Goal: Task Accomplishment & Management: Manage account settings

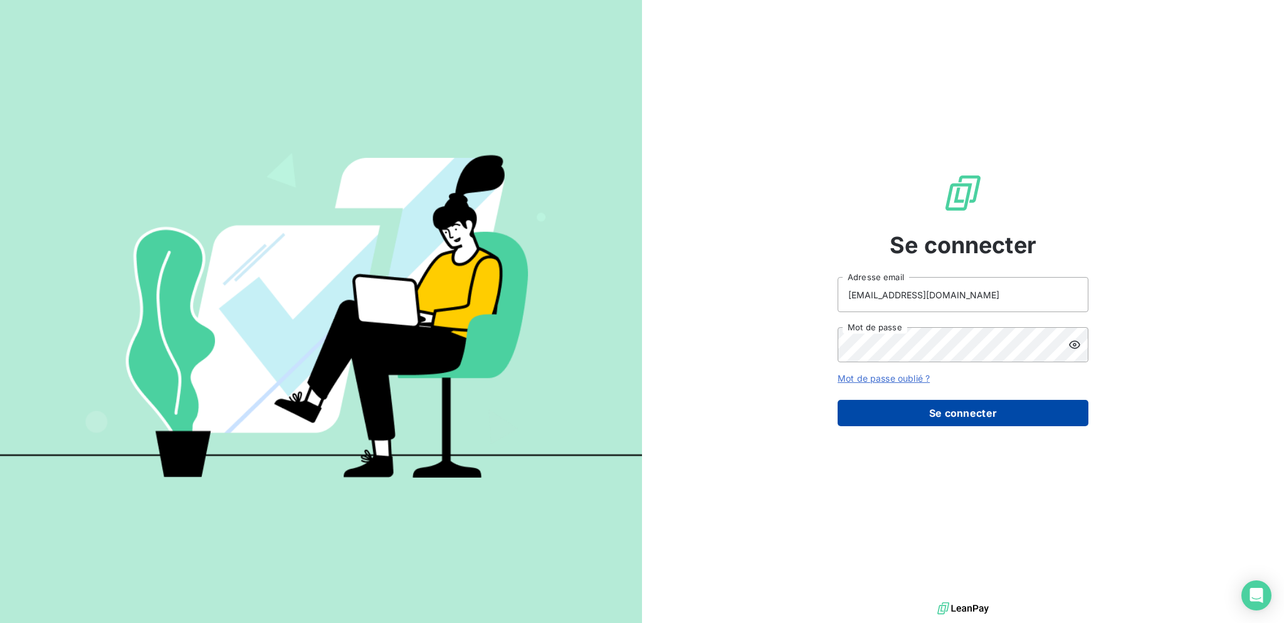
click at [902, 409] on button "Se connecter" at bounding box center [963, 413] width 251 height 26
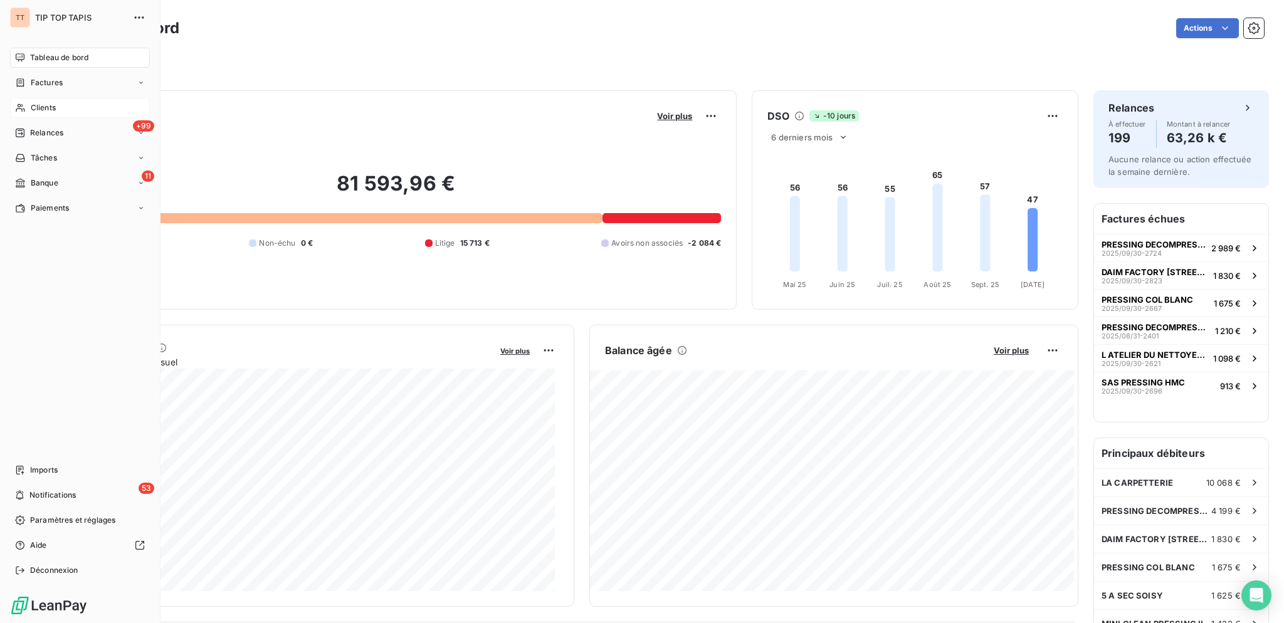
click at [23, 110] on icon at bounding box center [20, 108] width 11 height 10
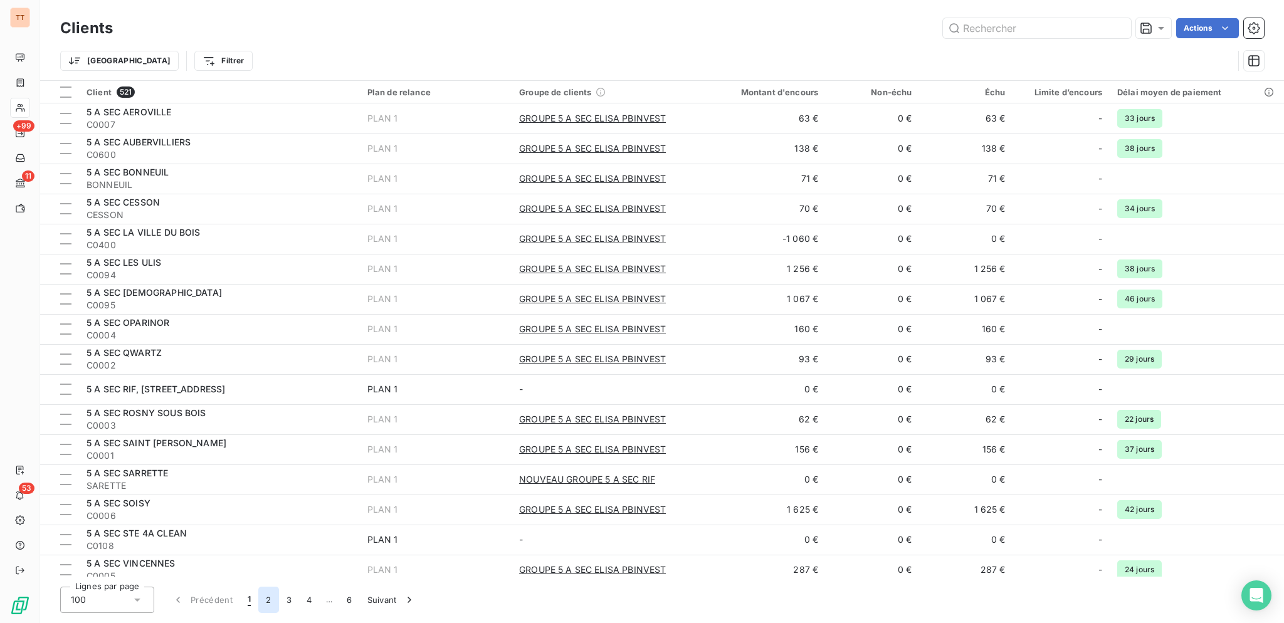
click at [271, 593] on button "2" at bounding box center [268, 600] width 20 height 26
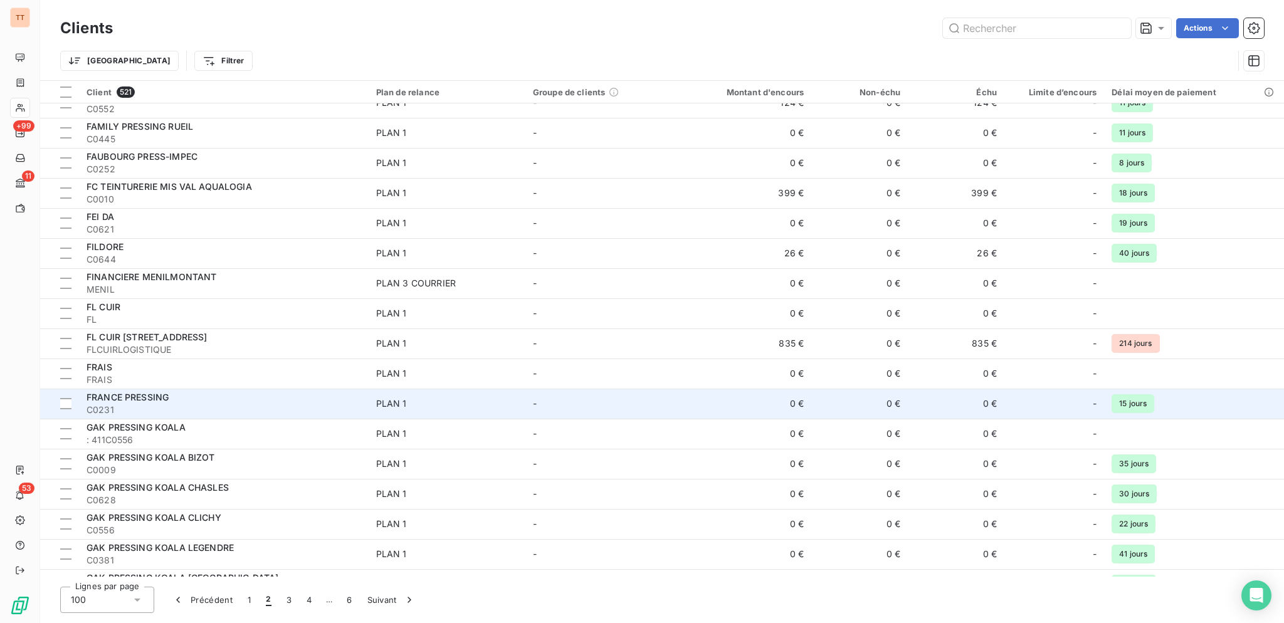
scroll to position [558, 0]
click at [289, 415] on td "FRANCE PRESSING C0231" at bounding box center [224, 403] width 290 height 30
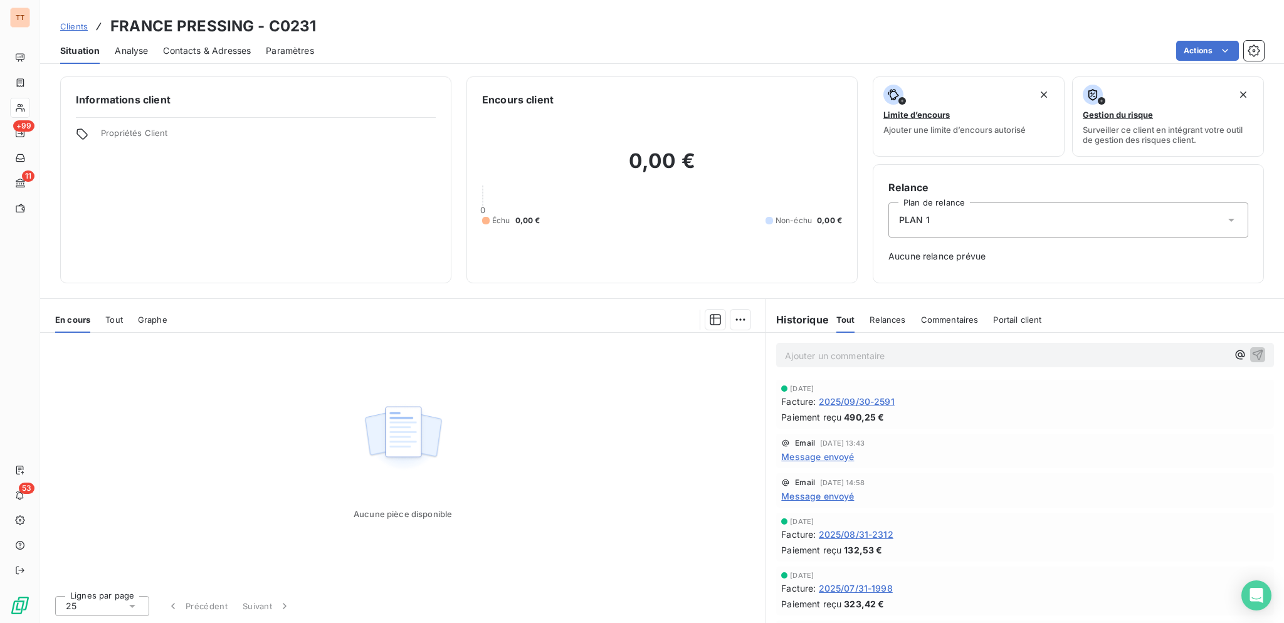
click at [233, 57] on div "Contacts & Adresses" at bounding box center [207, 51] width 88 height 26
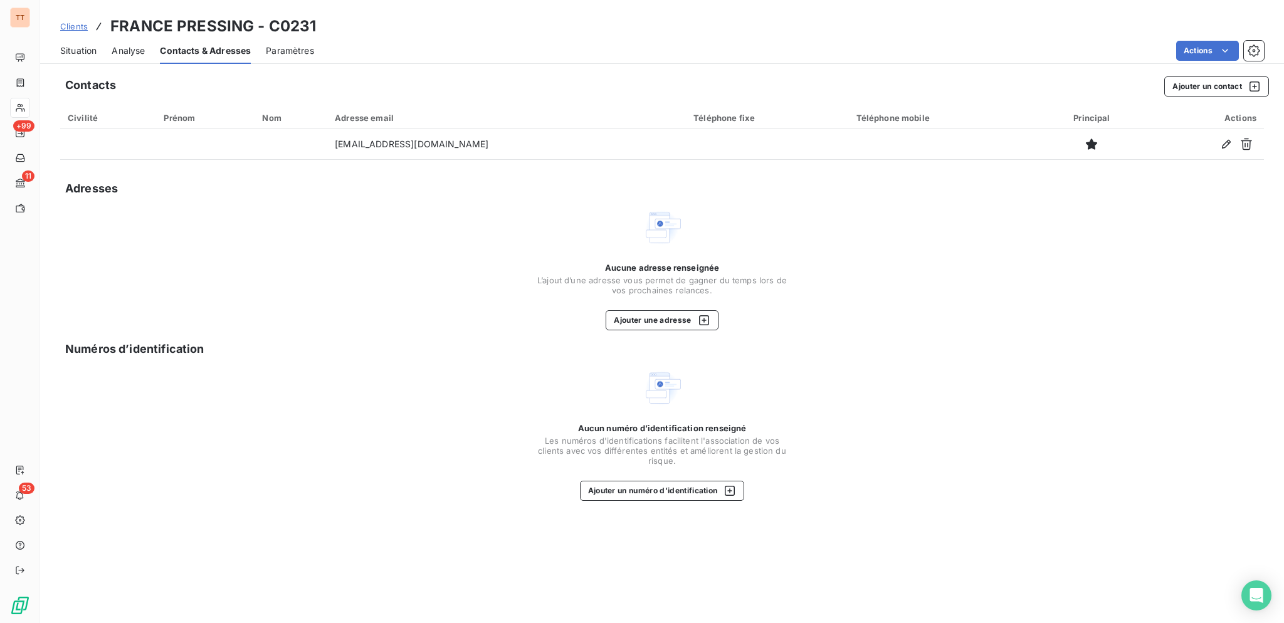
click at [86, 53] on span "Situation" at bounding box center [78, 51] width 36 height 13
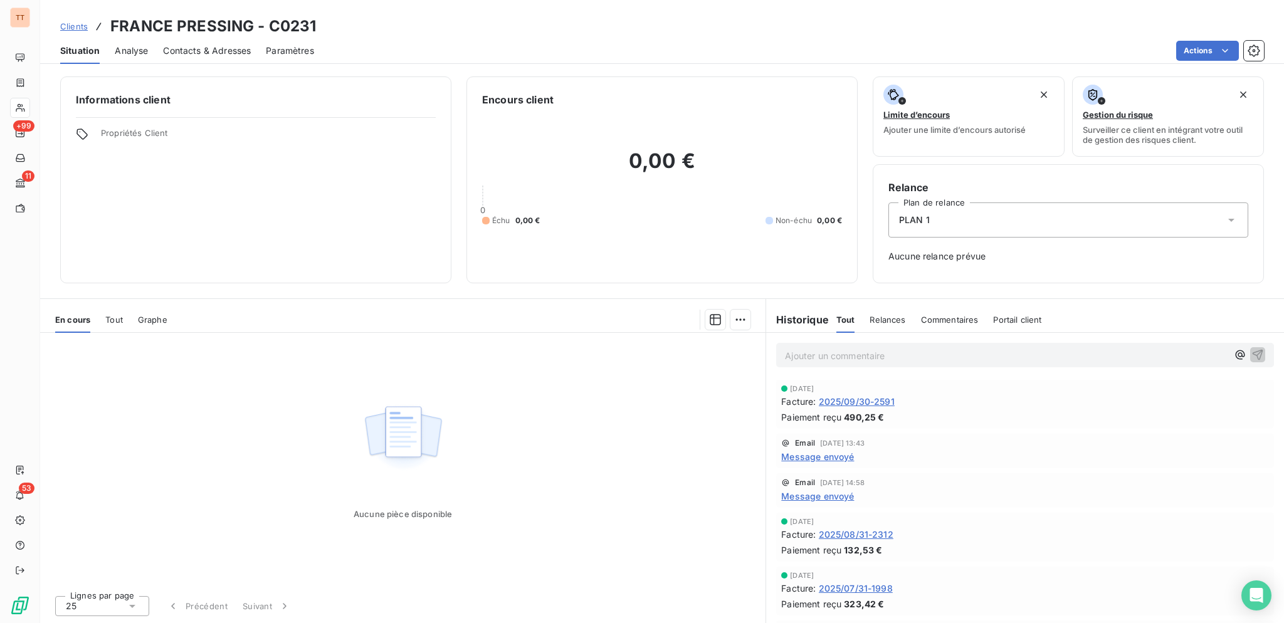
click at [876, 400] on span "2025/09/30-2591" at bounding box center [857, 401] width 76 height 13
click at [182, 46] on span "Contacts & Adresses" at bounding box center [207, 51] width 88 height 13
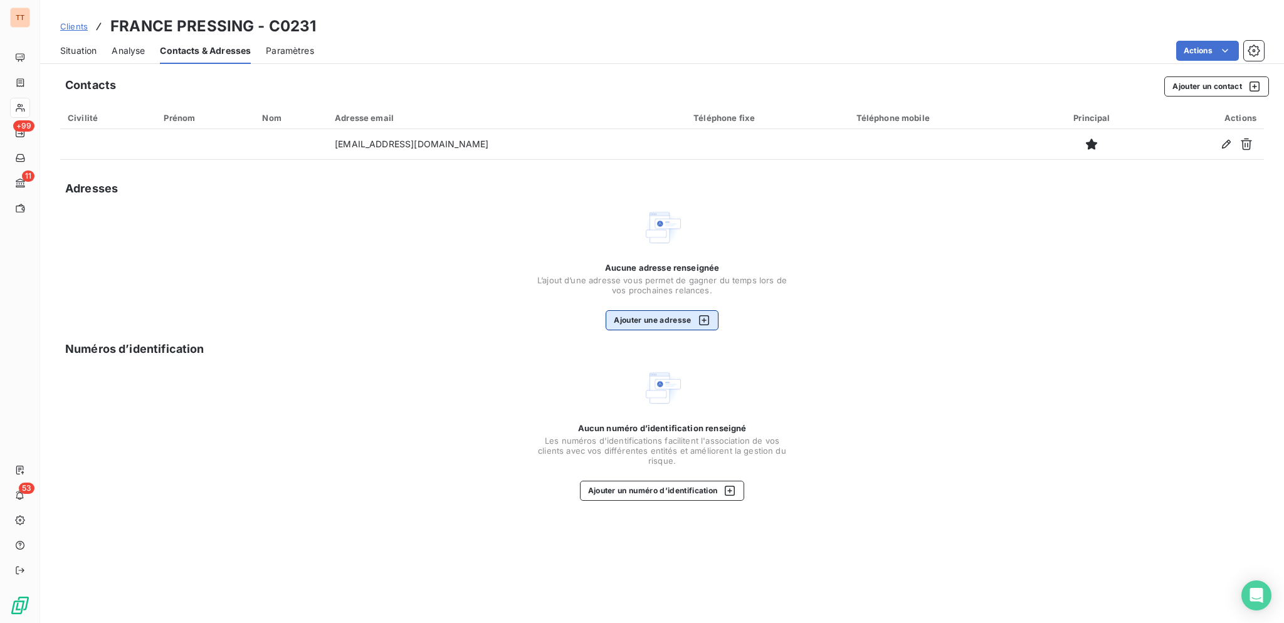
click at [668, 319] on button "Ajouter une adresse" at bounding box center [662, 320] width 112 height 20
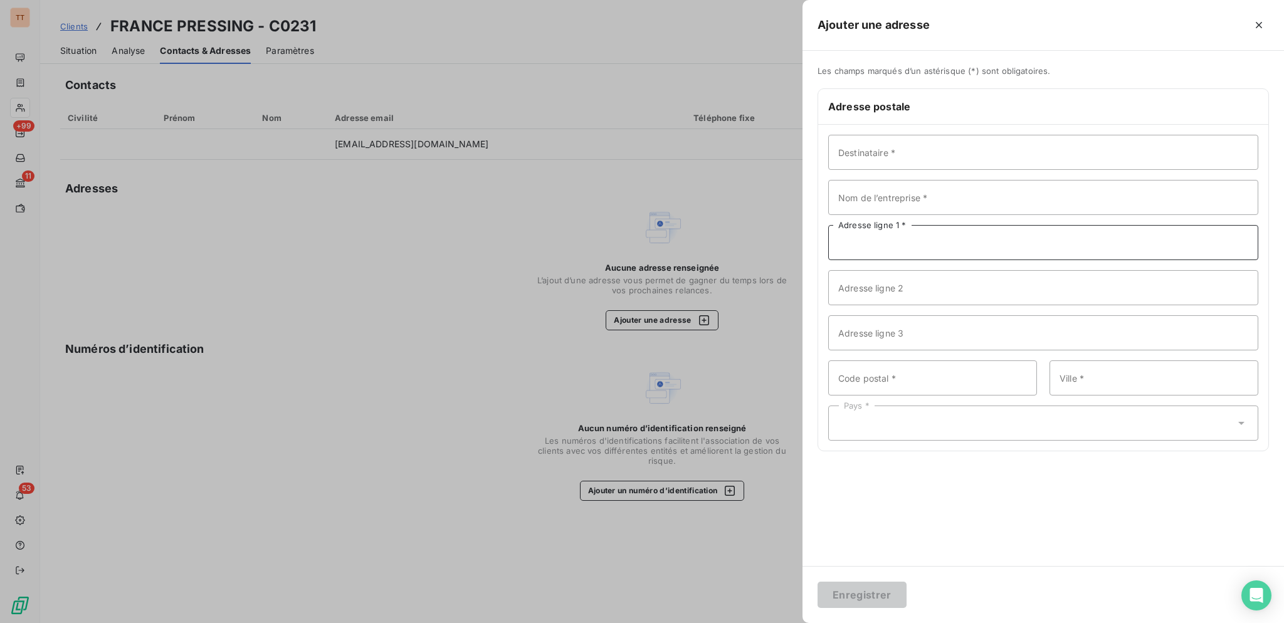
click at [890, 235] on input "Adresse ligne 1 *" at bounding box center [1043, 242] width 430 height 35
type input "1 AEVNUE DE LA LIBERTE"
click at [925, 367] on input "Code postal *" at bounding box center [932, 377] width 209 height 35
type input "92400"
type input "COURBEVOIE"
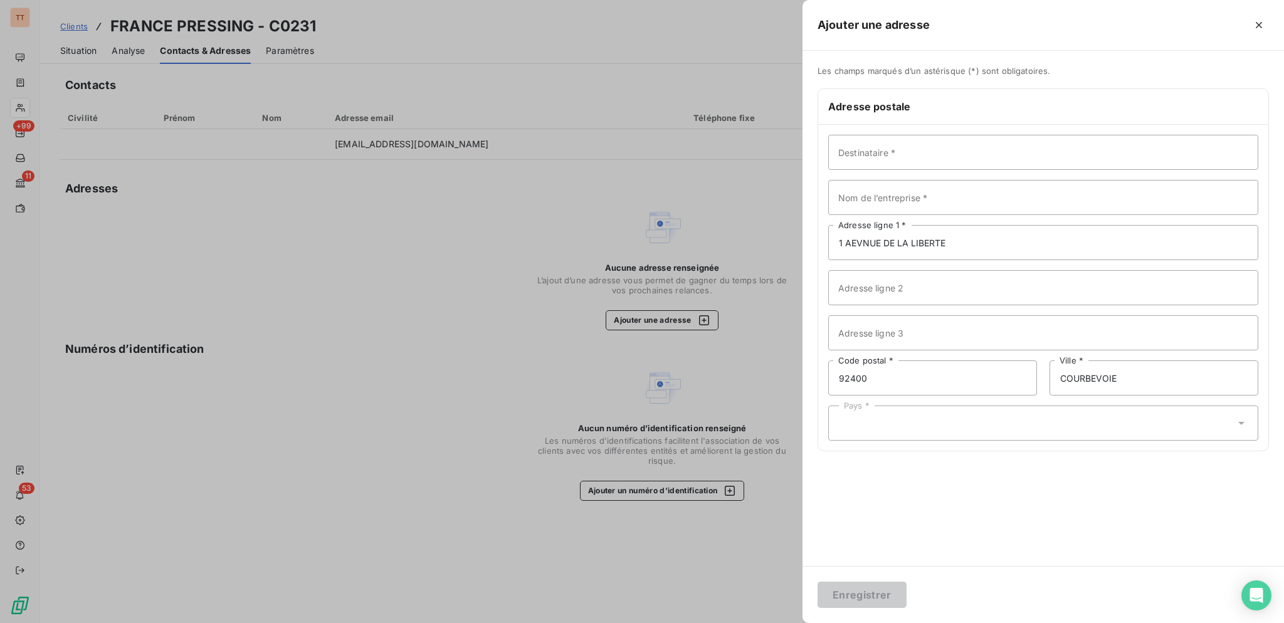
click at [908, 418] on div "Pays *" at bounding box center [1043, 423] width 430 height 35
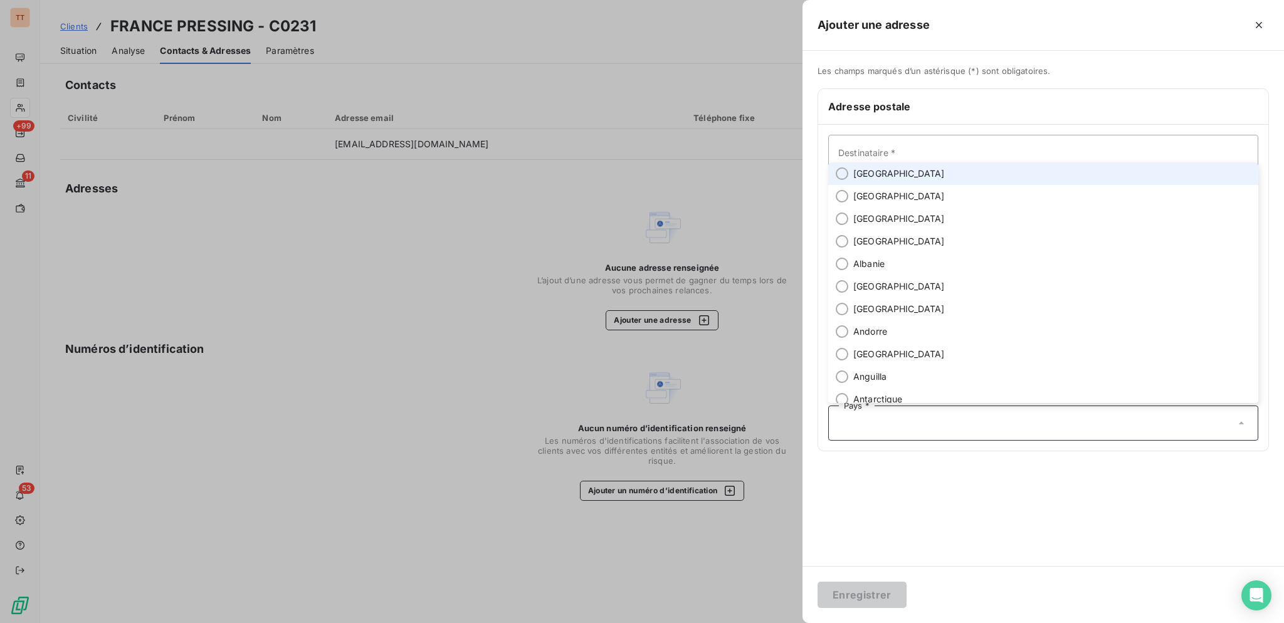
click at [879, 182] on li "[GEOGRAPHIC_DATA]" at bounding box center [1043, 173] width 430 height 23
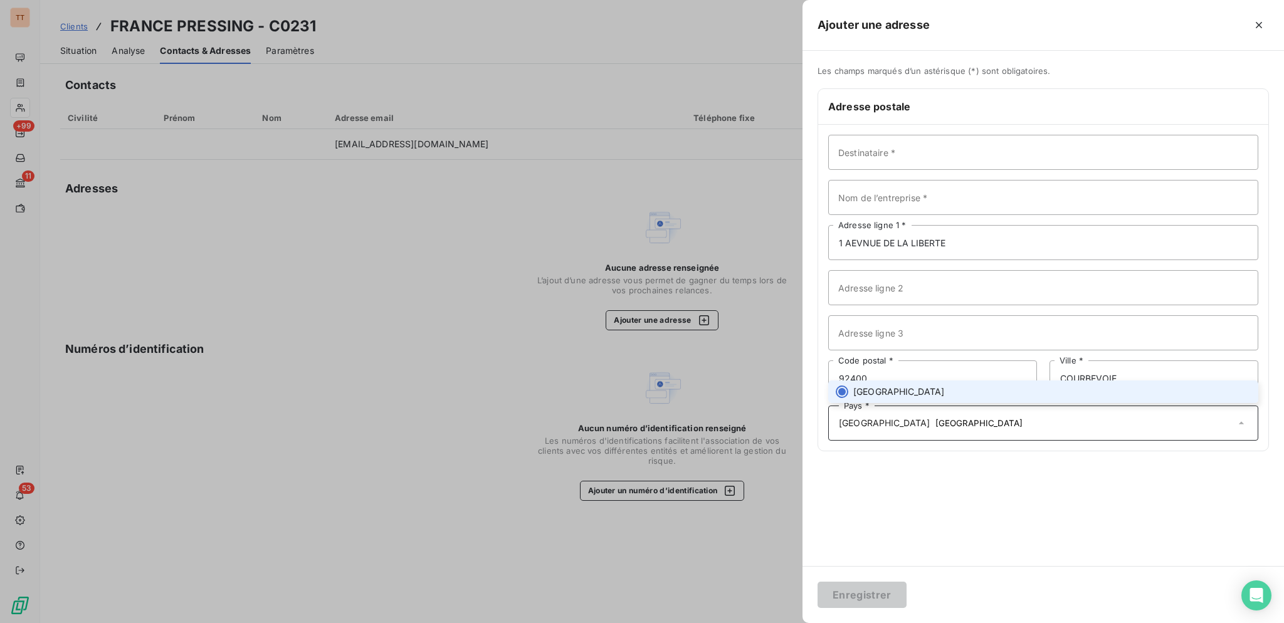
click at [881, 393] on span "[GEOGRAPHIC_DATA]" at bounding box center [899, 392] width 92 height 13
type input "[GEOGRAPHIC_DATA]"
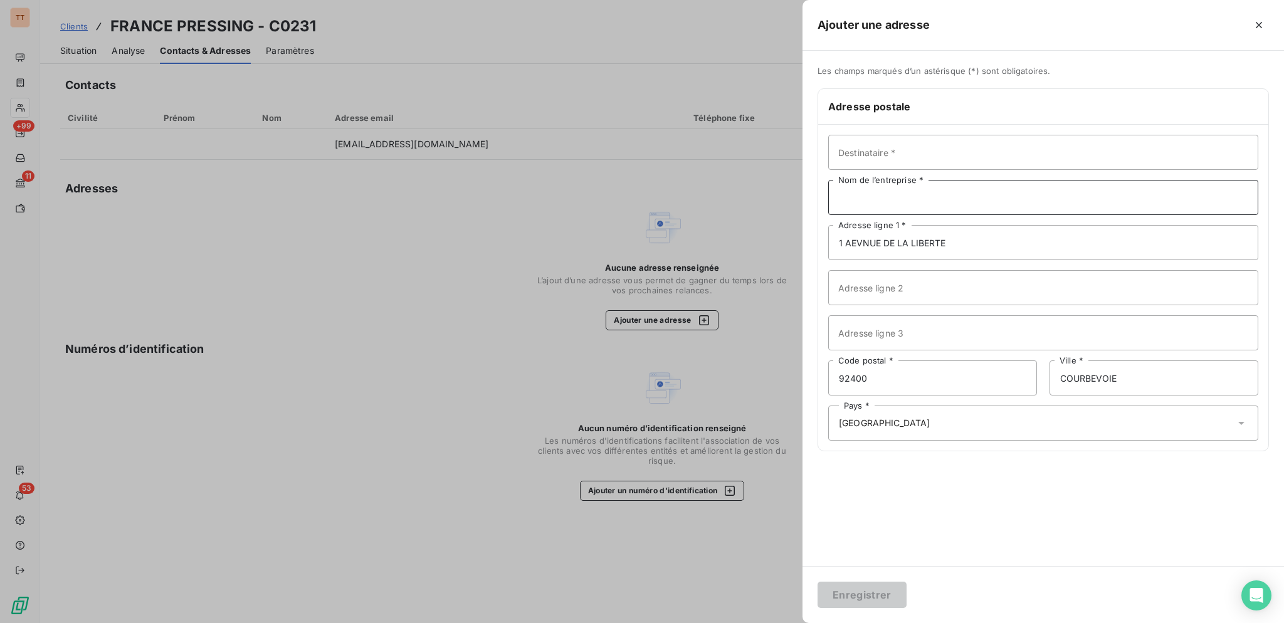
click at [884, 208] on input "Nom de l’entreprise *" at bounding box center [1043, 197] width 430 height 35
type input "FRANCE PRESSING"
click at [817, 582] on button "Enregistrer" at bounding box center [861, 595] width 89 height 26
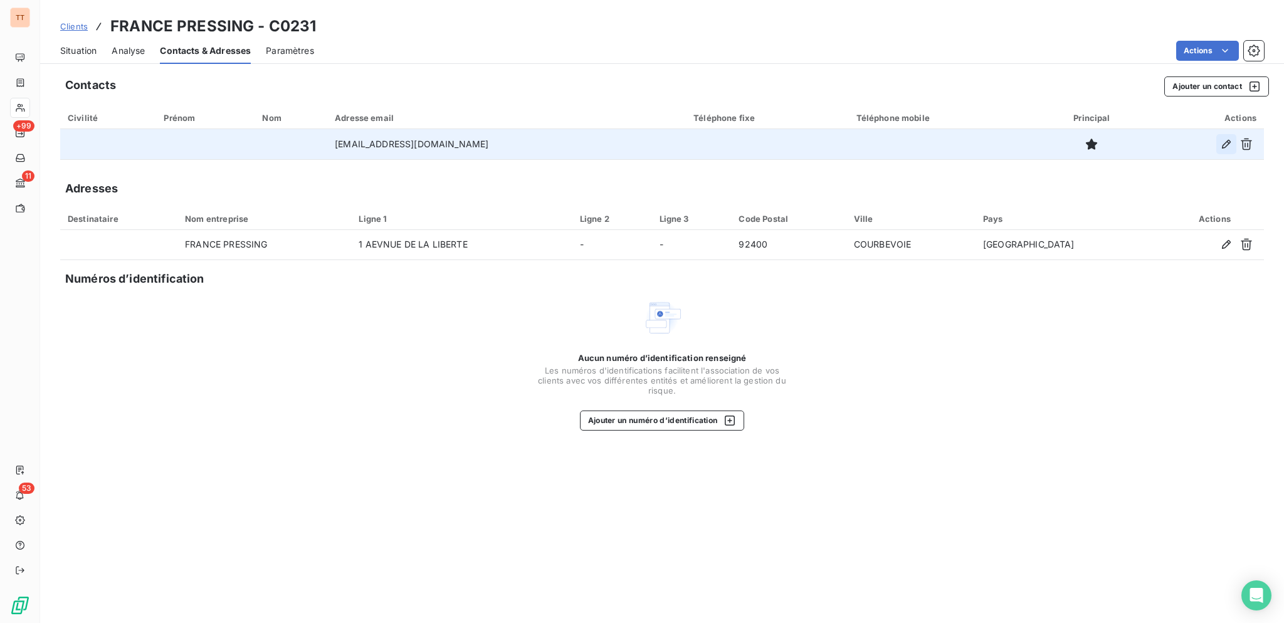
click at [1231, 144] on icon "button" at bounding box center [1226, 144] width 13 height 13
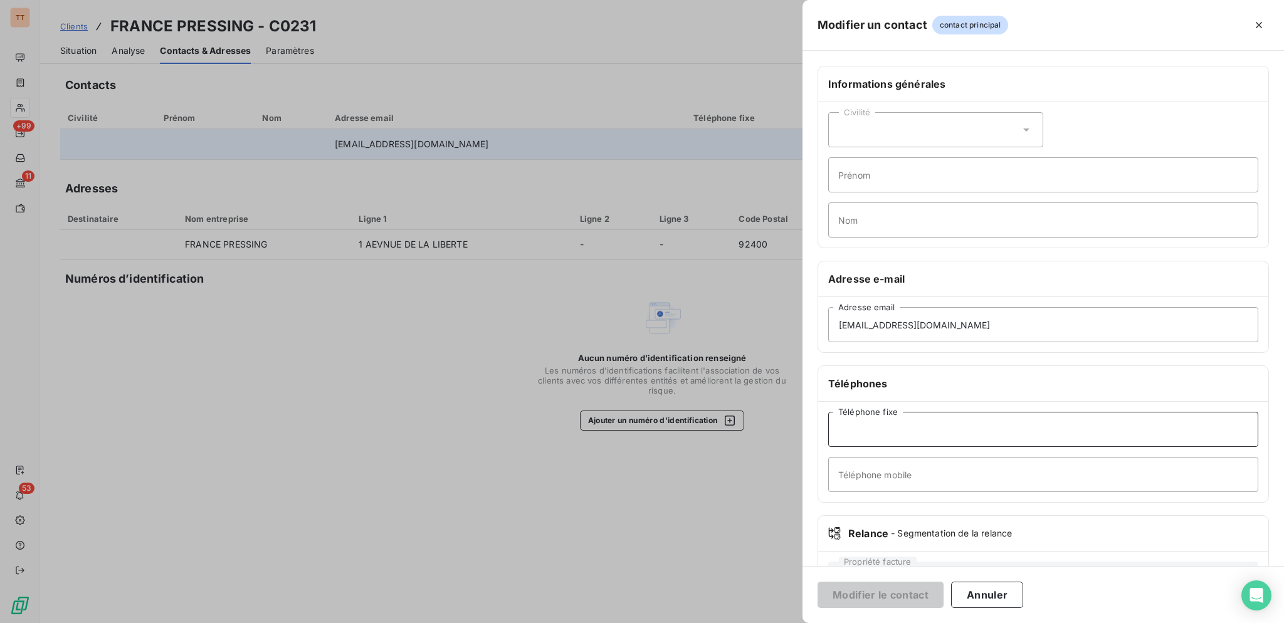
click at [992, 425] on input "Téléphone fixe" at bounding box center [1043, 429] width 430 height 35
type input "0143336324"
click at [907, 592] on button "Modifier le contact" at bounding box center [880, 595] width 126 height 26
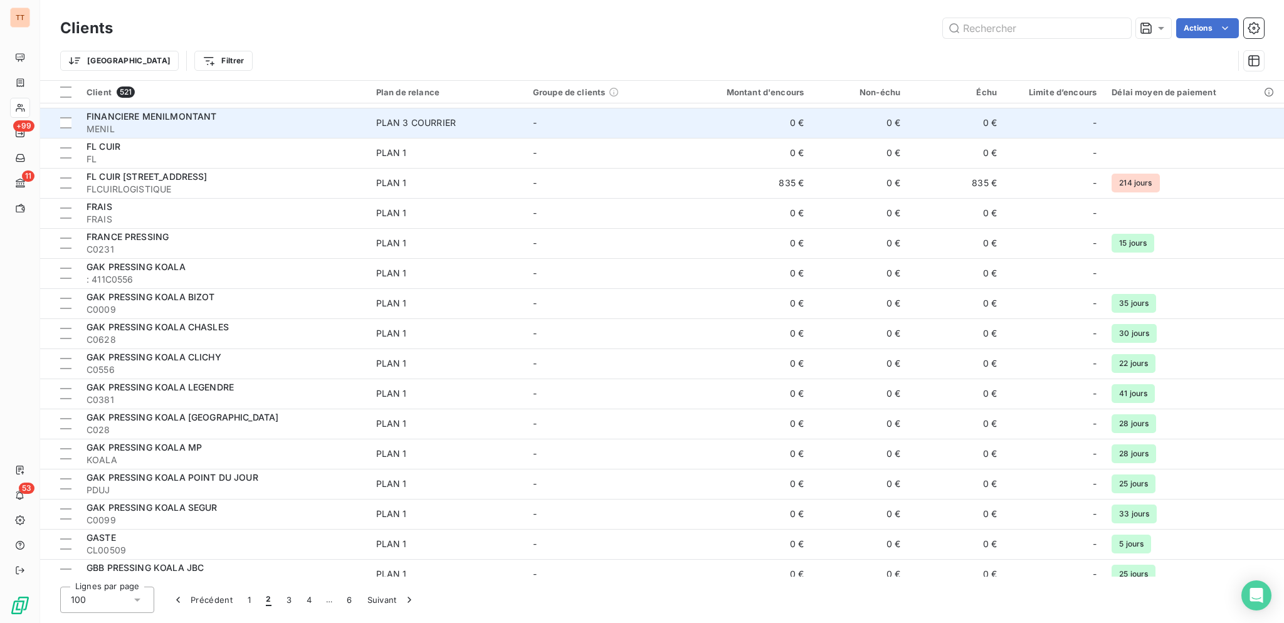
scroll to position [732, 0]
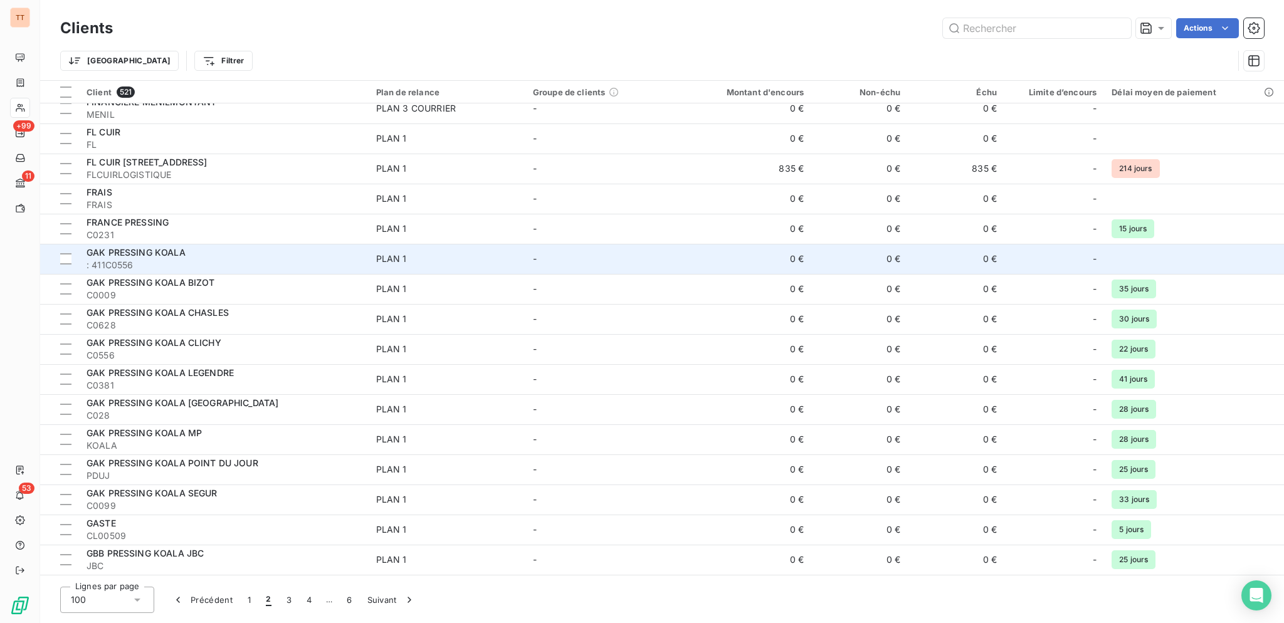
click at [181, 261] on span ": 411C0556" at bounding box center [224, 265] width 275 height 13
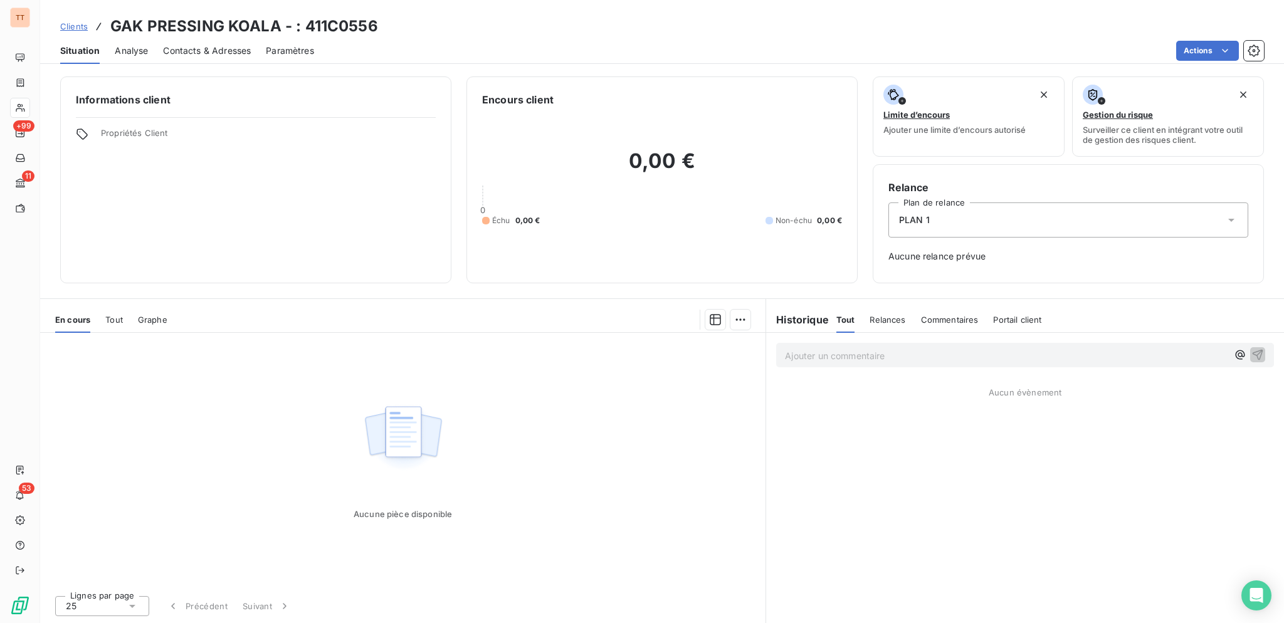
click at [885, 318] on span "Relances" at bounding box center [888, 320] width 36 height 10
click at [863, 321] on div "Tout Relances Commentaires Portail client" at bounding box center [939, 320] width 207 height 26
click at [853, 323] on span "Tout" at bounding box center [845, 320] width 18 height 10
click at [113, 327] on div "Tout" at bounding box center [114, 320] width 18 height 26
click at [85, 317] on span "En cours" at bounding box center [72, 320] width 35 height 10
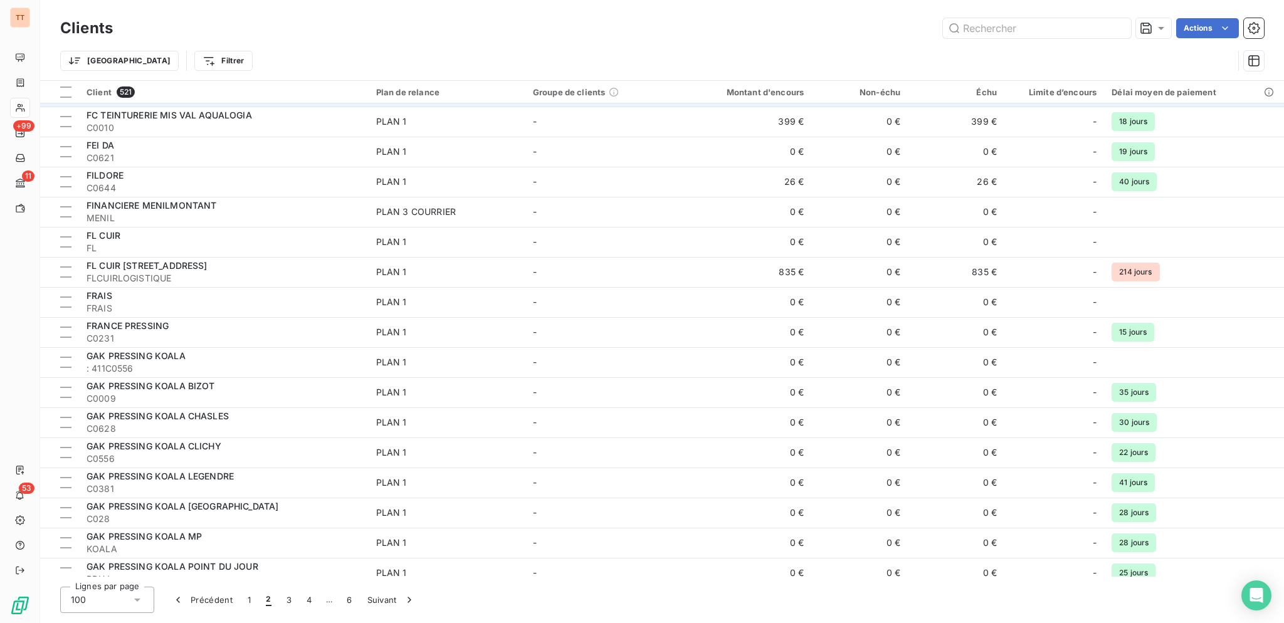
scroll to position [641, 0]
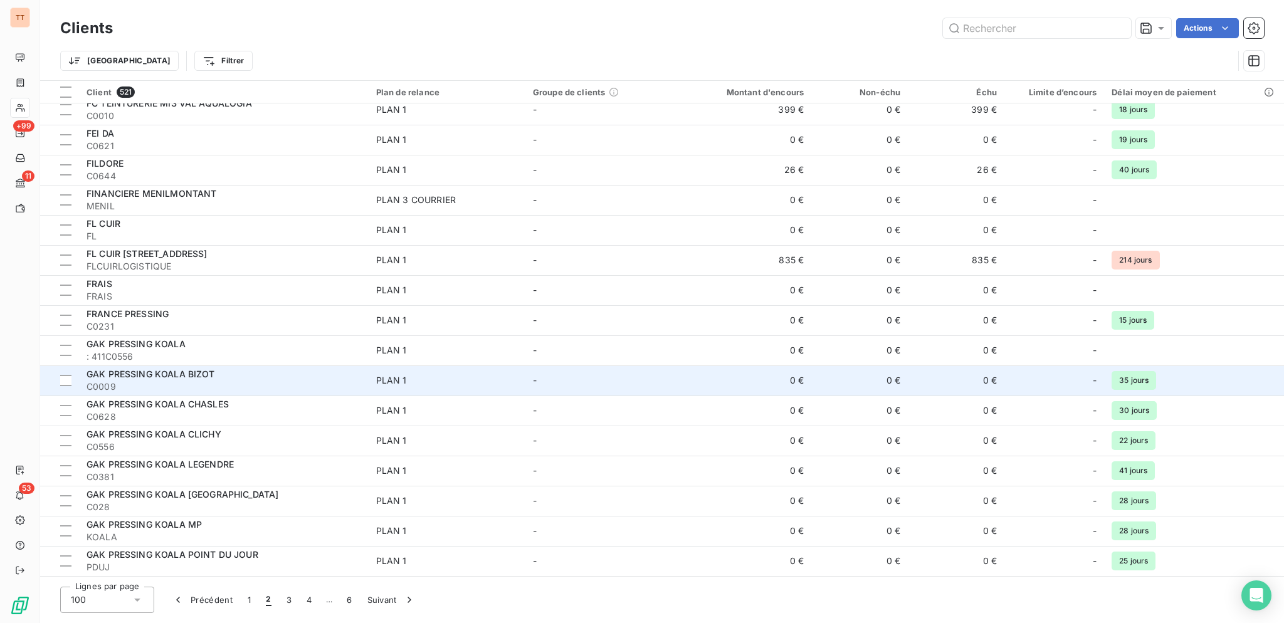
click at [221, 384] on span "C0009" at bounding box center [224, 387] width 275 height 13
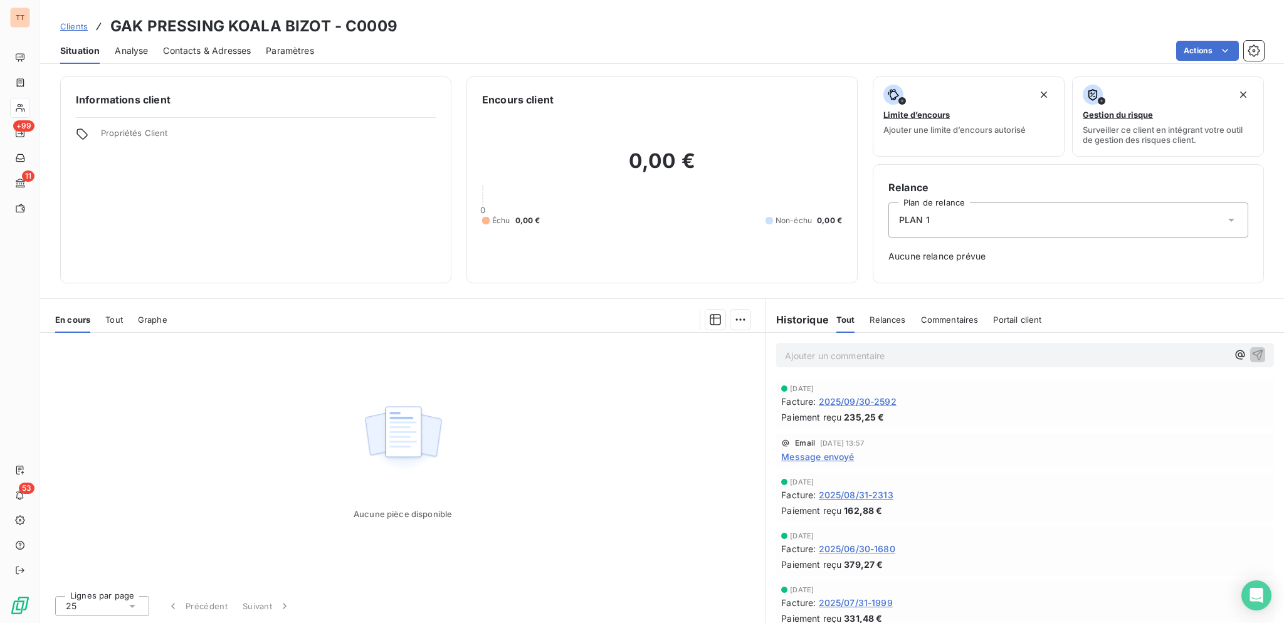
click at [832, 399] on span "2025/09/30-2592" at bounding box center [858, 401] width 78 height 13
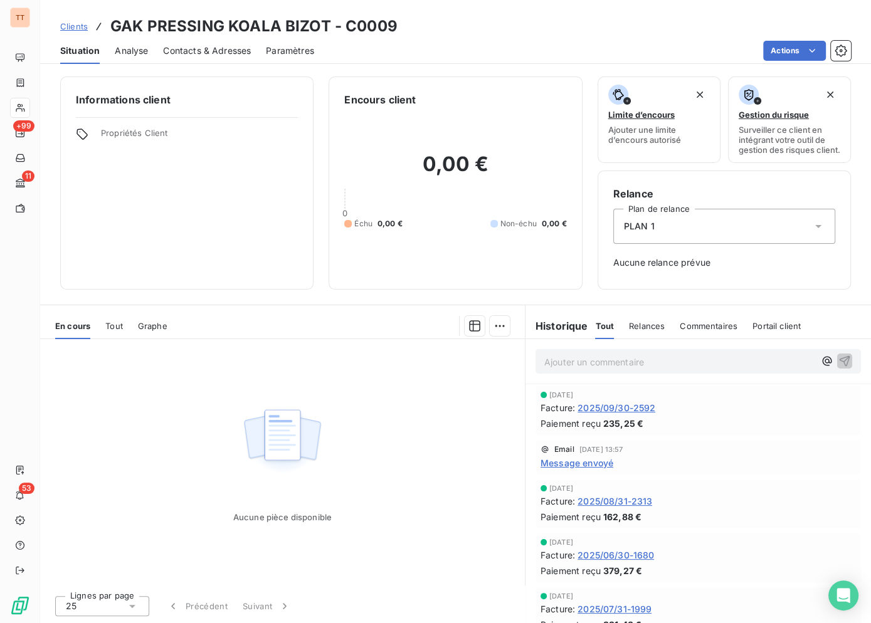
click at [229, 51] on span "Contacts & Adresses" at bounding box center [207, 51] width 88 height 13
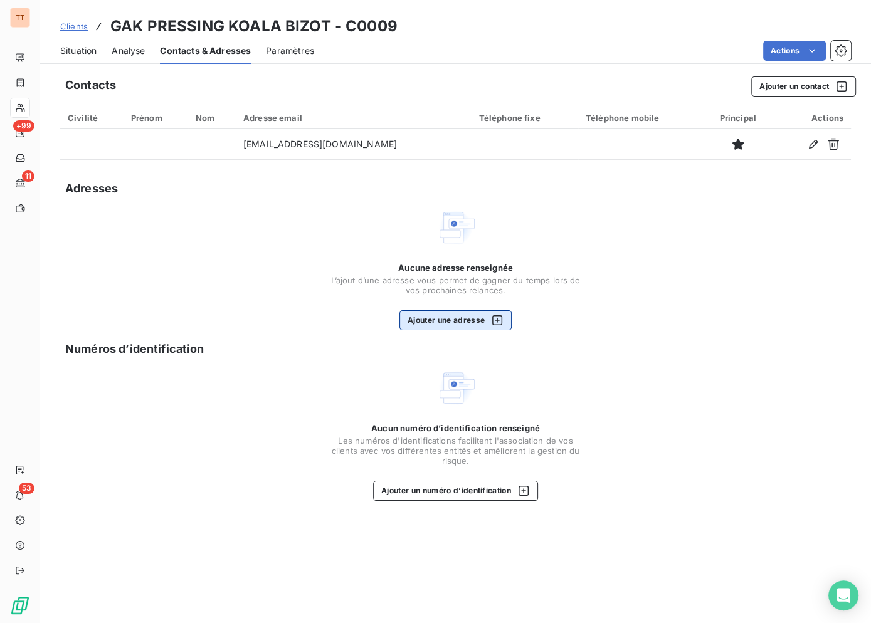
click at [462, 328] on button "Ajouter une adresse" at bounding box center [455, 320] width 112 height 20
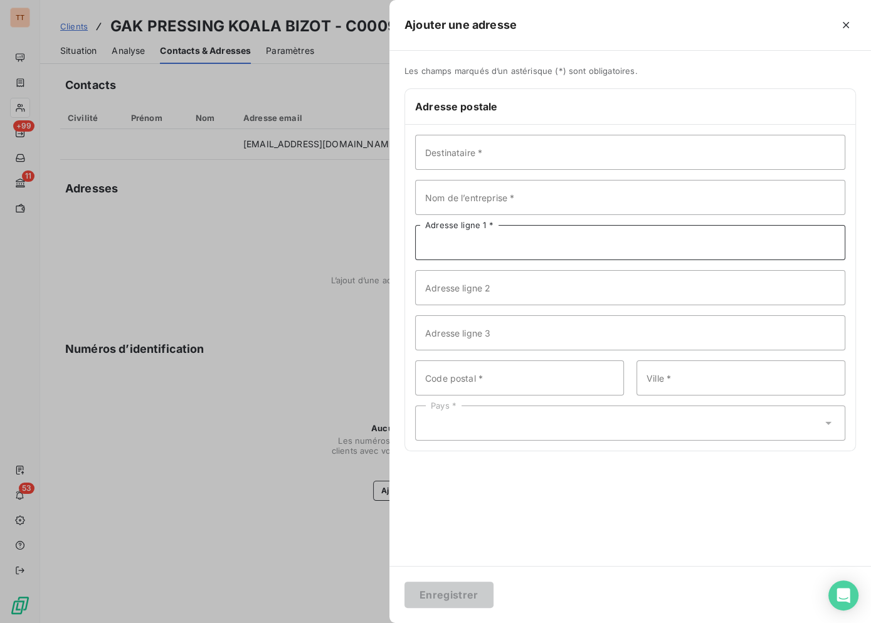
click at [533, 238] on input "Adresse ligne 1 *" at bounding box center [630, 242] width 430 height 35
paste input "[STREET_ADDRESS][PERSON_NAME]"
type input "[STREET_ADDRESS][PERSON_NAME]"
click at [520, 376] on input "Code postal *" at bounding box center [519, 377] width 209 height 35
type input "75012"
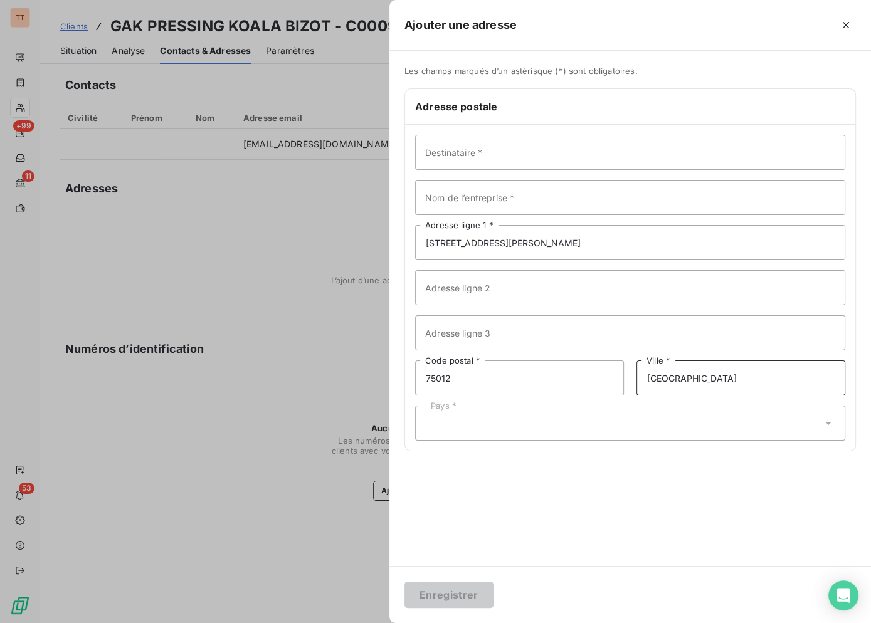
type input "[GEOGRAPHIC_DATA]"
click at [565, 429] on div "Pays *" at bounding box center [630, 423] width 430 height 35
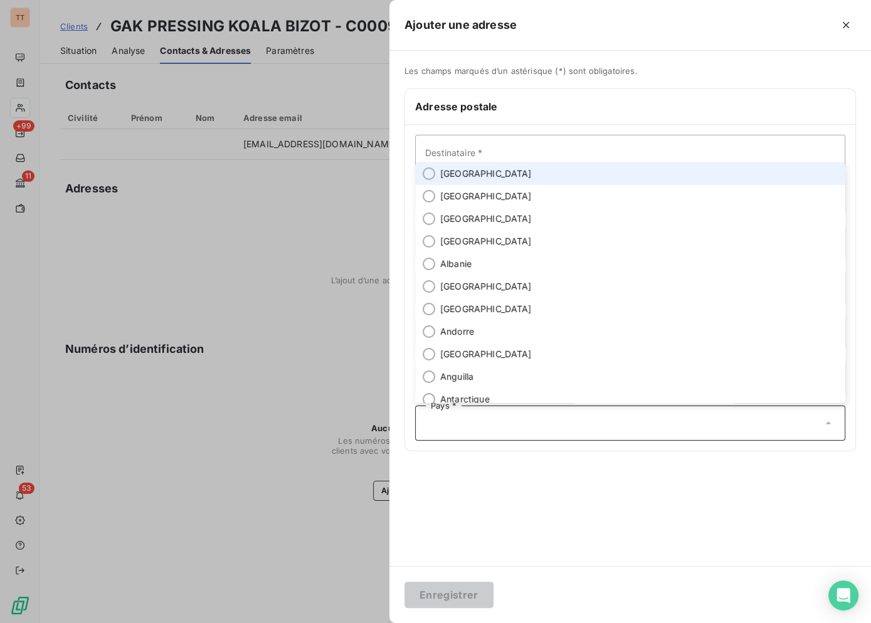
click at [507, 181] on li "[GEOGRAPHIC_DATA]" at bounding box center [630, 173] width 430 height 23
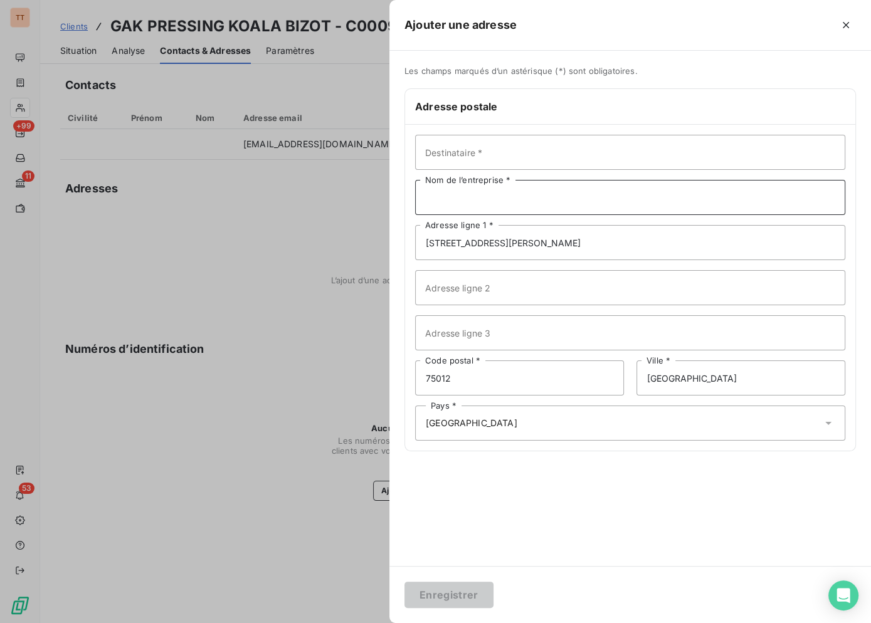
click at [520, 202] on input "Nom de l’entreprise *" at bounding box center [630, 197] width 430 height 35
type input "KOALA PRESING"
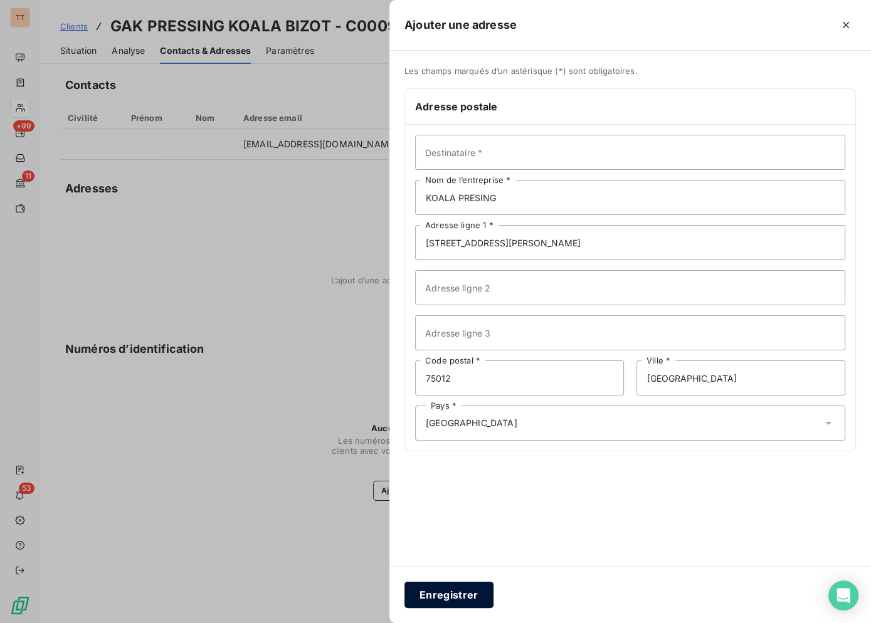
click at [478, 592] on button "Enregistrer" at bounding box center [448, 595] width 89 height 26
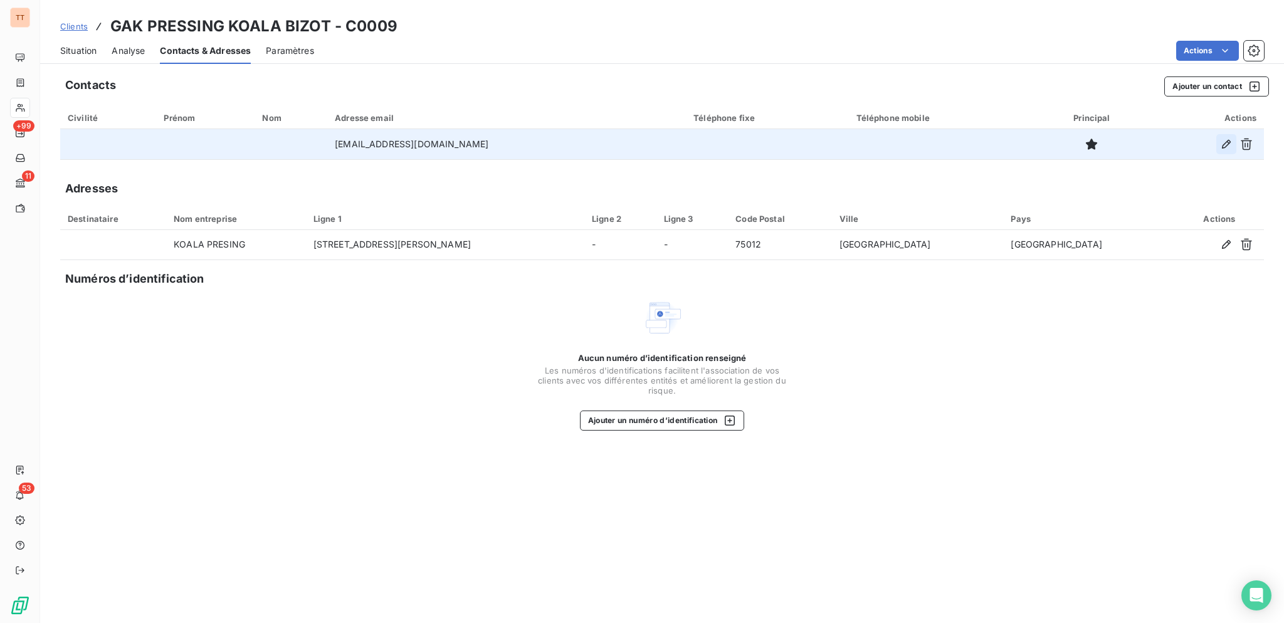
click at [1225, 145] on icon "button" at bounding box center [1226, 144] width 13 height 13
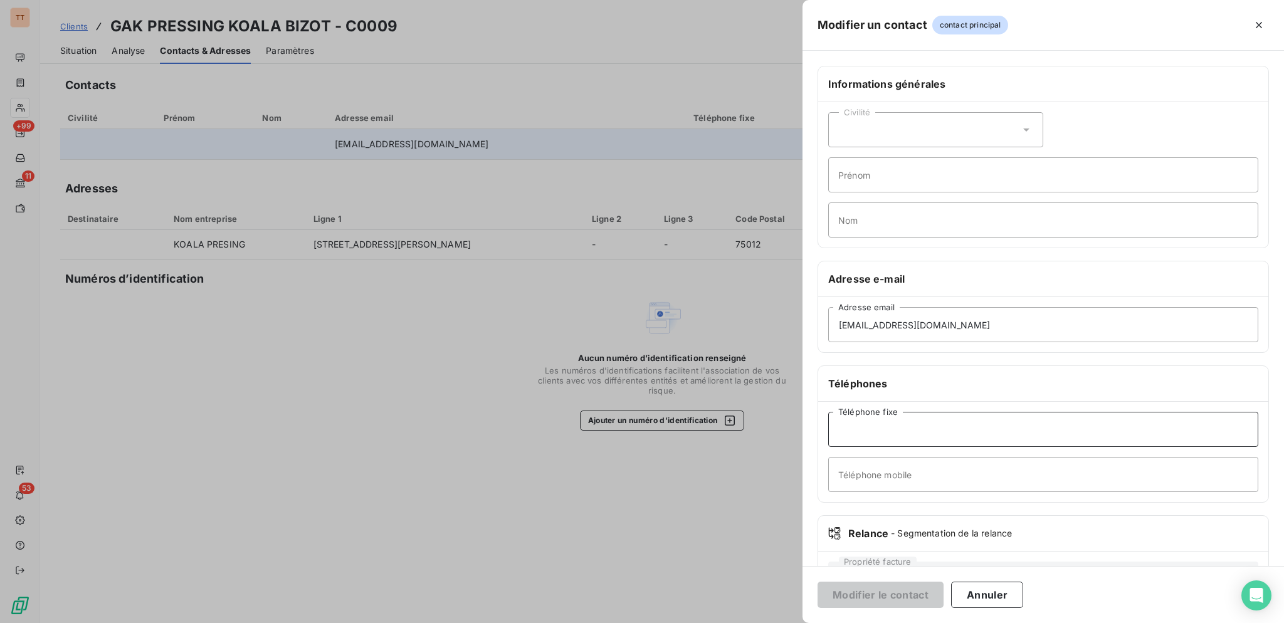
click at [900, 423] on input "Téléphone fixe" at bounding box center [1043, 429] width 430 height 35
click at [876, 423] on input "Téléphone fixe" at bounding box center [1043, 429] width 430 height 35
type input "0143077645"
click at [817, 582] on button "Modifier le contact" at bounding box center [880, 595] width 126 height 26
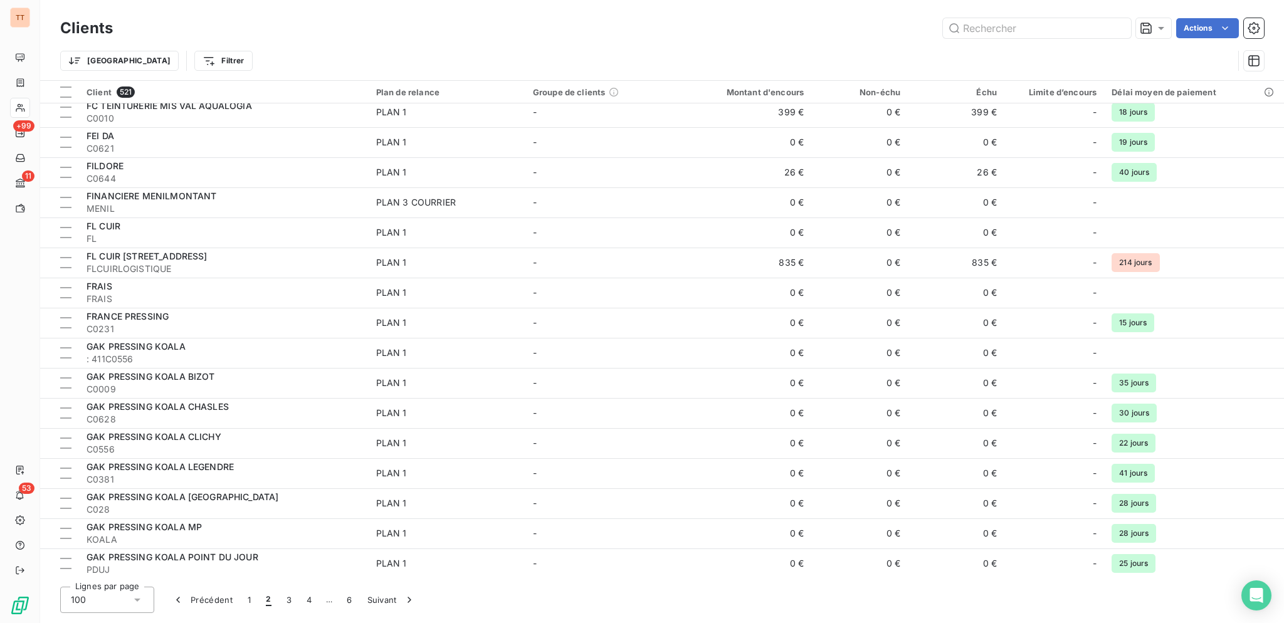
scroll to position [639, 0]
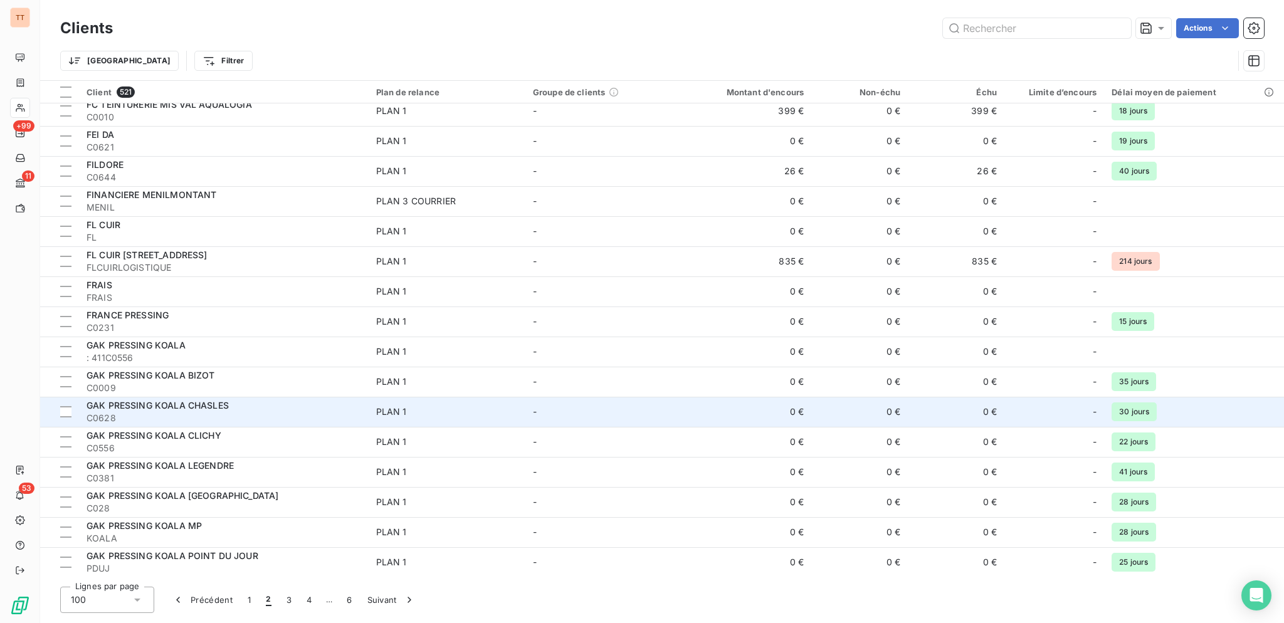
click at [262, 407] on div "GAK PRESSING KOALA CHASLES" at bounding box center [224, 405] width 275 height 13
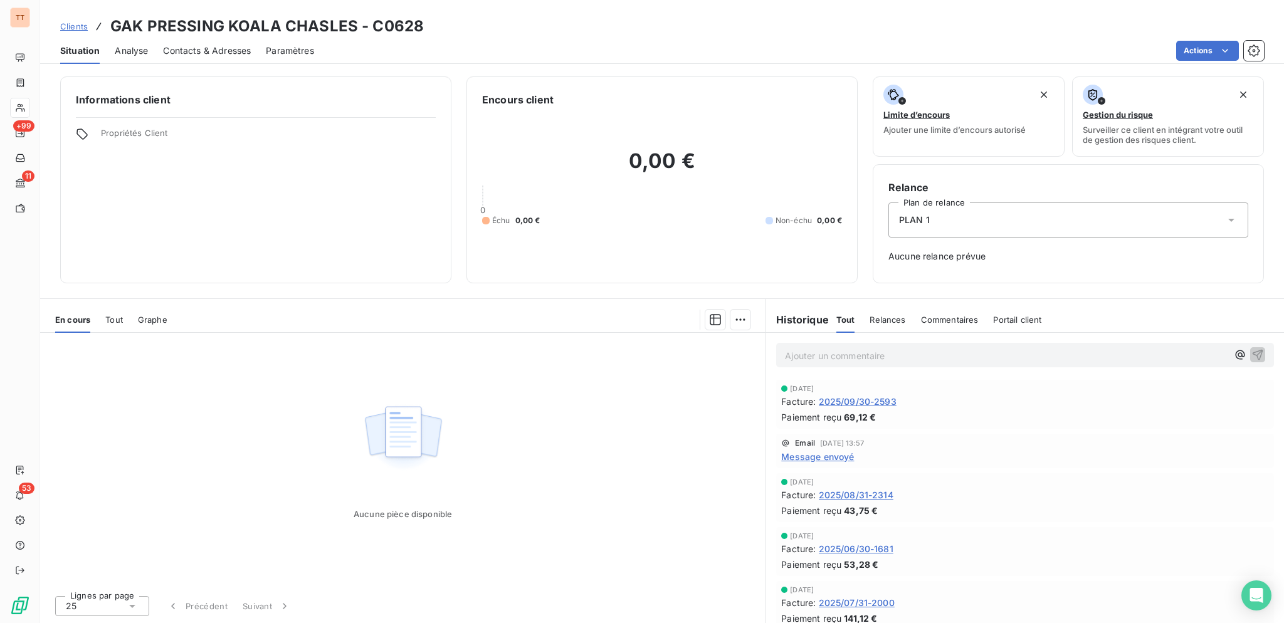
click at [225, 53] on span "Contacts & Adresses" at bounding box center [207, 51] width 88 height 13
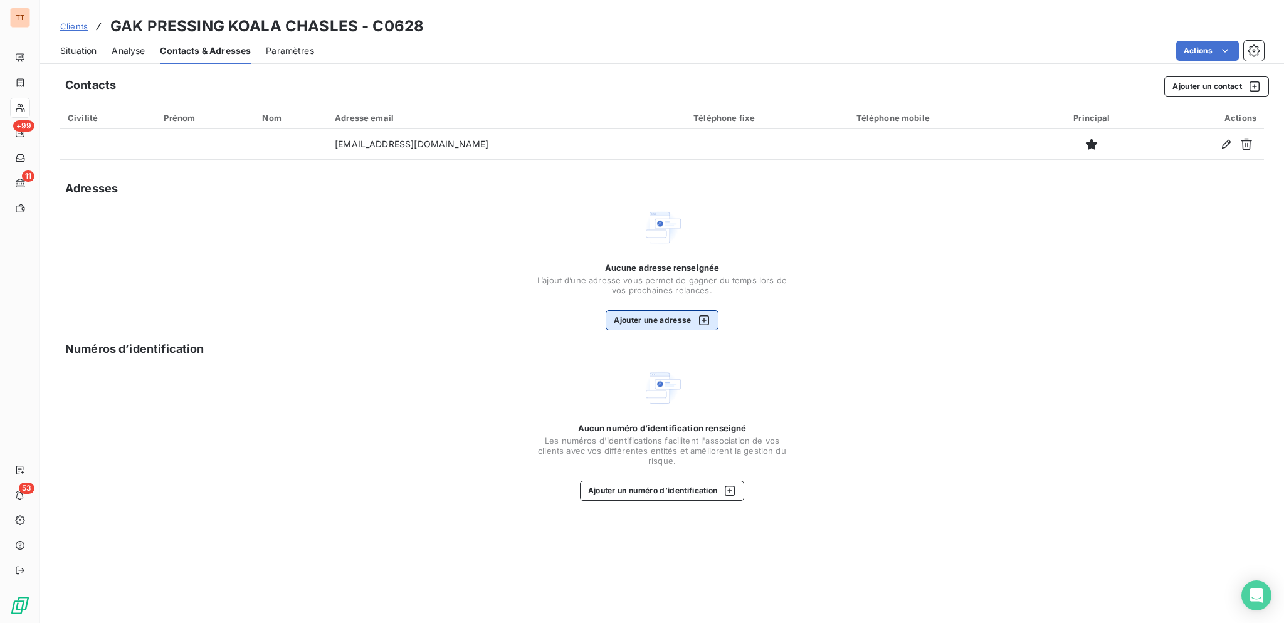
click at [654, 322] on button "Ajouter une adresse" at bounding box center [662, 320] width 112 height 20
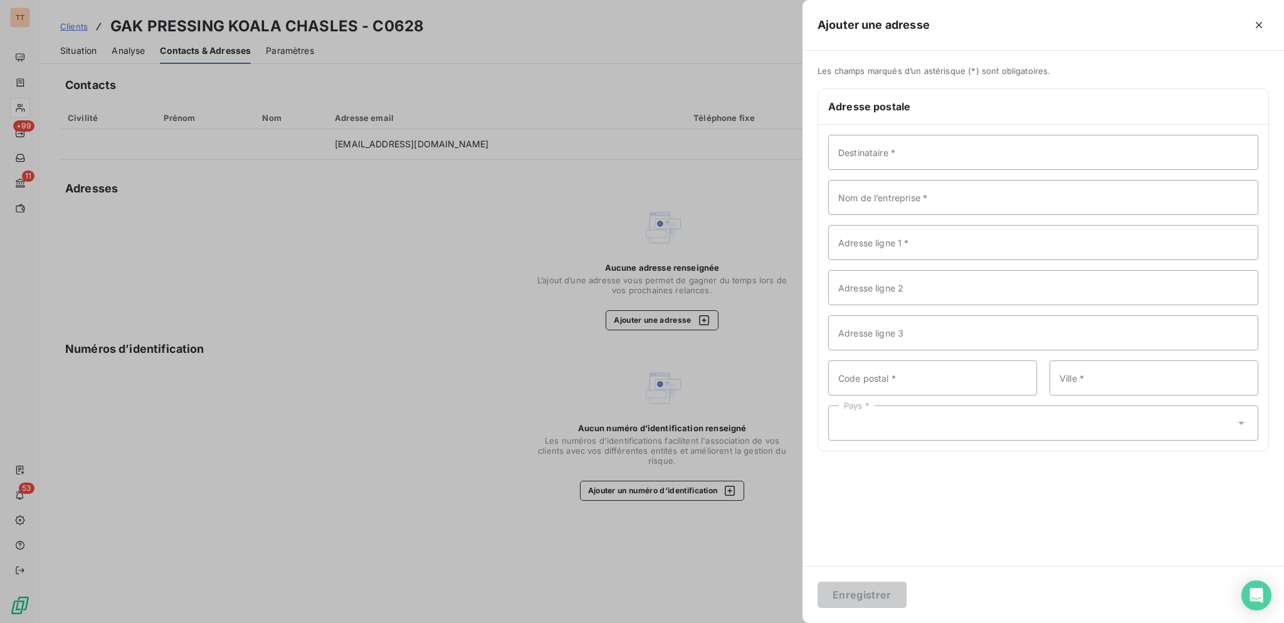
click at [874, 178] on div "Destinataire * Nom de l’entreprise * Adresse ligne 1 * Adresse ligne 2 Adresse …" at bounding box center [1043, 288] width 450 height 326
click at [875, 191] on input "Nom de l’entreprise *" at bounding box center [1043, 197] width 430 height 35
type input "KOLA PRESSING"
type input "[STREET_ADDRESS][PERSON_NAME]"
type input "75012"
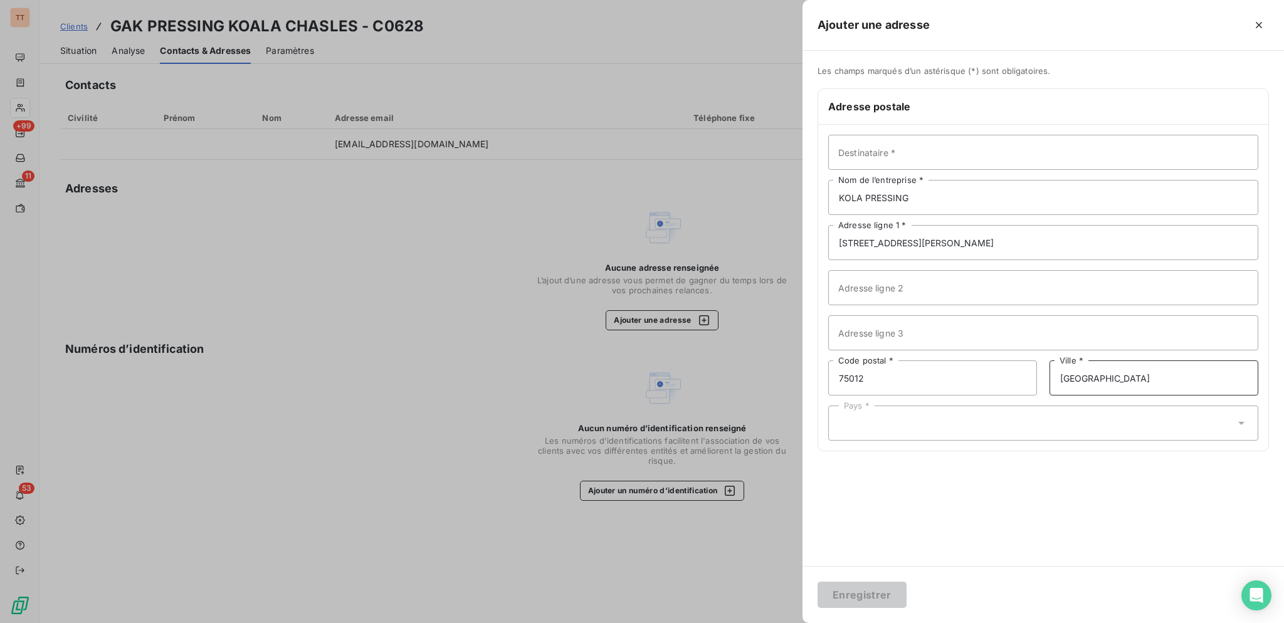
type input "[GEOGRAPHIC_DATA]"
click at [1046, 432] on div "Pays *" at bounding box center [1043, 423] width 430 height 35
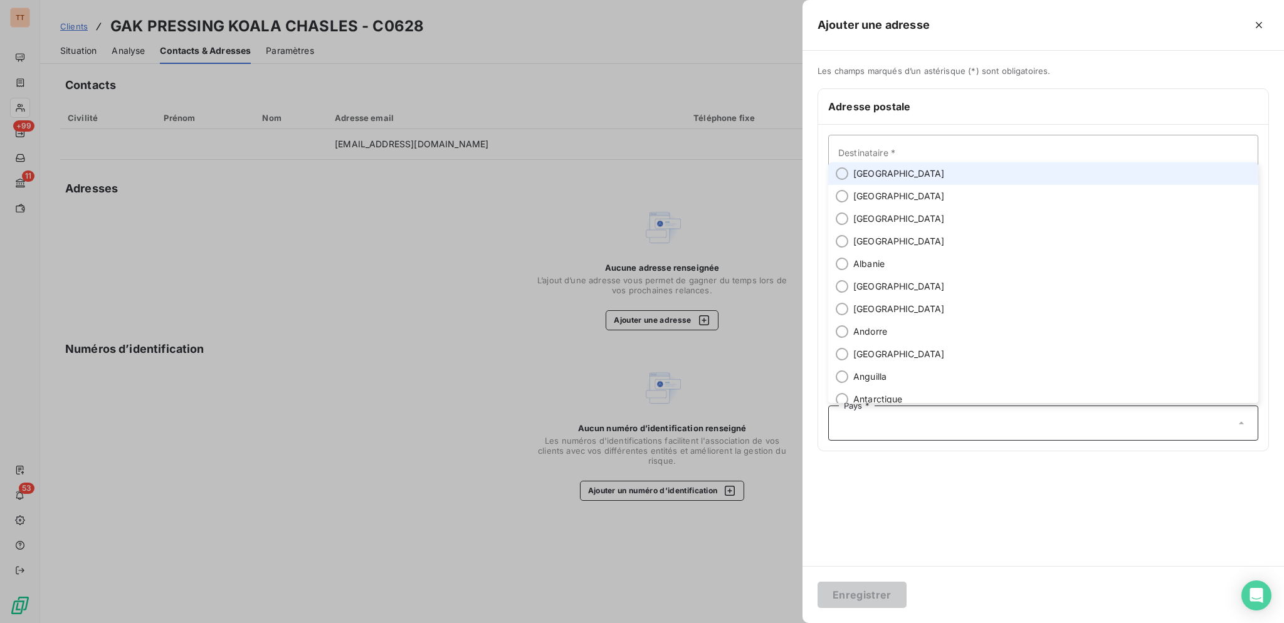
click at [909, 176] on li "[GEOGRAPHIC_DATA]" at bounding box center [1043, 173] width 430 height 23
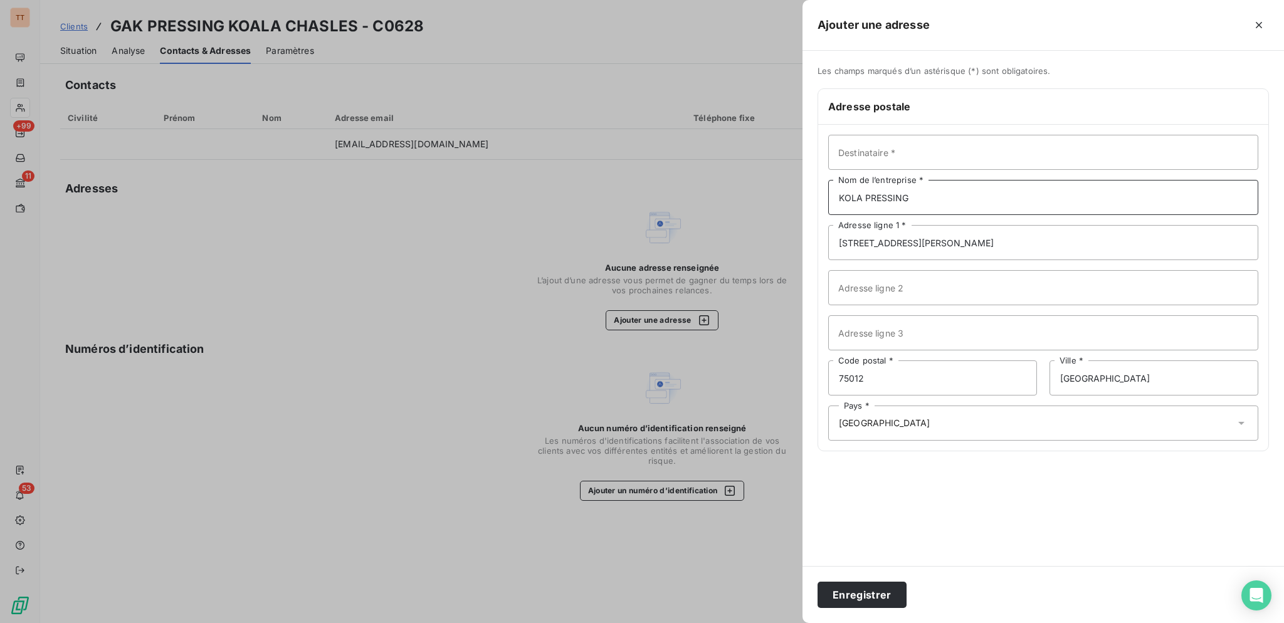
click at [851, 196] on input "KOLA PRESSING" at bounding box center [1043, 197] width 430 height 35
type input "KOALA PRESSING"
click at [865, 601] on button "Enregistrer" at bounding box center [861, 595] width 89 height 26
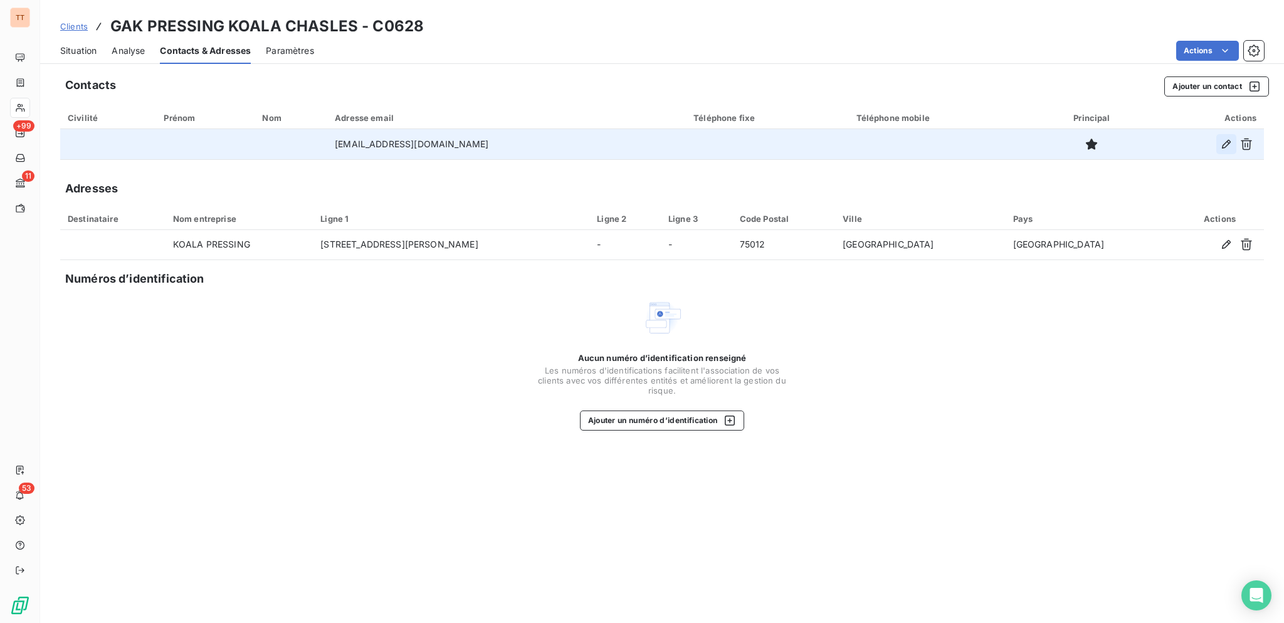
click at [1222, 144] on icon "button" at bounding box center [1226, 144] width 13 height 13
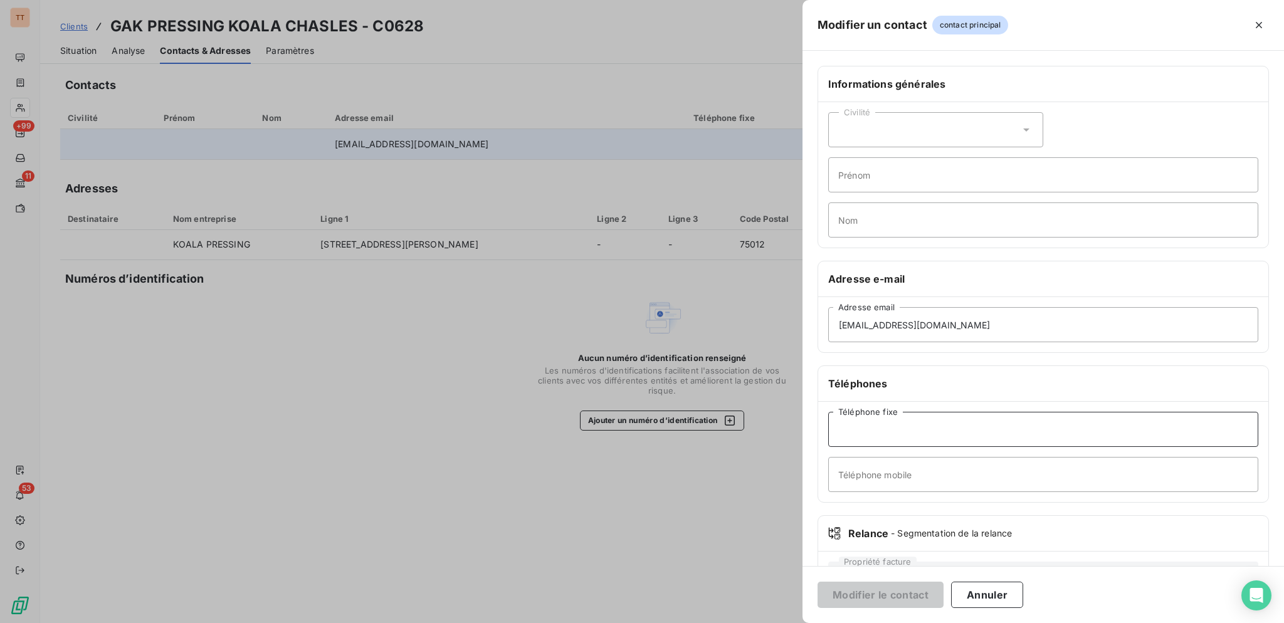
click at [1004, 428] on input "Téléphone fixe" at bounding box center [1043, 429] width 430 height 35
type input "0143438337"
click at [912, 594] on button "Modifier le contact" at bounding box center [880, 595] width 126 height 26
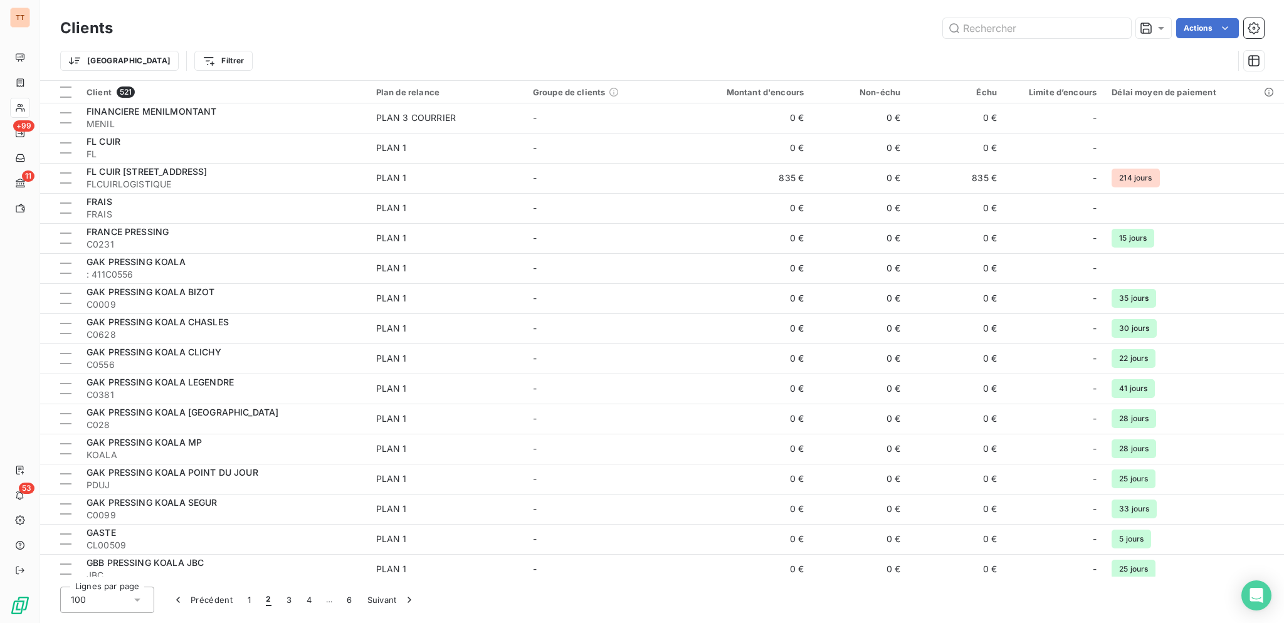
scroll to position [842, 0]
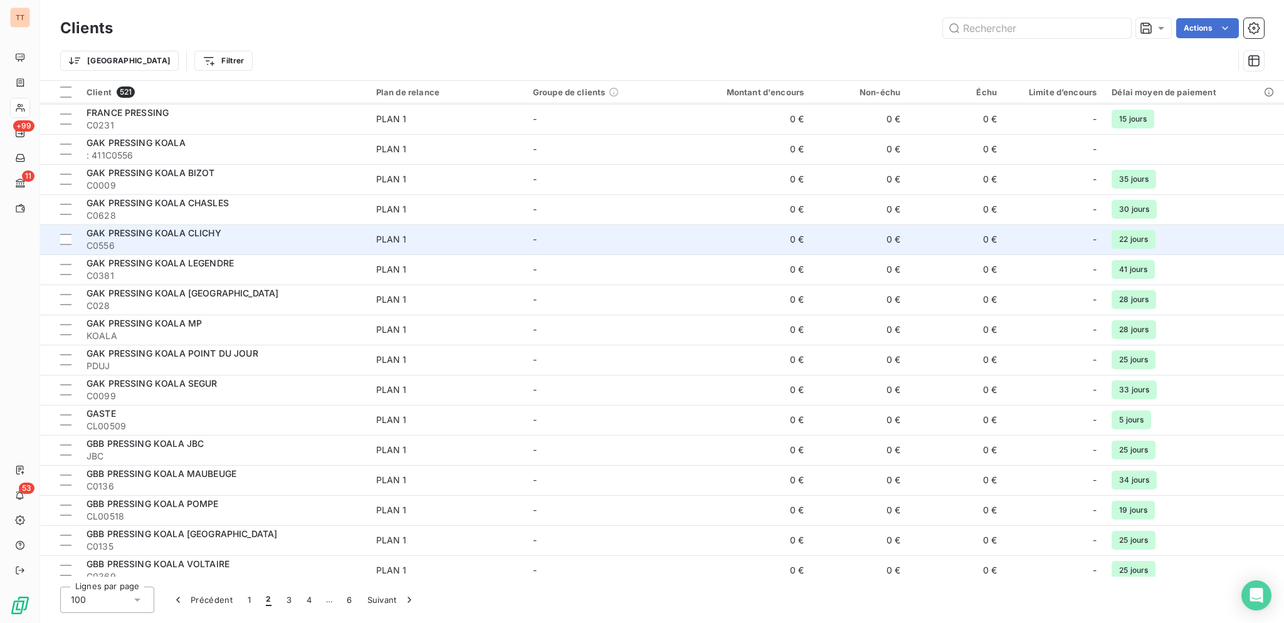
click at [364, 236] on td "GAK PRESSING KOALA CLICHY C0556" at bounding box center [224, 239] width 290 height 30
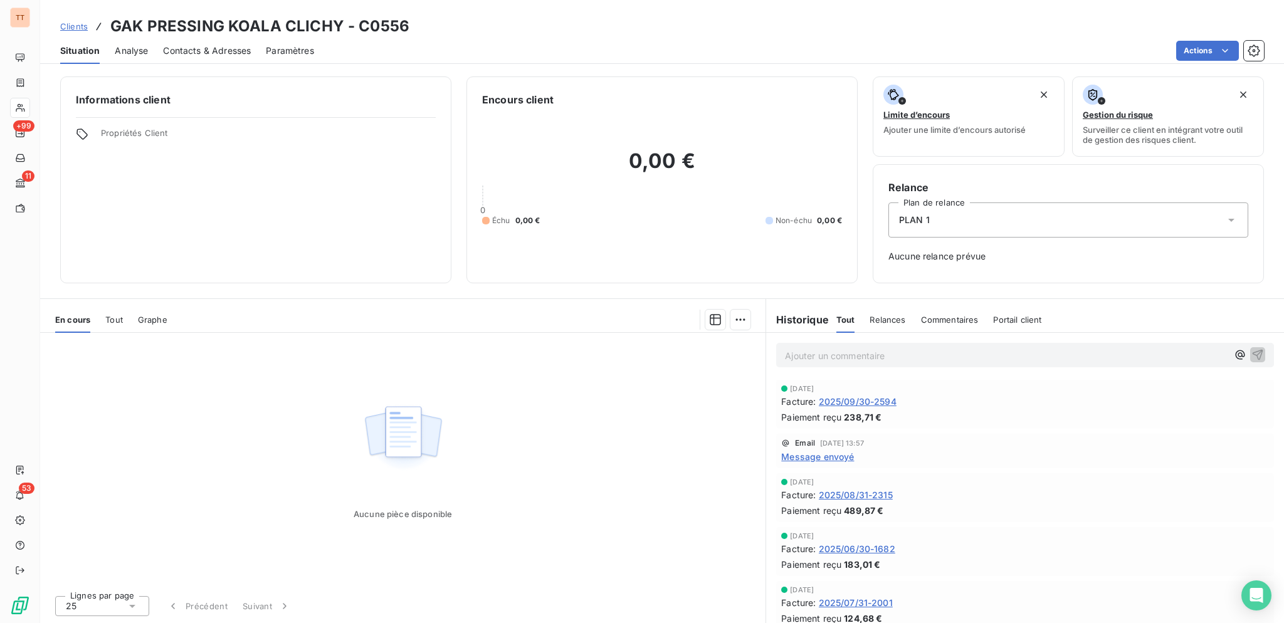
click at [881, 399] on span "2025/09/30-2594" at bounding box center [858, 401] width 78 height 13
click at [233, 60] on div "Contacts & Adresses" at bounding box center [207, 51] width 88 height 26
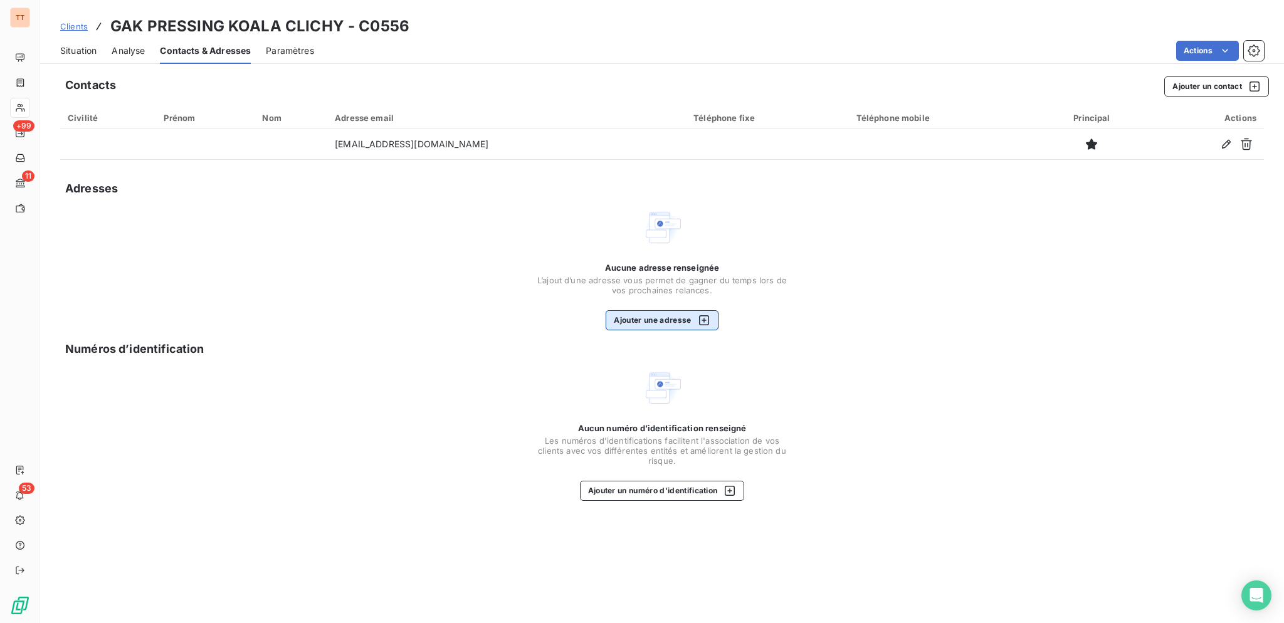
click at [713, 328] on button "Ajouter une adresse" at bounding box center [662, 320] width 112 height 20
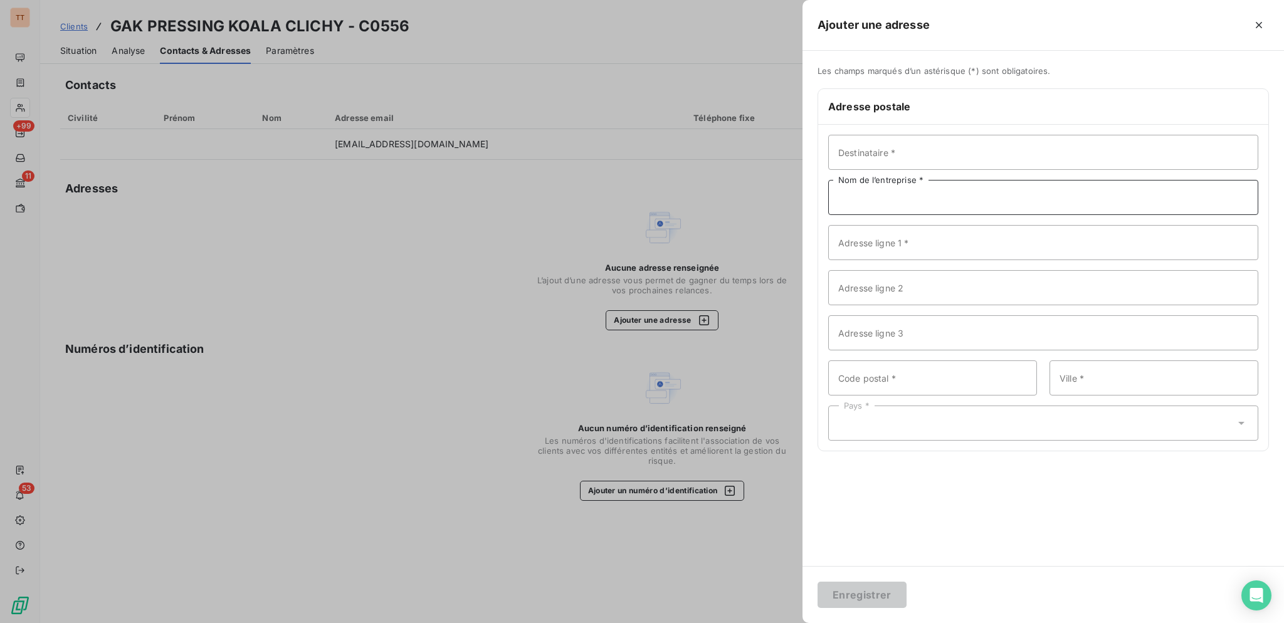
click at [919, 204] on input "Nom de l’entreprise *" at bounding box center [1043, 197] width 430 height 35
click at [855, 248] on input "Adresse ligne 1 *" at bounding box center [1043, 242] width 430 height 35
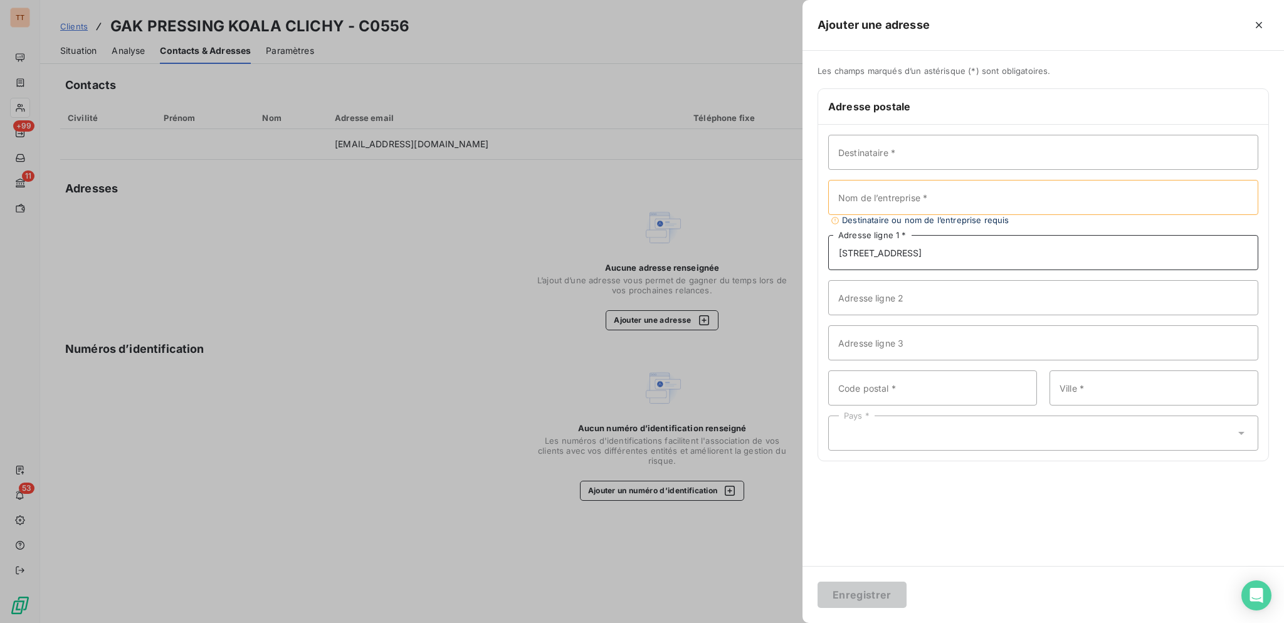
type input "[STREET_ADDRESS]"
click at [905, 391] on input "Code postal *" at bounding box center [932, 388] width 209 height 35
type input "75017"
click at [1087, 388] on input "Ville *" at bounding box center [1153, 388] width 209 height 35
type input "[GEOGRAPHIC_DATA]"
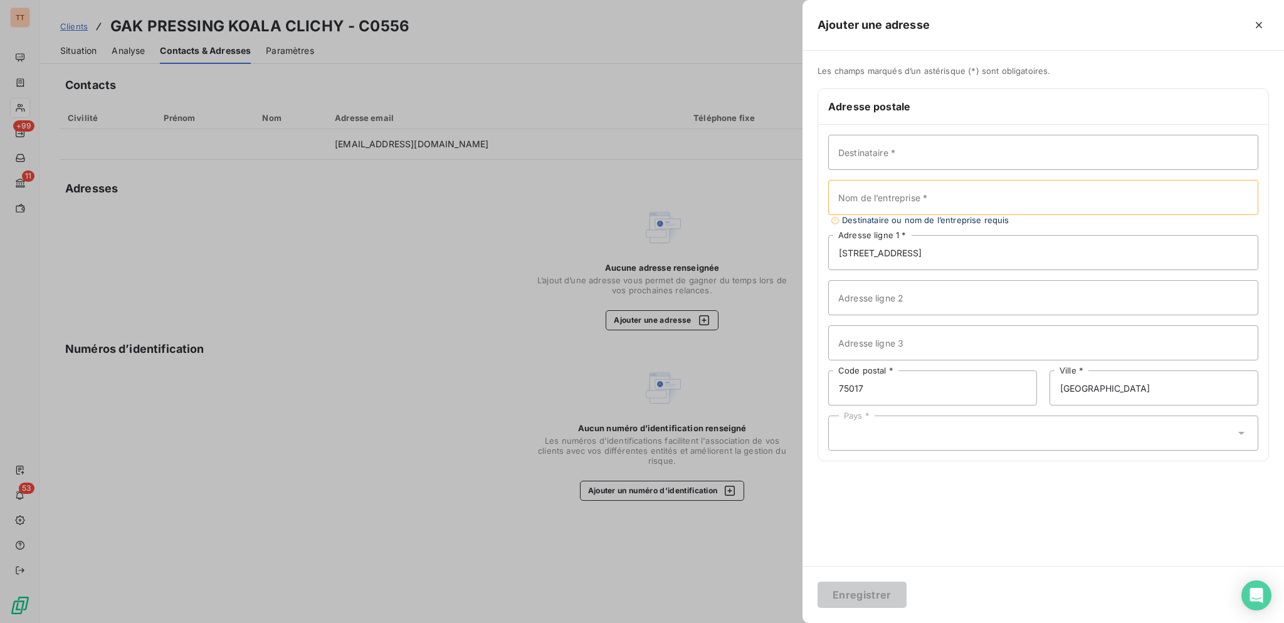
click at [1026, 434] on div "Pays *" at bounding box center [1043, 433] width 430 height 35
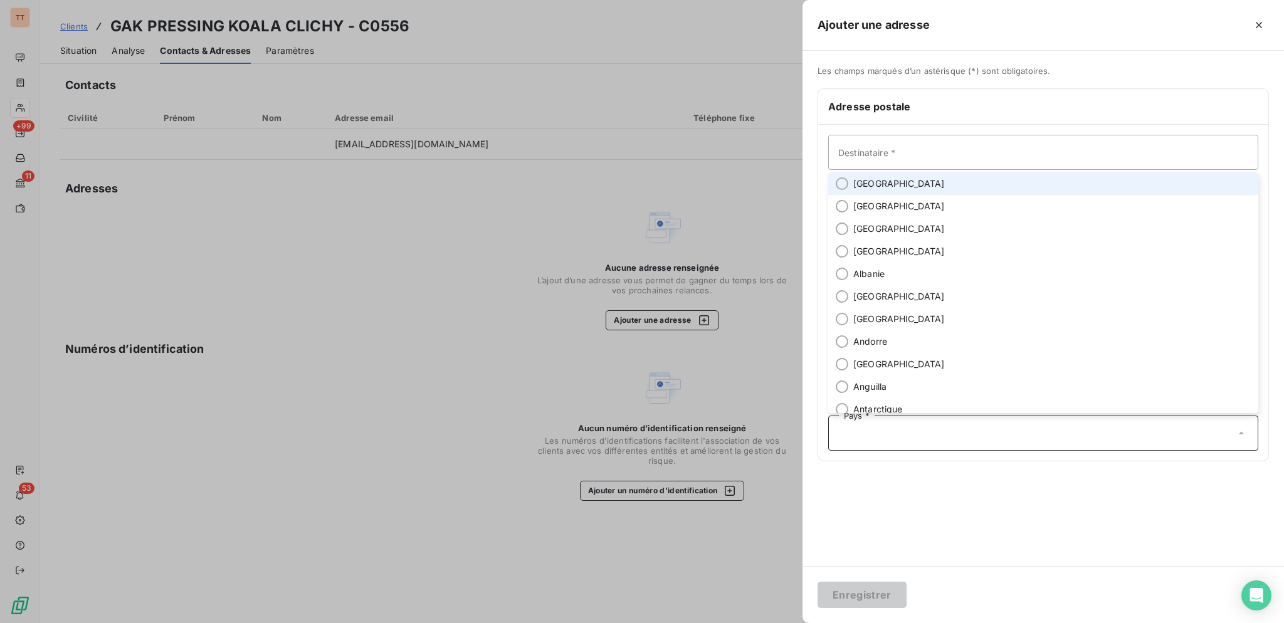
click at [949, 179] on li "[GEOGRAPHIC_DATA]" at bounding box center [1043, 183] width 430 height 23
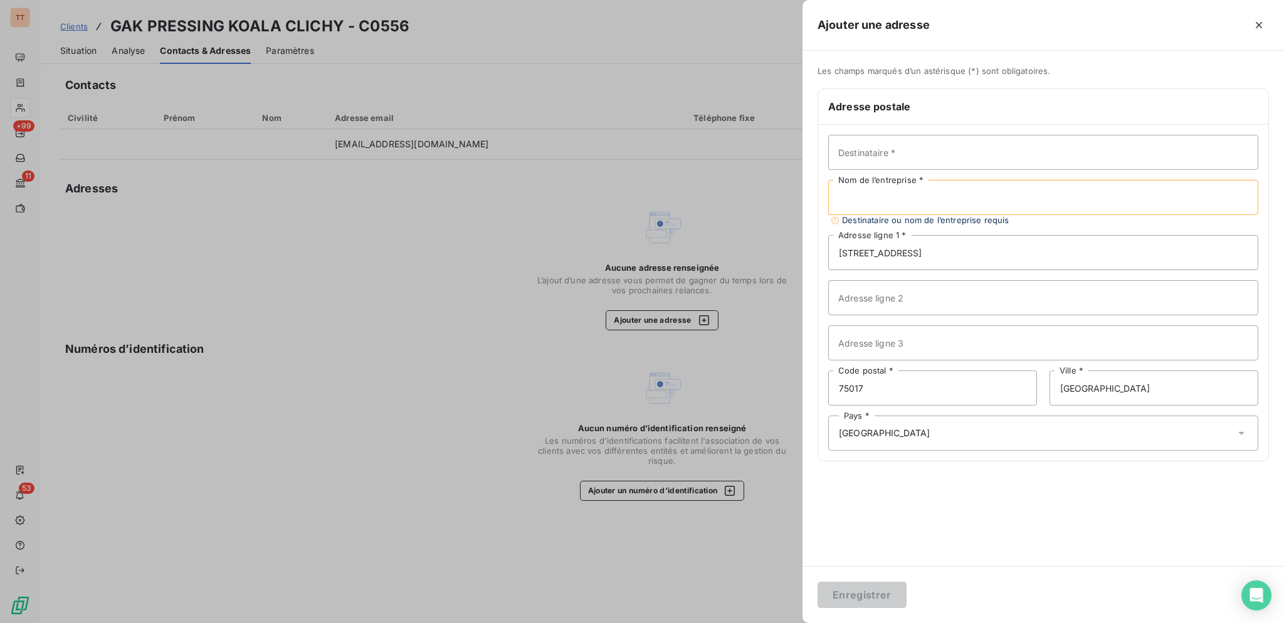
click at [938, 196] on input "Nom de l’entreprise *" at bounding box center [1043, 197] width 430 height 35
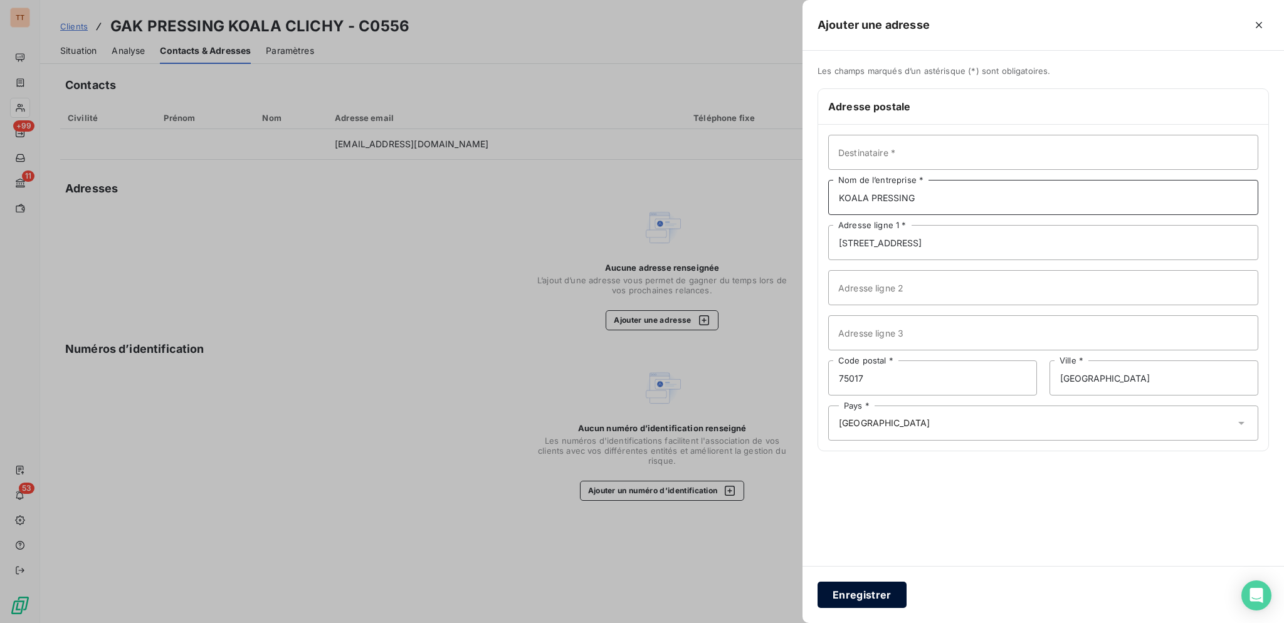
type input "KOALA PRESSING"
drag, startPoint x: 881, startPoint y: 591, endPoint x: 886, endPoint y: 614, distance: 23.6
click at [886, 614] on div "Enregistrer" at bounding box center [1042, 594] width 481 height 57
click at [891, 601] on button "Enregistrer" at bounding box center [861, 595] width 89 height 26
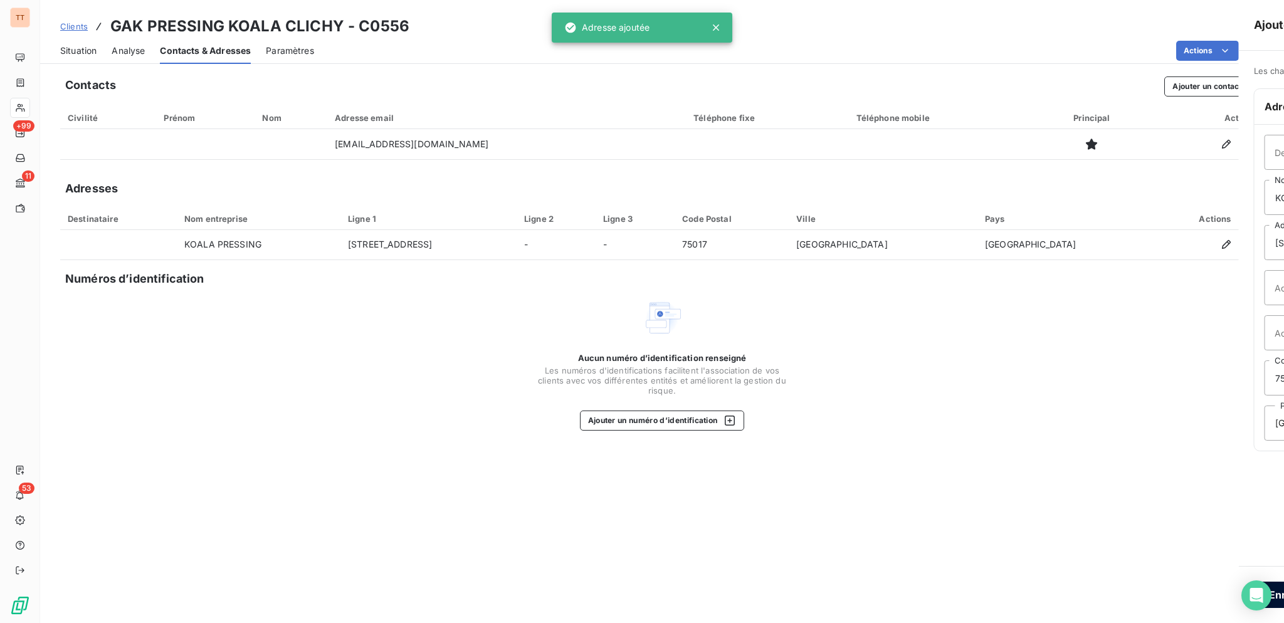
click at [891, 601] on div at bounding box center [642, 311] width 1284 height 623
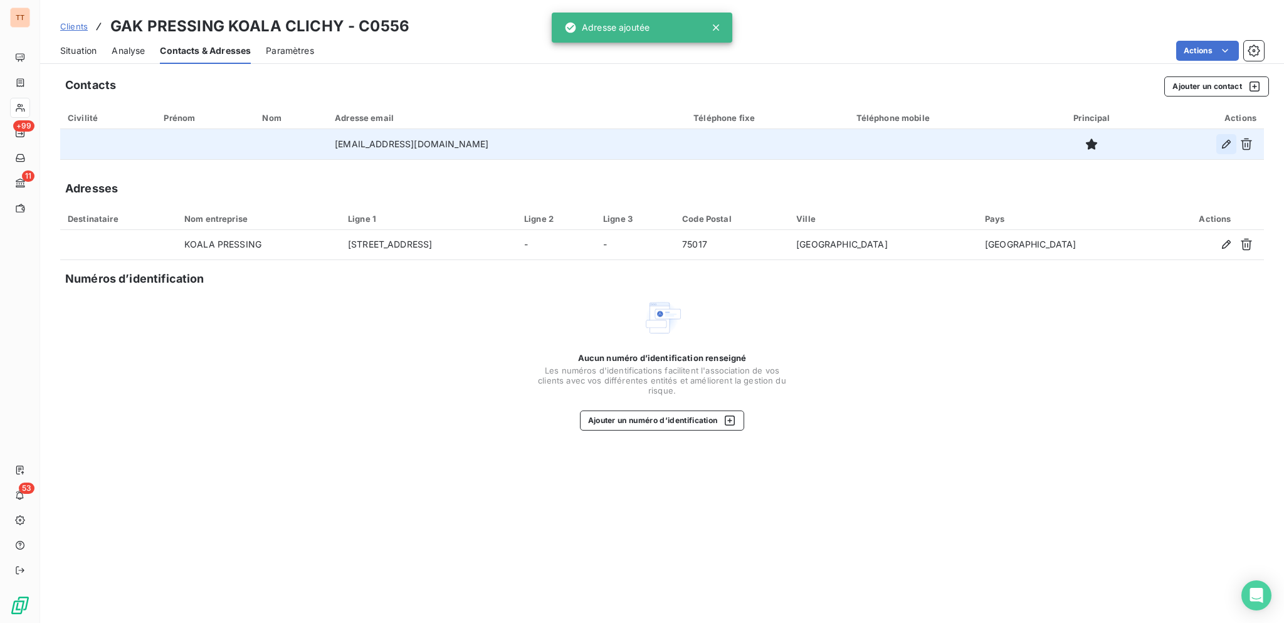
click at [1229, 141] on icon "button" at bounding box center [1226, 144] width 9 height 9
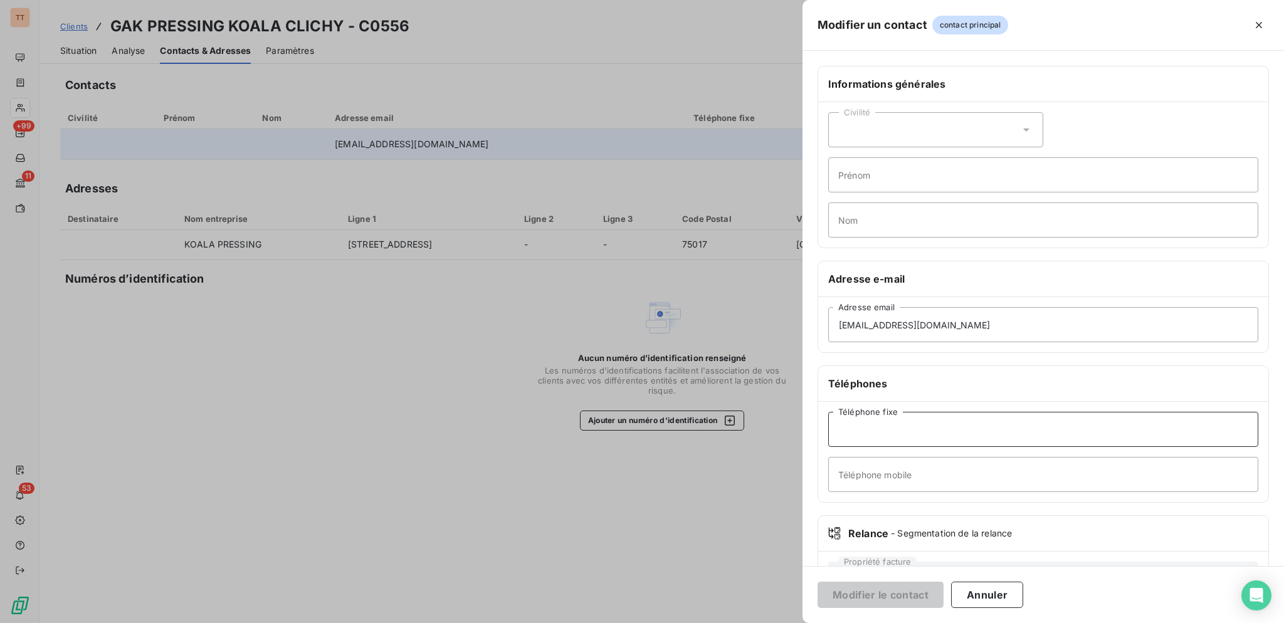
click at [1004, 422] on input "Téléphone fixe" at bounding box center [1043, 429] width 430 height 35
type input "0142291870"
click at [817, 582] on button "Modifier le contact" at bounding box center [880, 595] width 126 height 26
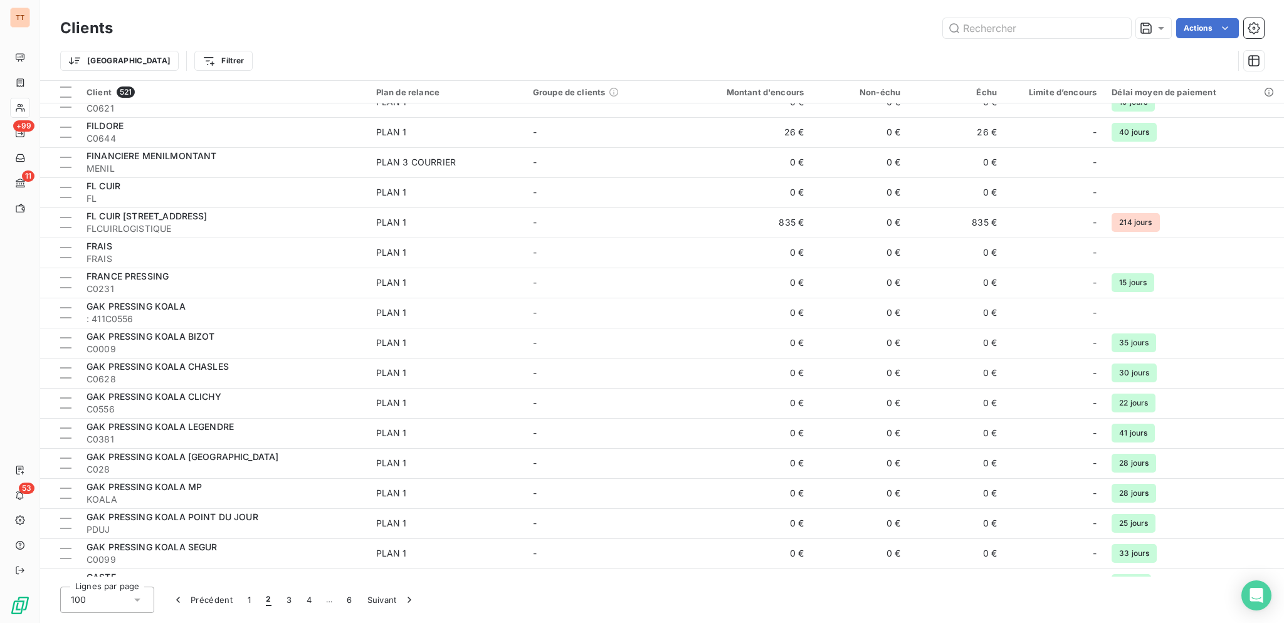
scroll to position [729, 0]
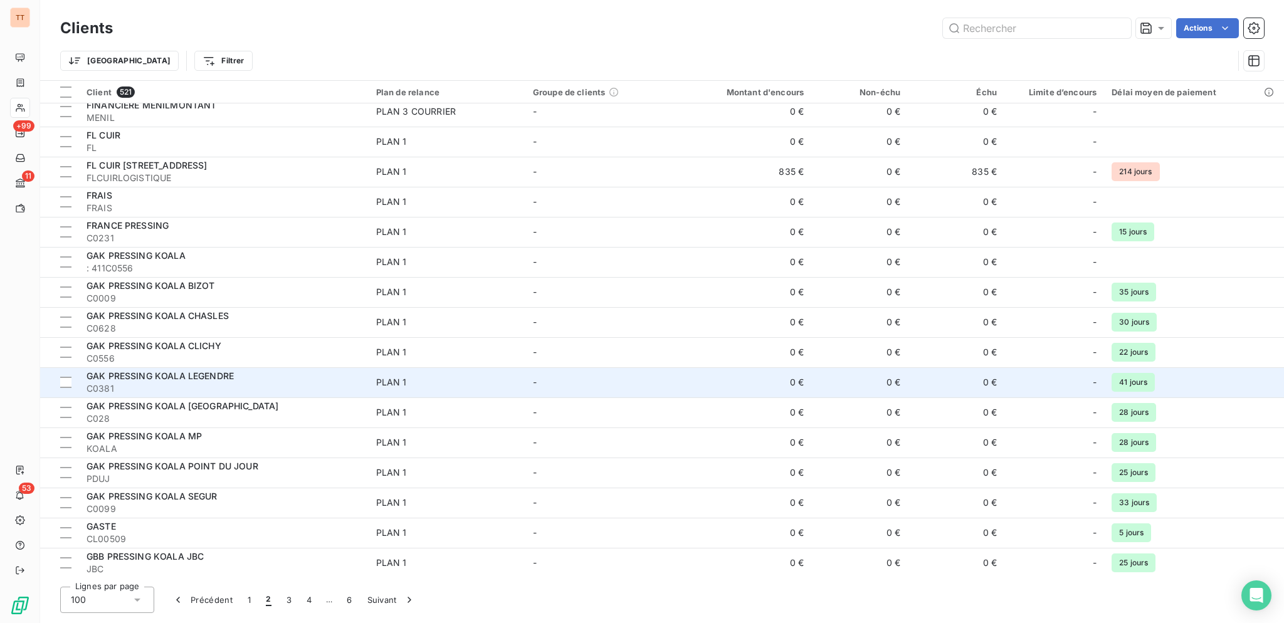
click at [354, 391] on span "C0381" at bounding box center [224, 388] width 275 height 13
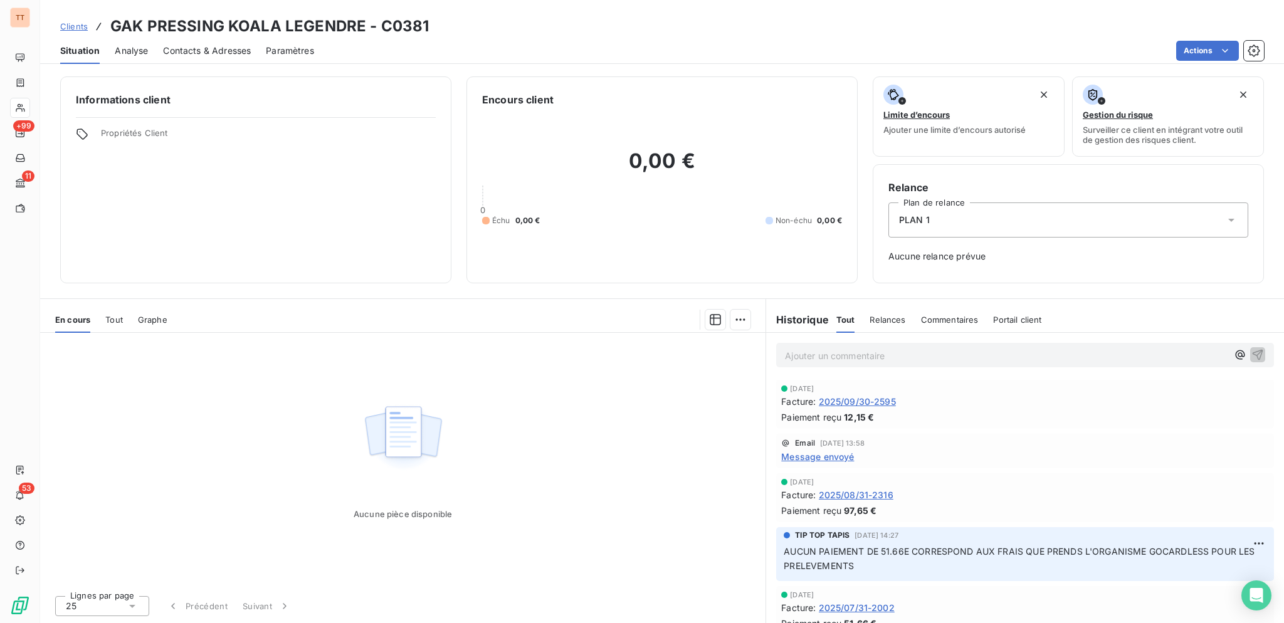
click at [221, 58] on div "Contacts & Adresses" at bounding box center [207, 51] width 88 height 26
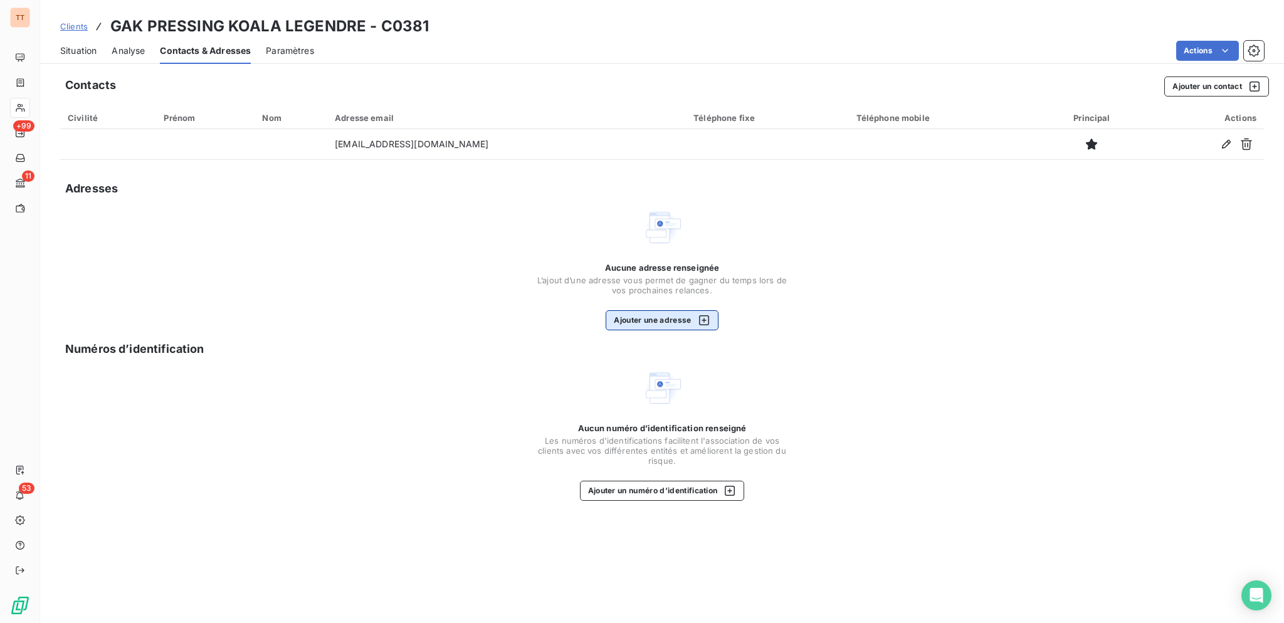
click at [658, 318] on button "Ajouter une adresse" at bounding box center [662, 320] width 112 height 20
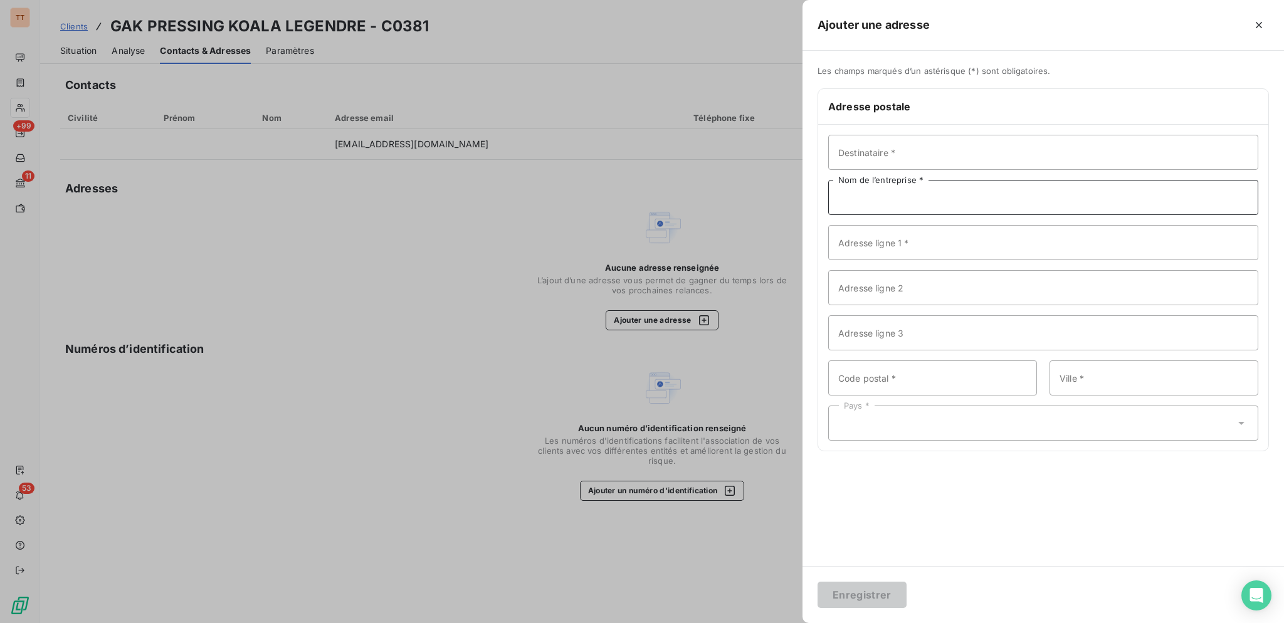
click at [890, 195] on input "Nom de l’entreprise *" at bounding box center [1043, 197] width 430 height 35
type input "KOALA PRESSING"
click at [992, 246] on input "Adresse ligne 1 *" at bounding box center [1043, 242] width 430 height 35
type input "[STREET_ADDRESS]"
click at [925, 376] on input "Code postal *" at bounding box center [932, 377] width 209 height 35
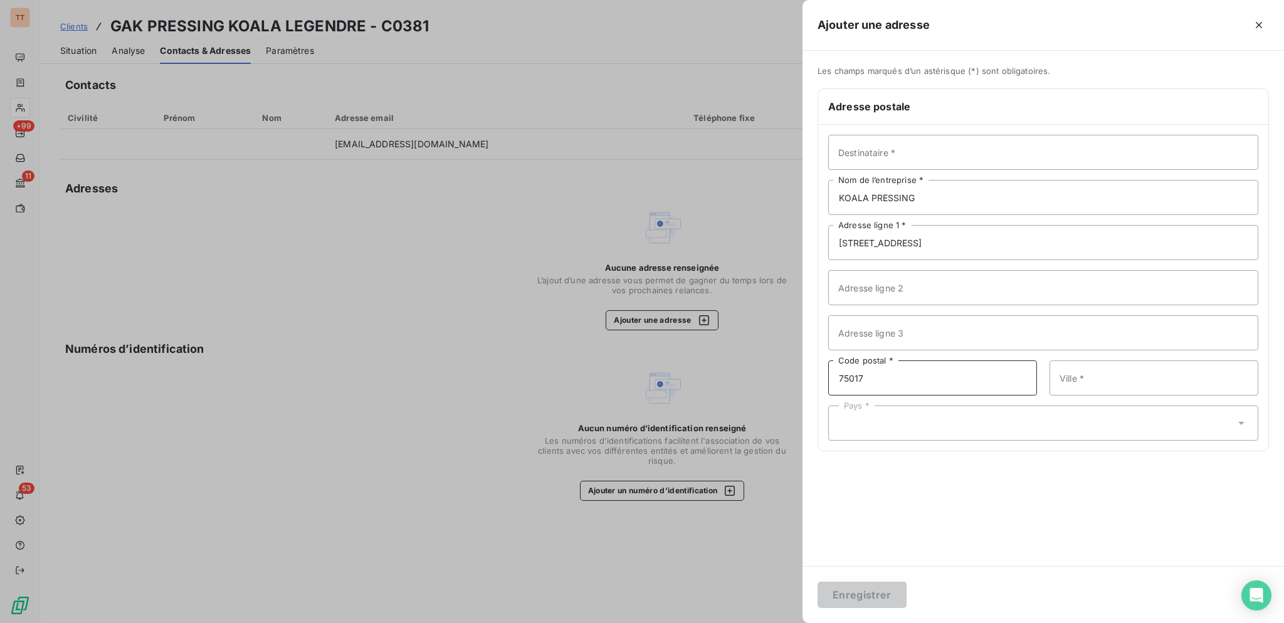
type input "75017"
type input "[GEOGRAPHIC_DATA]"
click at [860, 426] on div "Pays *" at bounding box center [1043, 423] width 430 height 35
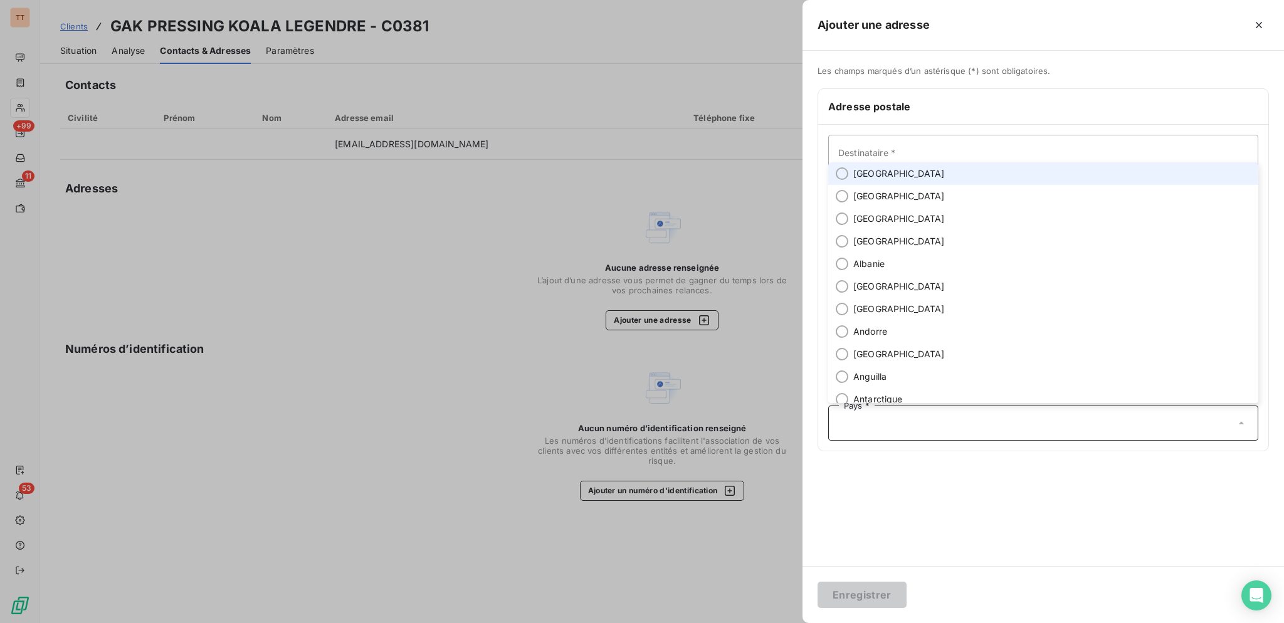
click at [894, 169] on li "[GEOGRAPHIC_DATA]" at bounding box center [1043, 173] width 430 height 23
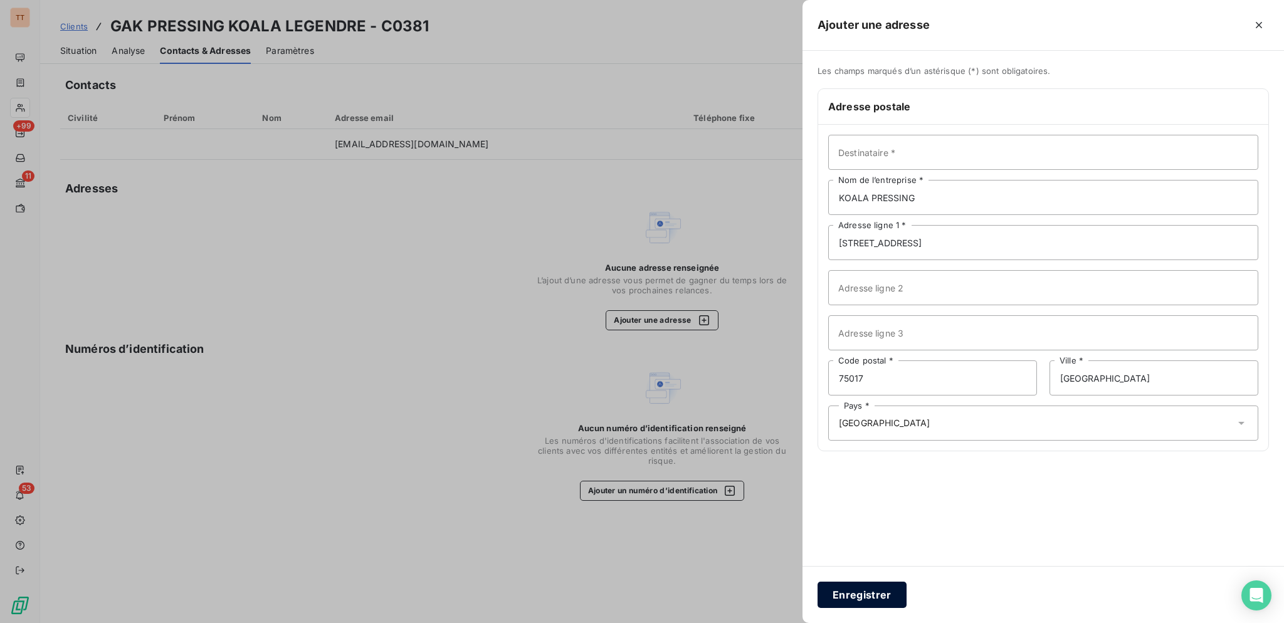
click at [875, 595] on button "Enregistrer" at bounding box center [861, 595] width 89 height 26
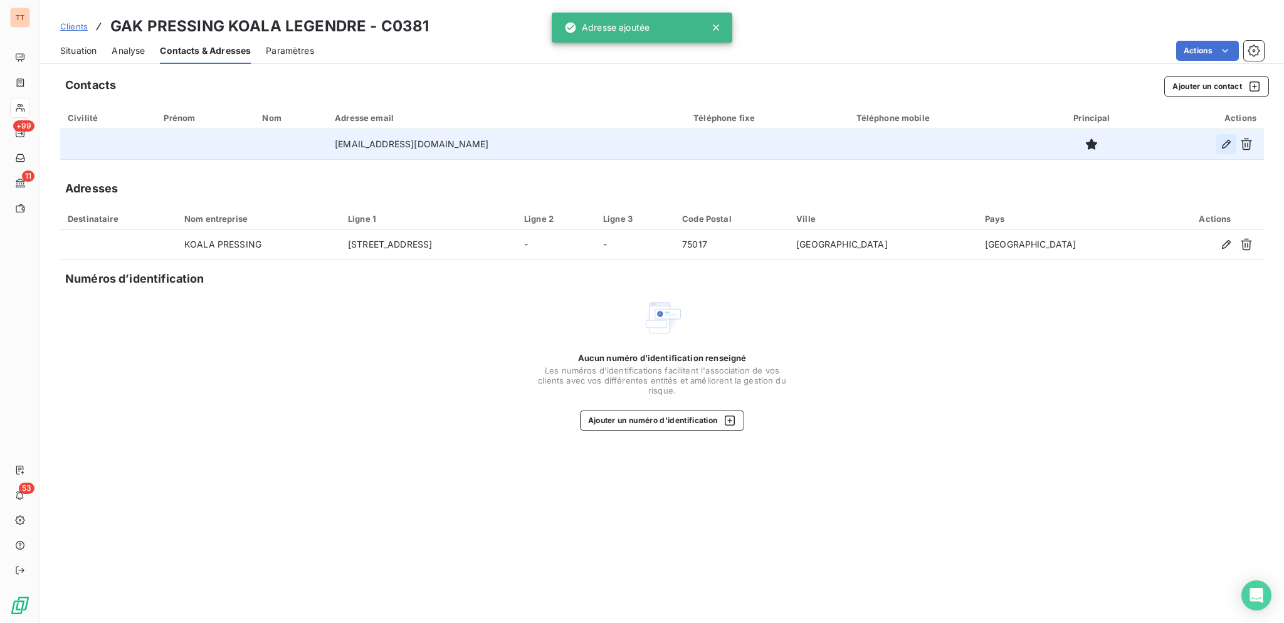
click at [1230, 149] on icon "button" at bounding box center [1226, 144] width 13 height 13
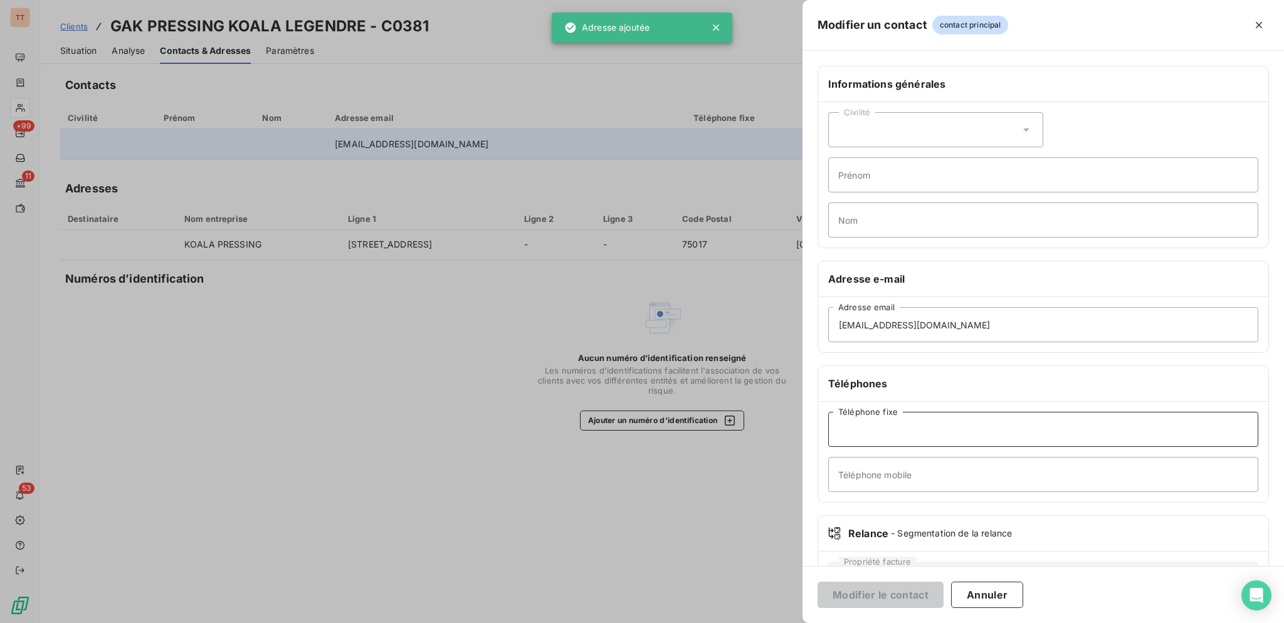
click at [935, 430] on input "Téléphone fixe" at bounding box center [1043, 429] width 430 height 35
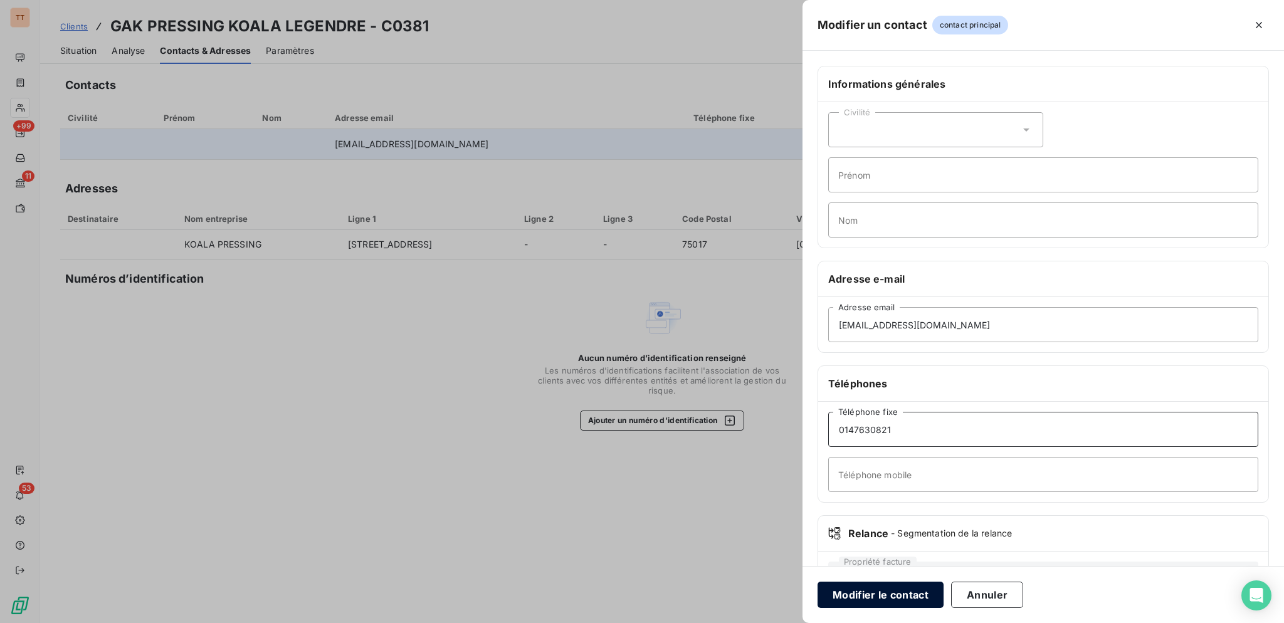
type input "0147630821"
click at [898, 582] on button "Modifier le contact" at bounding box center [880, 595] width 126 height 26
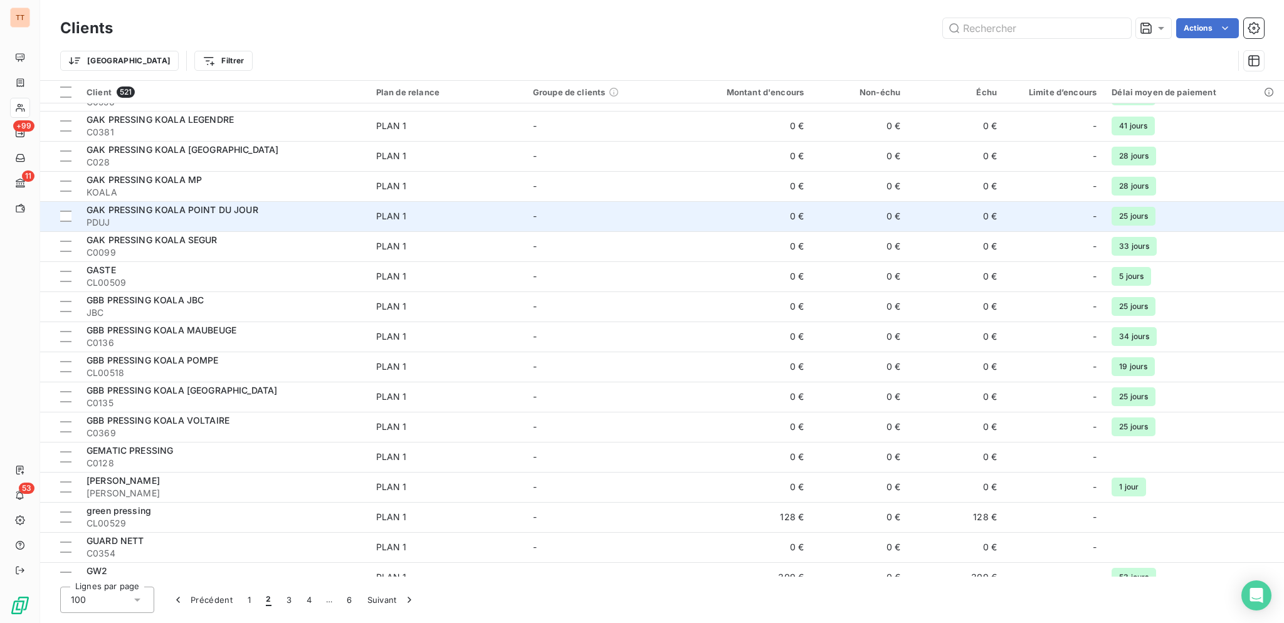
scroll to position [983, 0]
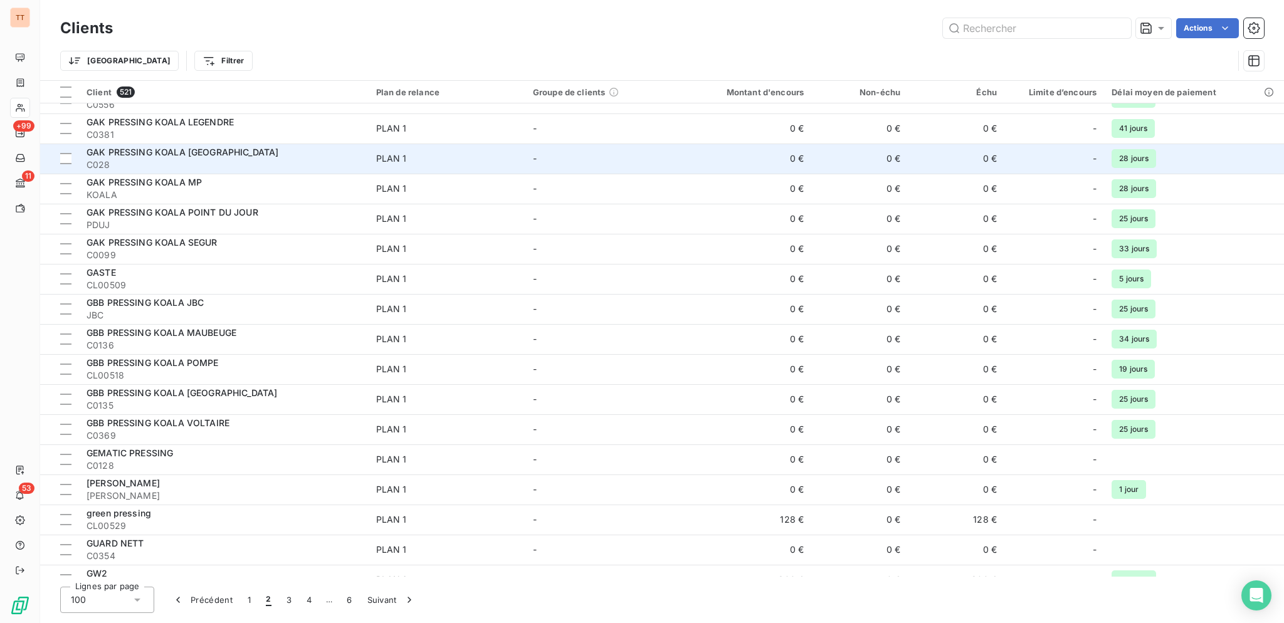
click at [289, 154] on div "GAK PRESSING KOALA [GEOGRAPHIC_DATA]" at bounding box center [224, 152] width 275 height 13
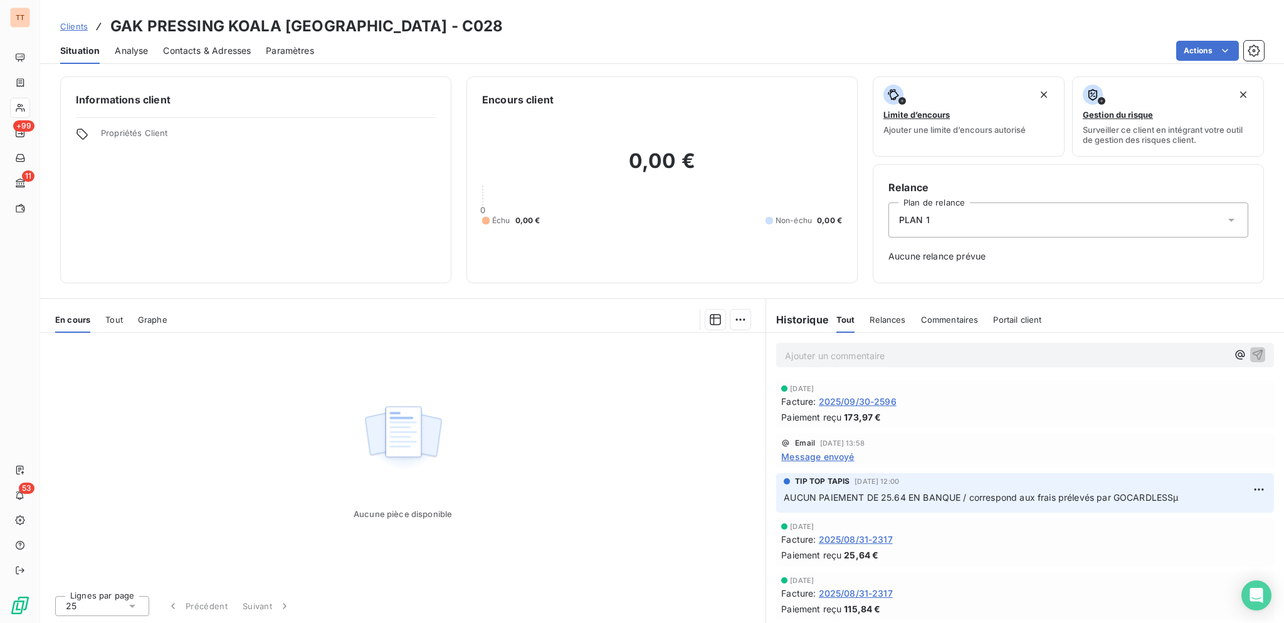
click at [196, 55] on span "Contacts & Adresses" at bounding box center [207, 51] width 88 height 13
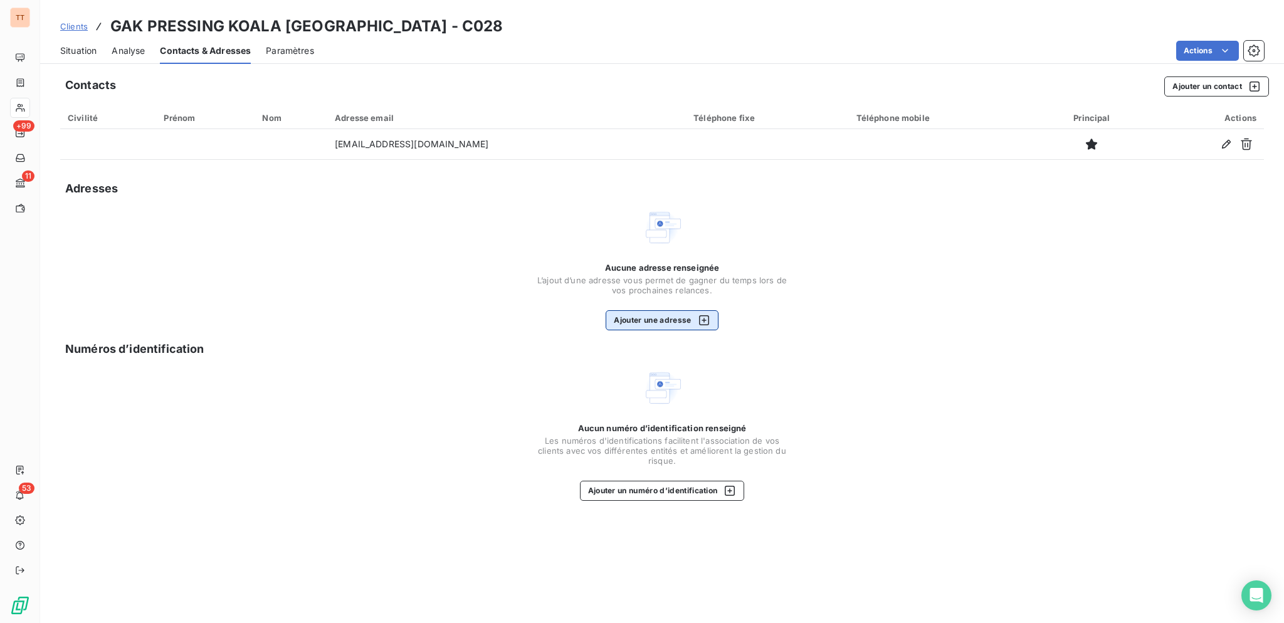
click at [633, 314] on button "Ajouter une adresse" at bounding box center [662, 320] width 112 height 20
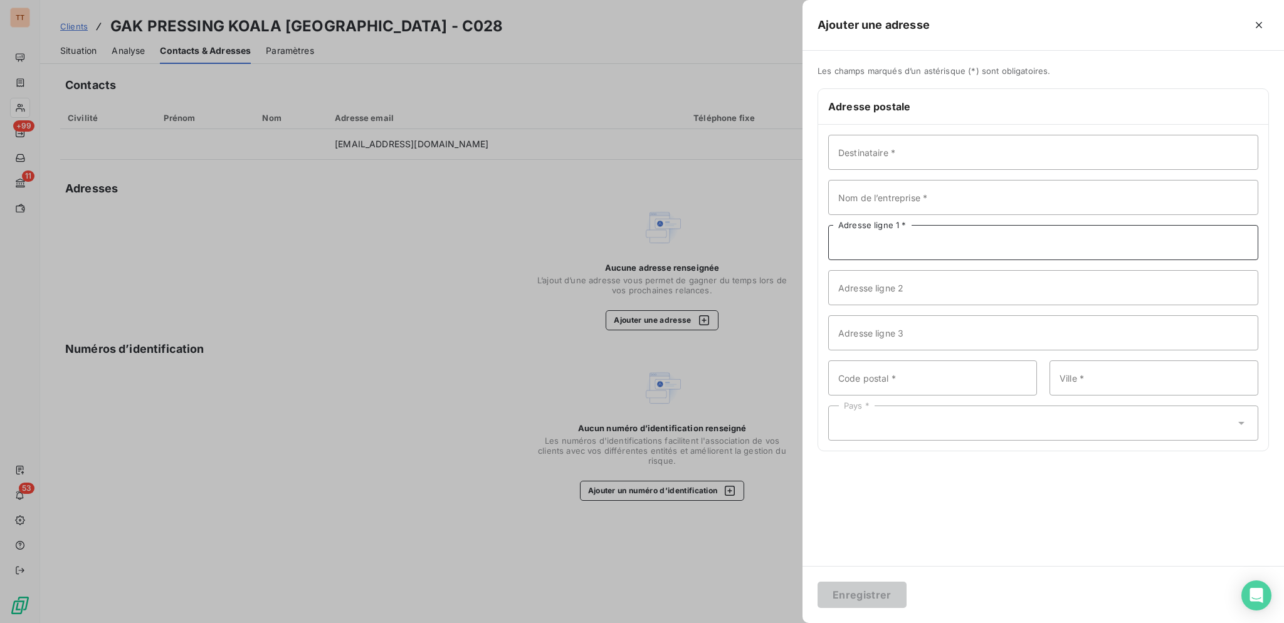
click at [952, 241] on input "Adresse ligne 1 *" at bounding box center [1043, 242] width 430 height 35
type input "[STREET_ADDRESS]"
click at [944, 374] on input "Code postal *" at bounding box center [932, 377] width 209 height 35
type input "75017"
type input "[GEOGRAPHIC_DATA]"
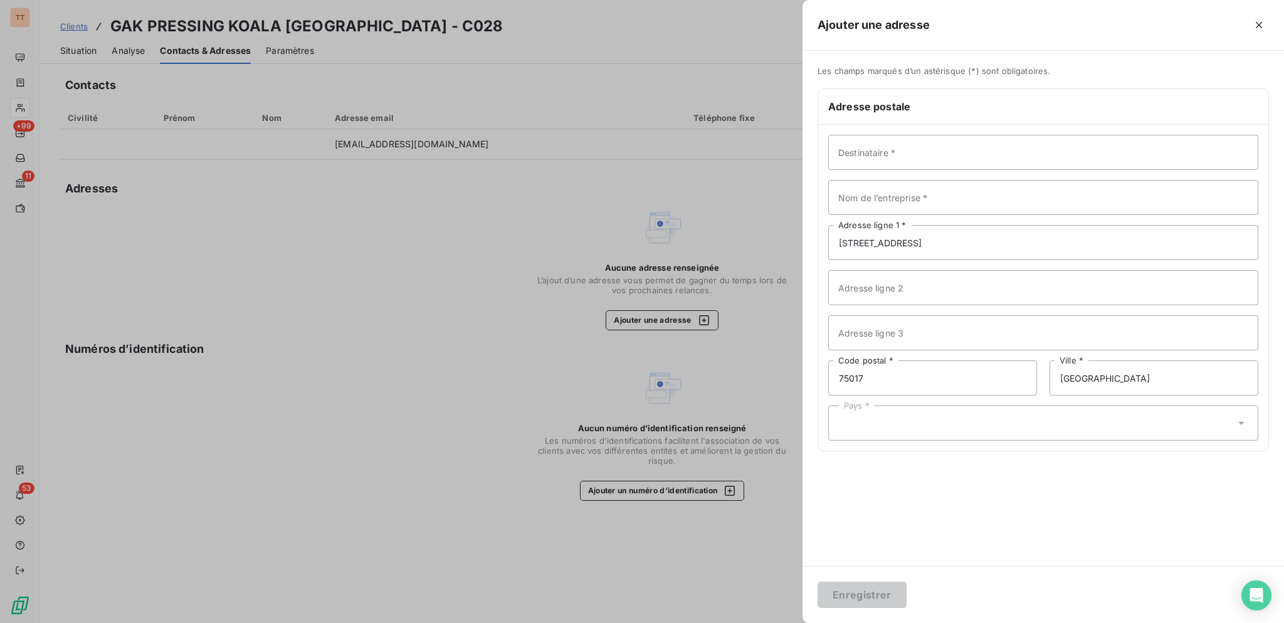
click at [871, 416] on div "Pays *" at bounding box center [1043, 423] width 430 height 35
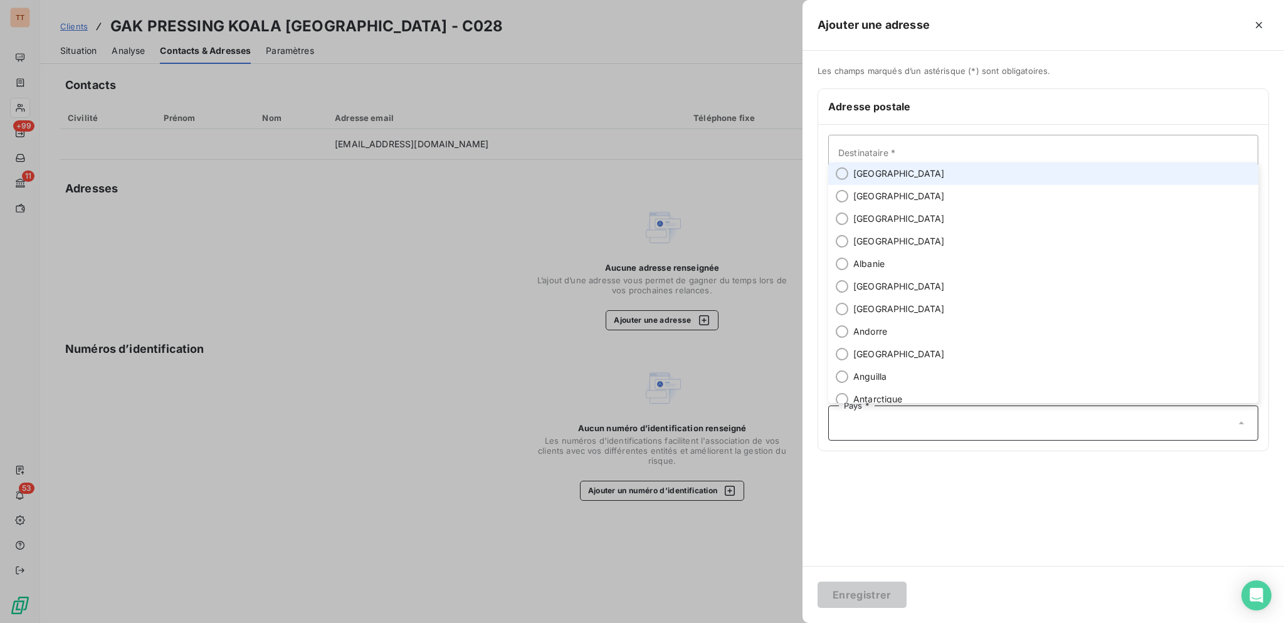
click at [868, 167] on span "[GEOGRAPHIC_DATA]" at bounding box center [899, 173] width 92 height 13
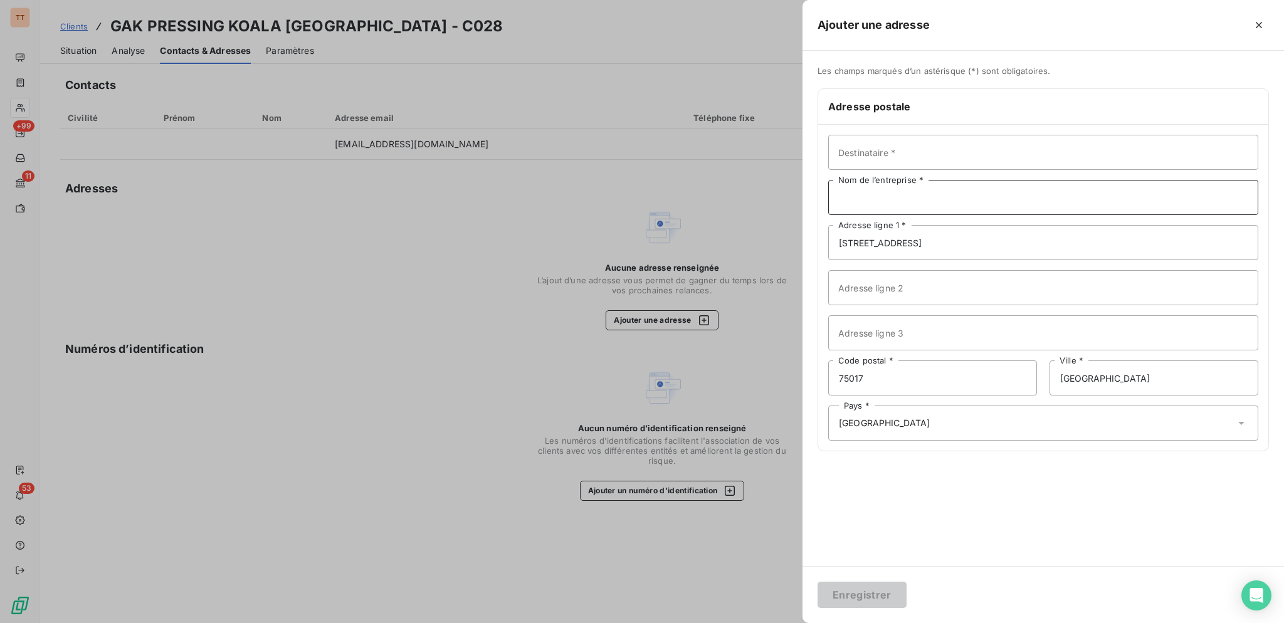
click at [890, 189] on input "Nom de l’entreprise *" at bounding box center [1043, 197] width 430 height 35
type input "KOALA PRESSING"
click at [817, 582] on button "Enregistrer" at bounding box center [861, 595] width 89 height 26
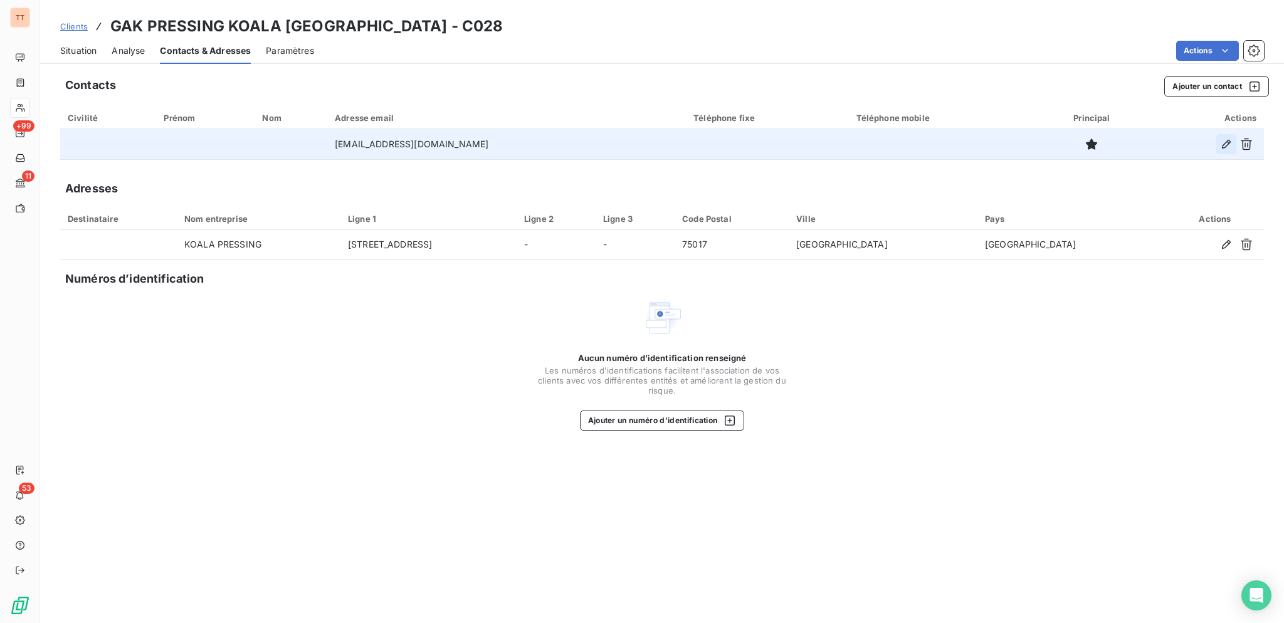
click at [1226, 145] on icon "button" at bounding box center [1226, 144] width 13 height 13
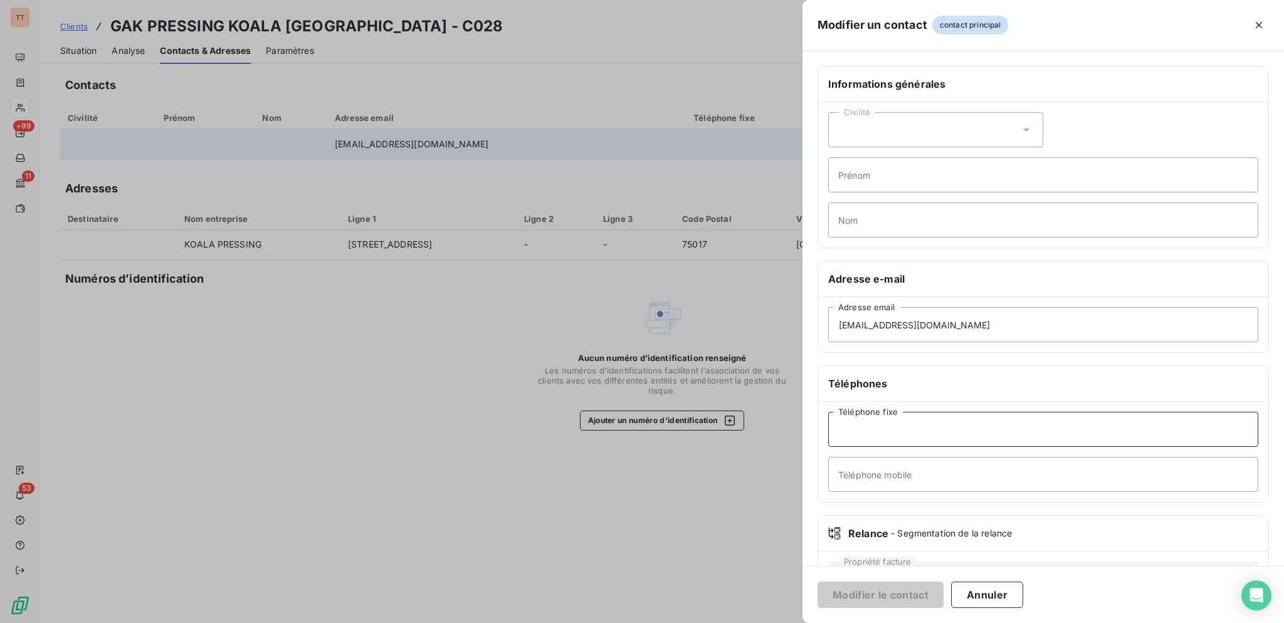
click at [937, 433] on input "Téléphone fixe" at bounding box center [1043, 429] width 430 height 35
click at [847, 431] on input "010539512" at bounding box center [1043, 429] width 430 height 35
type input "0140539512"
click at [926, 599] on button "Modifier le contact" at bounding box center [880, 595] width 126 height 26
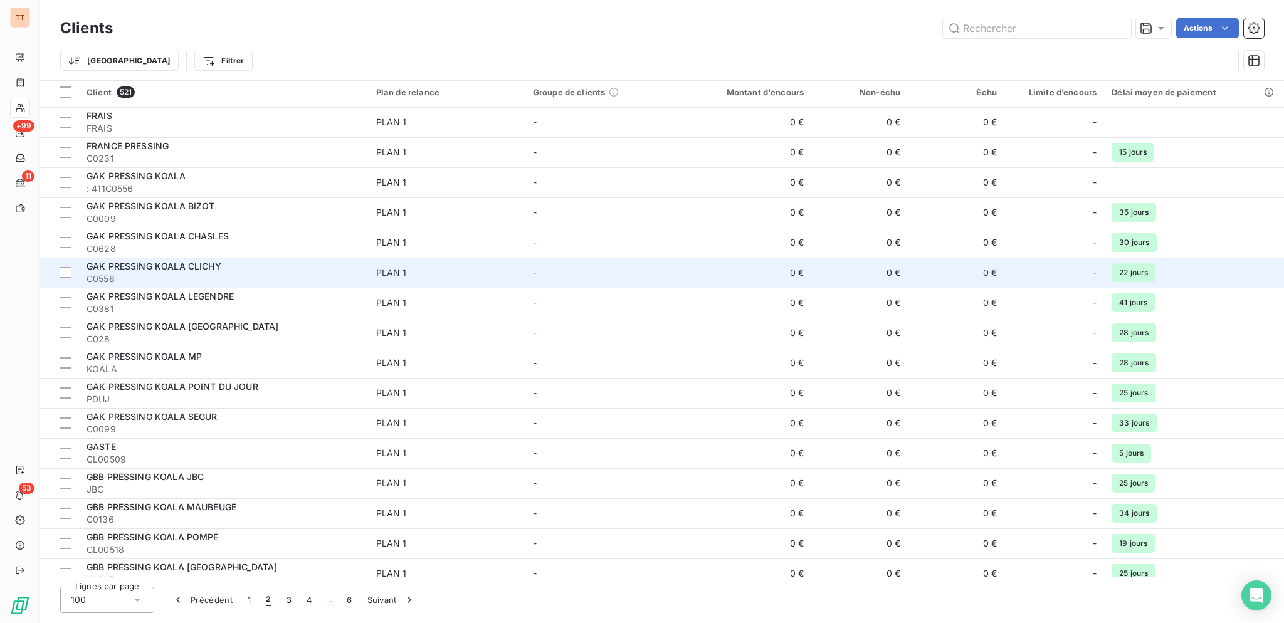
scroll to position [809, 0]
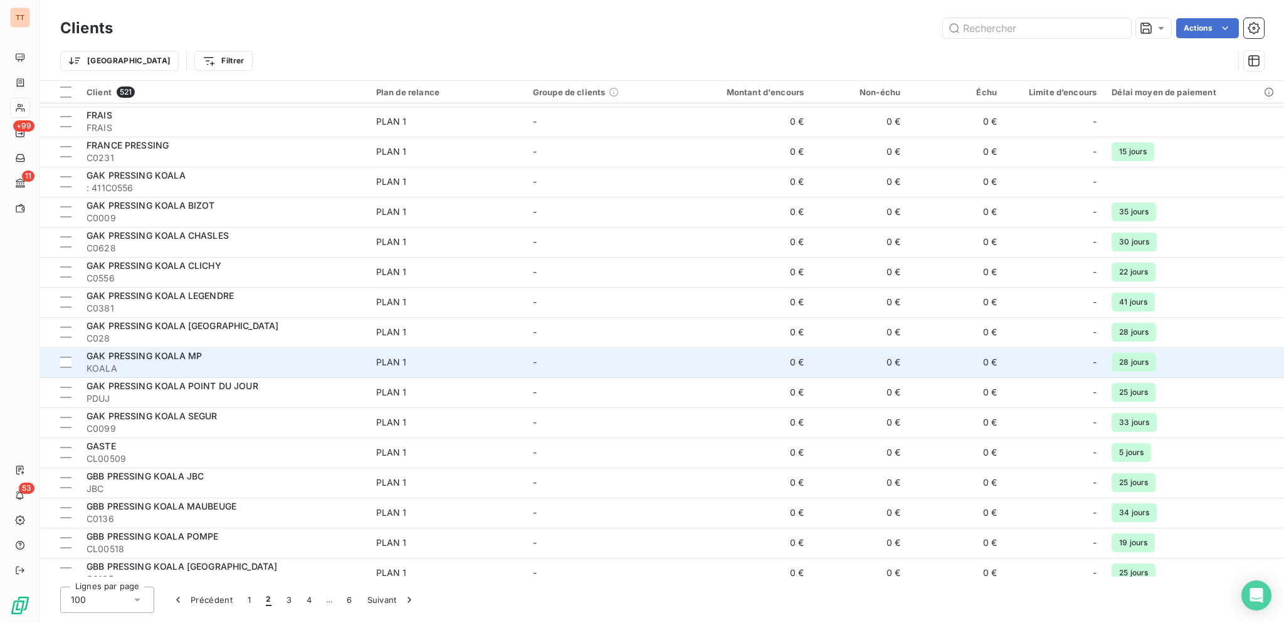
click at [295, 350] on div "GAK PRESSING KOALA MP" at bounding box center [224, 356] width 275 height 13
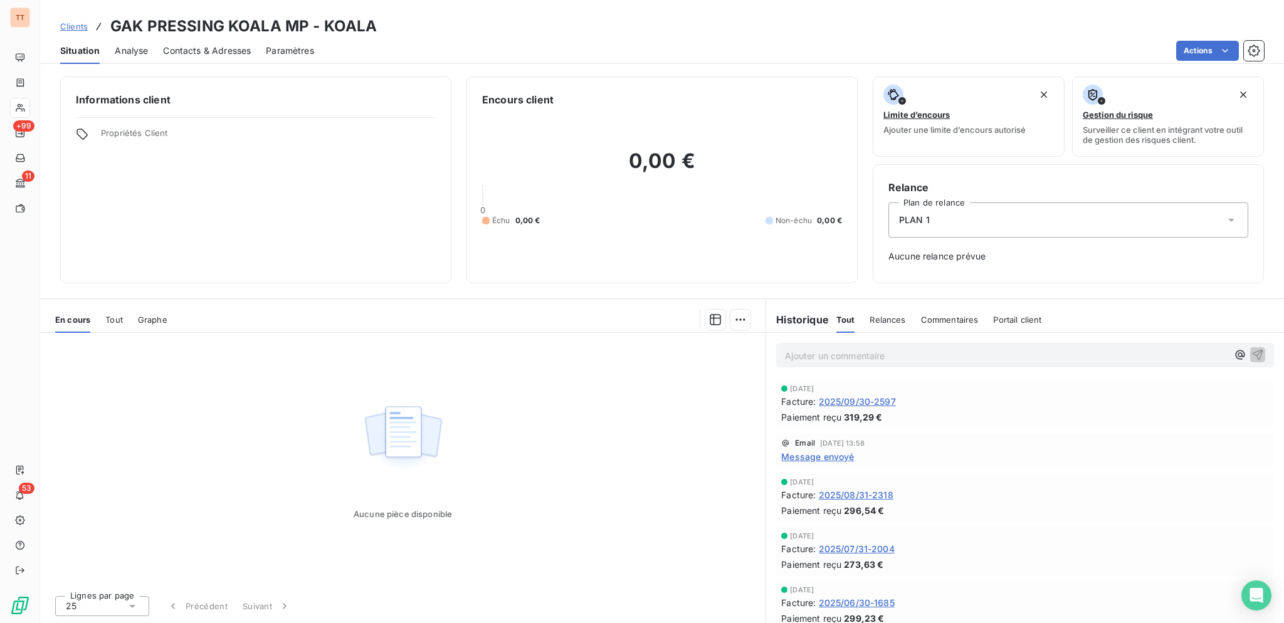
click at [867, 401] on span "2025/09/30-2597" at bounding box center [857, 401] width 77 height 13
click at [202, 51] on span "Contacts & Adresses" at bounding box center [207, 51] width 88 height 13
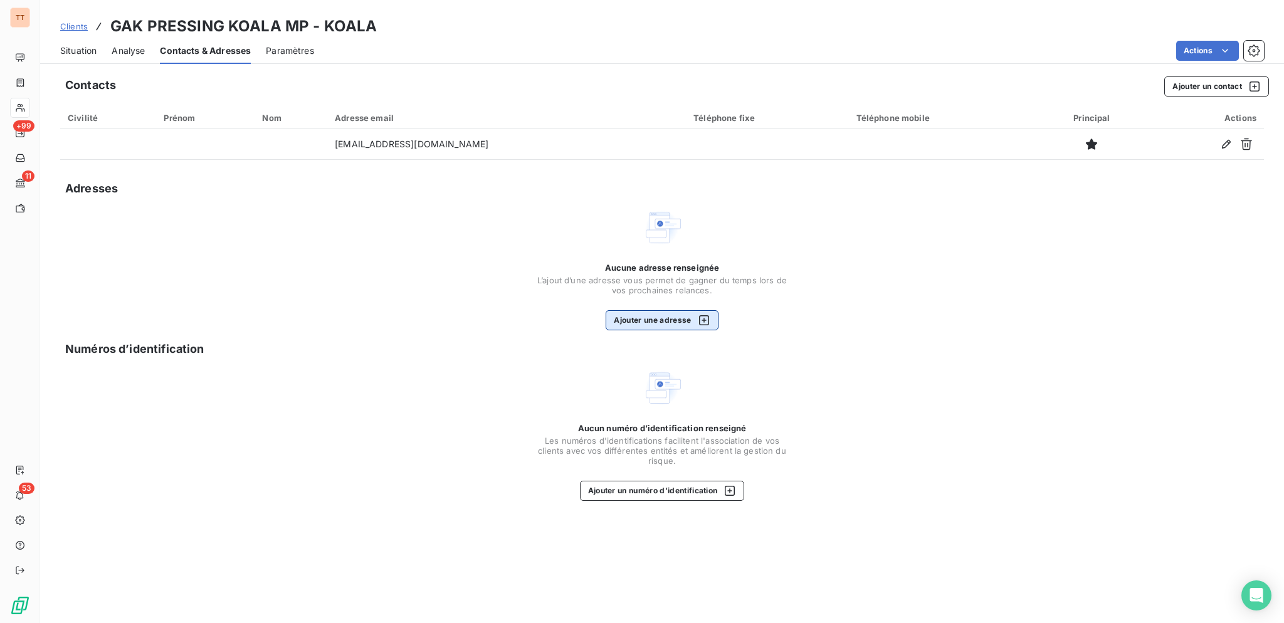
click at [649, 322] on button "Ajouter une adresse" at bounding box center [662, 320] width 112 height 20
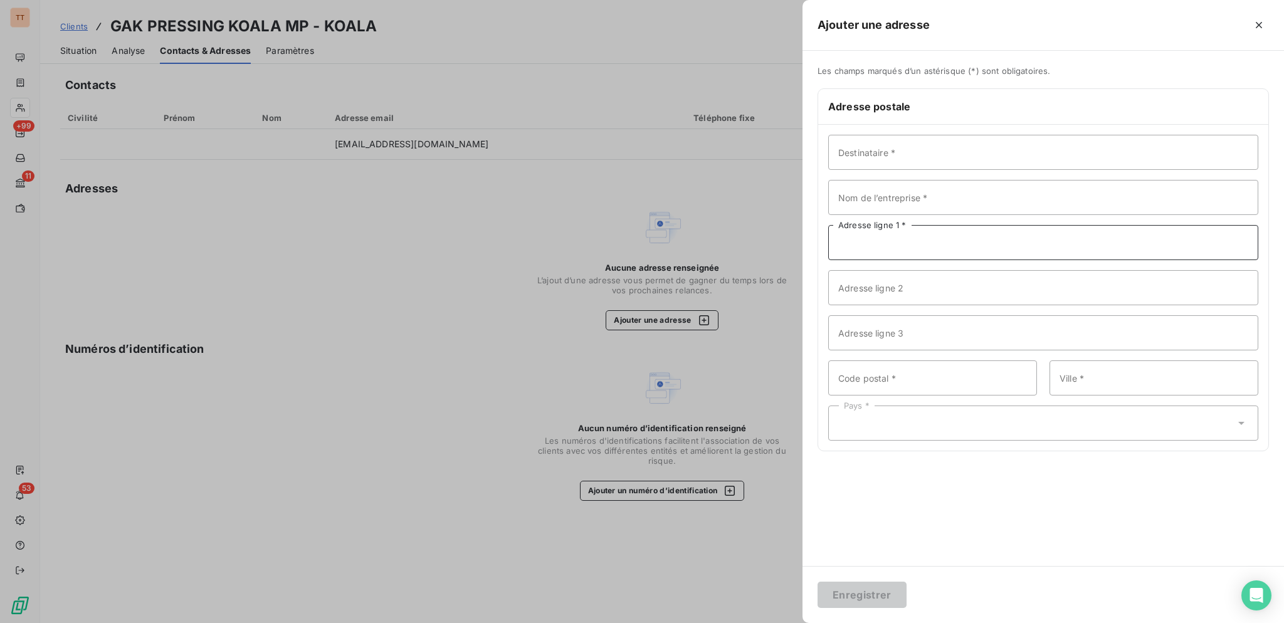
click at [920, 239] on input "Adresse ligne 1 *" at bounding box center [1043, 242] width 430 height 35
type input "[STREET_ADDRESS]"
click at [895, 388] on input "Code postal *" at bounding box center [932, 377] width 209 height 35
type input "75007"
click at [1080, 378] on input "Ville *" at bounding box center [1153, 377] width 209 height 35
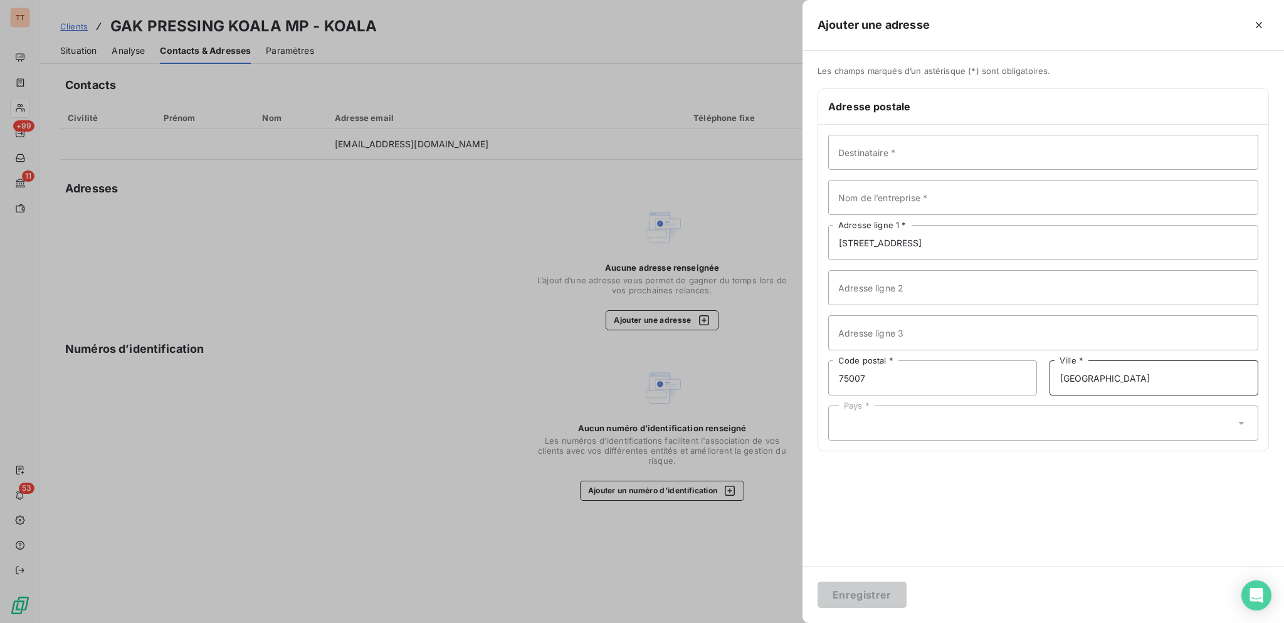
type input "[GEOGRAPHIC_DATA]"
click at [1012, 431] on div "Pays *" at bounding box center [1043, 423] width 430 height 35
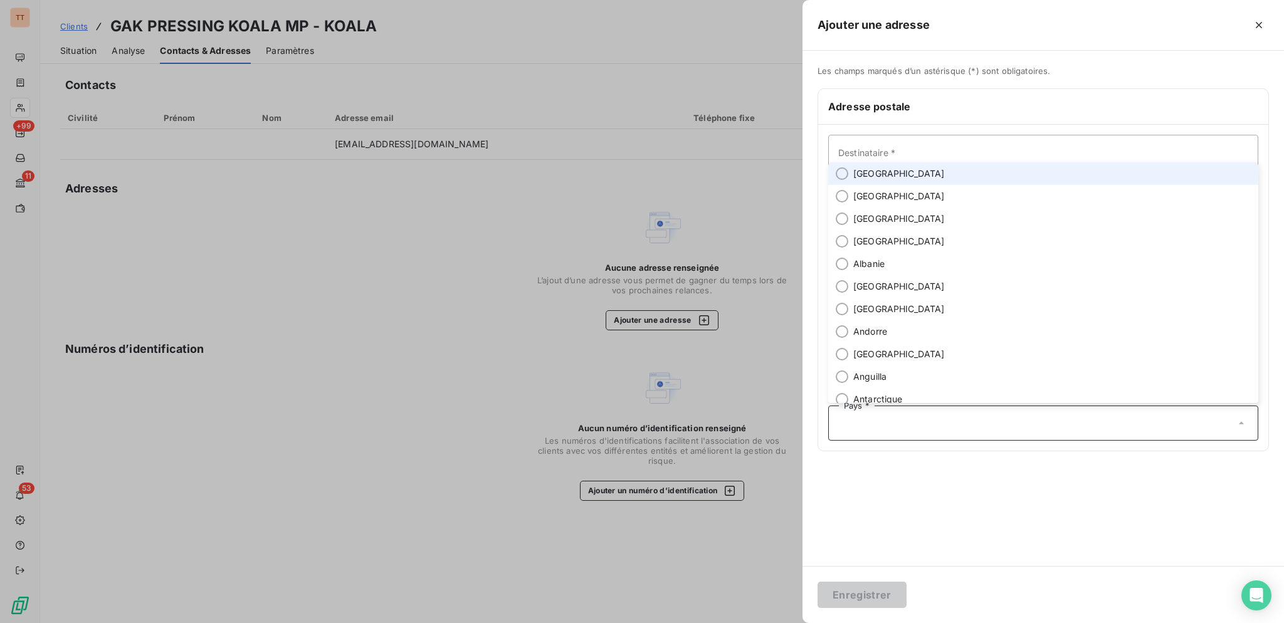
click at [938, 171] on li "[GEOGRAPHIC_DATA]" at bounding box center [1043, 173] width 430 height 23
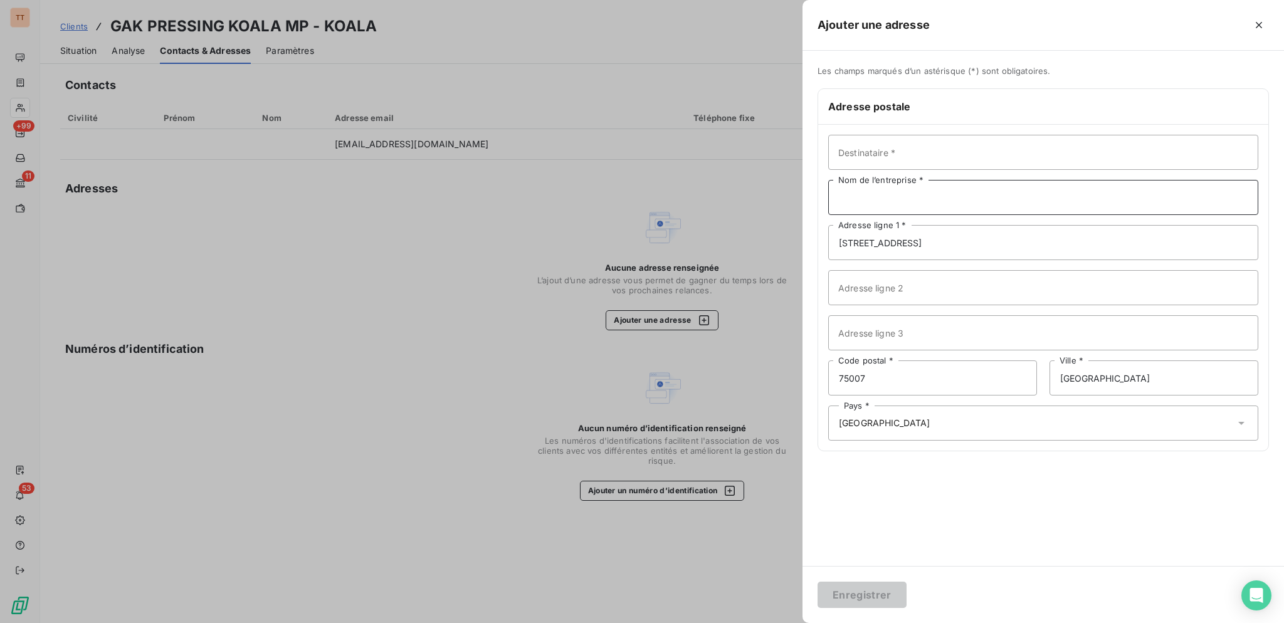
click at [922, 201] on input "Nom de l’entreprise *" at bounding box center [1043, 197] width 430 height 35
type input "KOALA PRESSING"
click at [879, 591] on button "Enregistrer" at bounding box center [861, 595] width 89 height 26
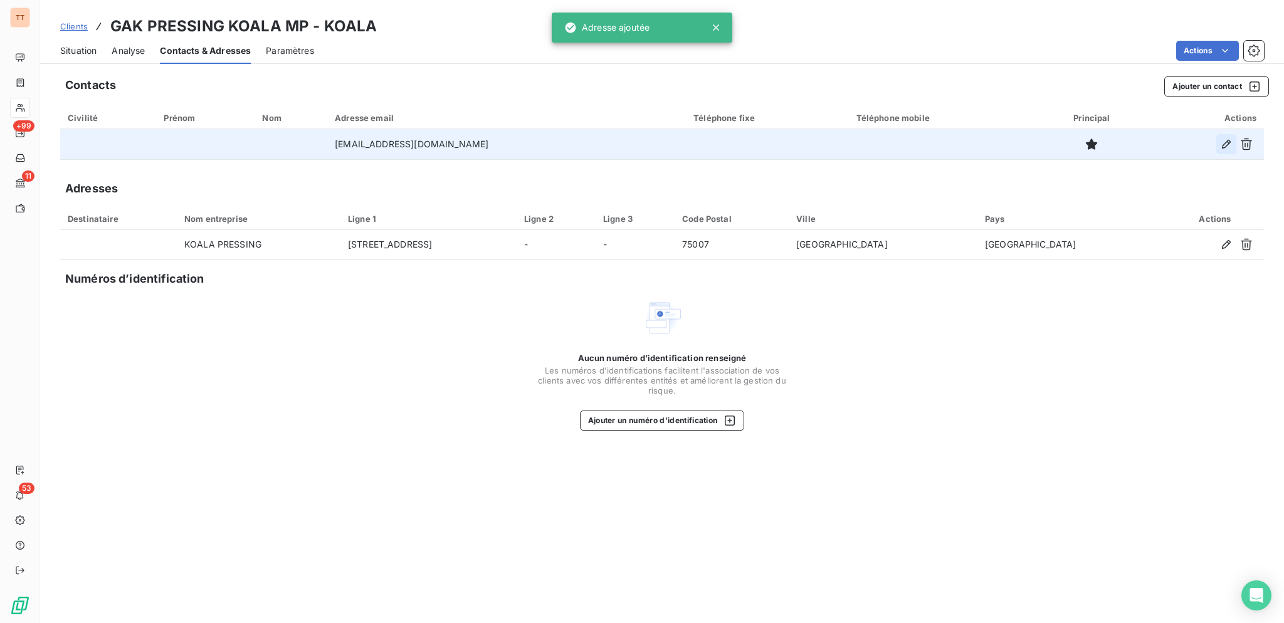
click at [1227, 142] on icon "button" at bounding box center [1226, 144] width 9 height 9
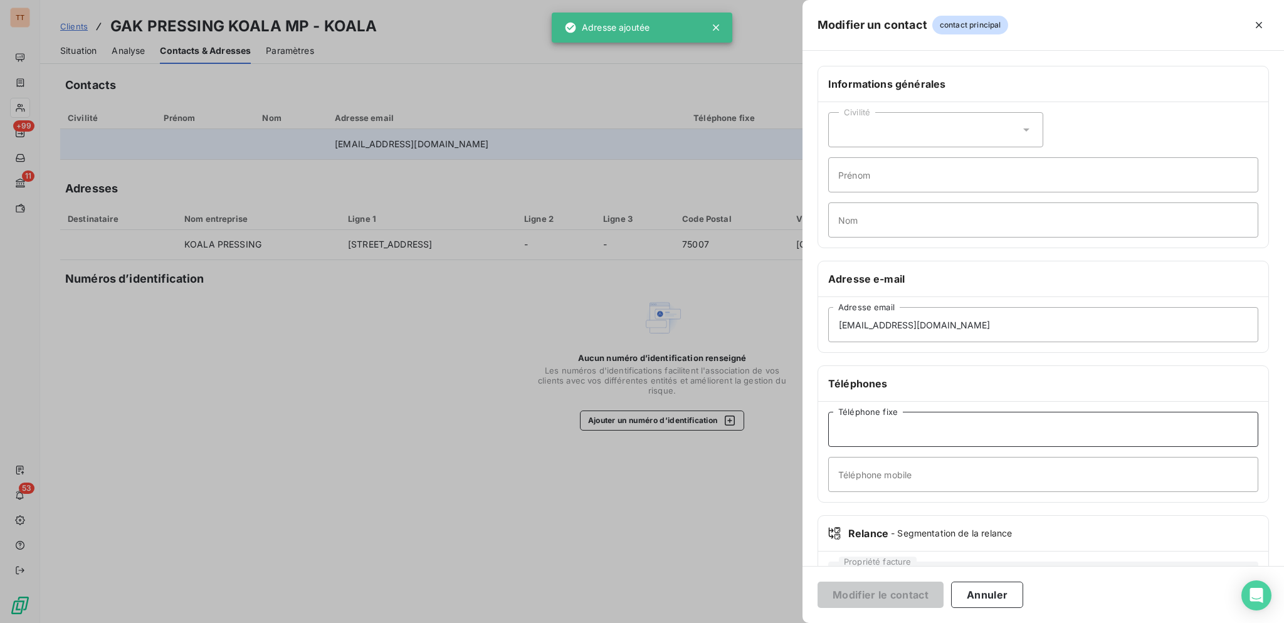
click at [1022, 426] on input "Téléphone fixe" at bounding box center [1043, 429] width 430 height 35
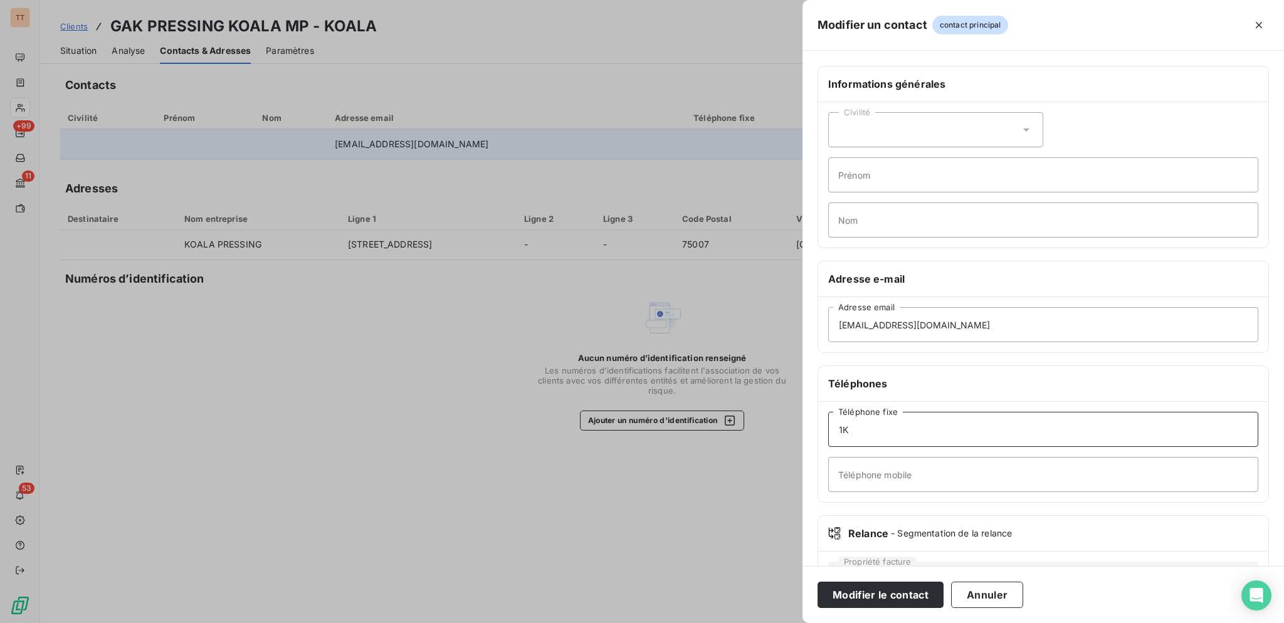
type input "1"
type input "0145518341"
click at [817, 582] on button "Modifier le contact" at bounding box center [880, 595] width 126 height 26
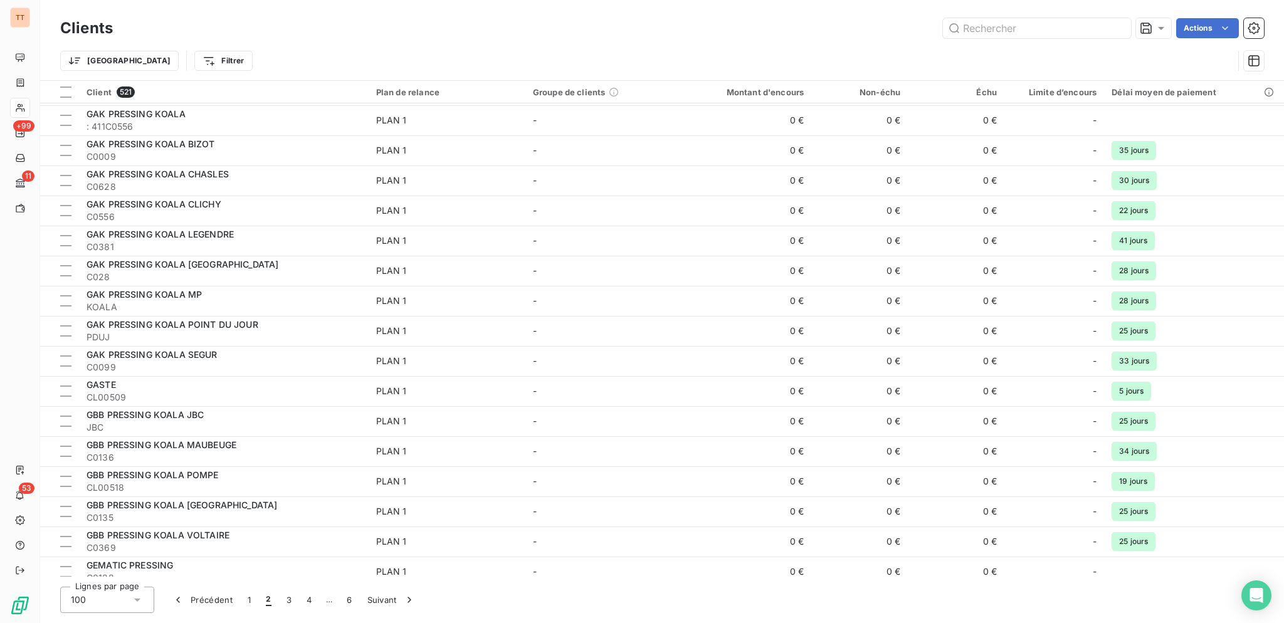
scroll to position [918, 0]
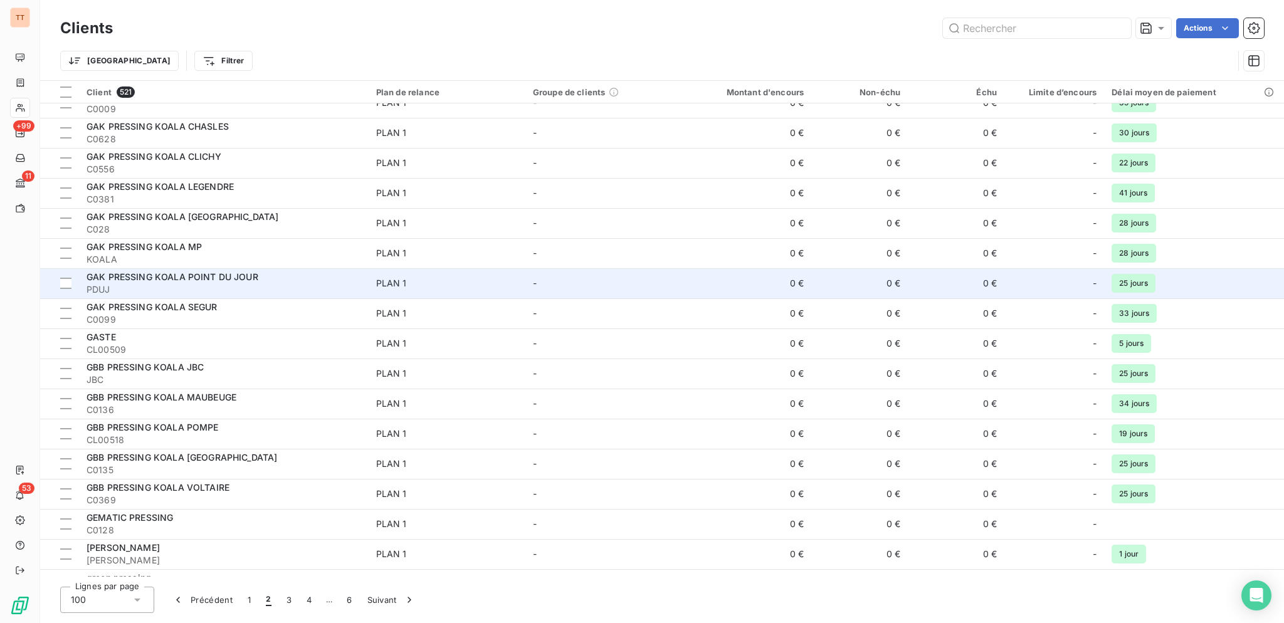
click at [249, 276] on span "GAK PRESSING KOALA POINT DU JOUR" at bounding box center [173, 276] width 172 height 11
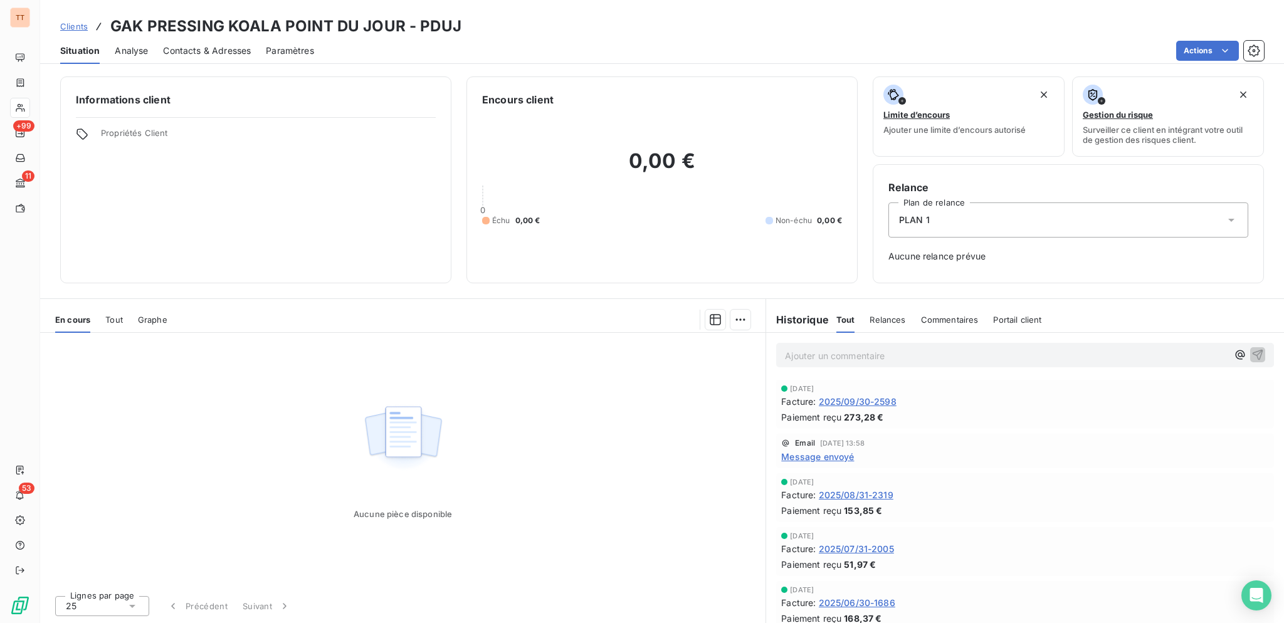
click at [243, 51] on span "Contacts & Adresses" at bounding box center [207, 51] width 88 height 13
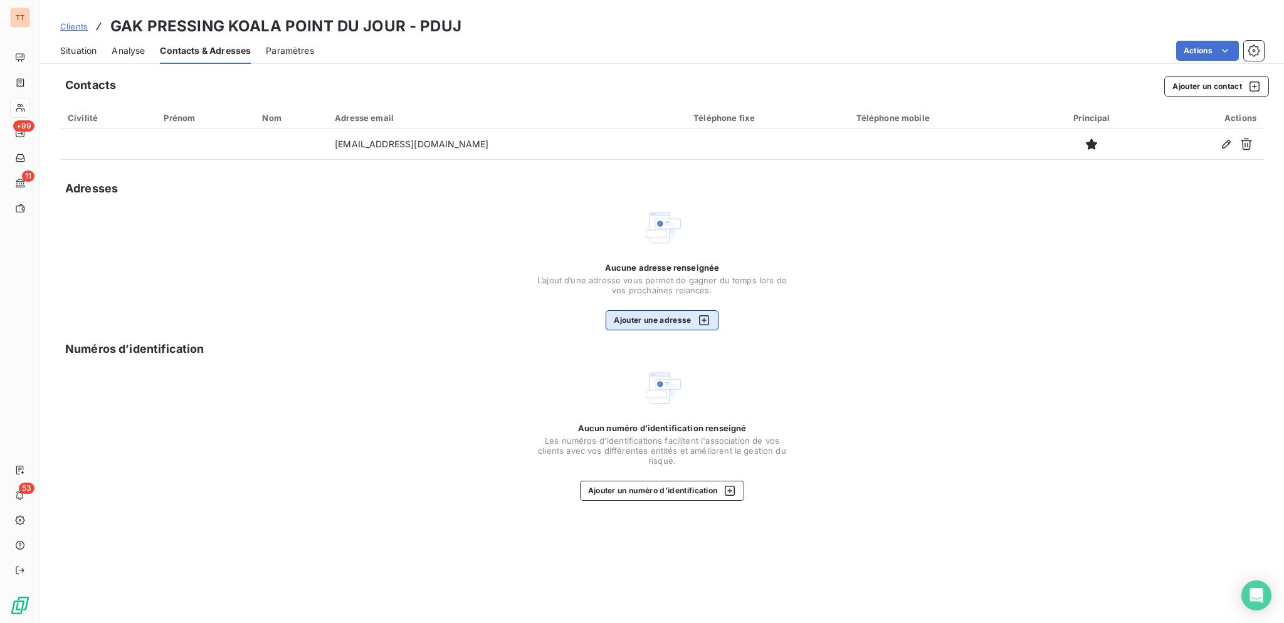
click at [691, 325] on div "button" at bounding box center [700, 320] width 19 height 13
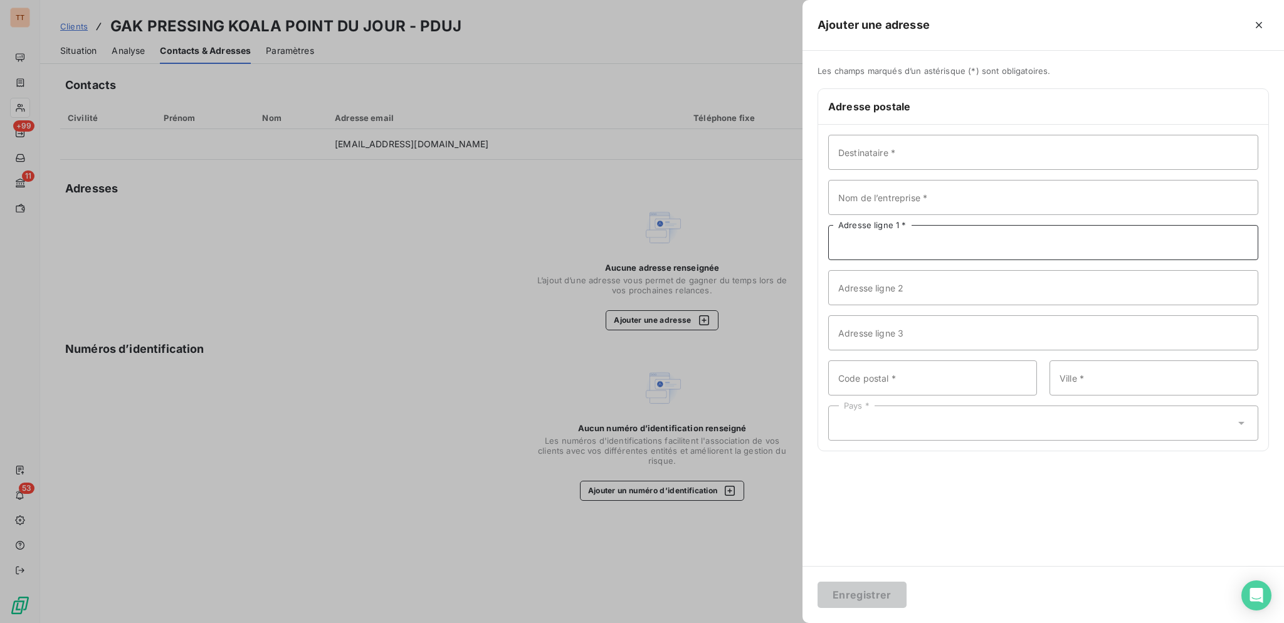
click at [917, 253] on input "Adresse ligne 1 *" at bounding box center [1043, 242] width 430 height 35
click at [856, 244] on input "103 UE DU POINT DU JOUR" at bounding box center [1043, 242] width 430 height 35
type input "[STREET_ADDRESS]"
click at [926, 380] on input "Code postal *" at bounding box center [932, 377] width 209 height 35
type input "92100"
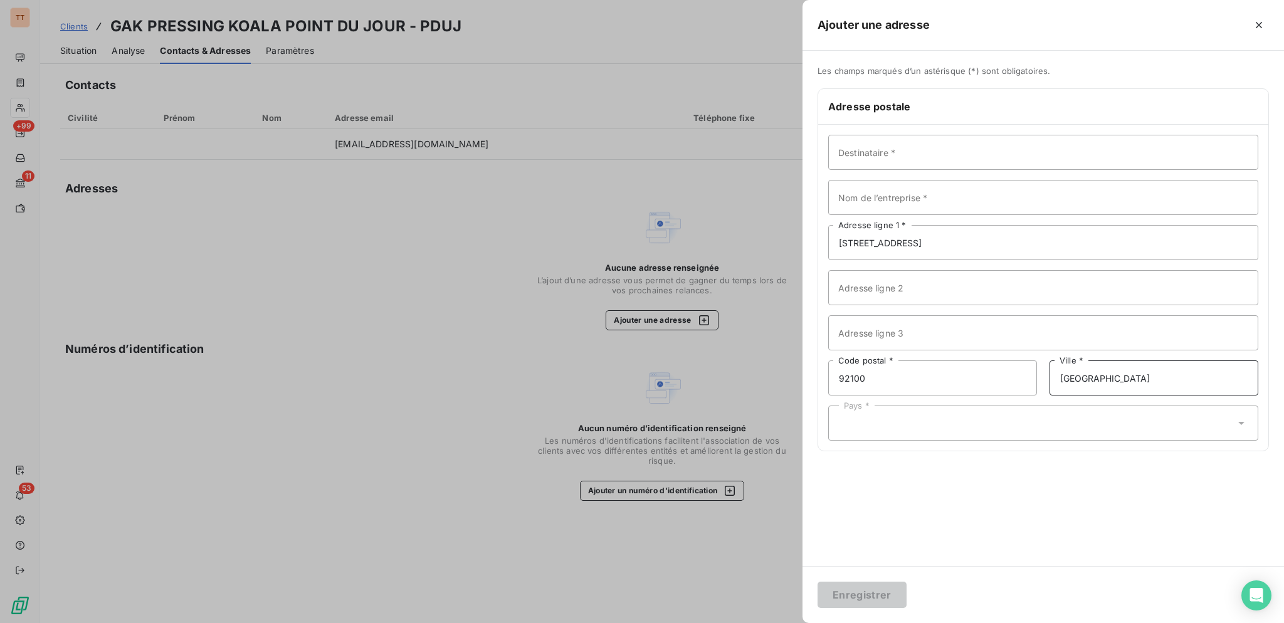
type input "[GEOGRAPHIC_DATA]"
click at [1041, 413] on div "Pays *" at bounding box center [1043, 423] width 430 height 35
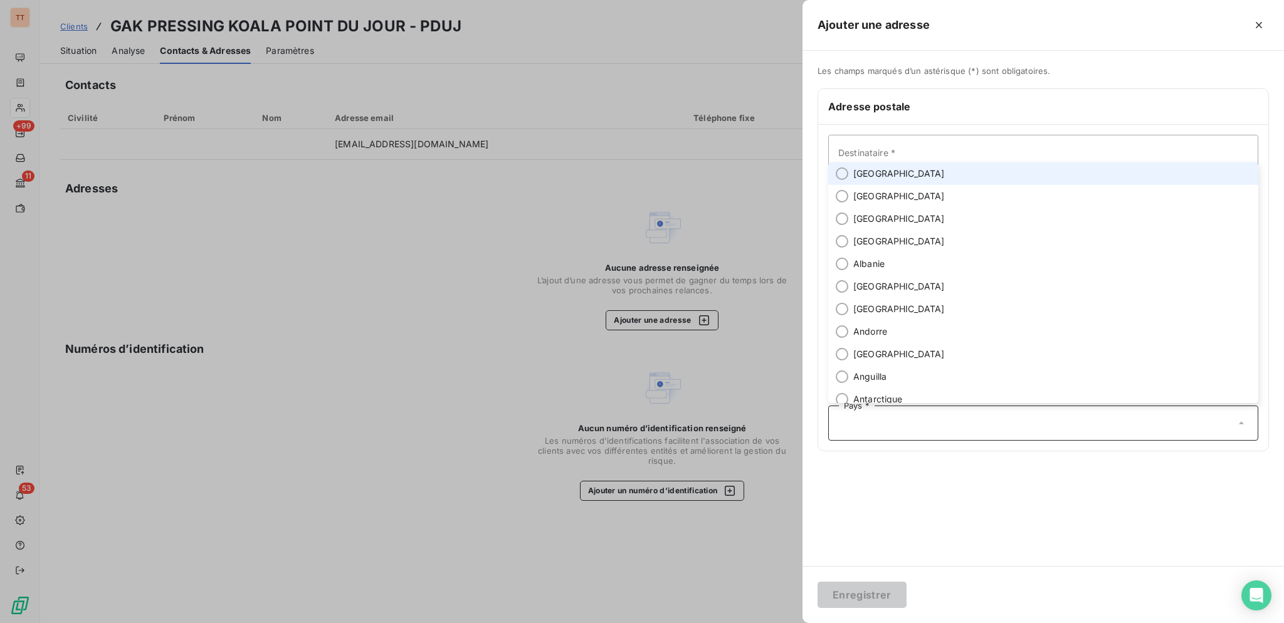
click at [930, 170] on li "[GEOGRAPHIC_DATA]" at bounding box center [1043, 173] width 430 height 23
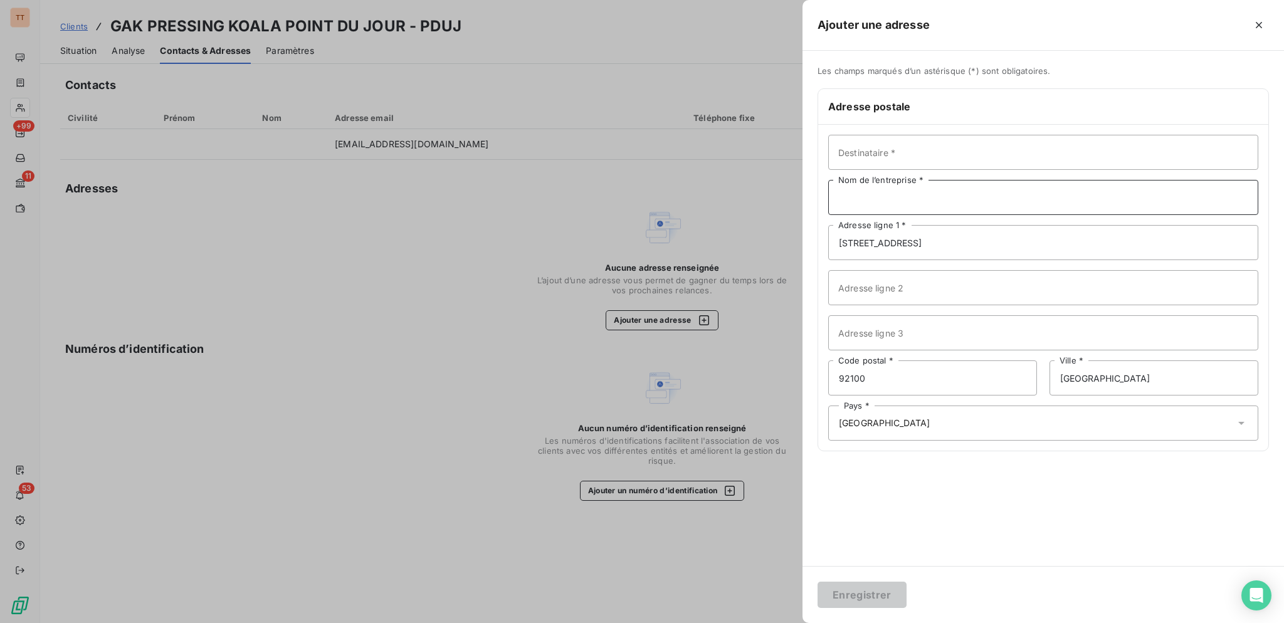
click at [918, 192] on input "Nom de l’entreprise *" at bounding box center [1043, 197] width 430 height 35
type input "KOALA PRESSING"
click at [817, 582] on button "Enregistrer" at bounding box center [861, 595] width 89 height 26
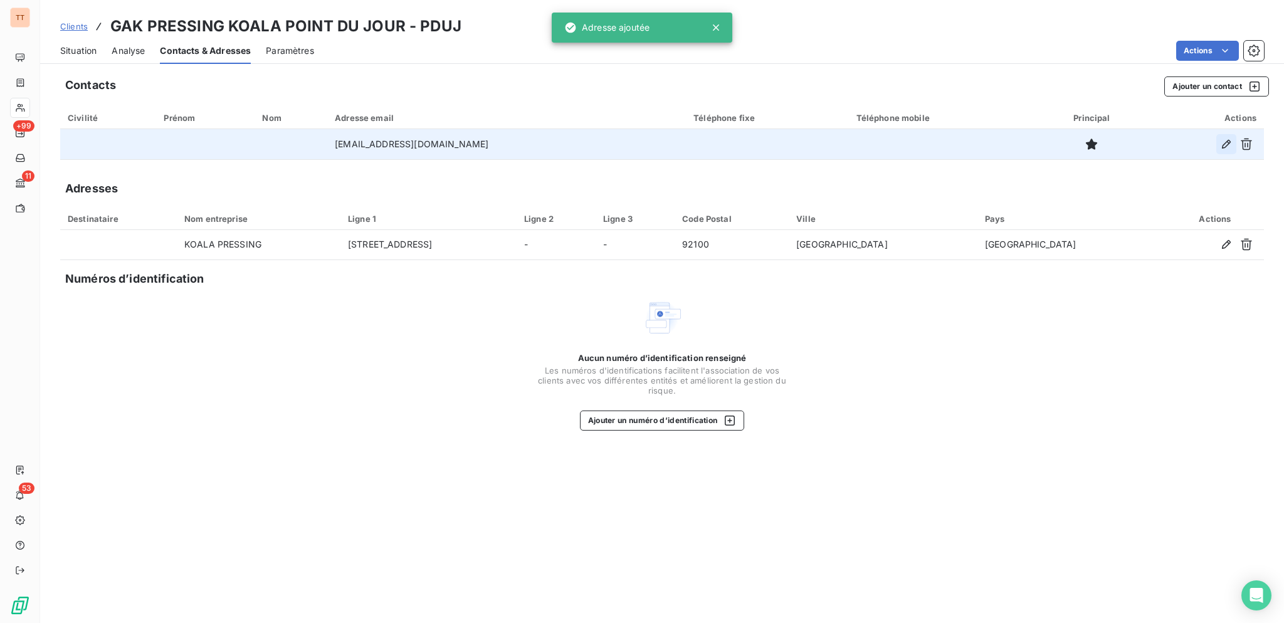
click at [1229, 145] on icon "button" at bounding box center [1226, 144] width 13 height 13
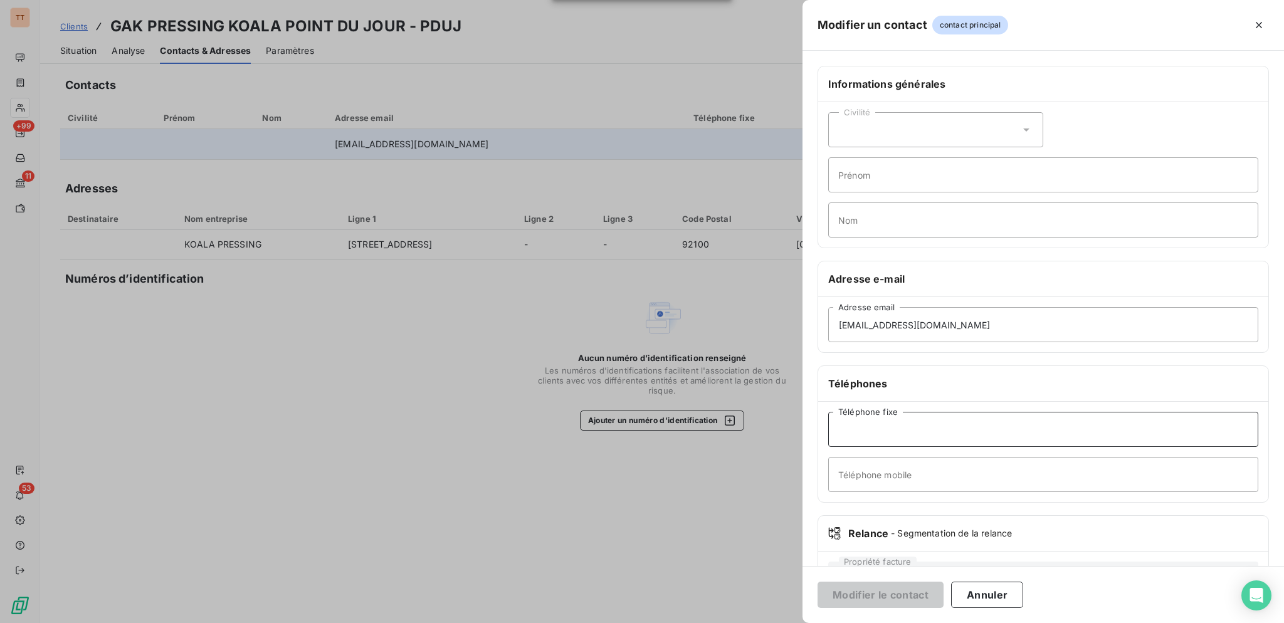
click at [1020, 428] on input "Téléphone fixe" at bounding box center [1043, 429] width 430 height 35
type input "0146085410"
click at [817, 582] on button "Modifier le contact" at bounding box center [880, 595] width 126 height 26
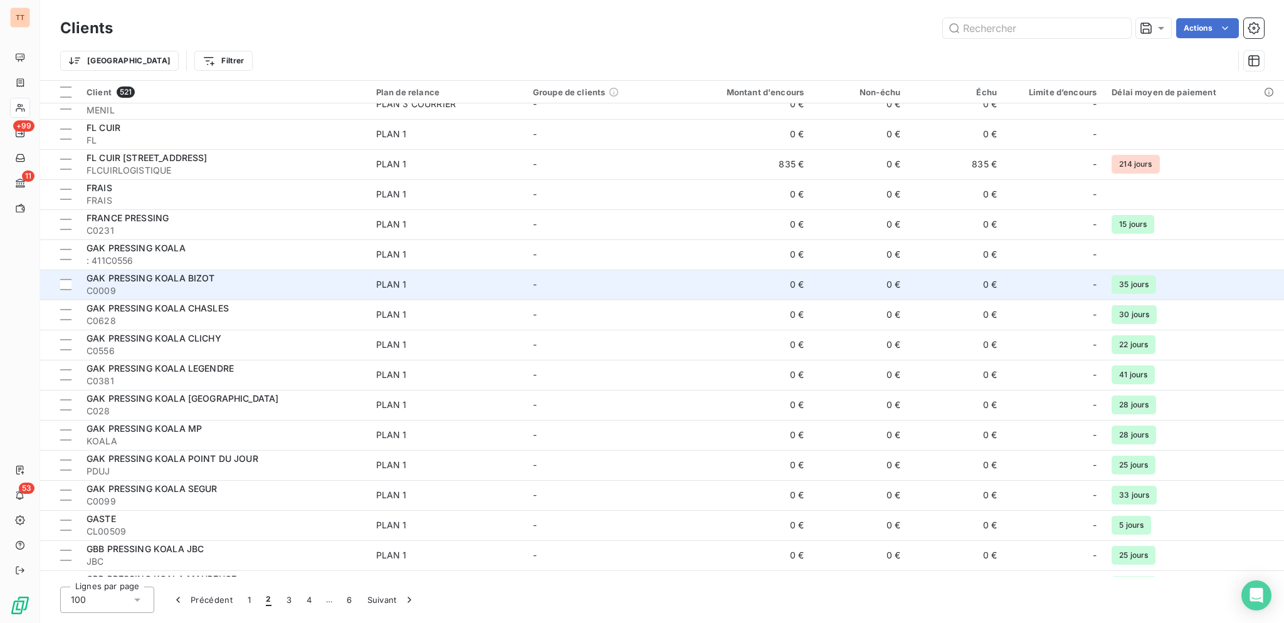
scroll to position [856, 0]
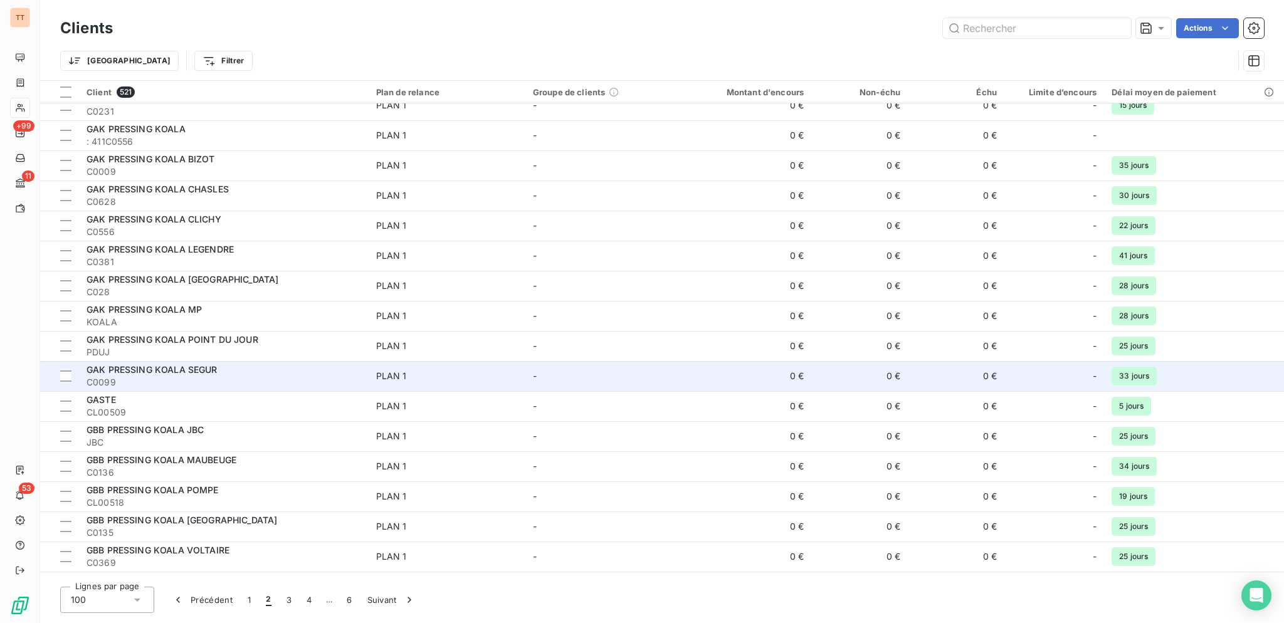
click at [295, 383] on span "C0099" at bounding box center [224, 382] width 275 height 13
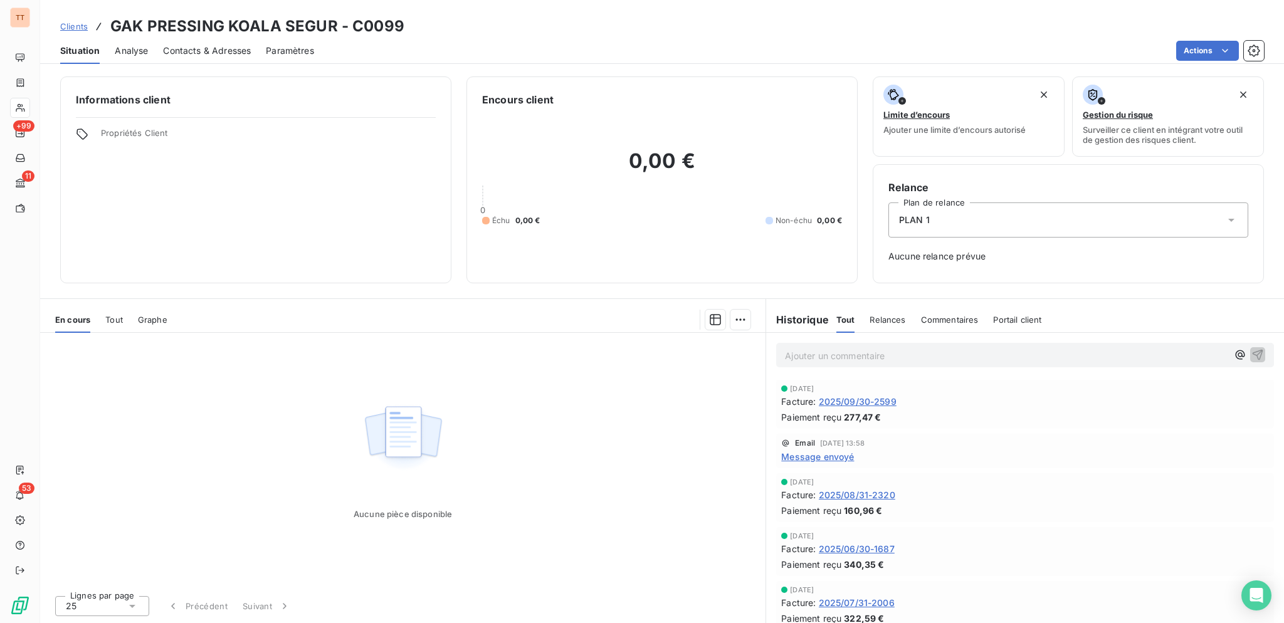
click at [857, 401] on span "2025/09/30-2599" at bounding box center [858, 401] width 78 height 13
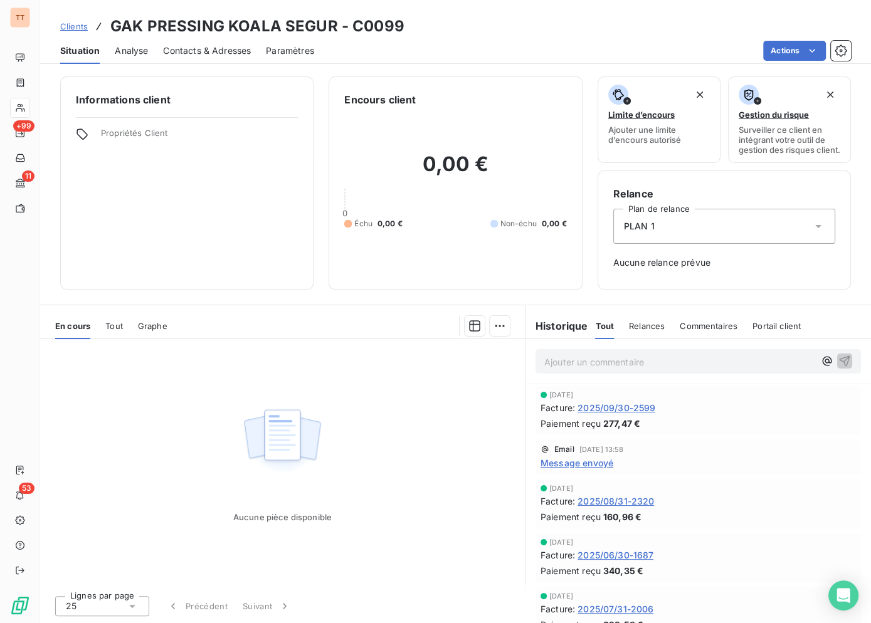
click at [237, 51] on span "Contacts & Adresses" at bounding box center [207, 51] width 88 height 13
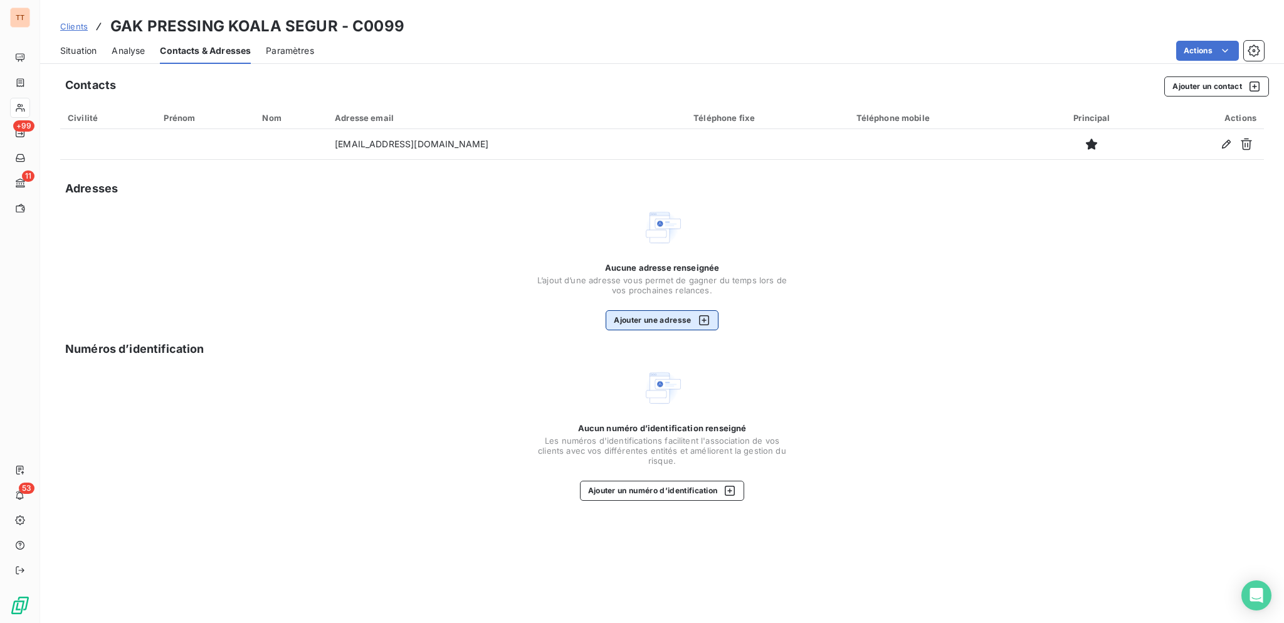
click at [705, 318] on icon "button" at bounding box center [704, 320] width 13 height 13
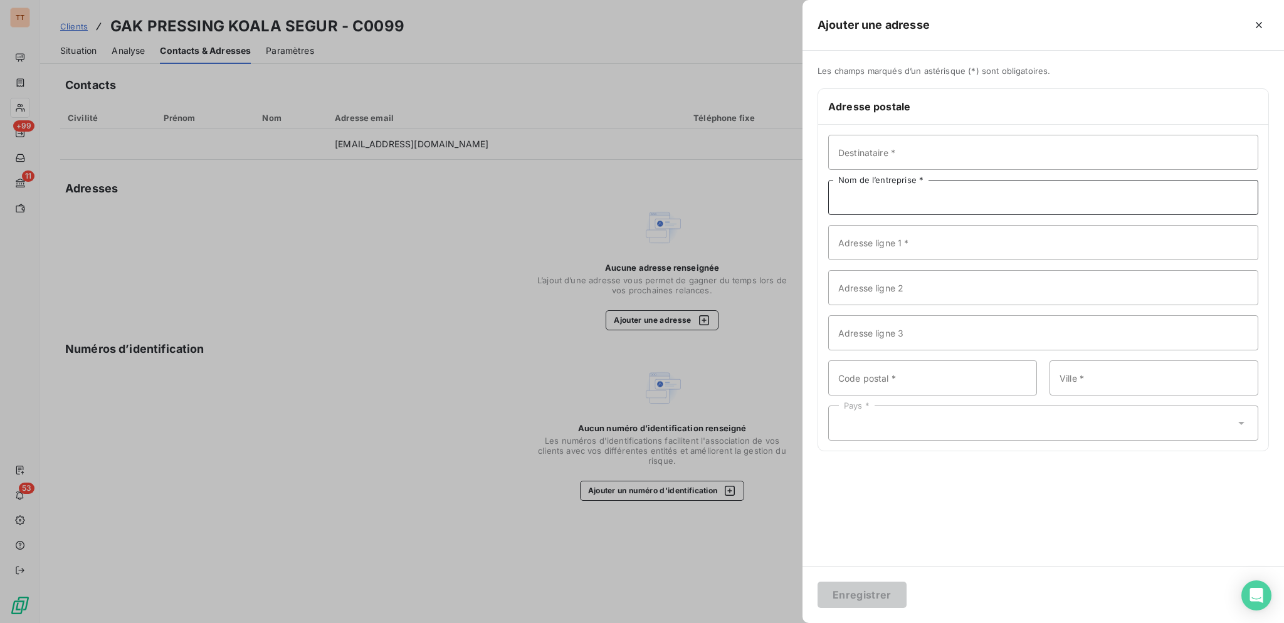
click at [917, 204] on input "Nom de l’entreprise *" at bounding box center [1043, 197] width 430 height 35
type input "KOALA PRESSING"
click at [931, 248] on input "Adresse ligne 1 *" at bounding box center [1043, 242] width 430 height 35
paste input "[STREET_ADDRESS][PERSON_NAME]"
type input "[STREET_ADDRESS][PERSON_NAME]"
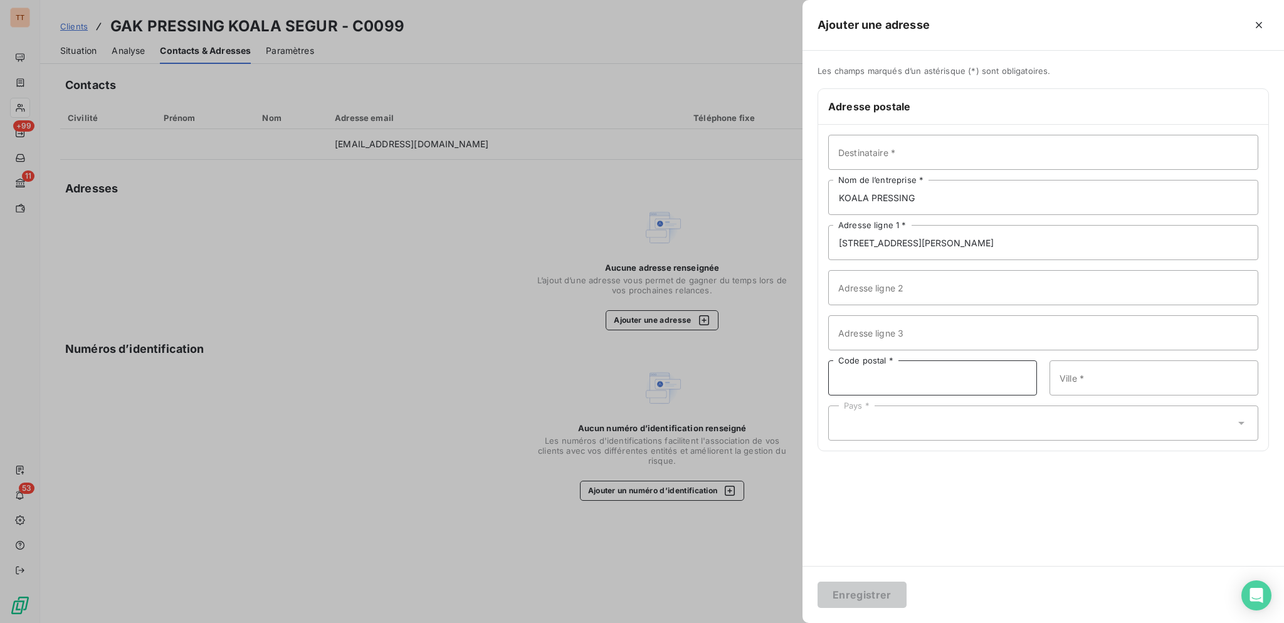
click at [934, 378] on input "Code postal *" at bounding box center [932, 377] width 209 height 35
type input "75007"
type input "[GEOGRAPHIC_DATA]"
click at [1053, 433] on div "Pays *" at bounding box center [1043, 423] width 430 height 35
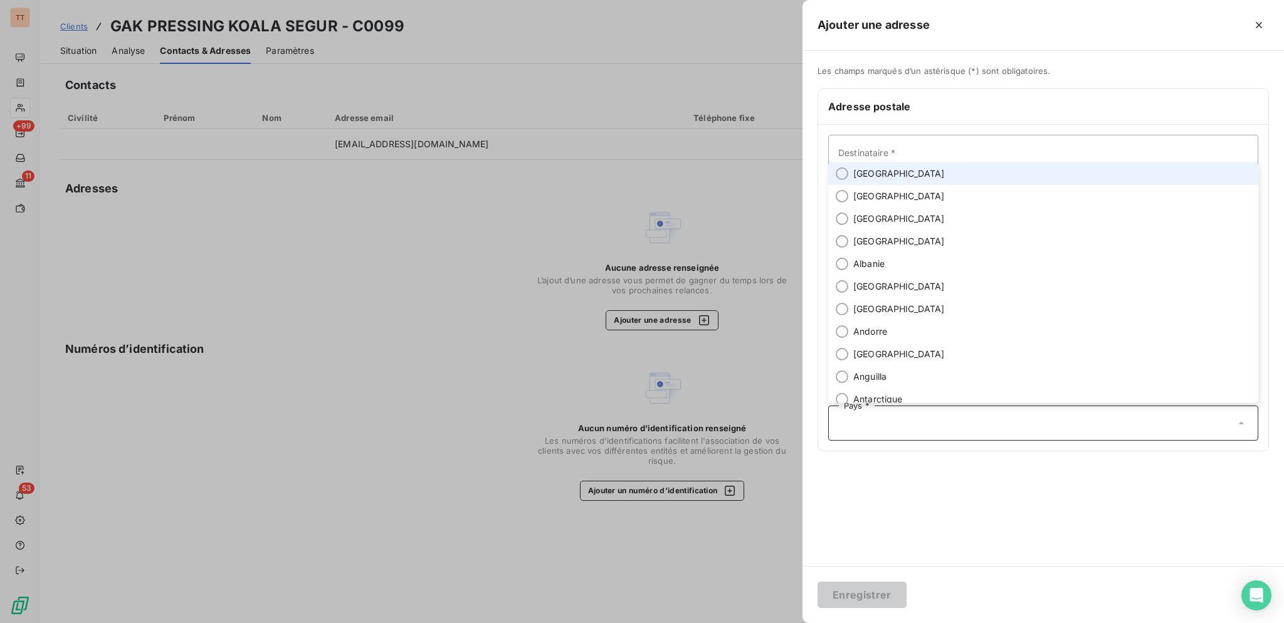
click at [948, 174] on li "[GEOGRAPHIC_DATA]" at bounding box center [1043, 173] width 430 height 23
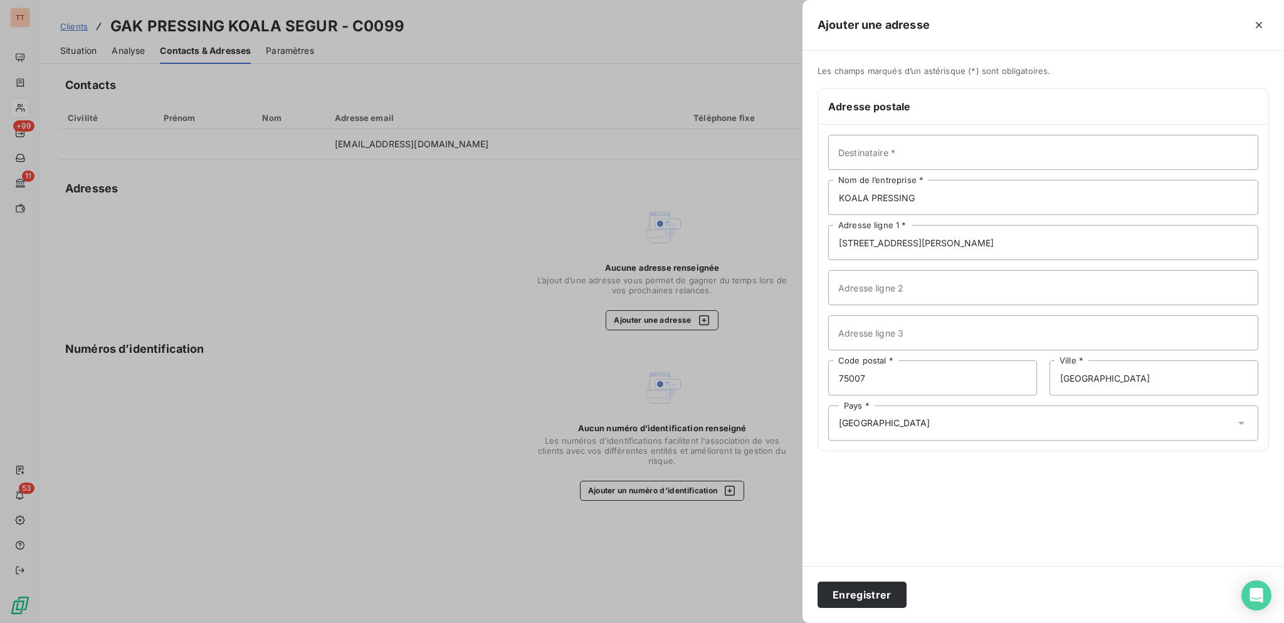
click at [817, 582] on button "Enregistrer" at bounding box center [861, 595] width 89 height 26
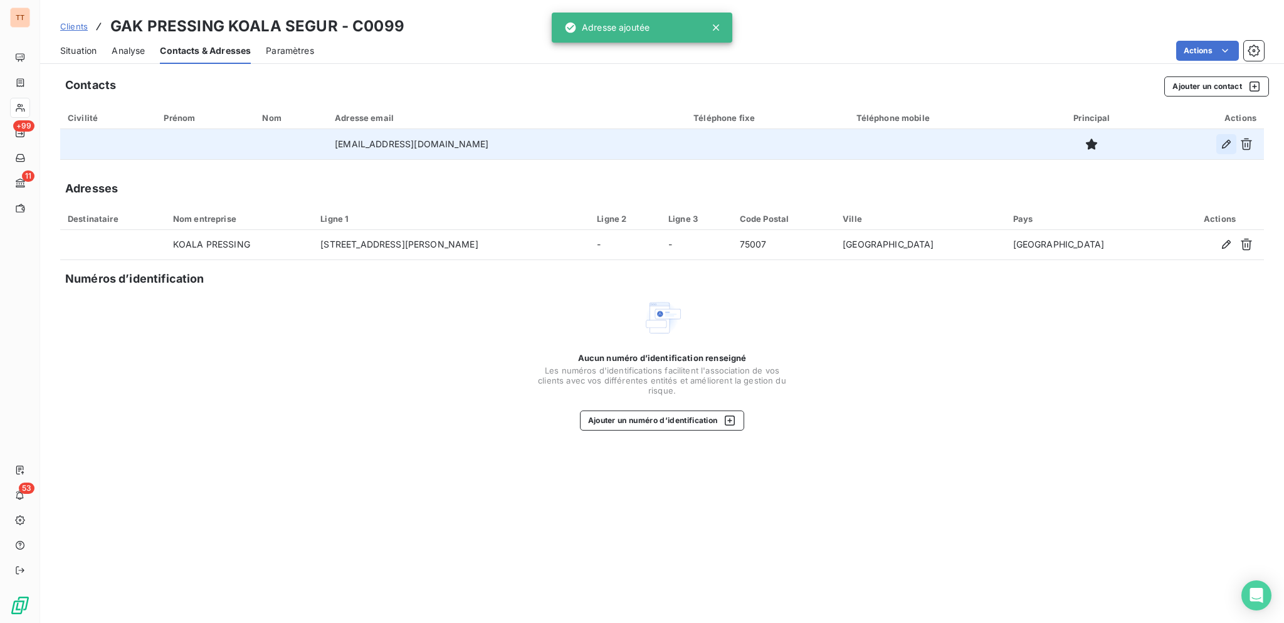
click at [1224, 144] on icon "button" at bounding box center [1226, 144] width 13 height 13
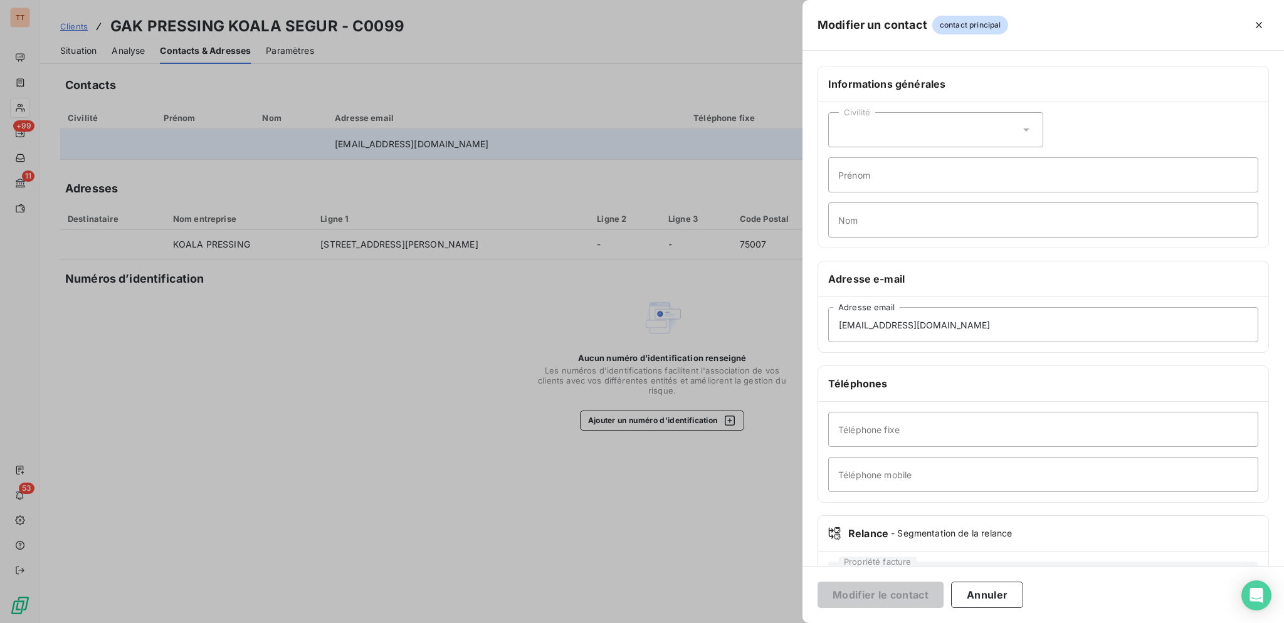
click at [701, 233] on div at bounding box center [642, 311] width 1284 height 623
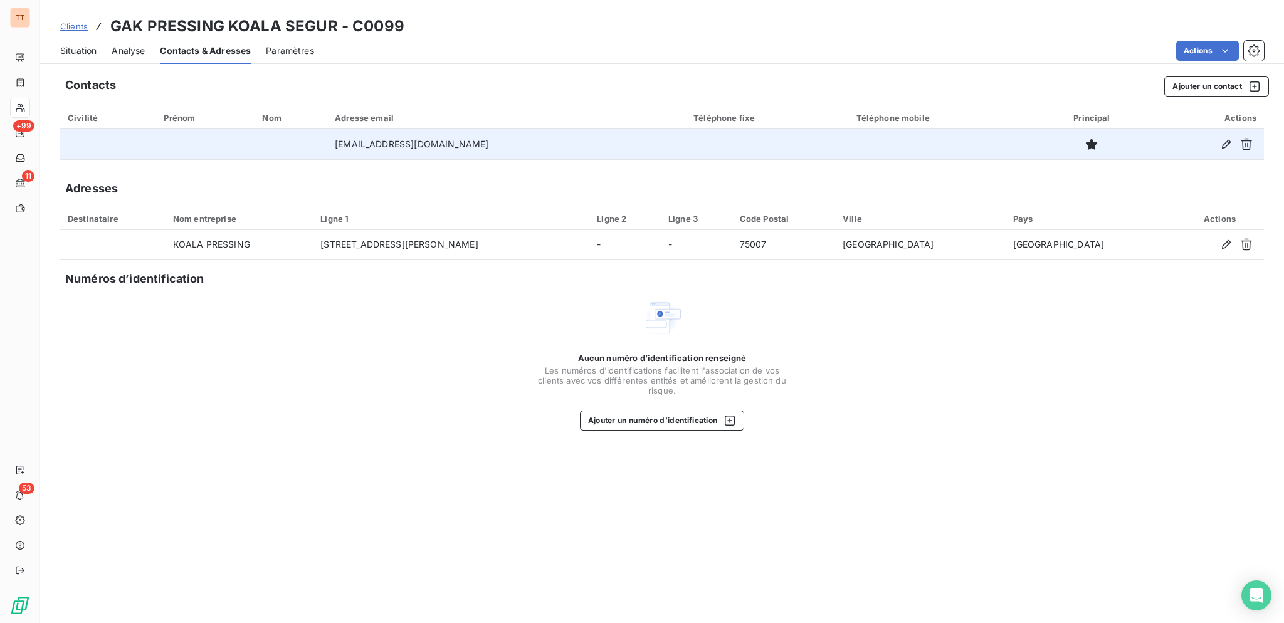
click at [78, 55] on span "Situation" at bounding box center [78, 51] width 36 height 13
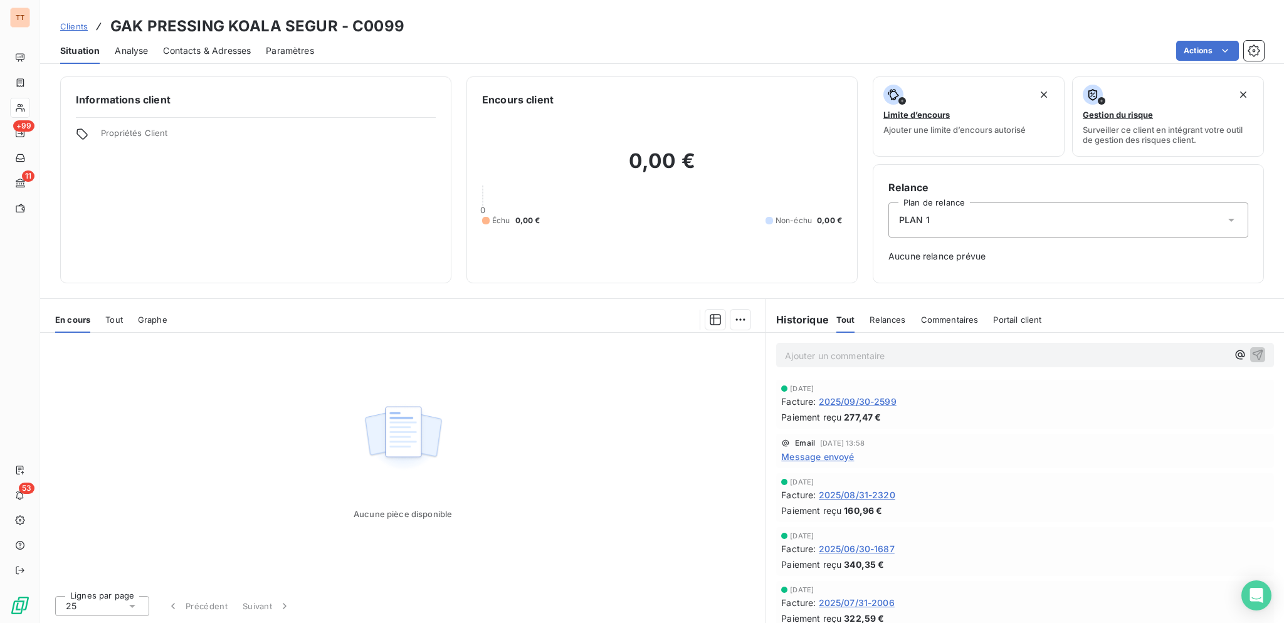
click at [871, 400] on span "2025/09/30-2599" at bounding box center [858, 401] width 78 height 13
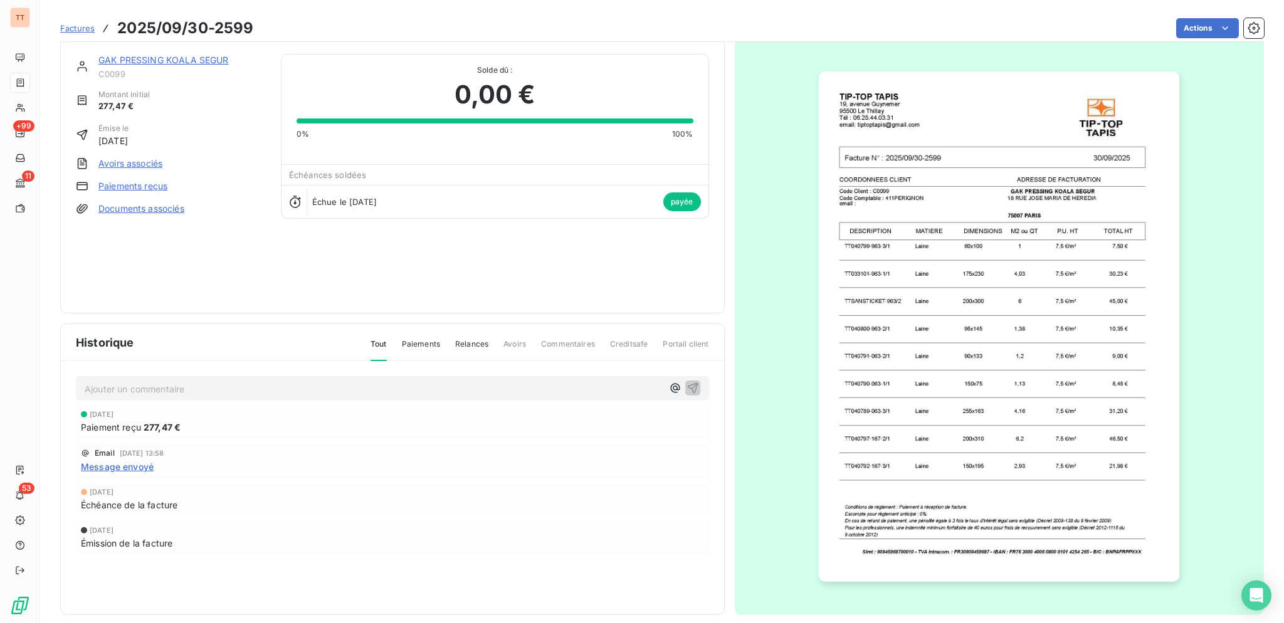
scroll to position [23, 0]
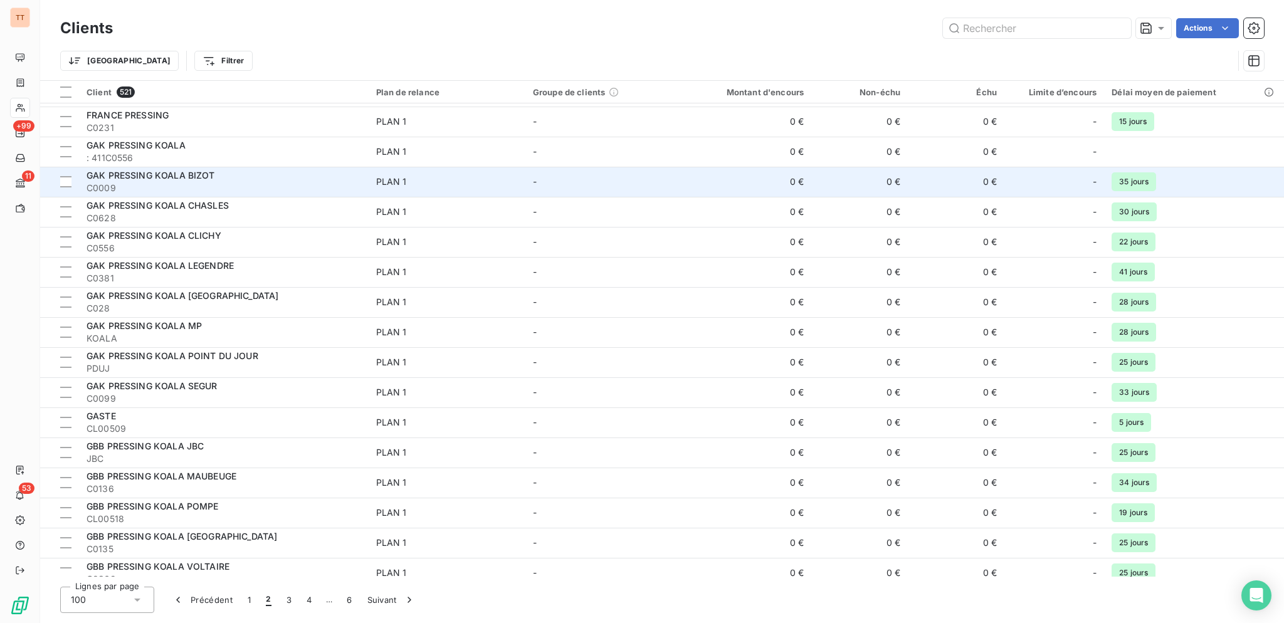
scroll to position [841, 0]
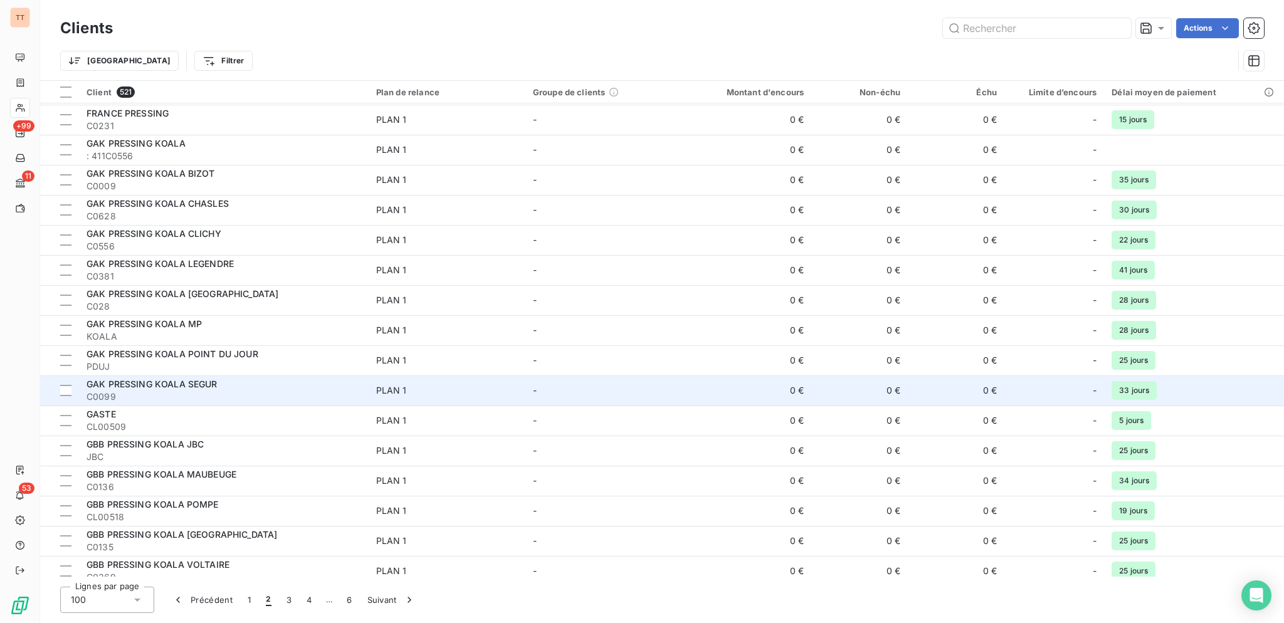
click at [314, 384] on div "GAK PRESSING KOALA SEGUR" at bounding box center [224, 384] width 275 height 13
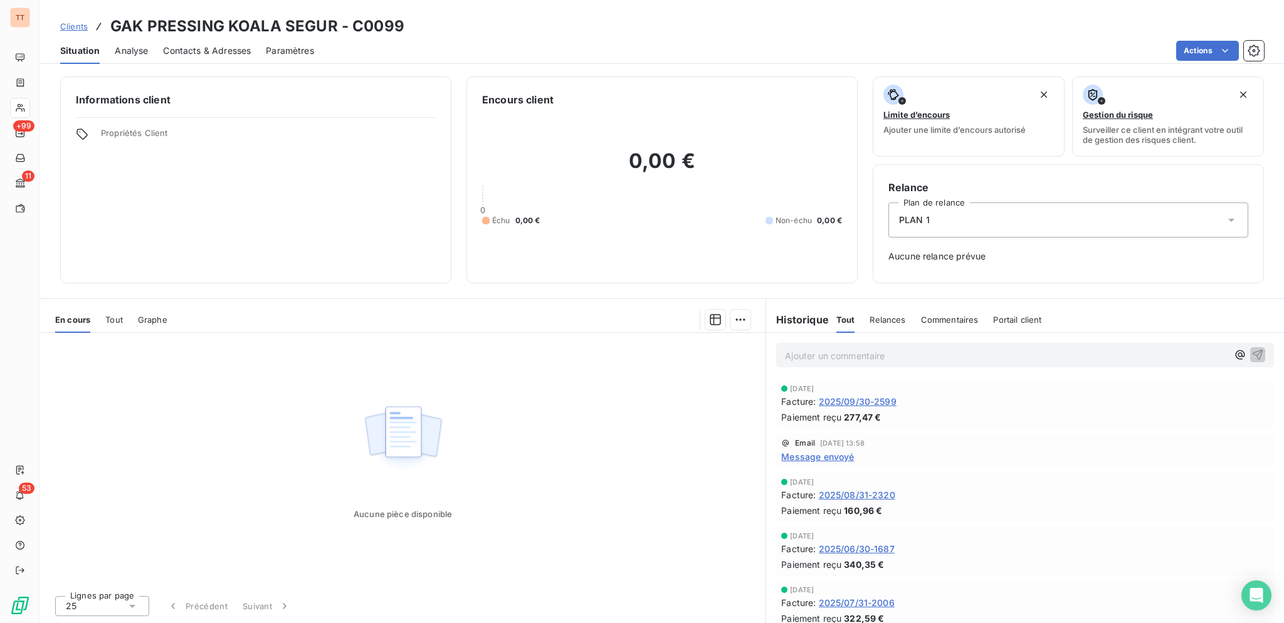
click at [853, 401] on span "2025/09/30-2599" at bounding box center [858, 401] width 78 height 13
click at [186, 49] on span "Contacts & Adresses" at bounding box center [207, 51] width 88 height 13
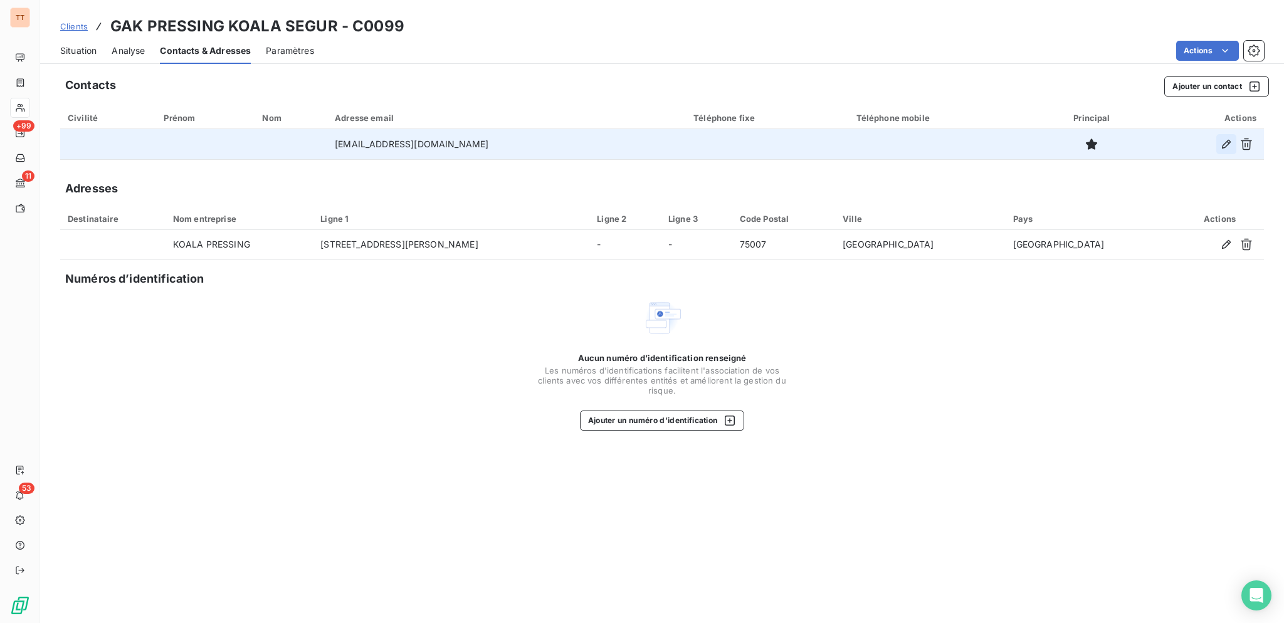
click at [1229, 147] on icon "button" at bounding box center [1226, 144] width 13 height 13
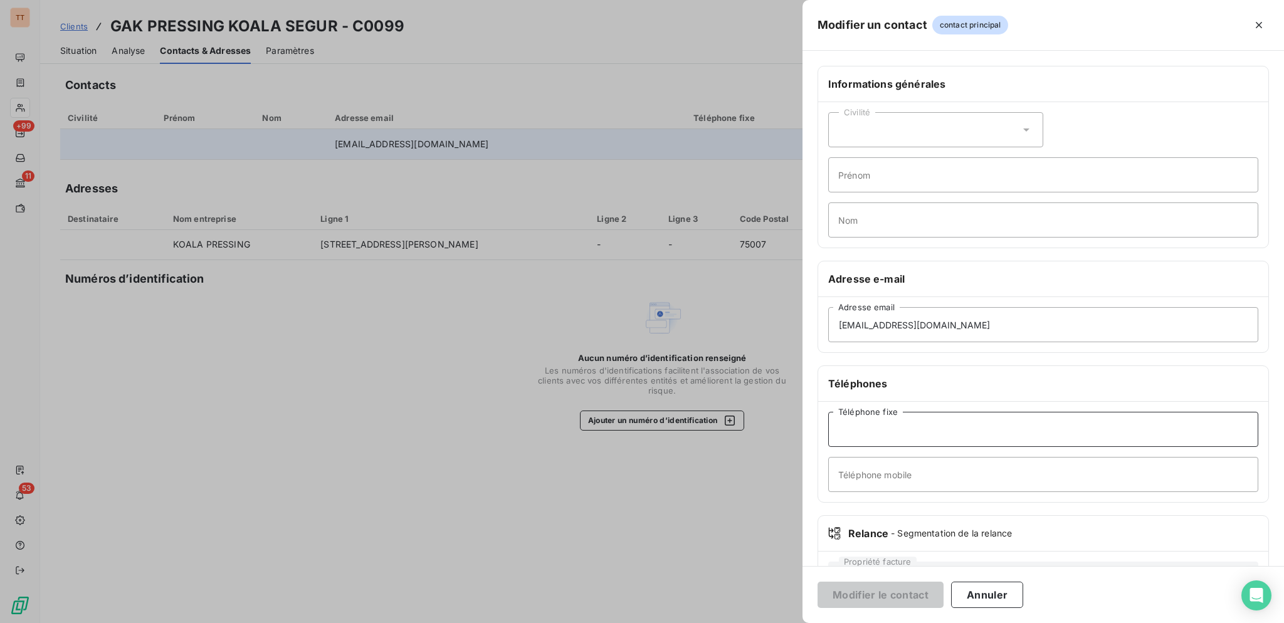
click at [962, 426] on input "Téléphone fixe" at bounding box center [1043, 429] width 430 height 35
type input "0"
type input "0143068564"
click at [918, 594] on button "Modifier le contact" at bounding box center [880, 595] width 126 height 26
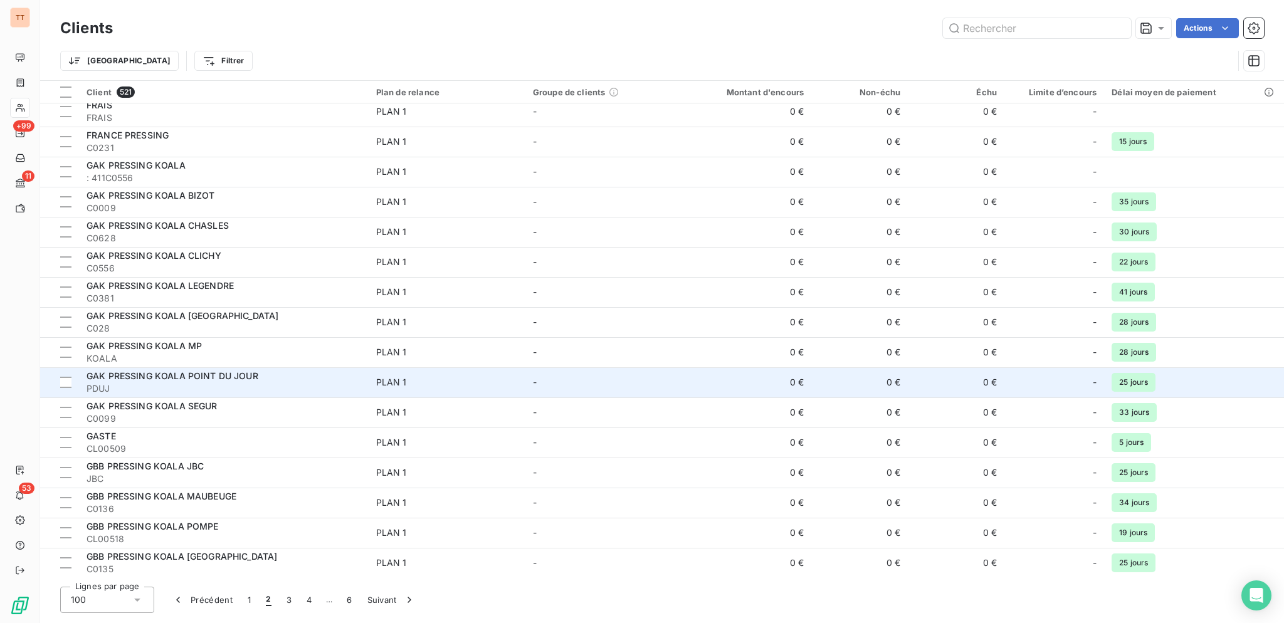
scroll to position [850, 0]
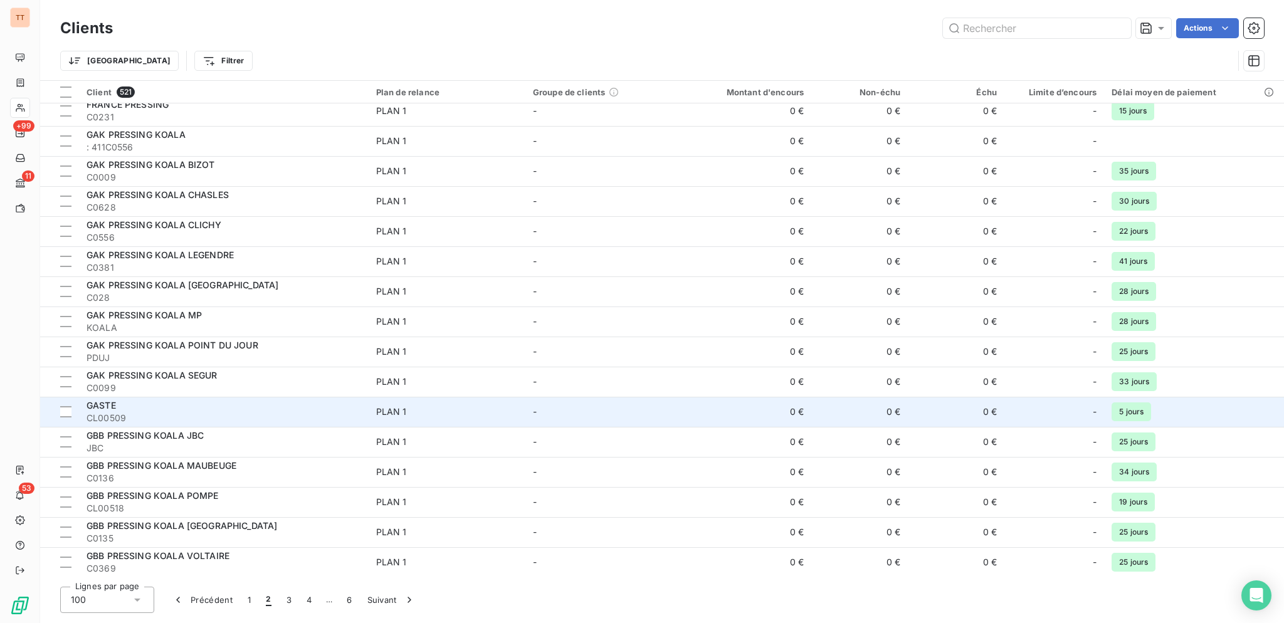
click at [251, 417] on span "CL00509" at bounding box center [224, 418] width 275 height 13
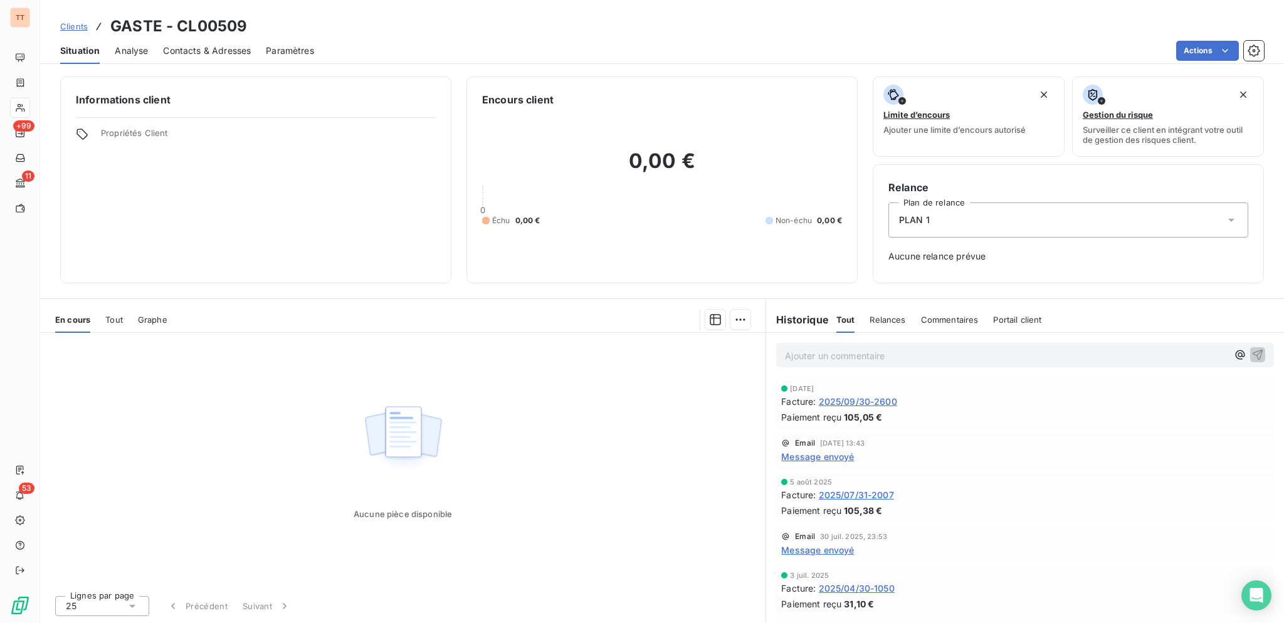
click at [870, 398] on span "2025/09/30-2600" at bounding box center [858, 401] width 78 height 13
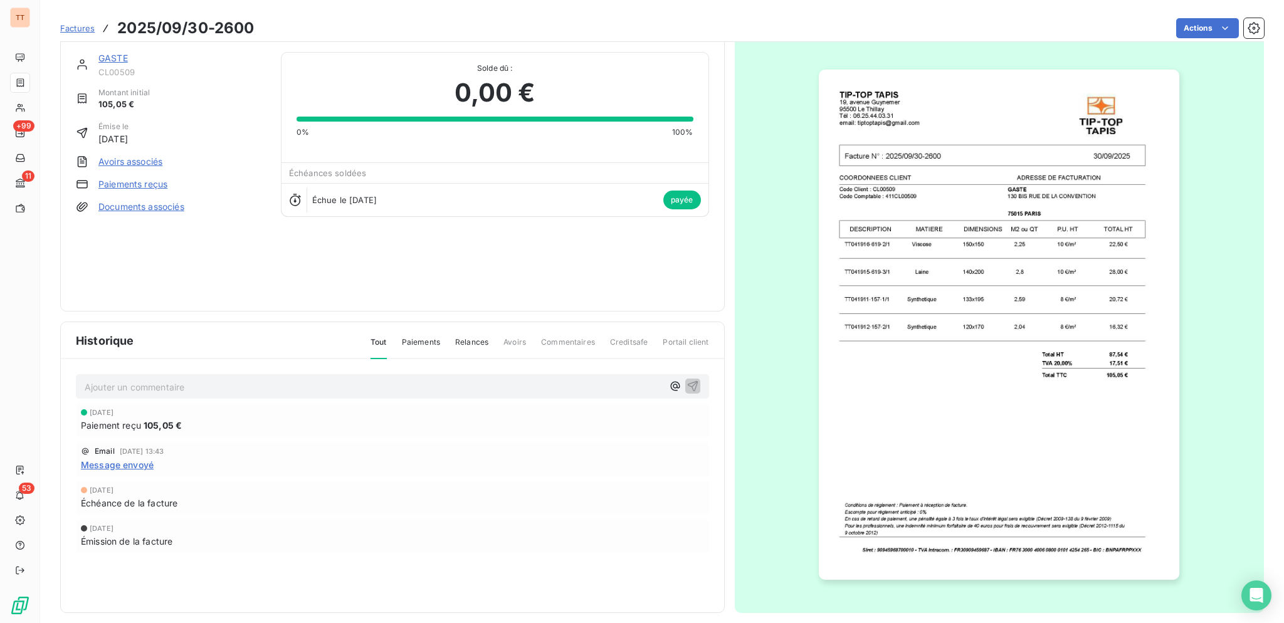
scroll to position [13, 0]
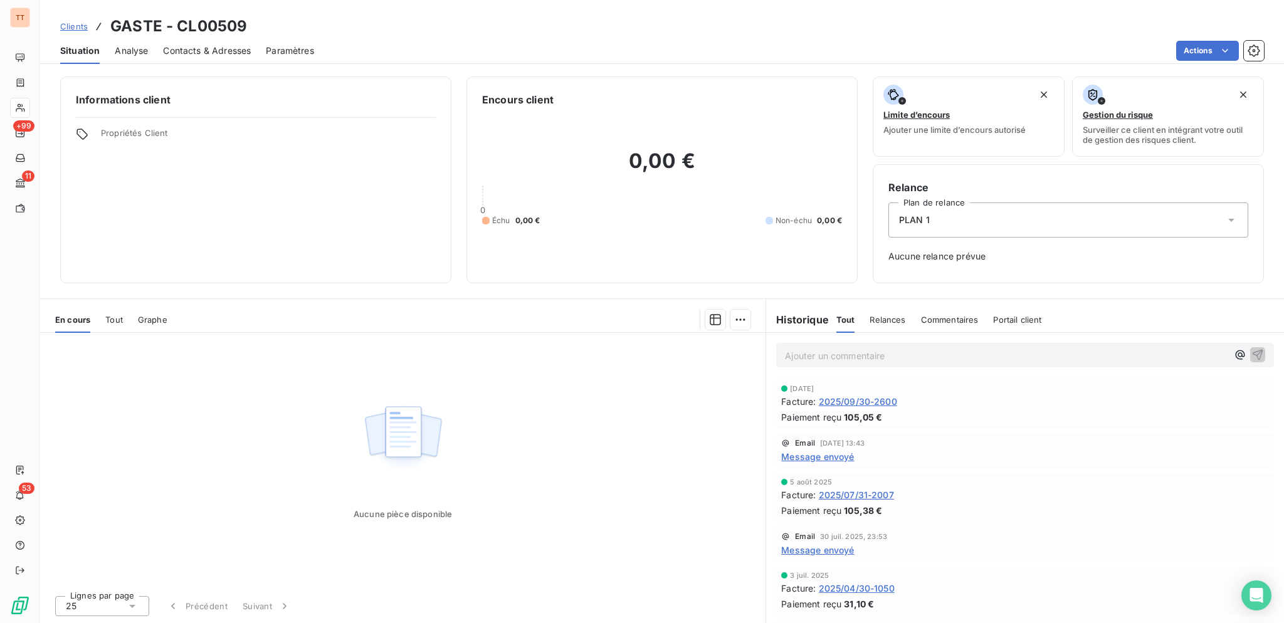
click at [193, 47] on span "Contacts & Adresses" at bounding box center [207, 51] width 88 height 13
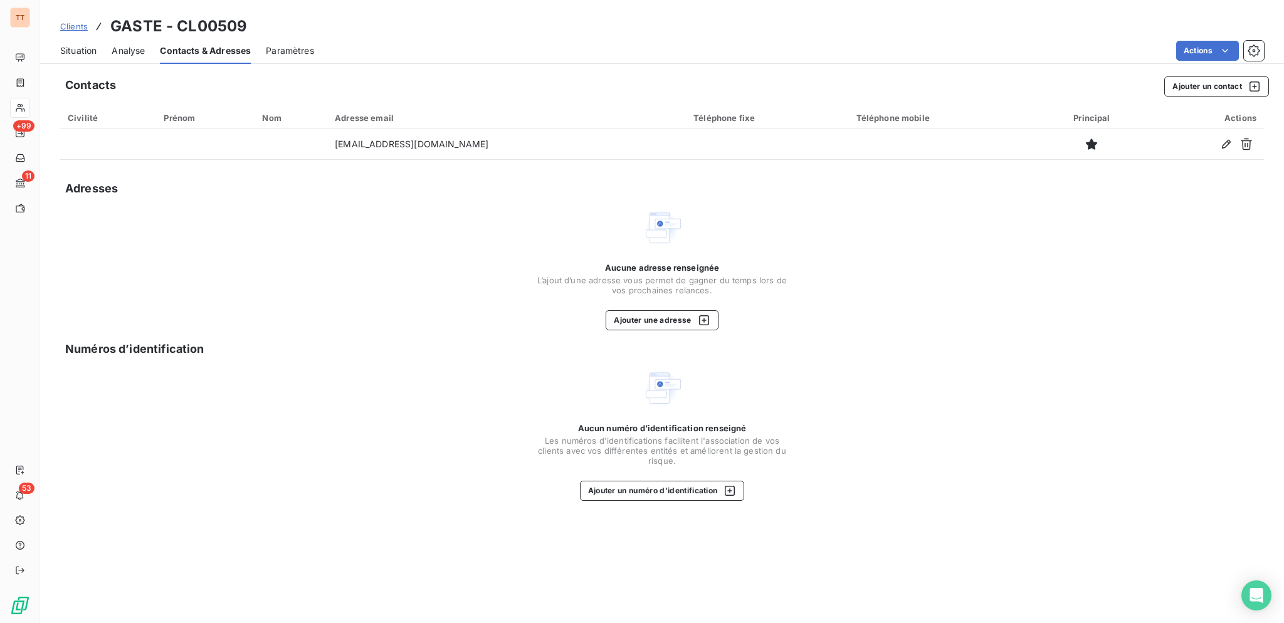
click at [679, 287] on span "L’ajout d’une adresse vous permet de gagner du temps lors de vos prochaines rel…" at bounding box center [662, 285] width 251 height 20
click at [696, 312] on button "Ajouter une adresse" at bounding box center [662, 320] width 112 height 20
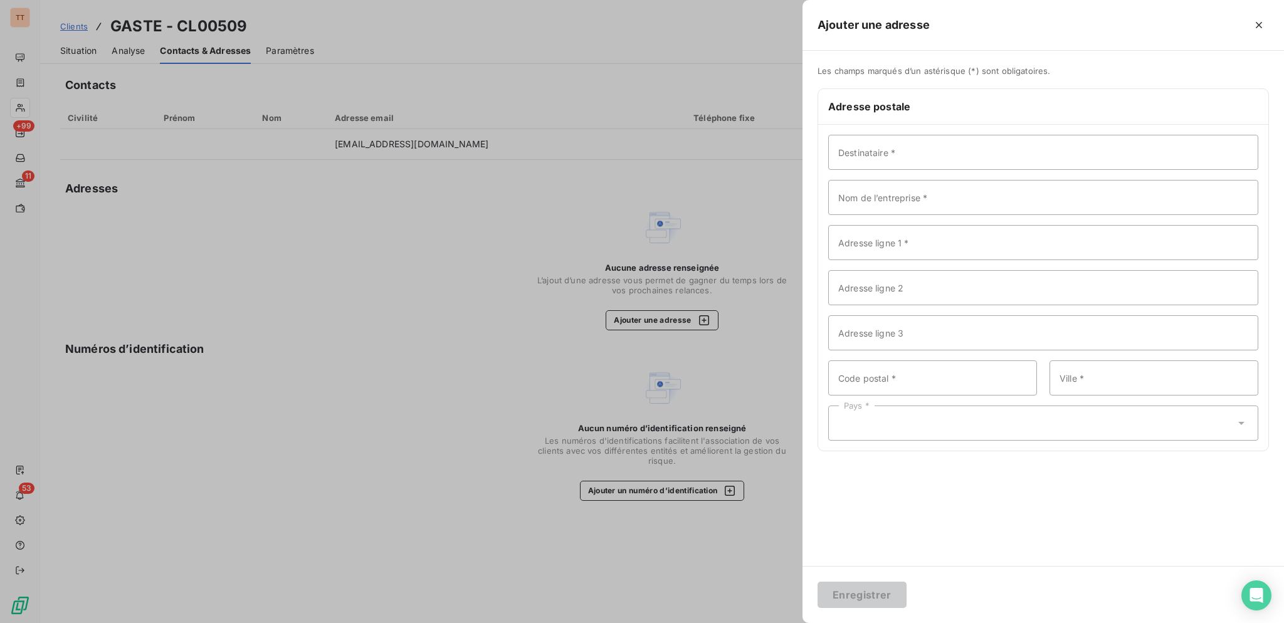
click at [912, 266] on div "Destinataire * Nom de l’entreprise * Adresse ligne 1 * Adresse ligne 2 Adresse …" at bounding box center [1043, 288] width 450 height 326
click at [923, 254] on input "Adresse ligne 1 *" at bounding box center [1043, 242] width 430 height 35
type input "[STREET_ADDRESS]"
click at [891, 202] on input "Nom de l’entreprise *" at bounding box center [1043, 197] width 430 height 35
type input "GASTE"
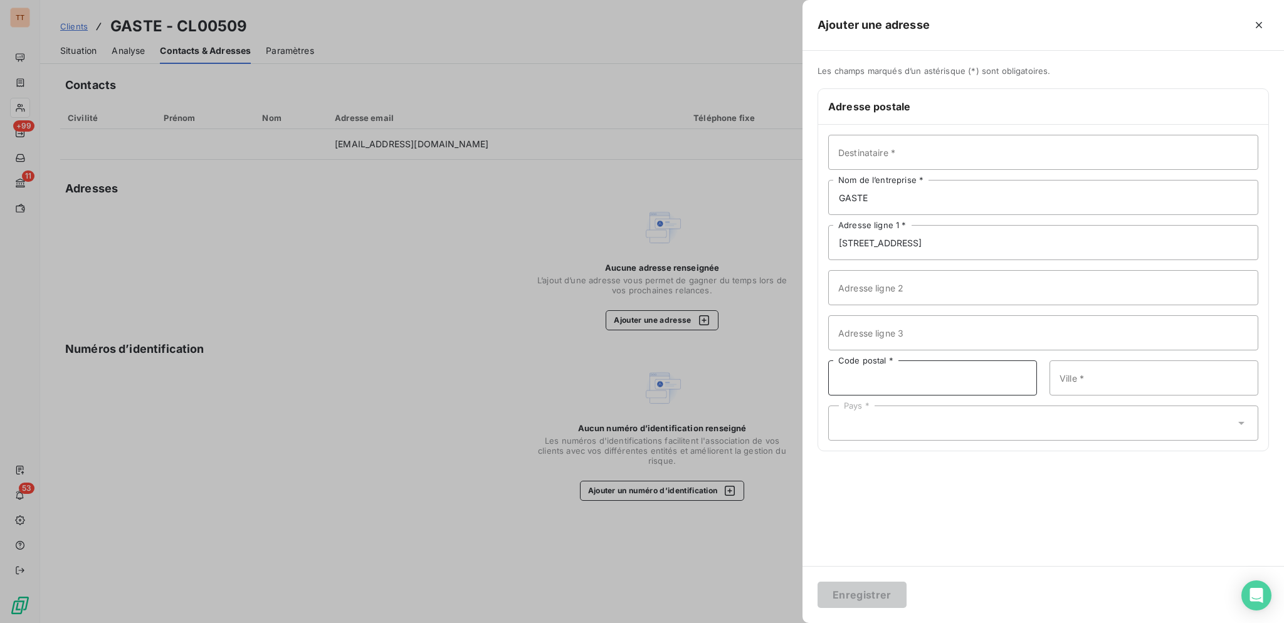
click at [916, 379] on input "Code postal *" at bounding box center [932, 377] width 209 height 35
type input "75015"
type input "[GEOGRAPHIC_DATA]"
click at [907, 427] on div "Pays *" at bounding box center [1043, 423] width 430 height 35
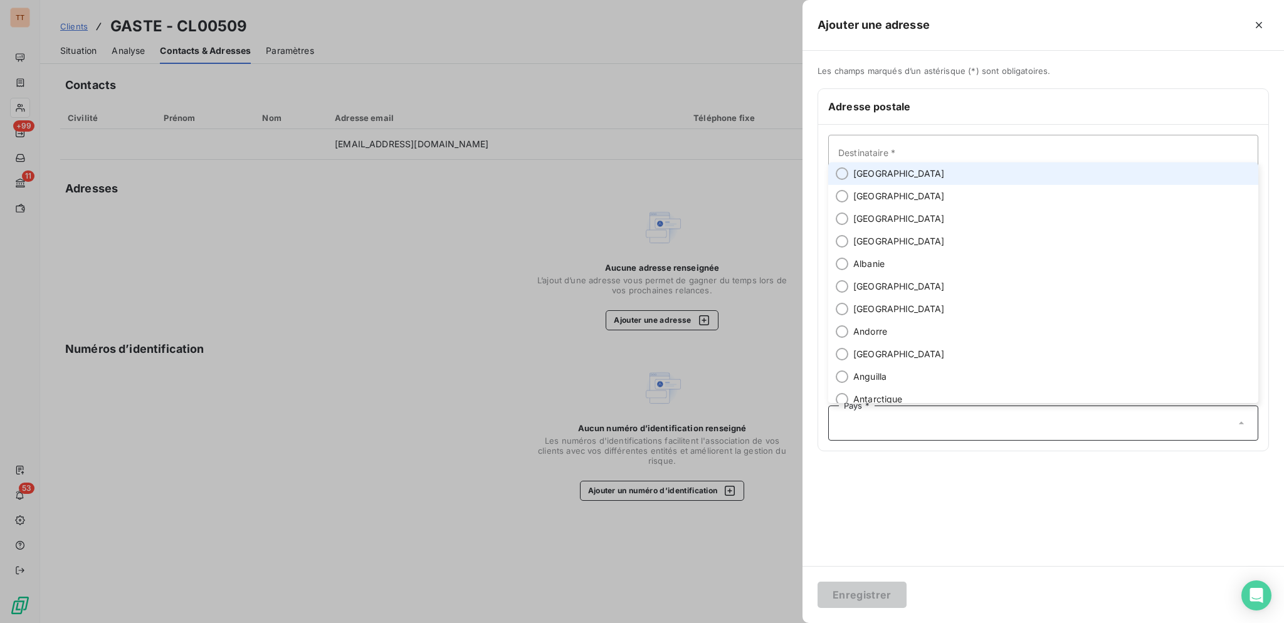
click at [876, 170] on span "[GEOGRAPHIC_DATA]" at bounding box center [899, 173] width 92 height 13
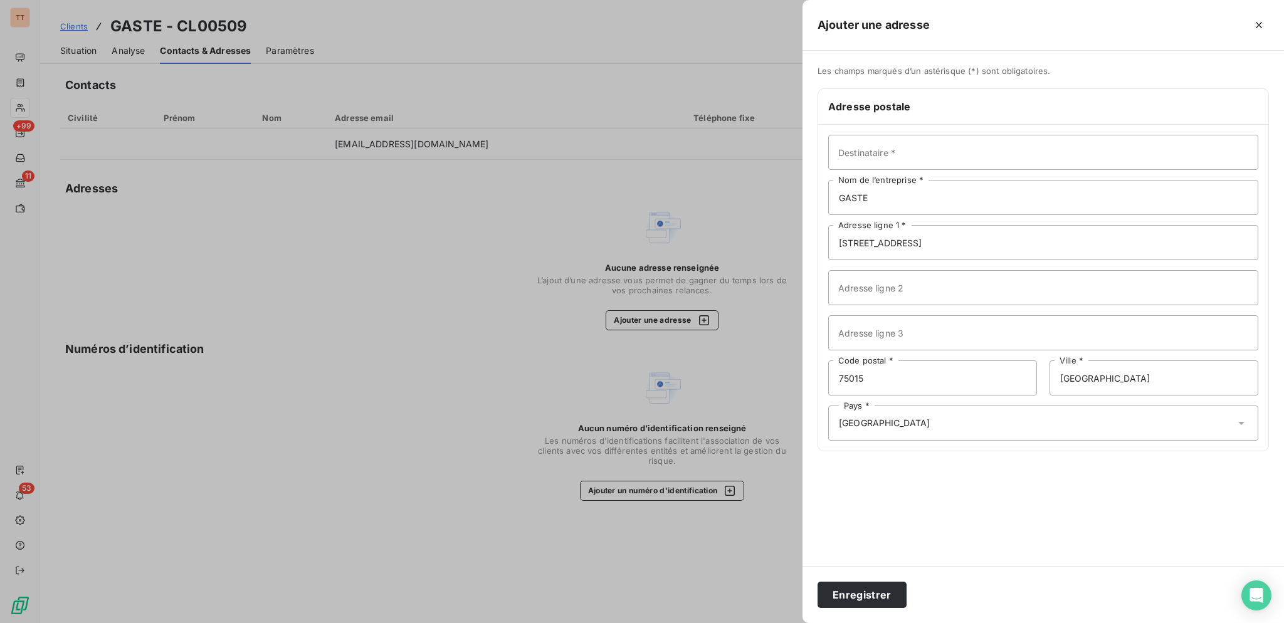
click at [817, 582] on button "Enregistrer" at bounding box center [861, 595] width 89 height 26
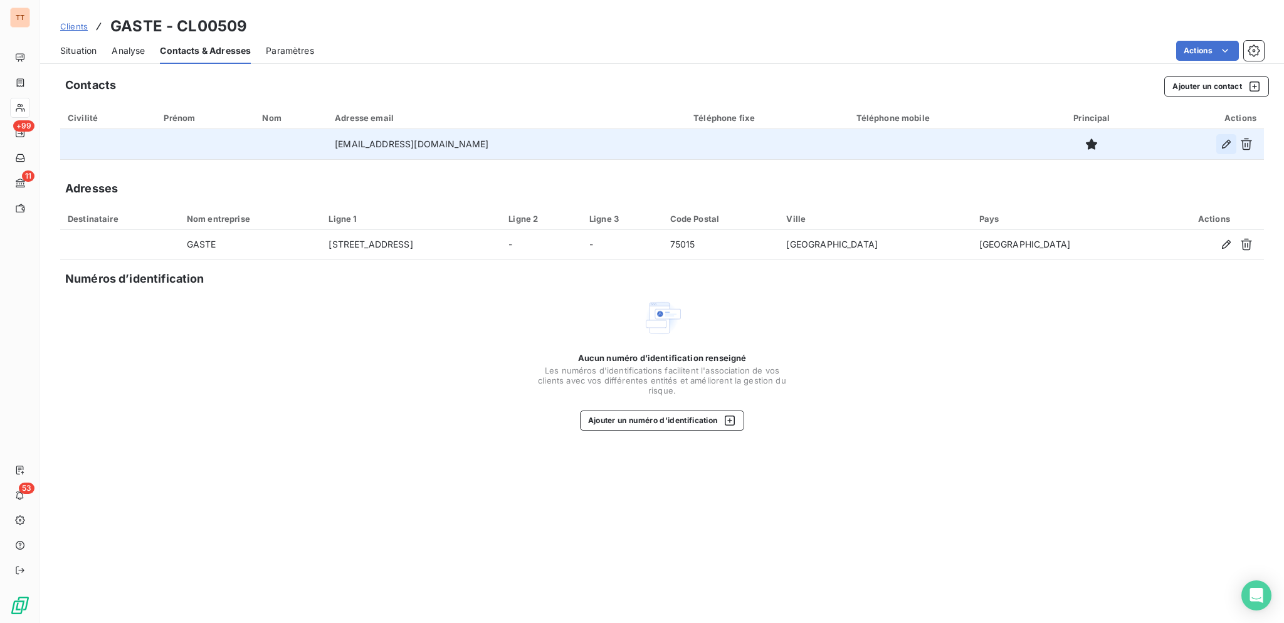
click at [1223, 144] on icon "button" at bounding box center [1226, 144] width 13 height 13
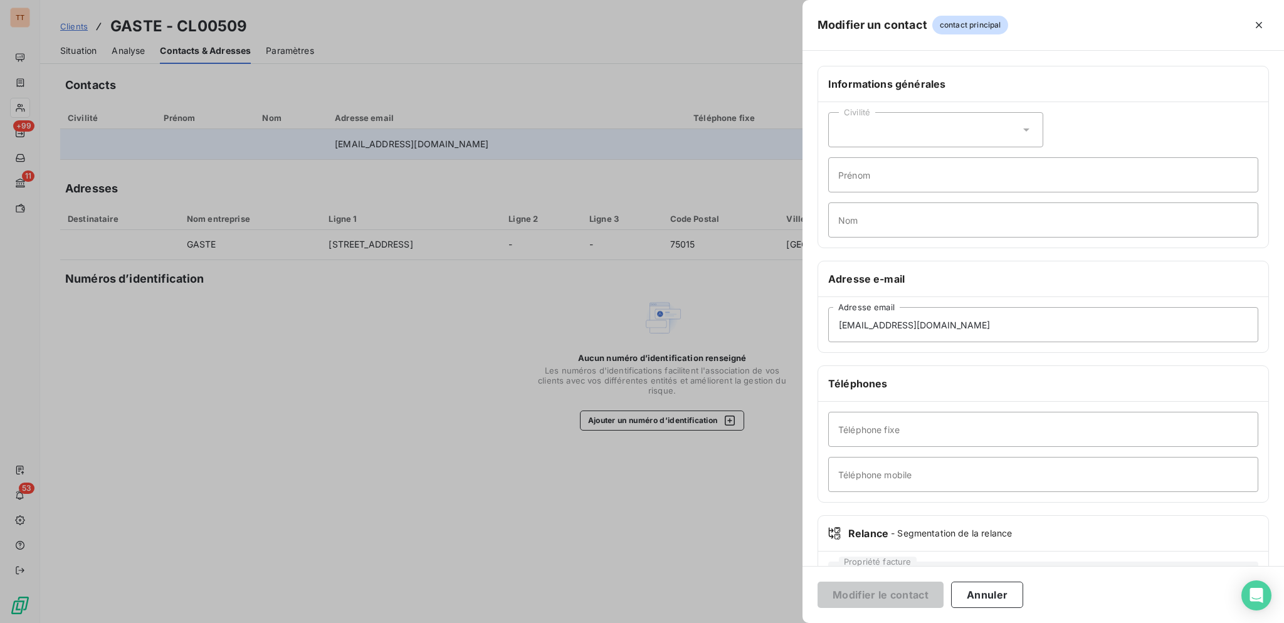
click at [435, 150] on div at bounding box center [642, 311] width 1284 height 623
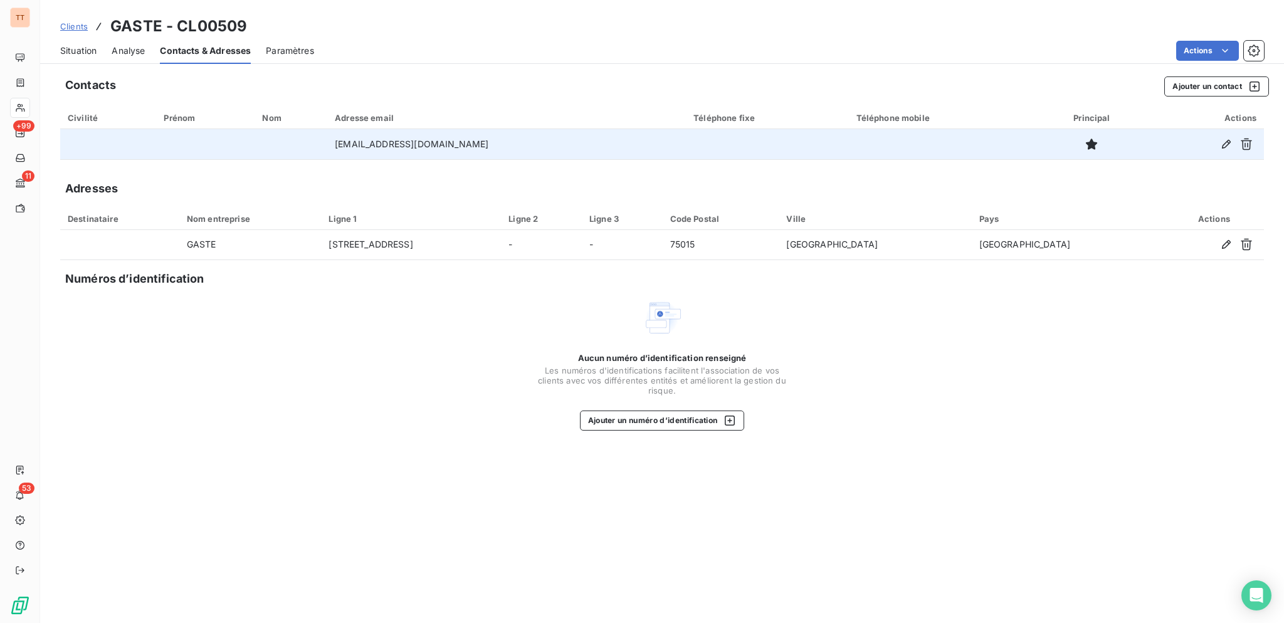
click at [83, 54] on span "Situation" at bounding box center [78, 51] width 36 height 13
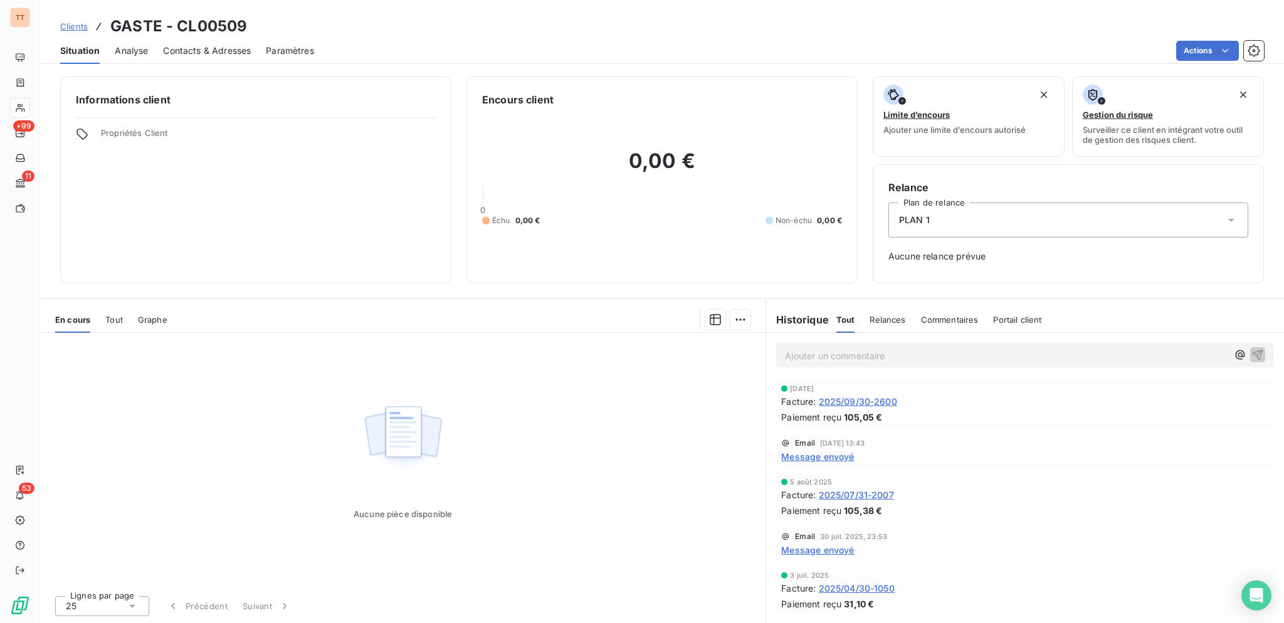
click at [817, 461] on span "Message envoyé" at bounding box center [817, 456] width 73 height 13
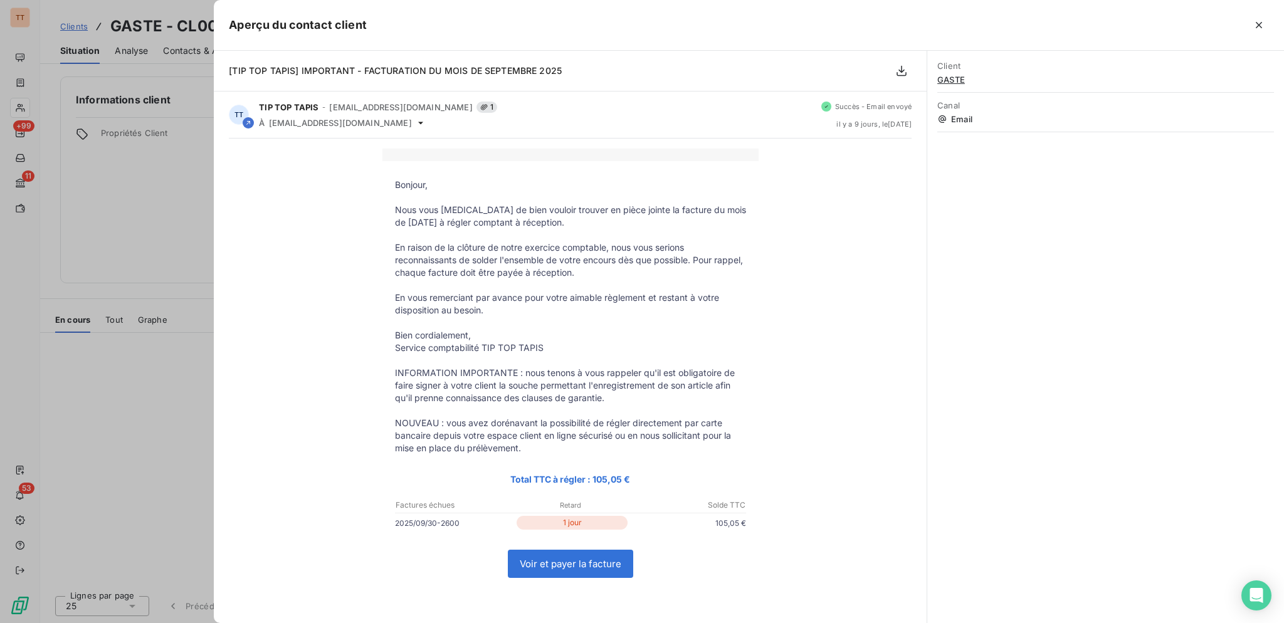
click at [129, 185] on div at bounding box center [642, 311] width 1284 height 623
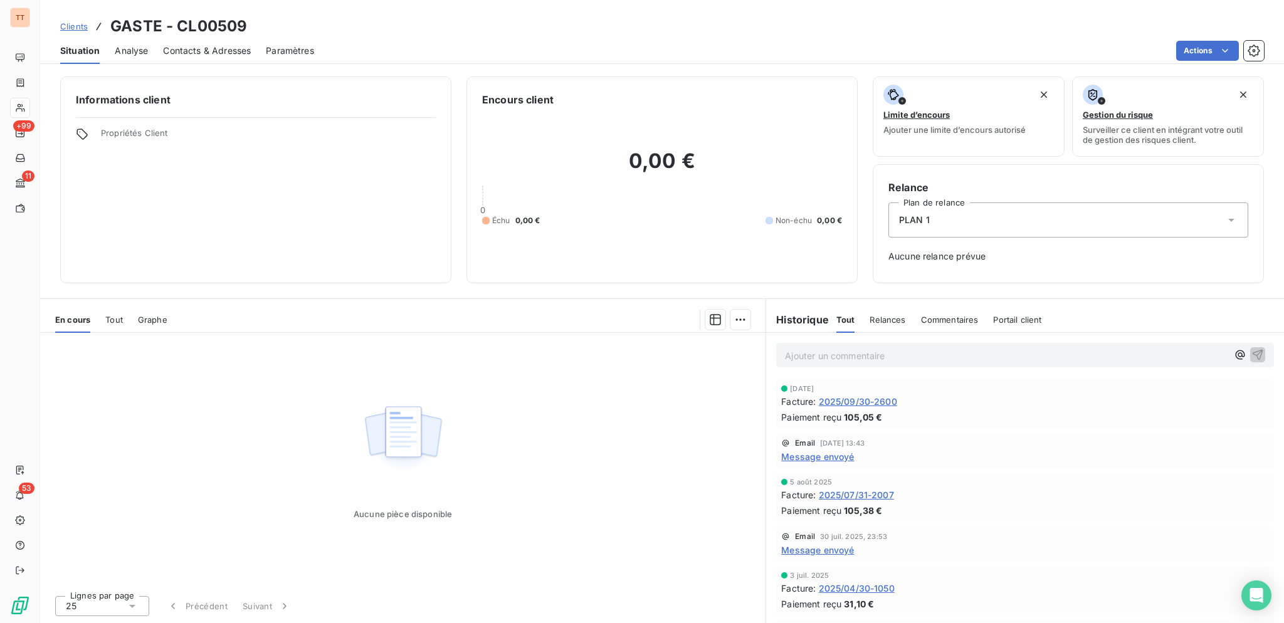
click at [205, 54] on span "Contacts & Adresses" at bounding box center [207, 51] width 88 height 13
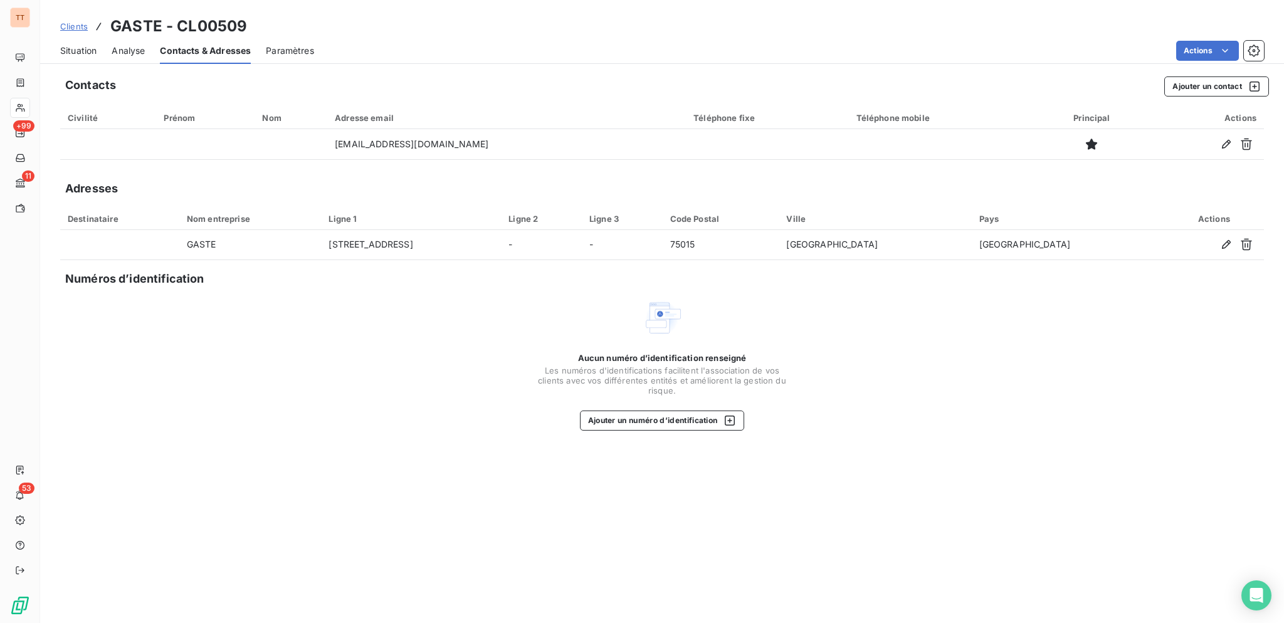
click at [89, 47] on span "Situation" at bounding box center [78, 51] width 36 height 13
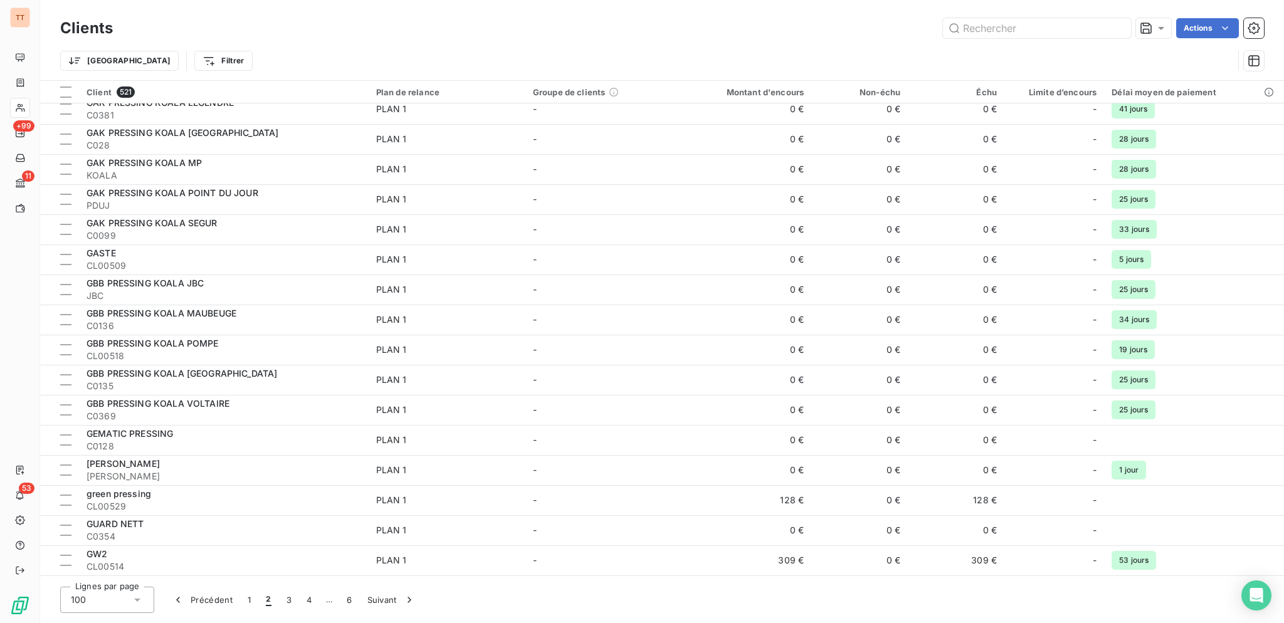
scroll to position [1003, 0]
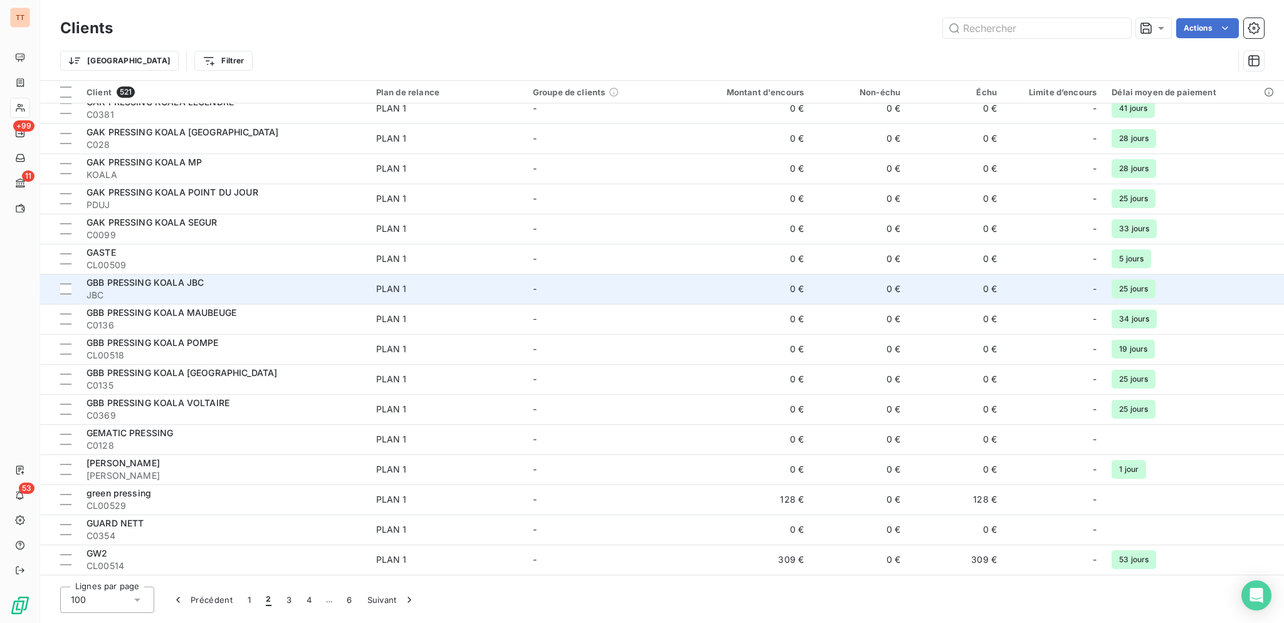
click at [275, 285] on div "GBB PRESSING KOALA JBC" at bounding box center [224, 282] width 275 height 13
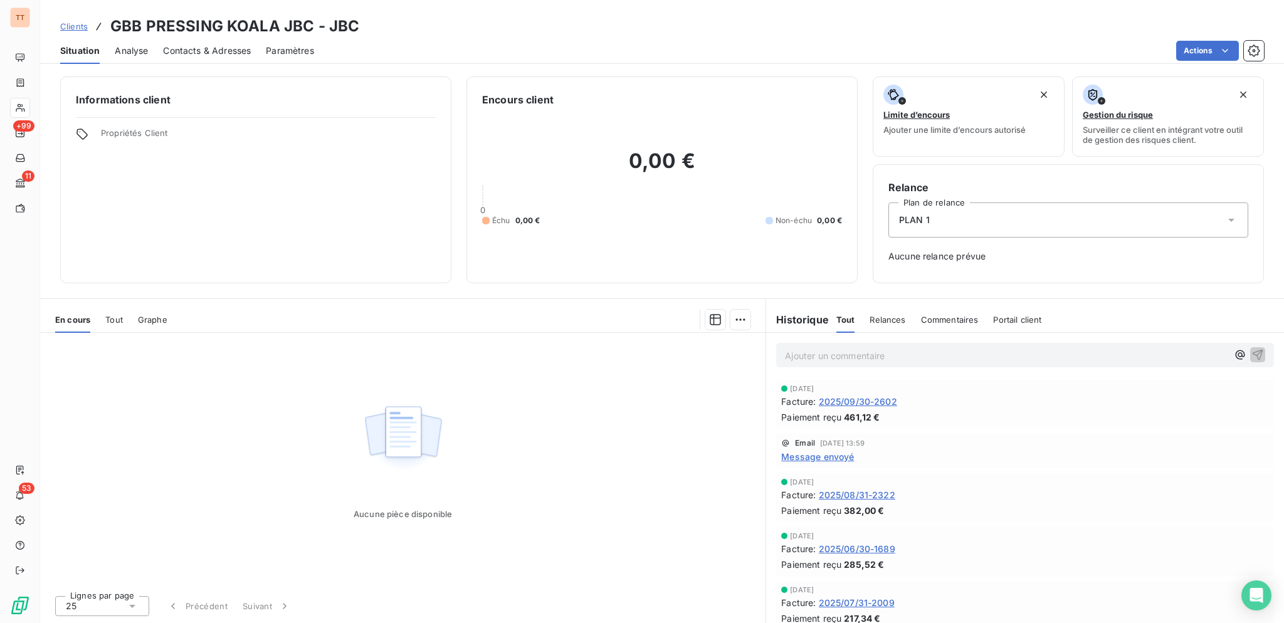
click at [871, 397] on span "2025/09/30-2602" at bounding box center [858, 401] width 78 height 13
click at [228, 50] on span "Contacts & Adresses" at bounding box center [207, 51] width 88 height 13
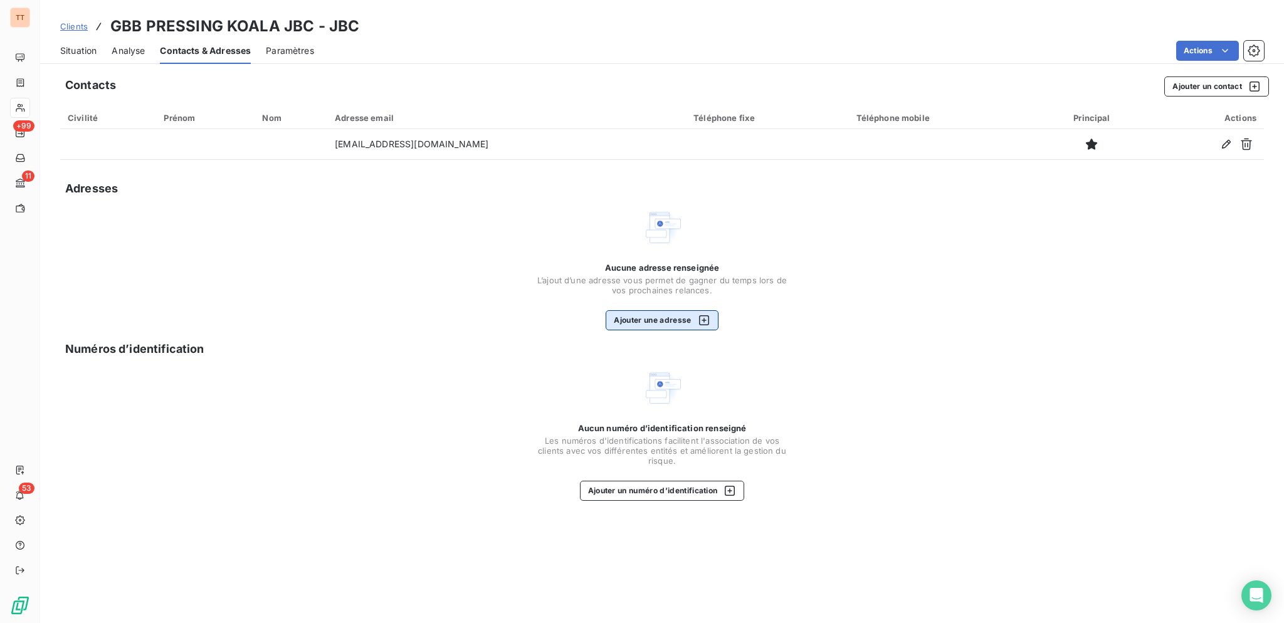
click at [685, 322] on button "Ajouter une adresse" at bounding box center [662, 320] width 112 height 20
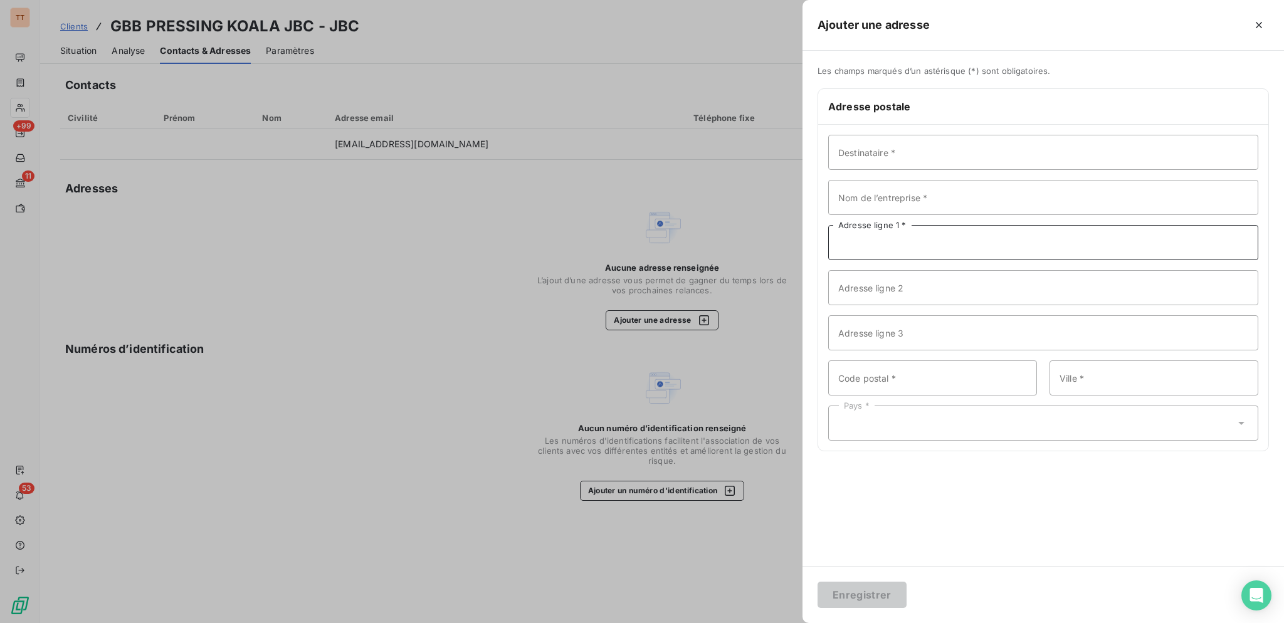
click at [872, 232] on input "Adresse ligne 1 *" at bounding box center [1043, 242] width 430 height 35
type input "[STREET_ADDRESS][PERSON_NAME]"
type input "92100"
type input "BOULOGNE-BILLANOURT"
click at [930, 437] on div "Pays *" at bounding box center [1043, 423] width 430 height 35
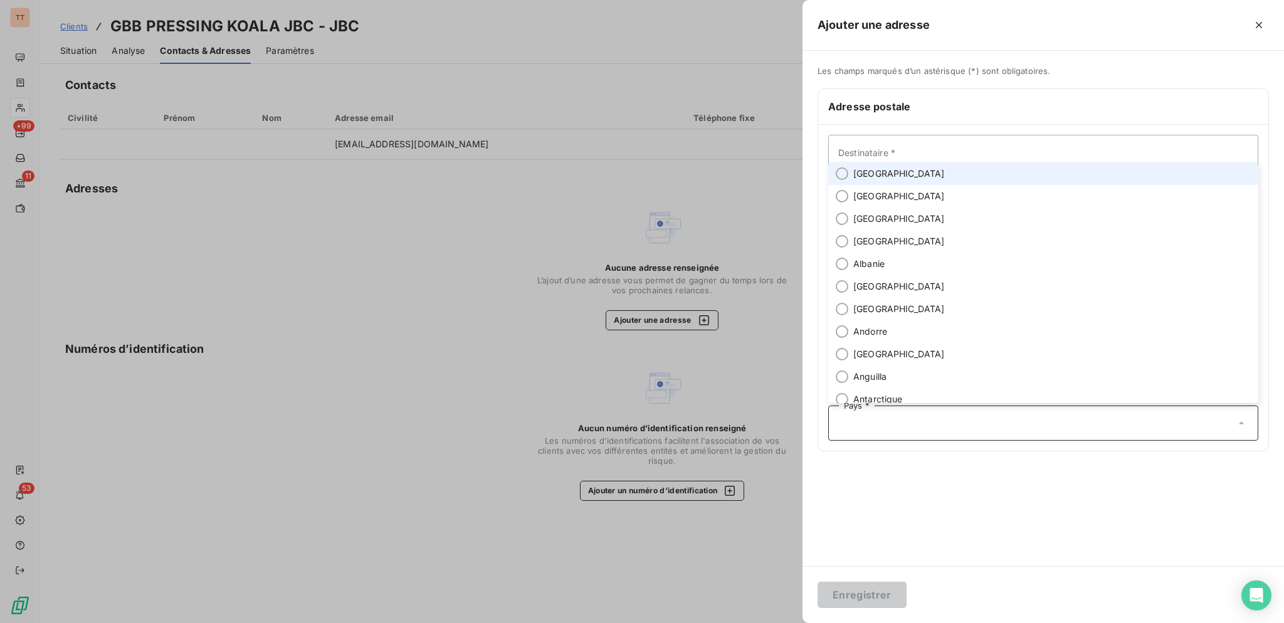
click at [918, 172] on li "[GEOGRAPHIC_DATA]" at bounding box center [1043, 173] width 430 height 23
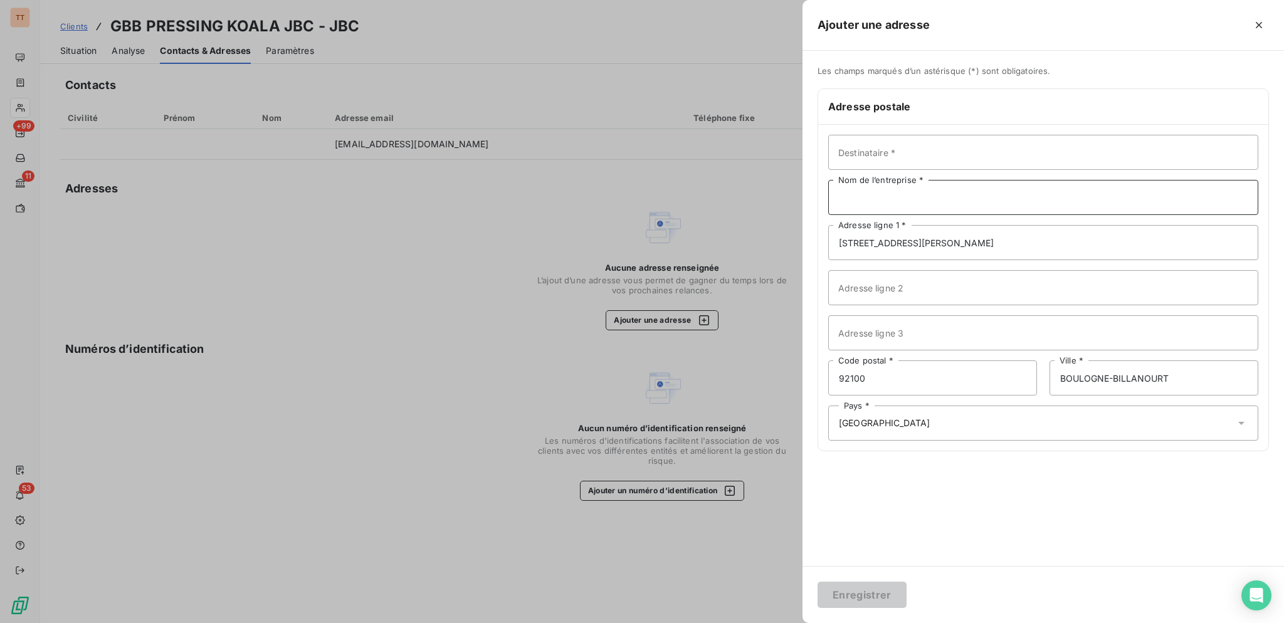
click at [940, 196] on input "Nom de l’entreprise *" at bounding box center [1043, 197] width 430 height 35
type input "KOALA PRESING"
click at [817, 582] on button "Enregistrer" at bounding box center [861, 595] width 89 height 26
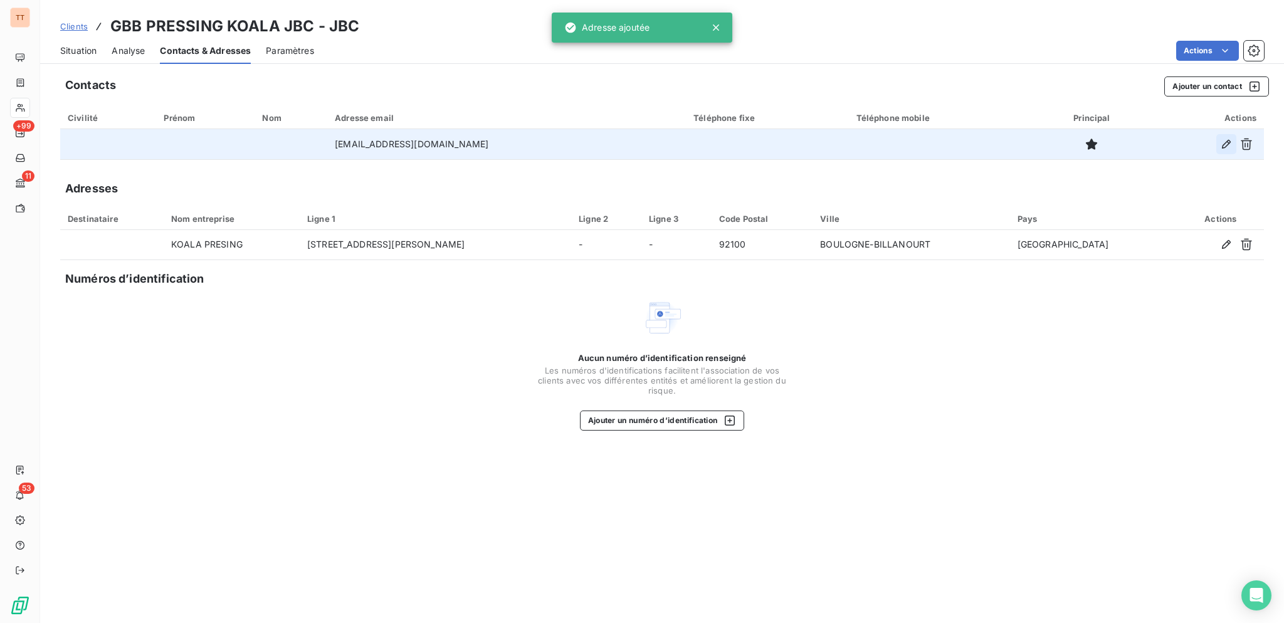
click at [1229, 140] on icon "button" at bounding box center [1226, 144] width 13 height 13
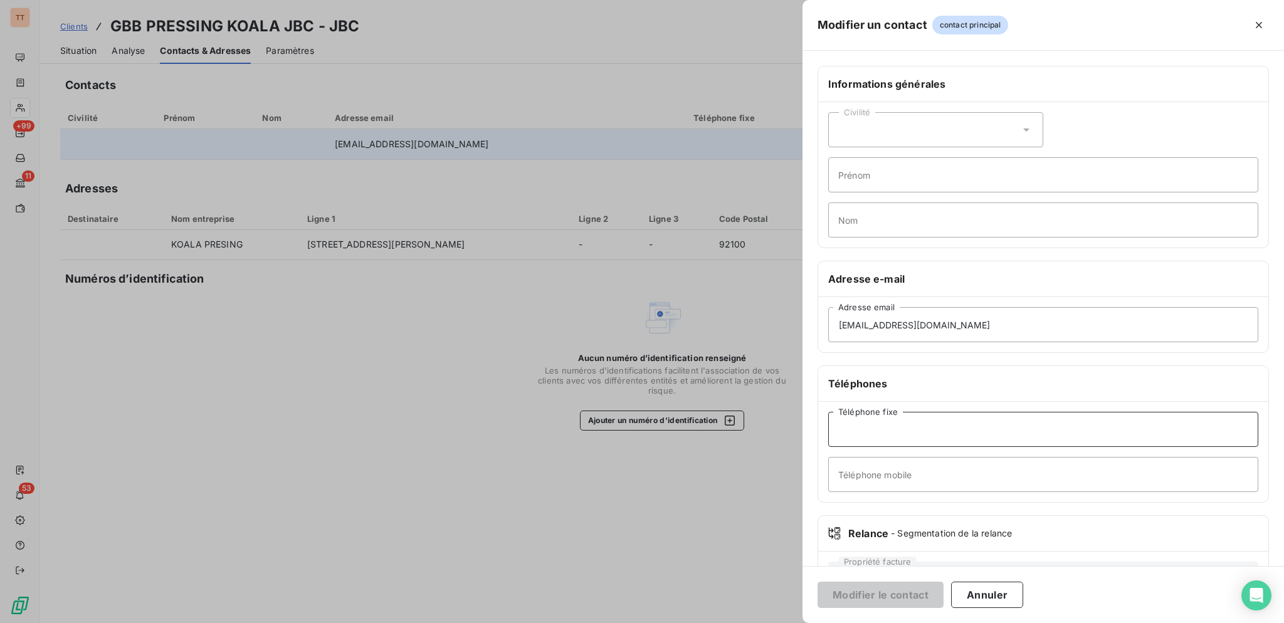
click at [982, 428] on input "Téléphone fixe" at bounding box center [1043, 429] width 430 height 35
type input "0146033102"
click at [817, 582] on button "Modifier le contact" at bounding box center [880, 595] width 126 height 26
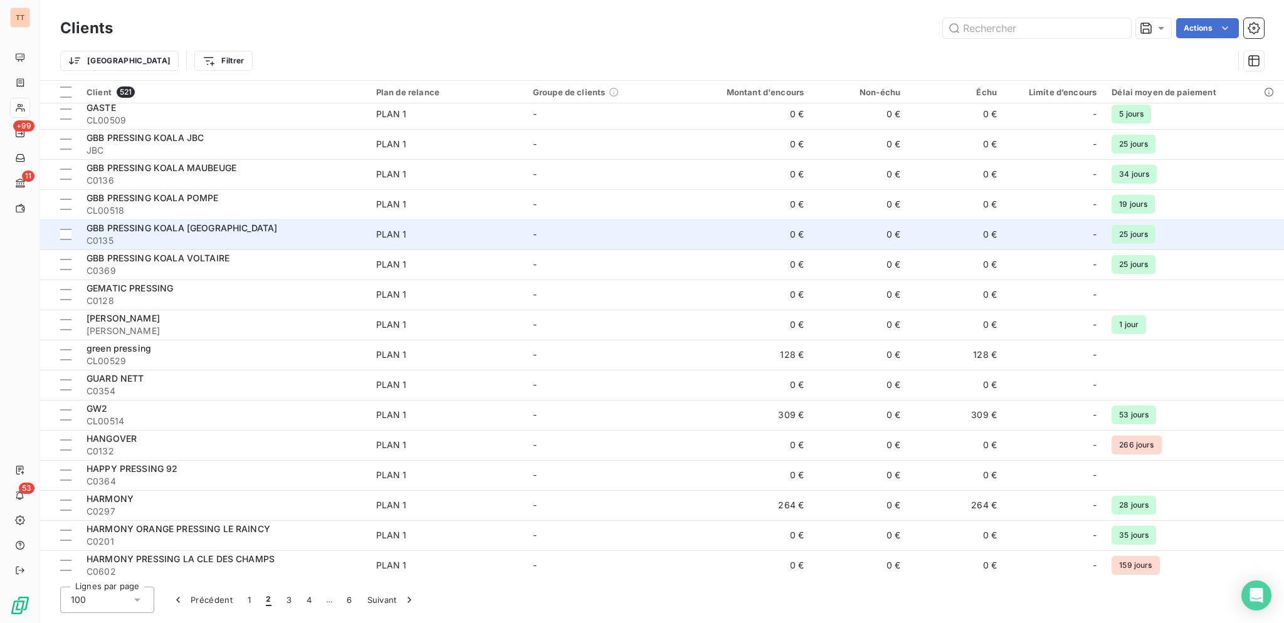
scroll to position [1147, 0]
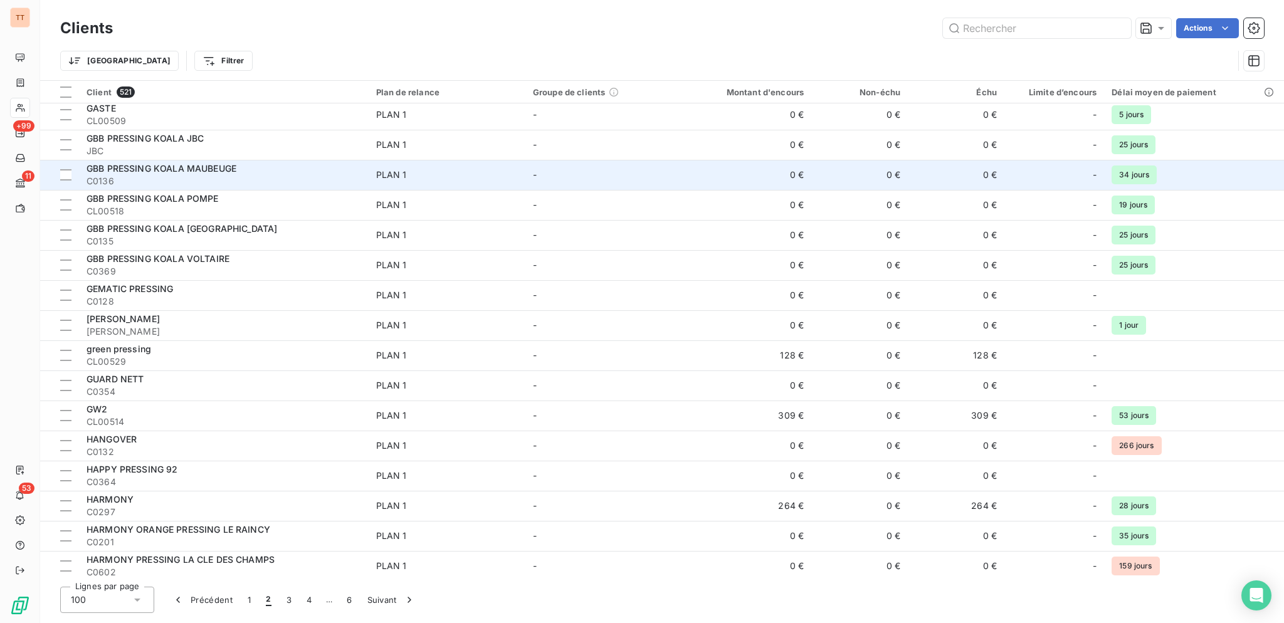
click at [283, 165] on div "GBB PRESSING KOALA MAUBEUGE" at bounding box center [224, 168] width 275 height 13
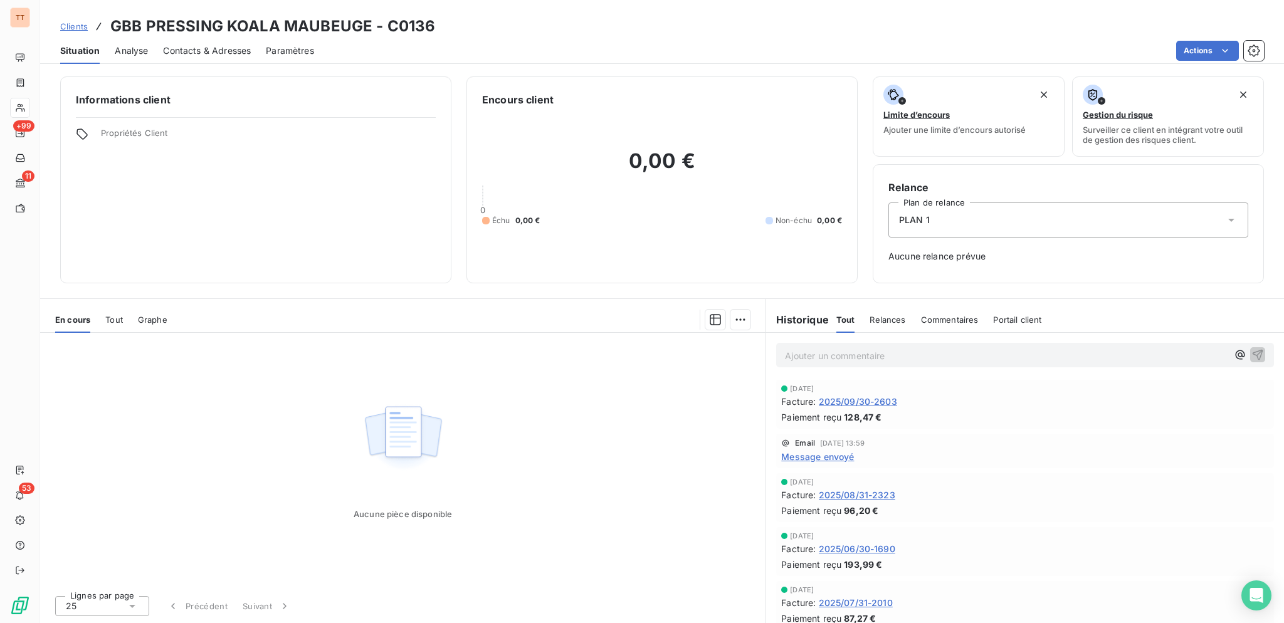
click at [239, 45] on span "Contacts & Adresses" at bounding box center [207, 51] width 88 height 13
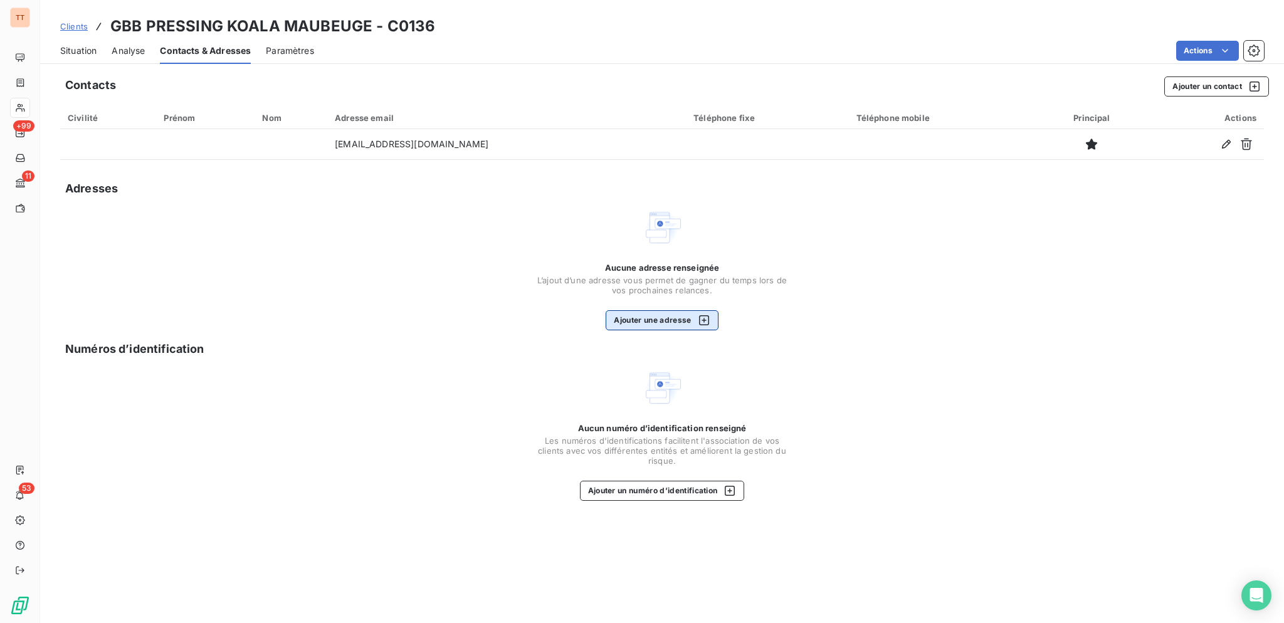
click at [665, 315] on button "Ajouter une adresse" at bounding box center [662, 320] width 112 height 20
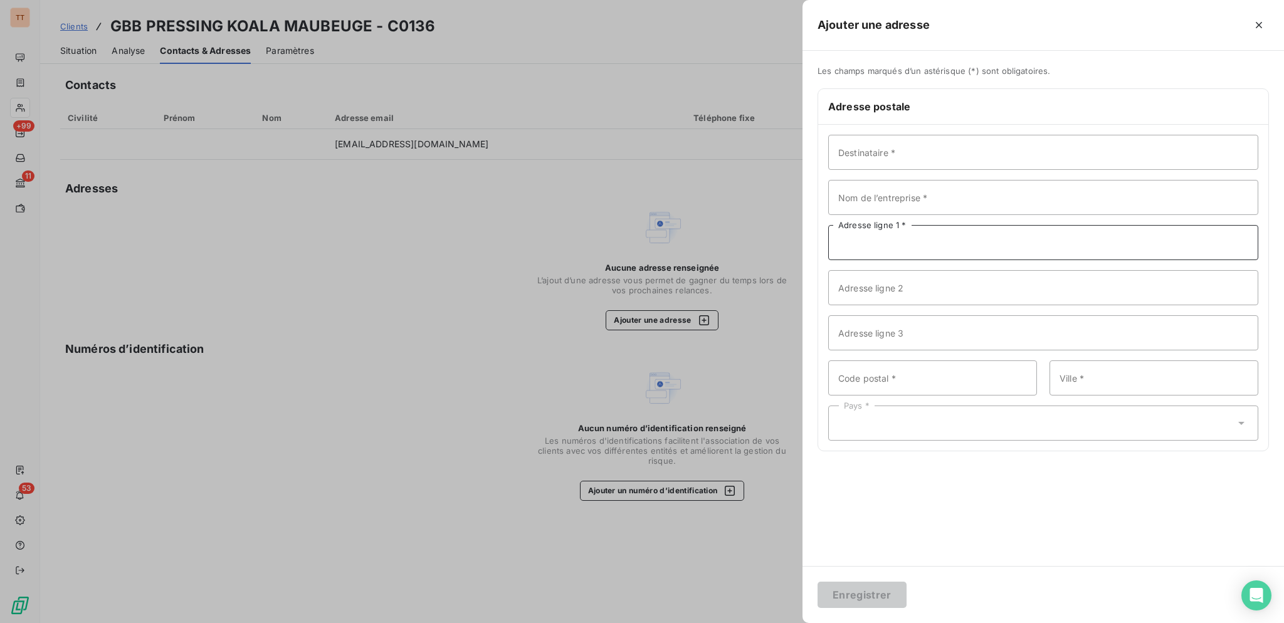
click at [973, 238] on input "Adresse ligne 1 *" at bounding box center [1043, 242] width 430 height 35
type input "[STREET_ADDRESS]"
click at [901, 374] on input "Code postal *" at bounding box center [932, 377] width 209 height 35
type input "75010"
type input "[GEOGRAPHIC_DATA]"
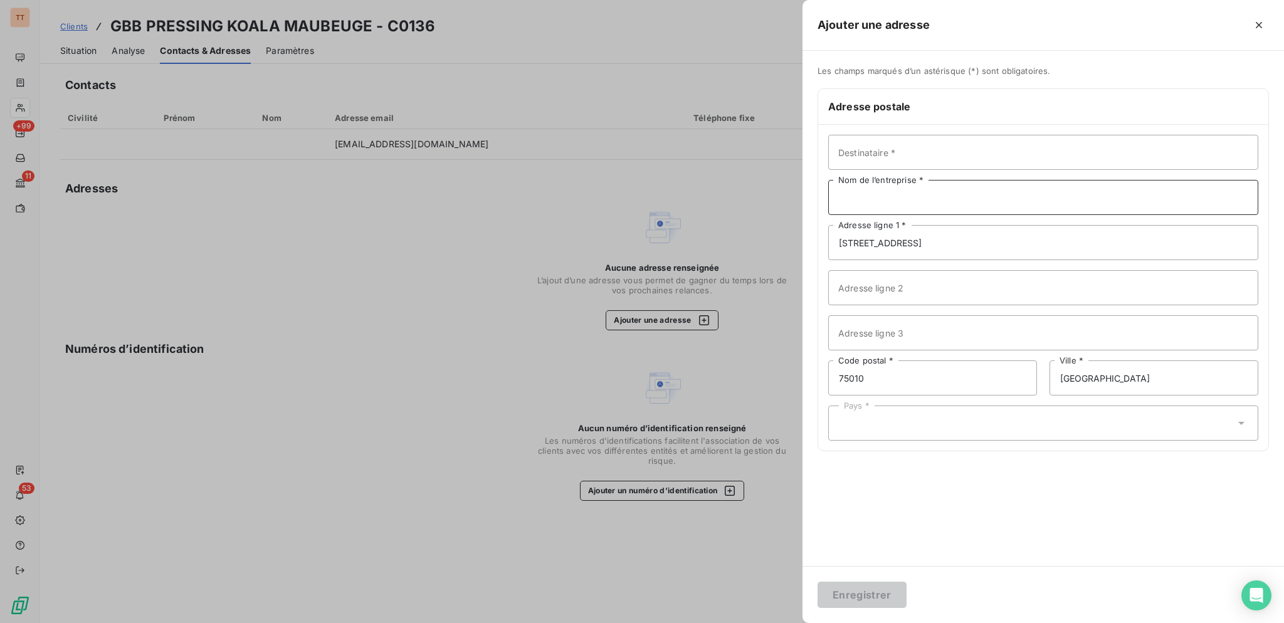
click at [878, 196] on input "Nom de l’entreprise *" at bounding box center [1043, 197] width 430 height 35
type input "KOALA PRESSING"
click at [890, 415] on div "Pays *" at bounding box center [1043, 423] width 430 height 35
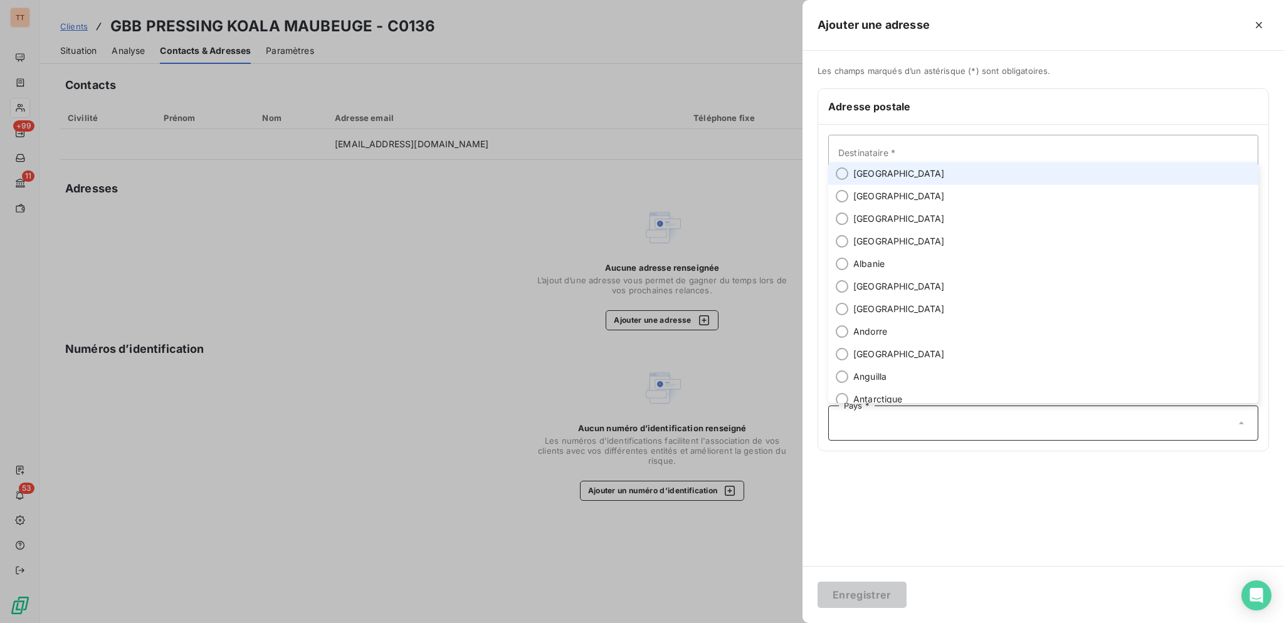
click at [931, 181] on li "[GEOGRAPHIC_DATA]" at bounding box center [1043, 173] width 430 height 23
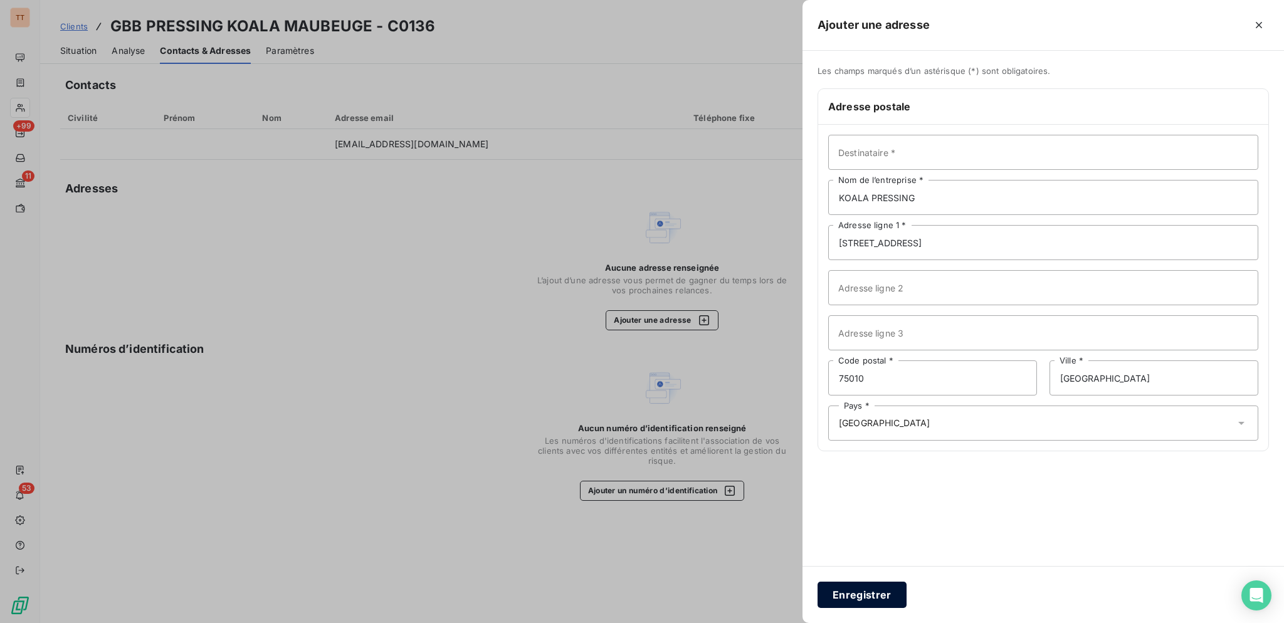
click at [894, 587] on button "Enregistrer" at bounding box center [861, 595] width 89 height 26
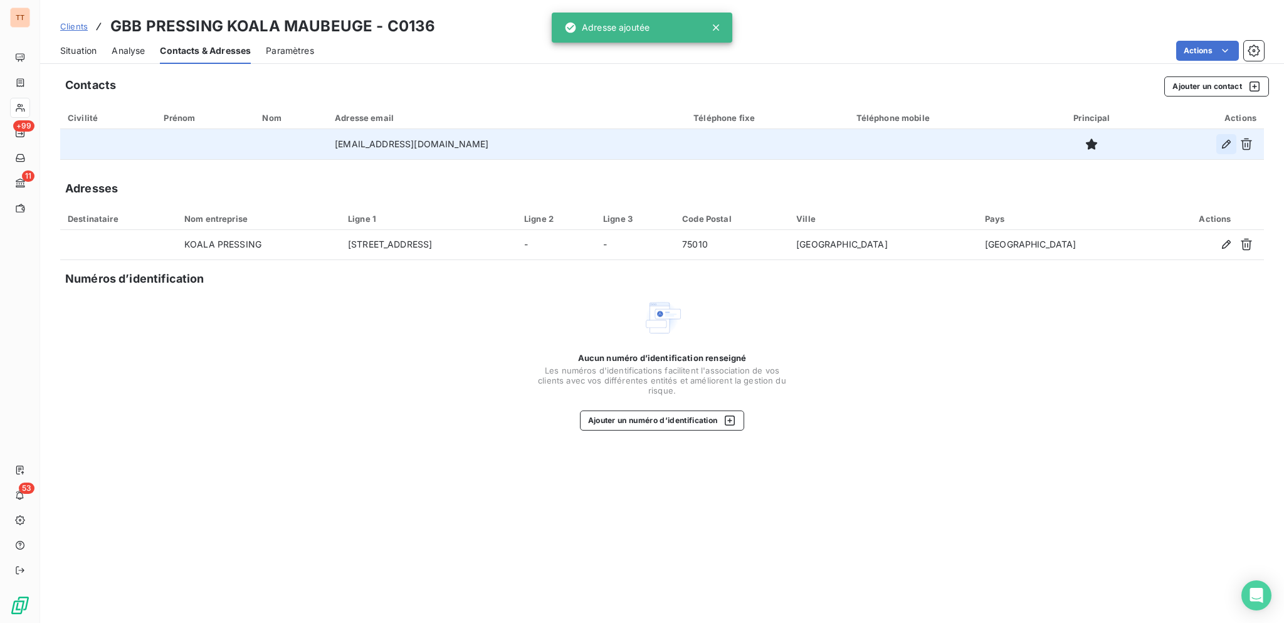
click at [1225, 150] on button "button" at bounding box center [1226, 144] width 20 height 20
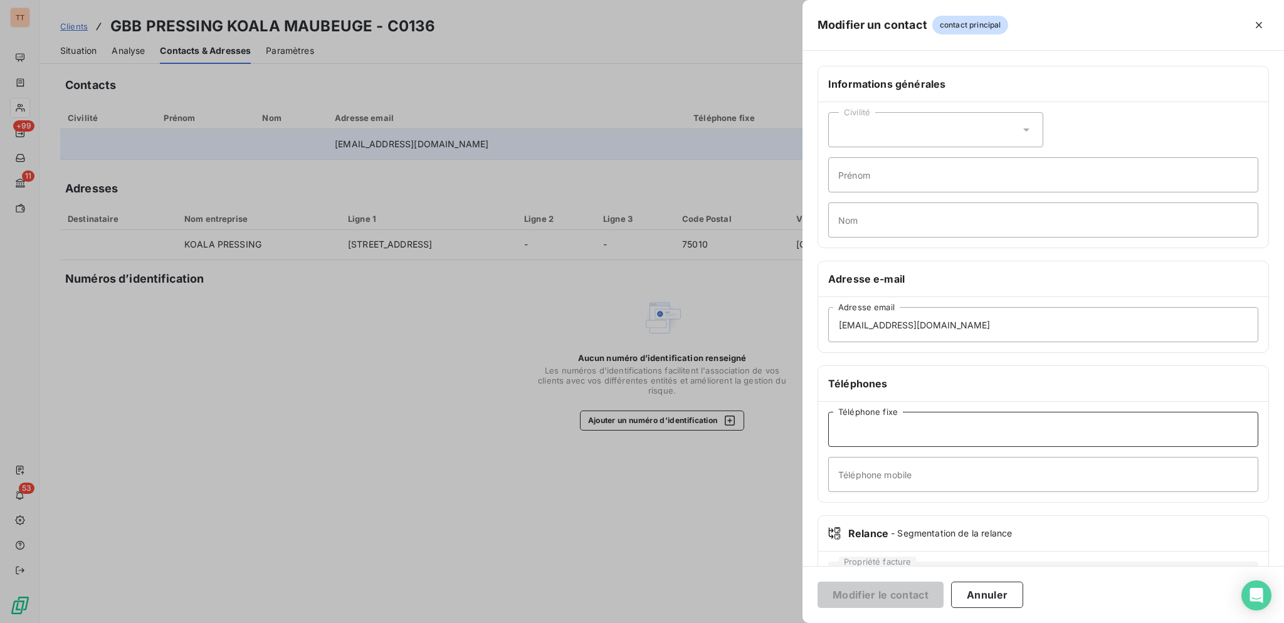
click at [911, 433] on input "Téléphone fixe" at bounding box center [1043, 429] width 430 height 35
type input "0148780714"
click at [817, 582] on button "Modifier le contact" at bounding box center [880, 595] width 126 height 26
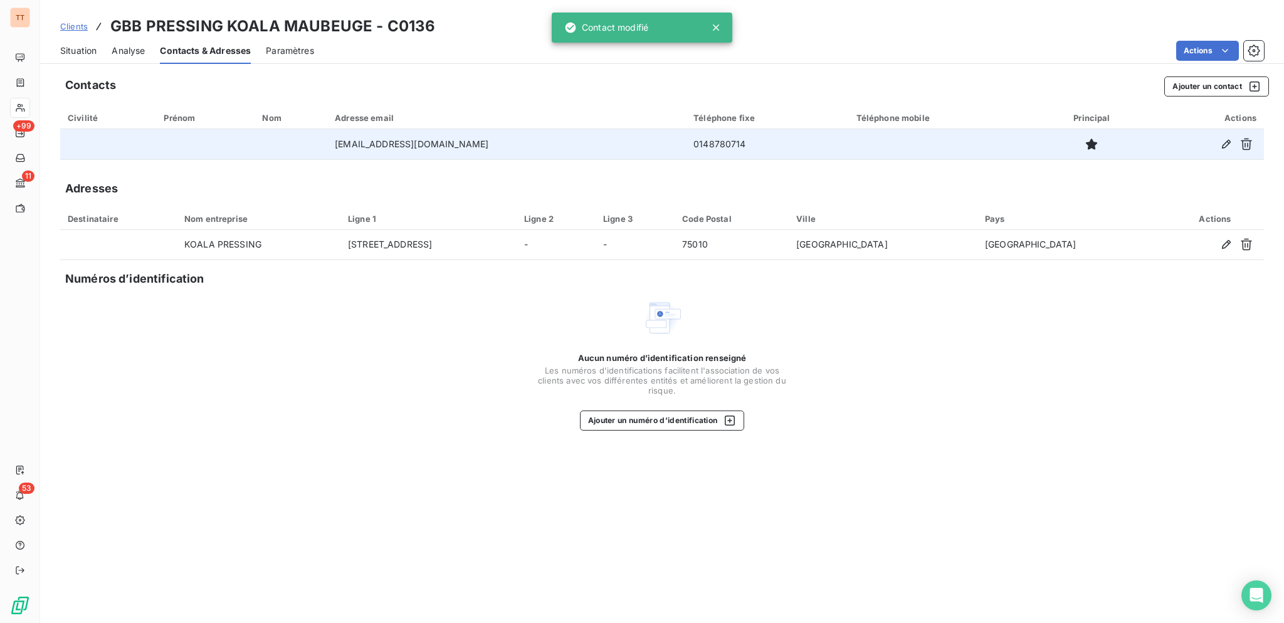
click at [712, 28] on icon at bounding box center [716, 27] width 13 height 13
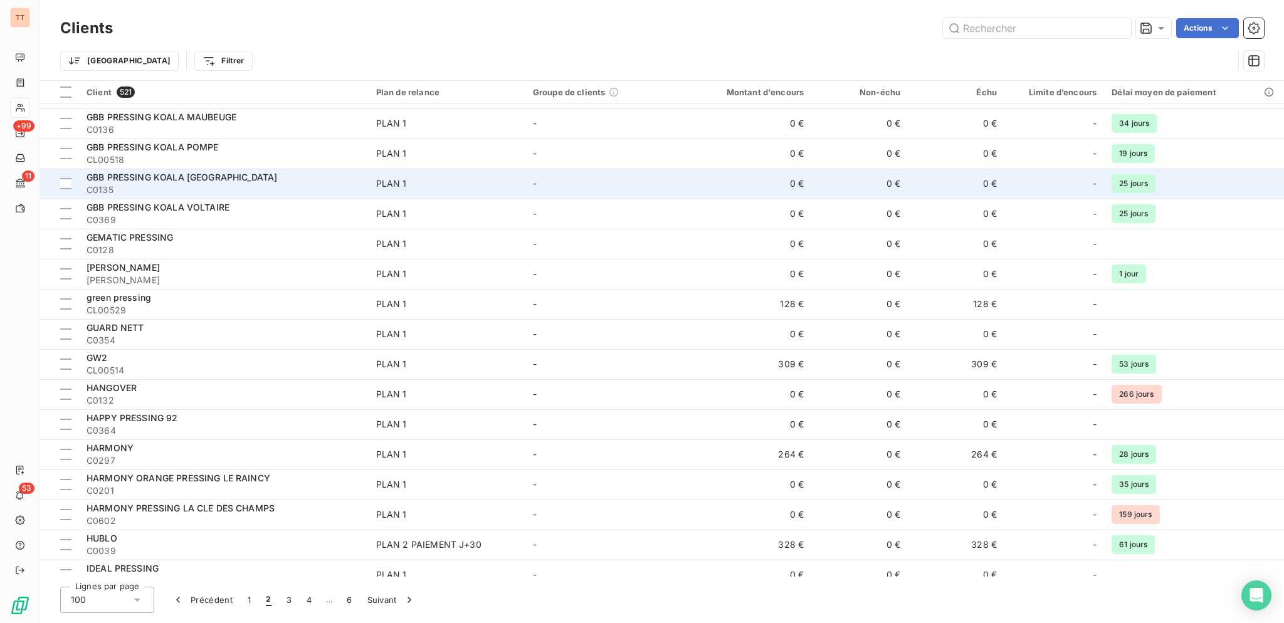
scroll to position [1198, 0]
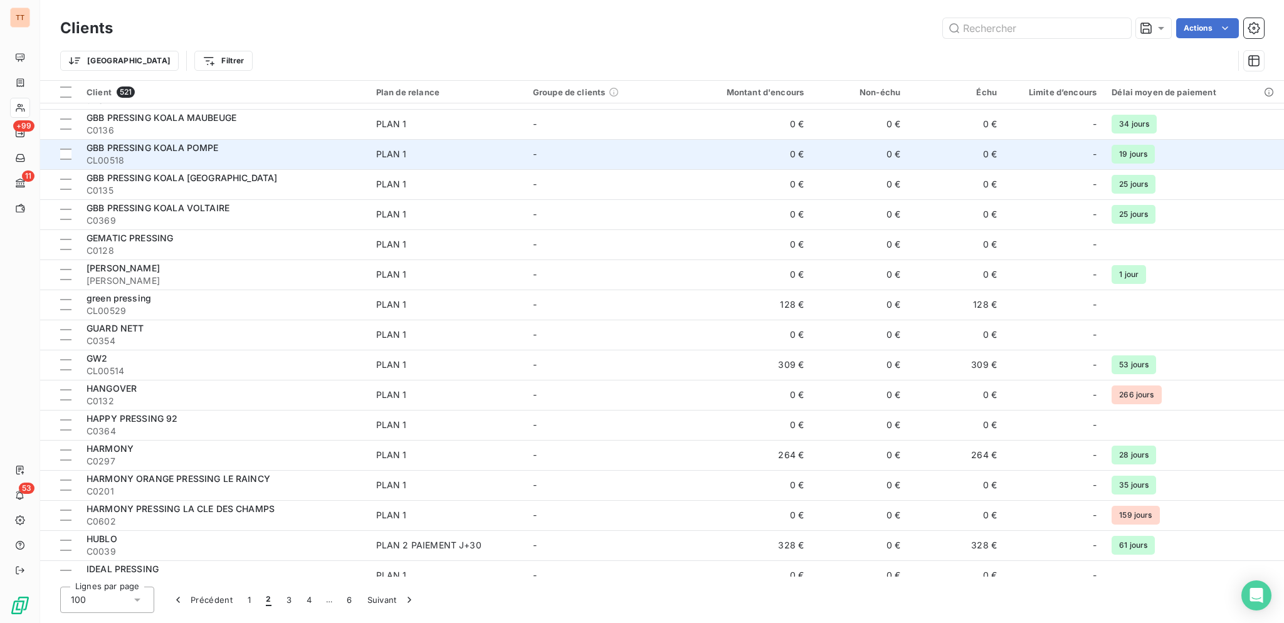
click at [297, 150] on div "GBB PRESSING KOALA POMPE" at bounding box center [224, 148] width 275 height 13
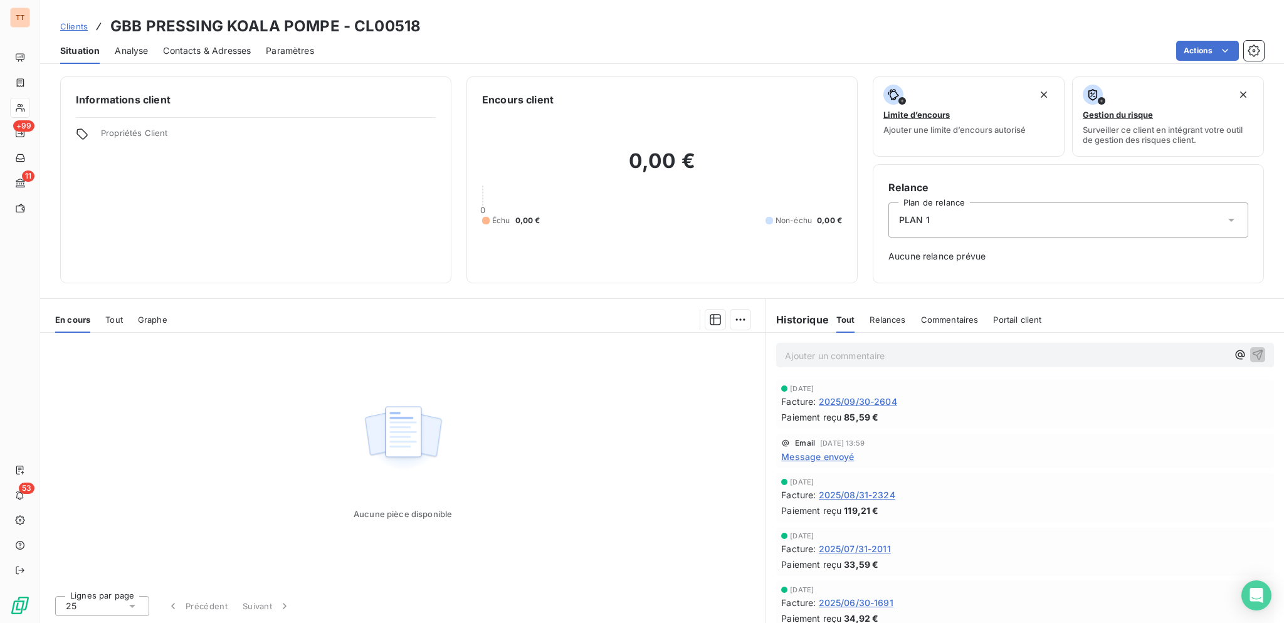
click at [248, 42] on div "Contacts & Adresses" at bounding box center [207, 51] width 88 height 26
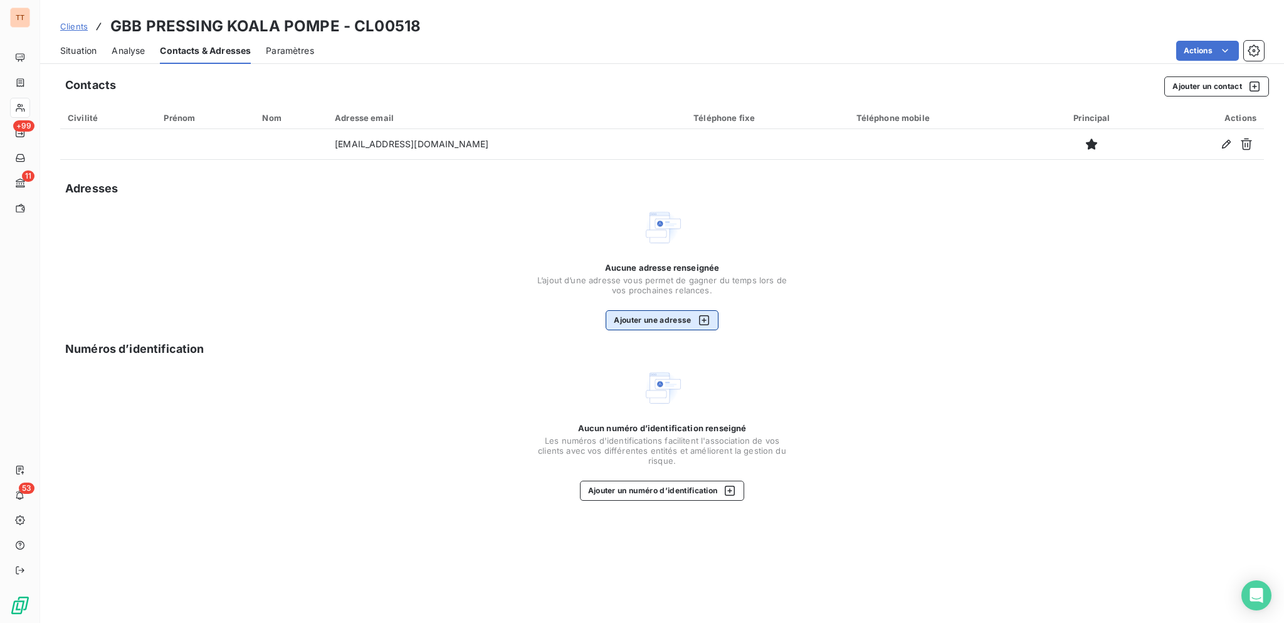
click at [620, 315] on button "Ajouter une adresse" at bounding box center [662, 320] width 112 height 20
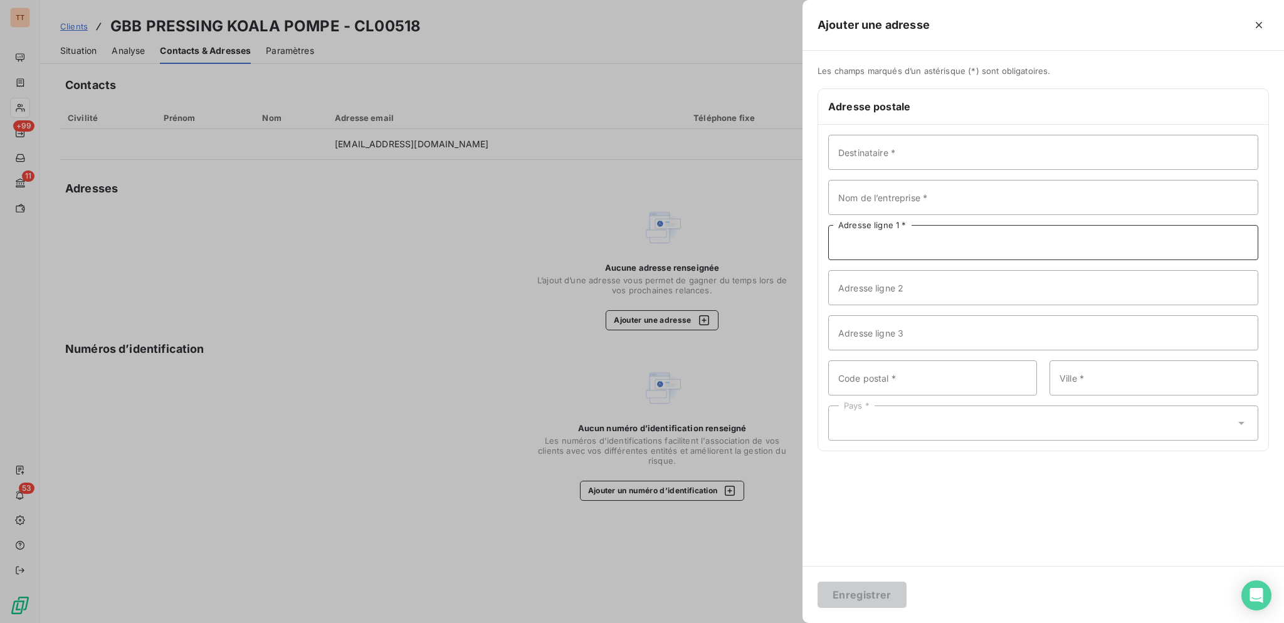
click at [969, 251] on input "Adresse ligne 1 *" at bounding box center [1043, 242] width 430 height 35
type input "[STREET_ADDRESS]"
click at [989, 376] on input "Code postal *" at bounding box center [932, 377] width 209 height 35
type input "75016"
type input "[GEOGRAPHIC_DATA]"
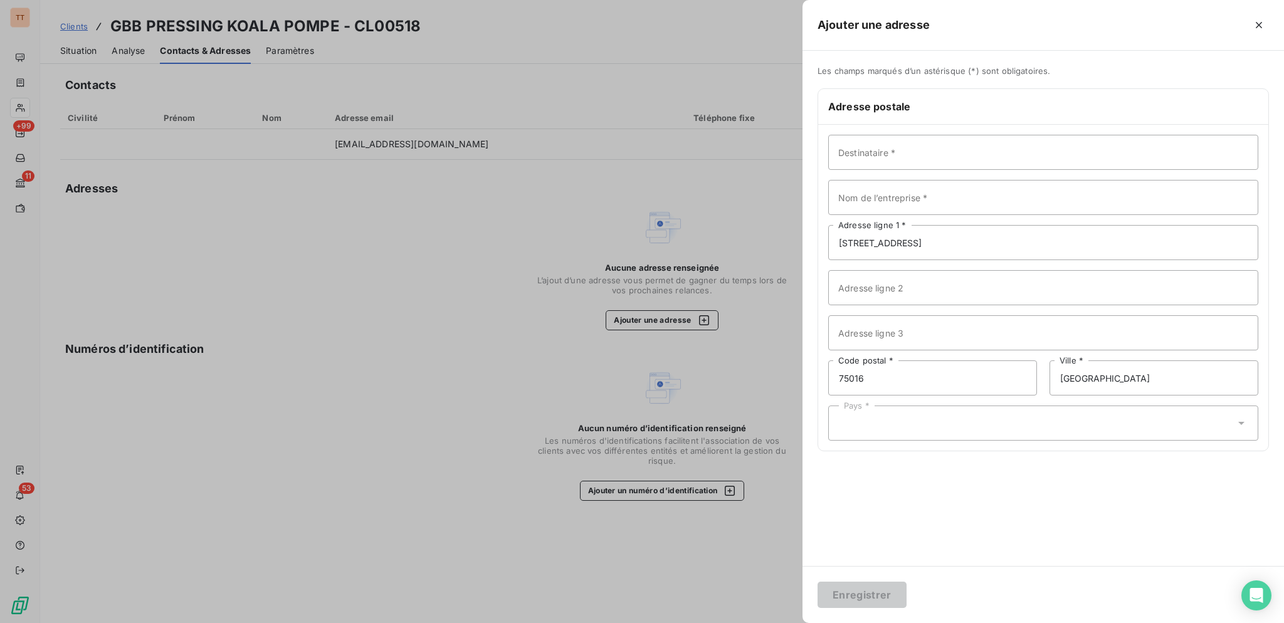
click at [944, 430] on div "Pays *" at bounding box center [1043, 423] width 430 height 35
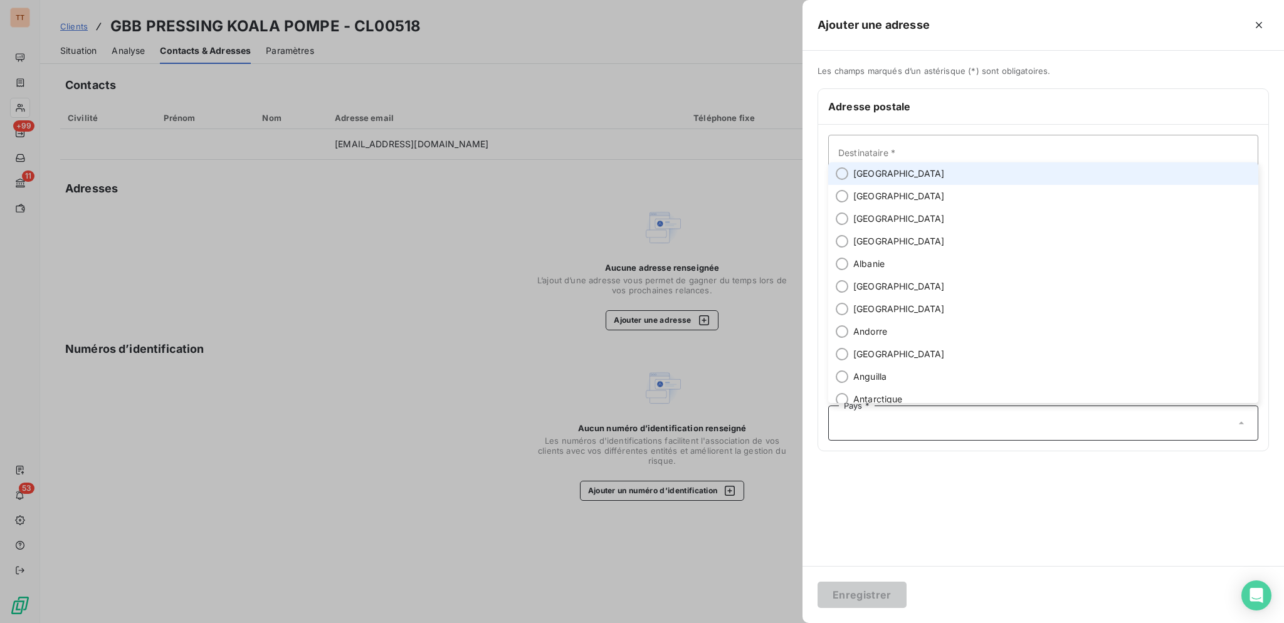
click at [902, 174] on li "[GEOGRAPHIC_DATA]" at bounding box center [1043, 173] width 430 height 23
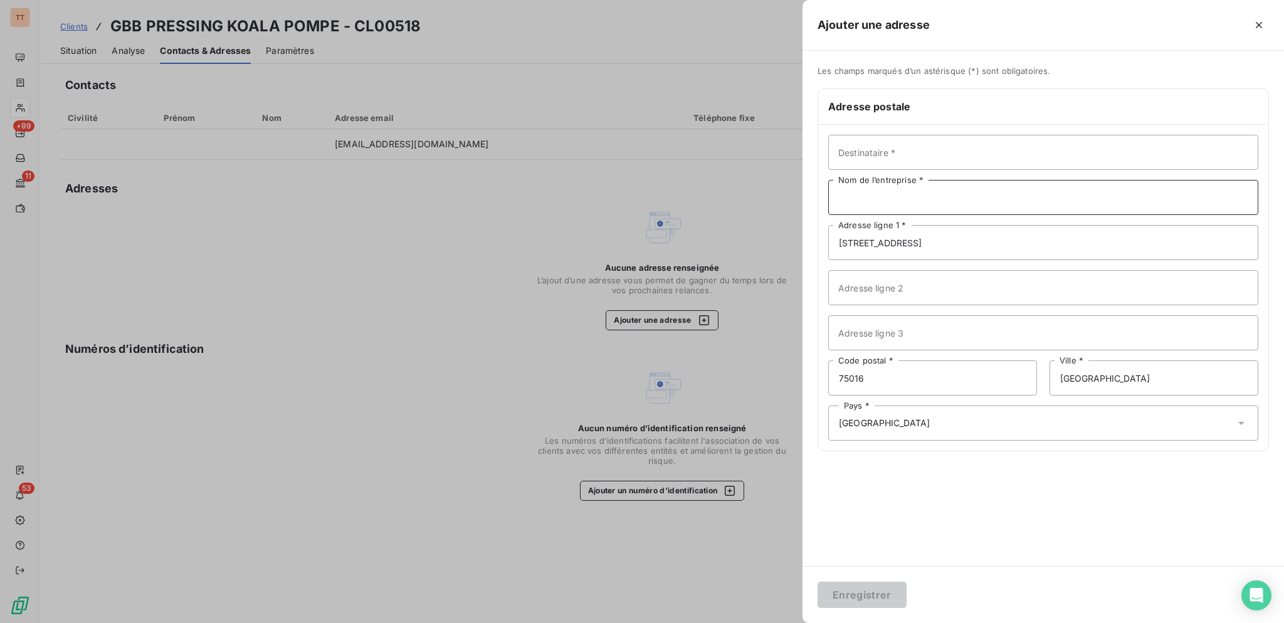
click at [933, 196] on input "Nom de l’entreprise *" at bounding box center [1043, 197] width 430 height 35
type input "KOALA PRESSING"
click at [817, 582] on button "Enregistrer" at bounding box center [861, 595] width 89 height 26
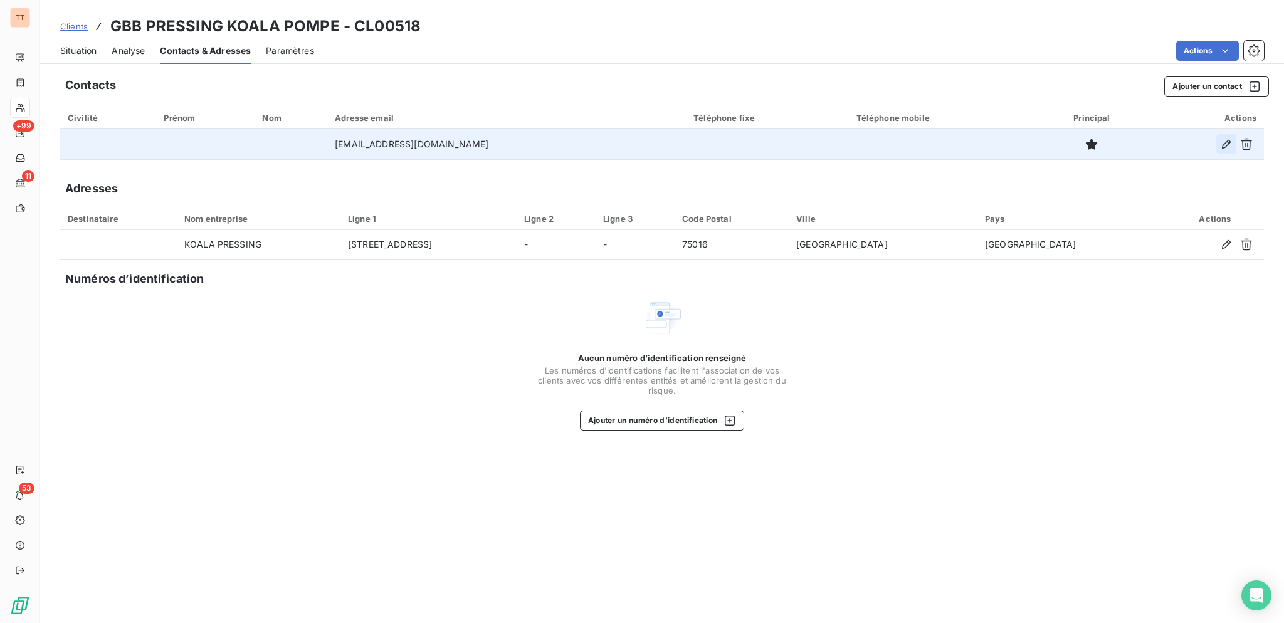
click at [1229, 148] on icon "button" at bounding box center [1226, 144] width 13 height 13
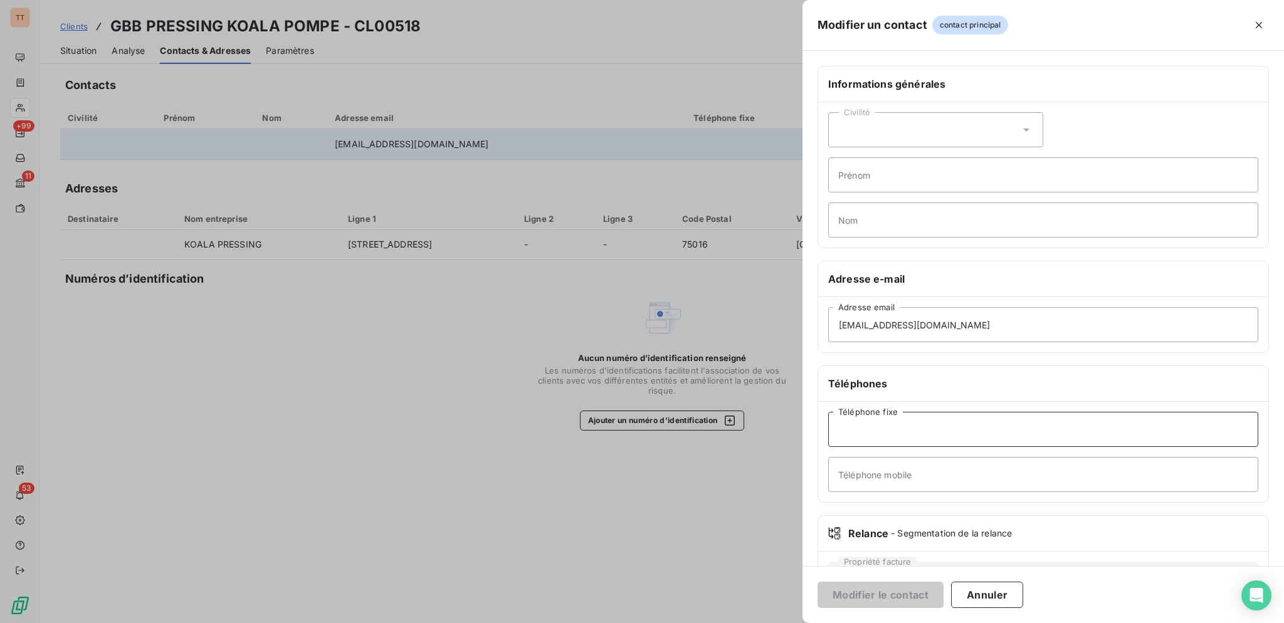
click at [1019, 423] on input "Téléphone fixe" at bounding box center [1043, 429] width 430 height 35
type input "0953192270"
click at [817, 582] on button "Modifier le contact" at bounding box center [880, 595] width 126 height 26
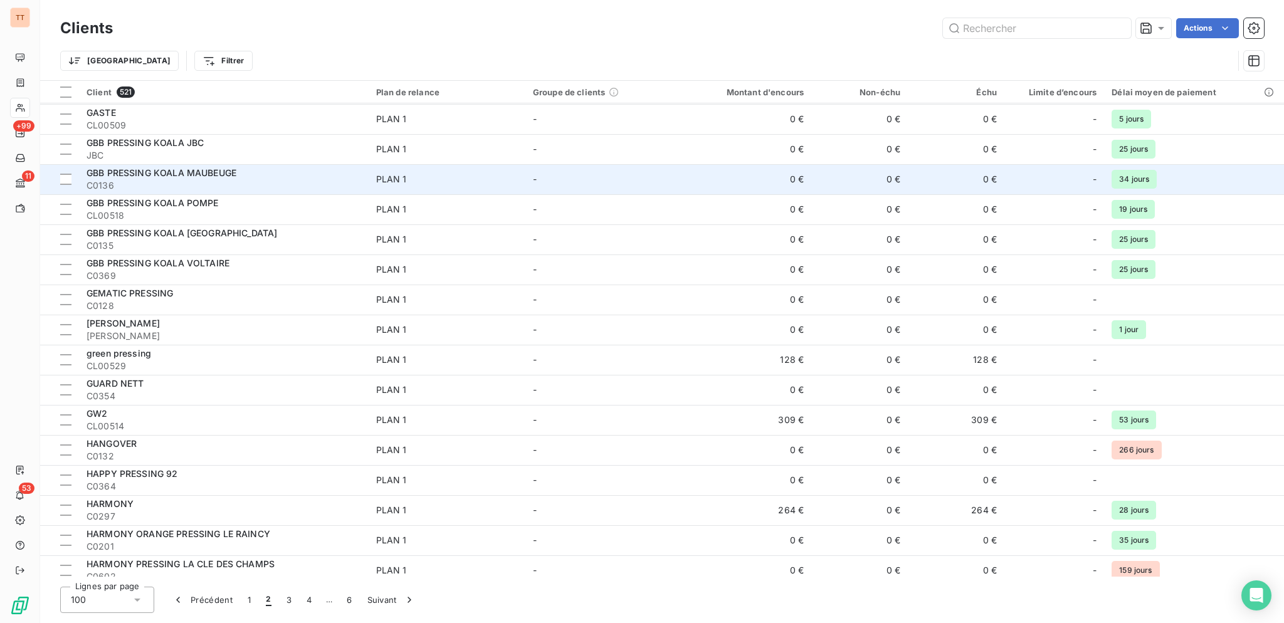
scroll to position [1145, 0]
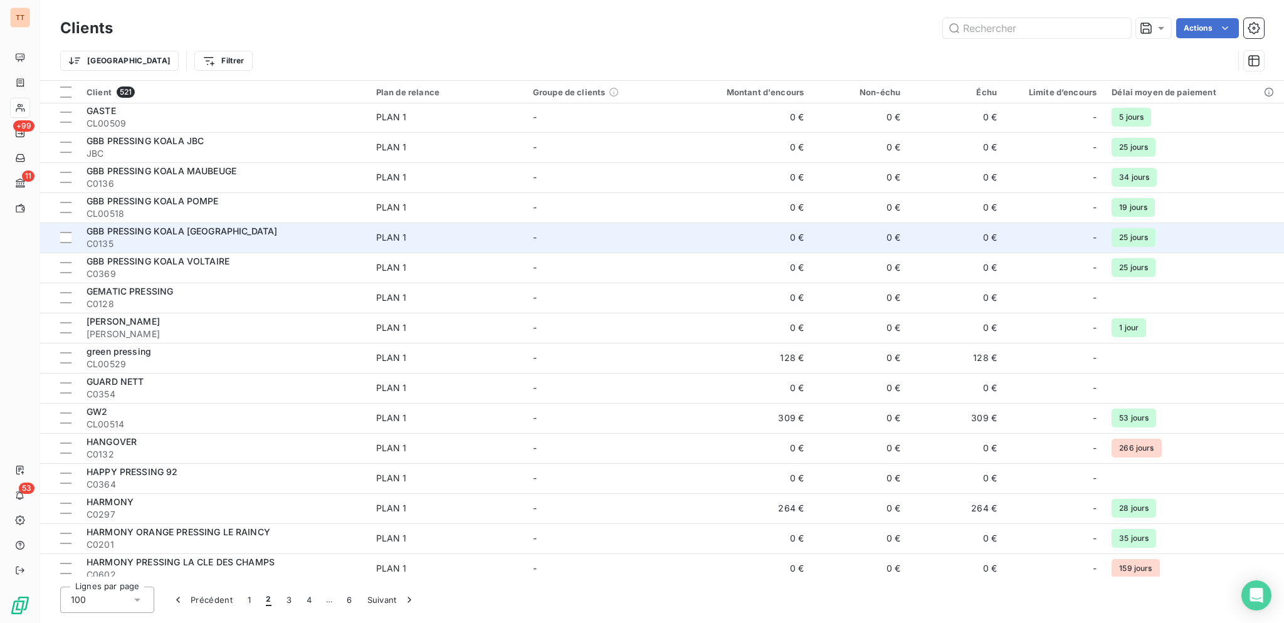
click at [317, 241] on span "C0135" at bounding box center [224, 244] width 275 height 13
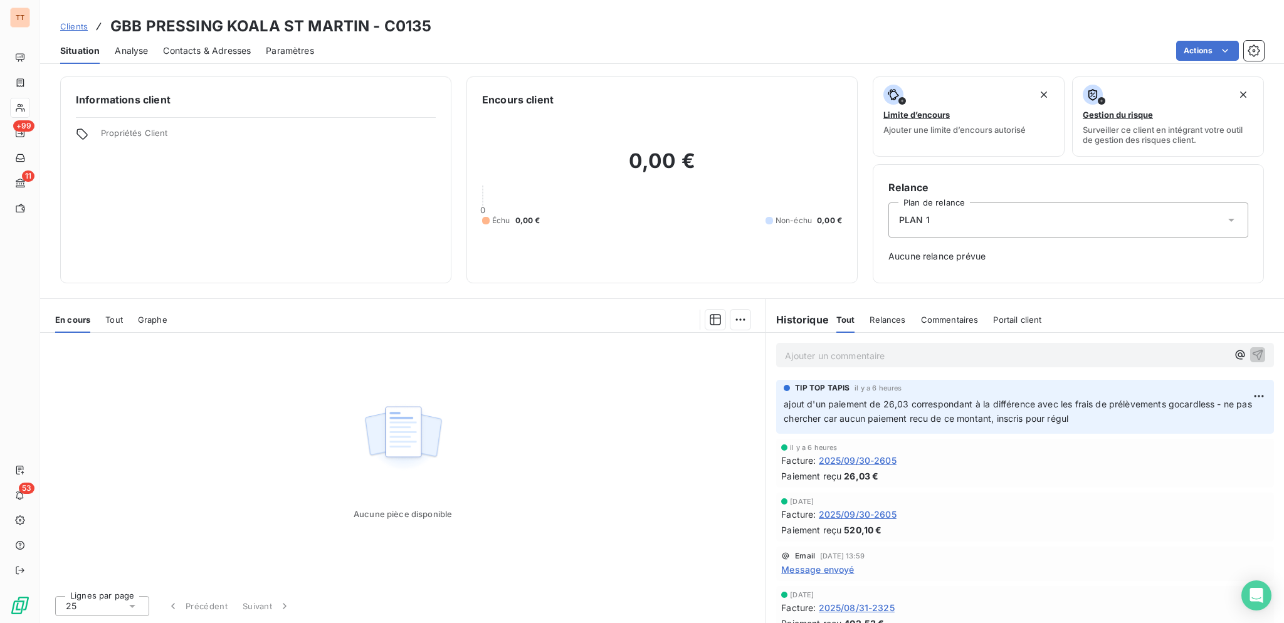
click at [206, 50] on span "Contacts & Adresses" at bounding box center [207, 51] width 88 height 13
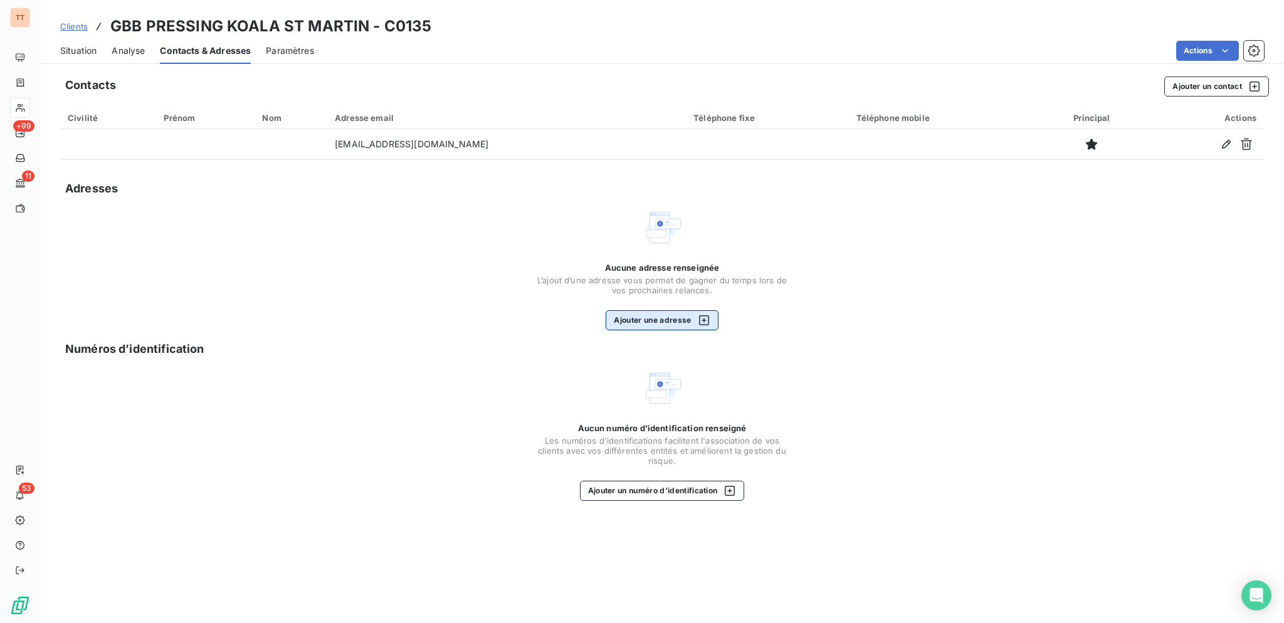
click at [686, 318] on button "Ajouter une adresse" at bounding box center [662, 320] width 112 height 20
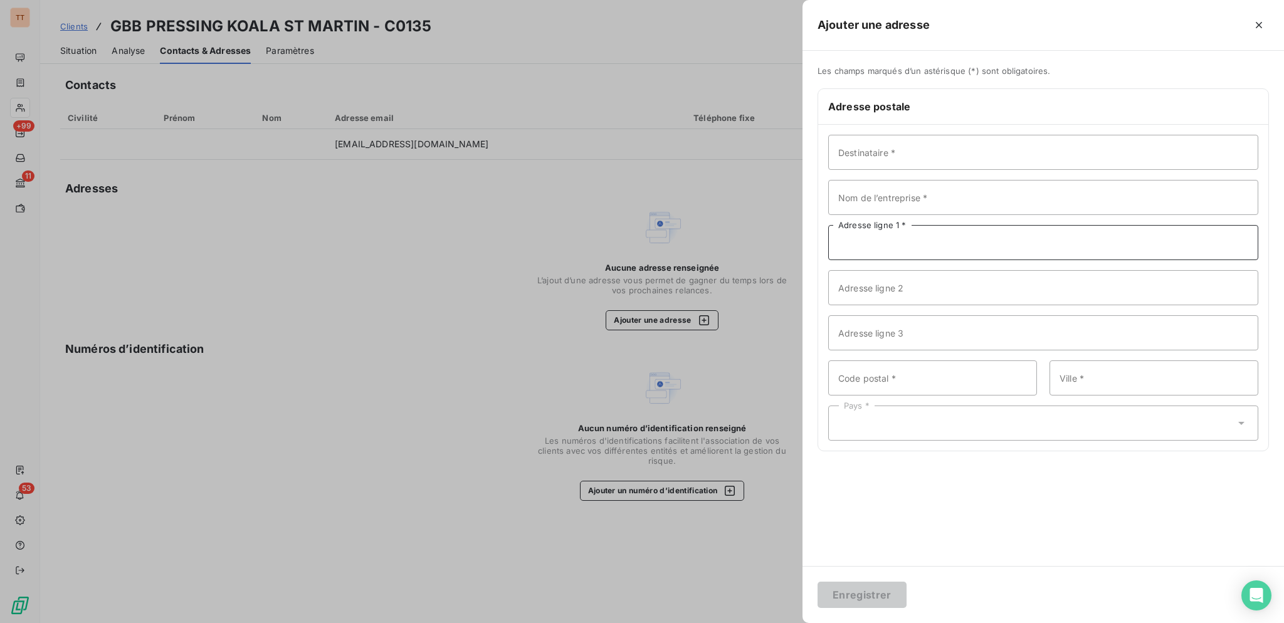
click at [915, 227] on input "Adresse ligne 1 *" at bounding box center [1043, 242] width 430 height 35
type input "[STREET_ADDRESS]"
click at [913, 372] on input "Code postal *" at bounding box center [932, 377] width 209 height 35
type input "75010"
click at [1093, 374] on input "Ville *" at bounding box center [1153, 377] width 209 height 35
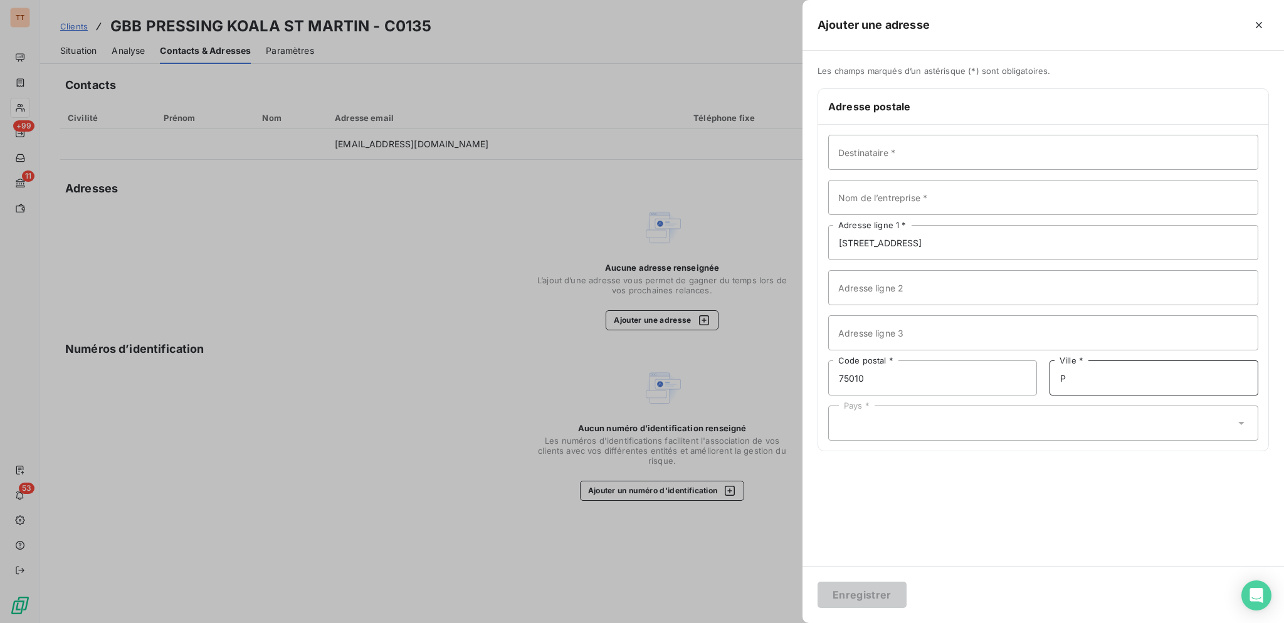
type input "[GEOGRAPHIC_DATA]"
click at [1112, 419] on div "Pays *" at bounding box center [1043, 423] width 430 height 35
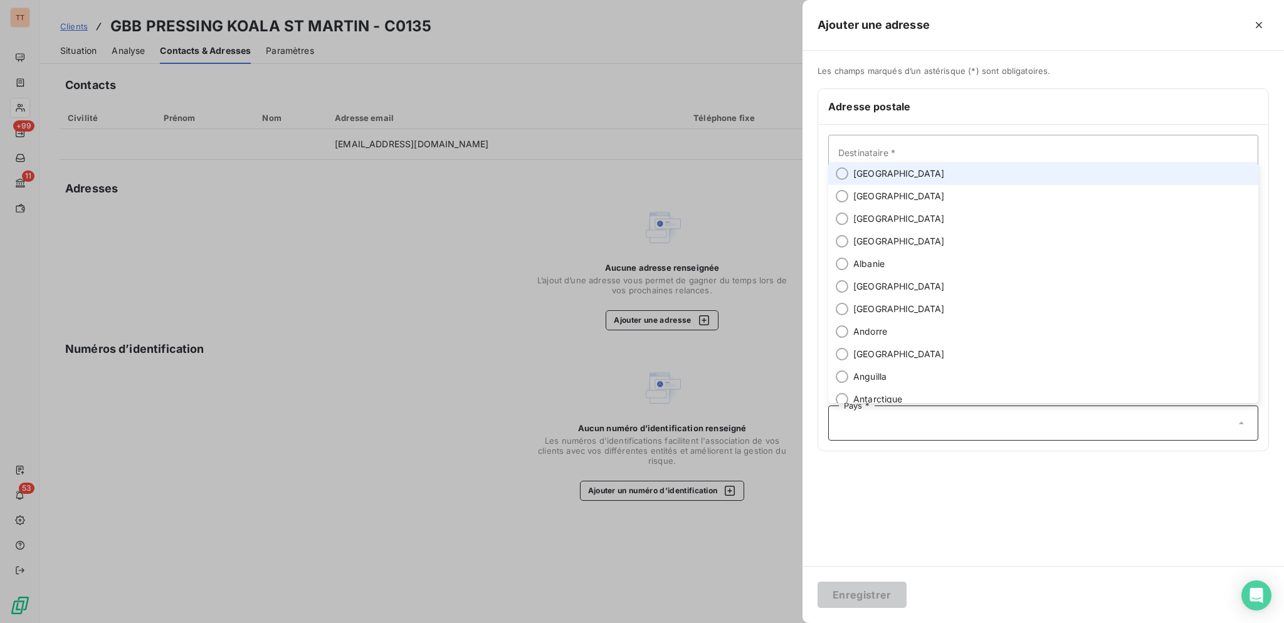
click at [1006, 172] on li "[GEOGRAPHIC_DATA]" at bounding box center [1043, 173] width 430 height 23
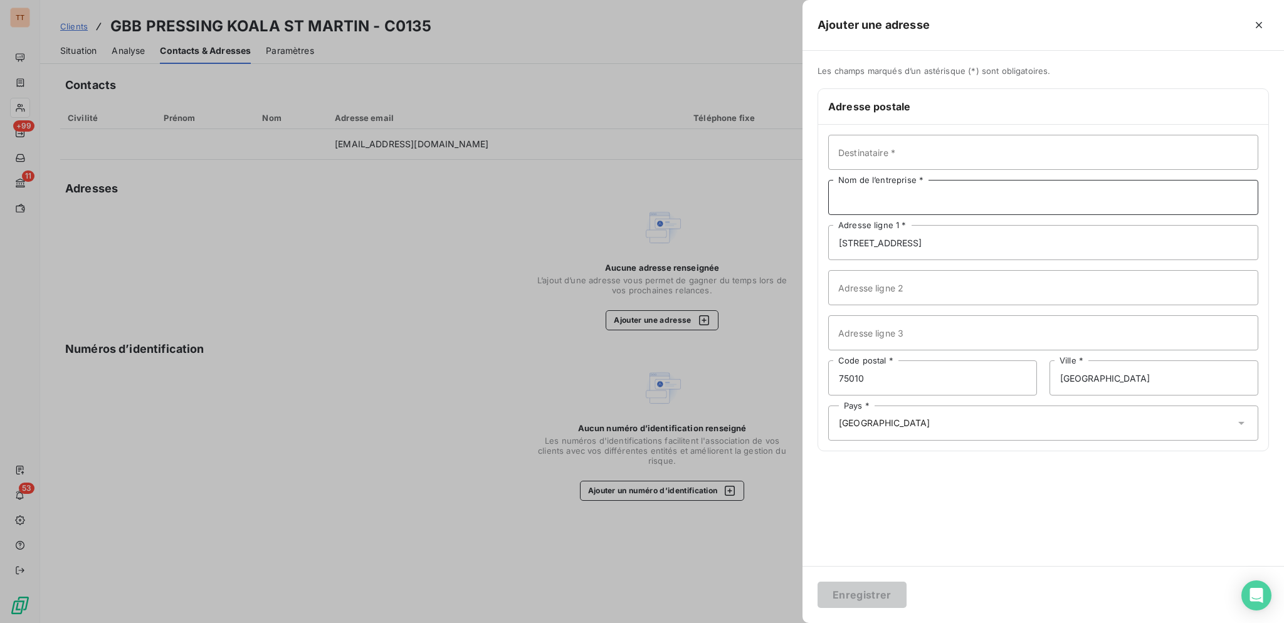
click at [972, 180] on input "Nom de l’entreprise *" at bounding box center [1043, 197] width 430 height 35
type input "KOALA PRESSING"
click at [817, 582] on button "Enregistrer" at bounding box center [861, 595] width 89 height 26
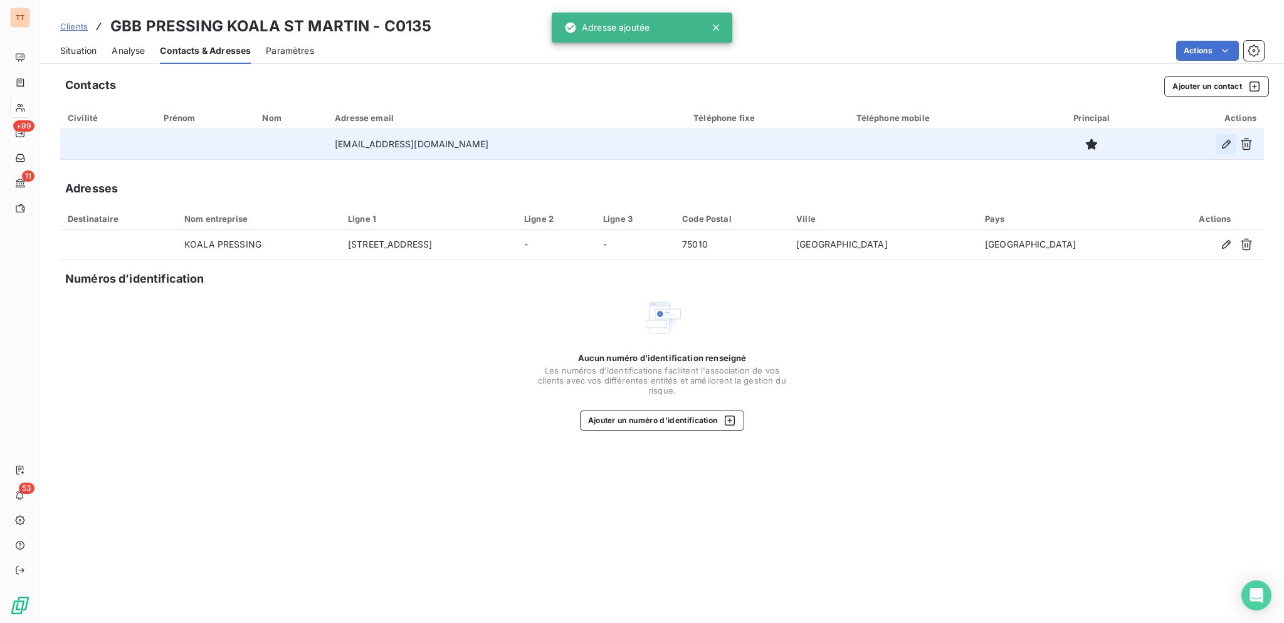
click at [1222, 142] on icon "button" at bounding box center [1226, 144] width 13 height 13
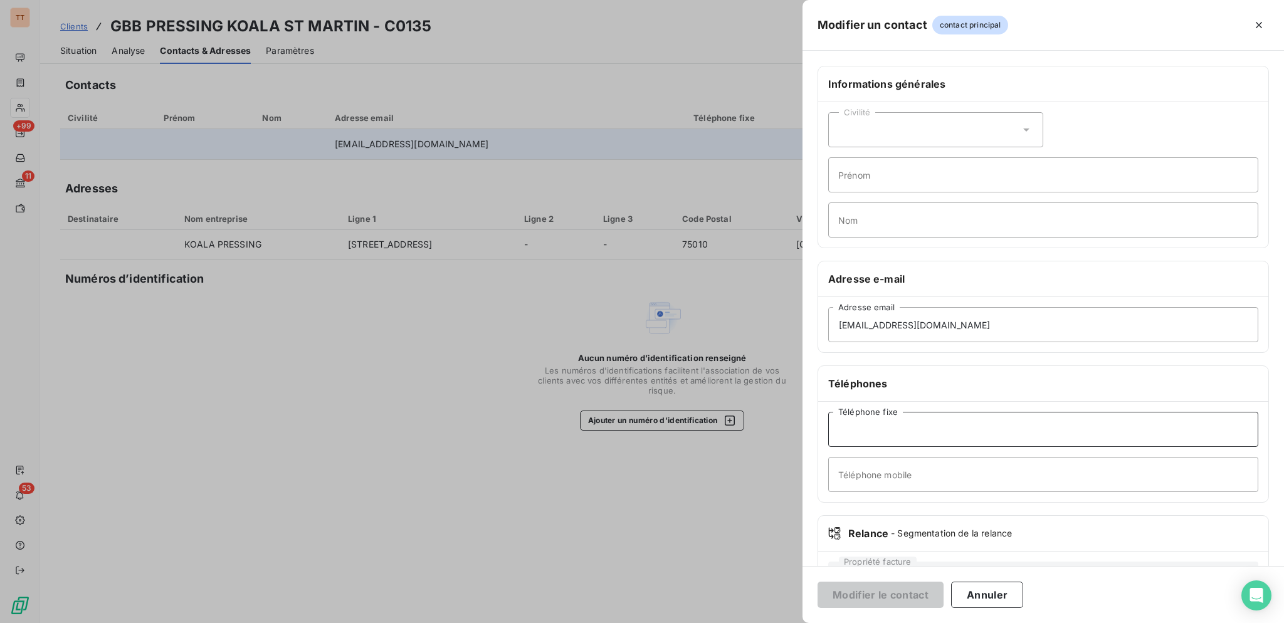
click at [1110, 436] on input "Téléphone fixe" at bounding box center [1043, 429] width 430 height 35
type input "0146072114"
click at [817, 582] on button "Modifier le contact" at bounding box center [880, 595] width 126 height 26
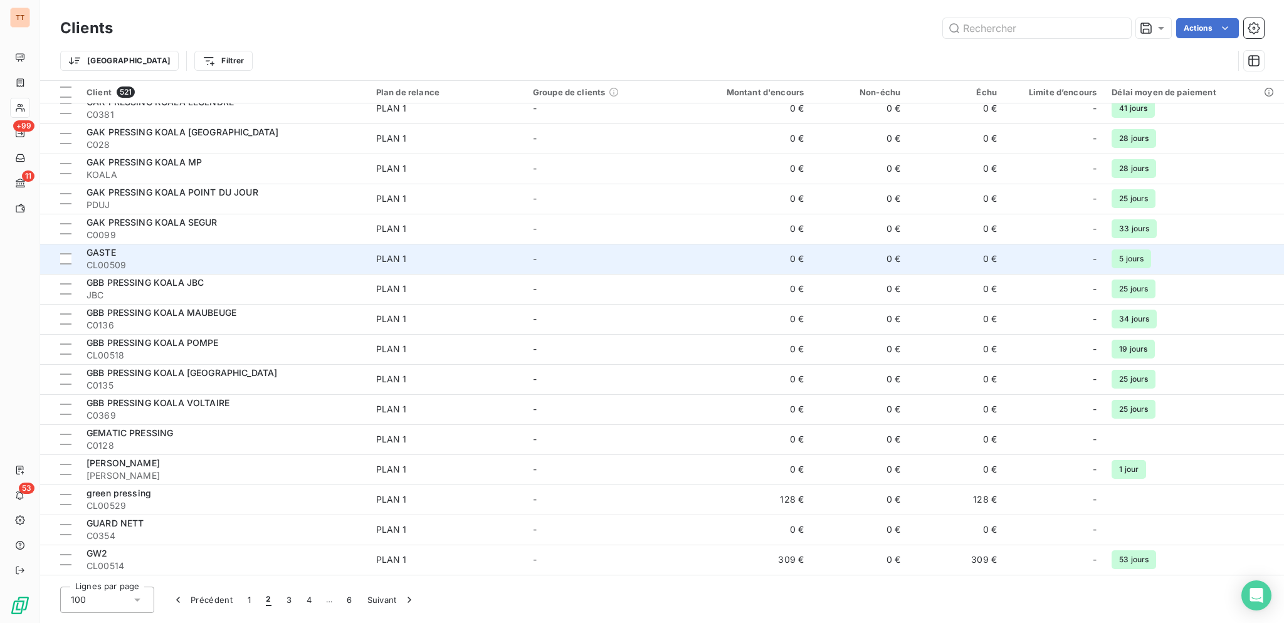
scroll to position [1005, 0]
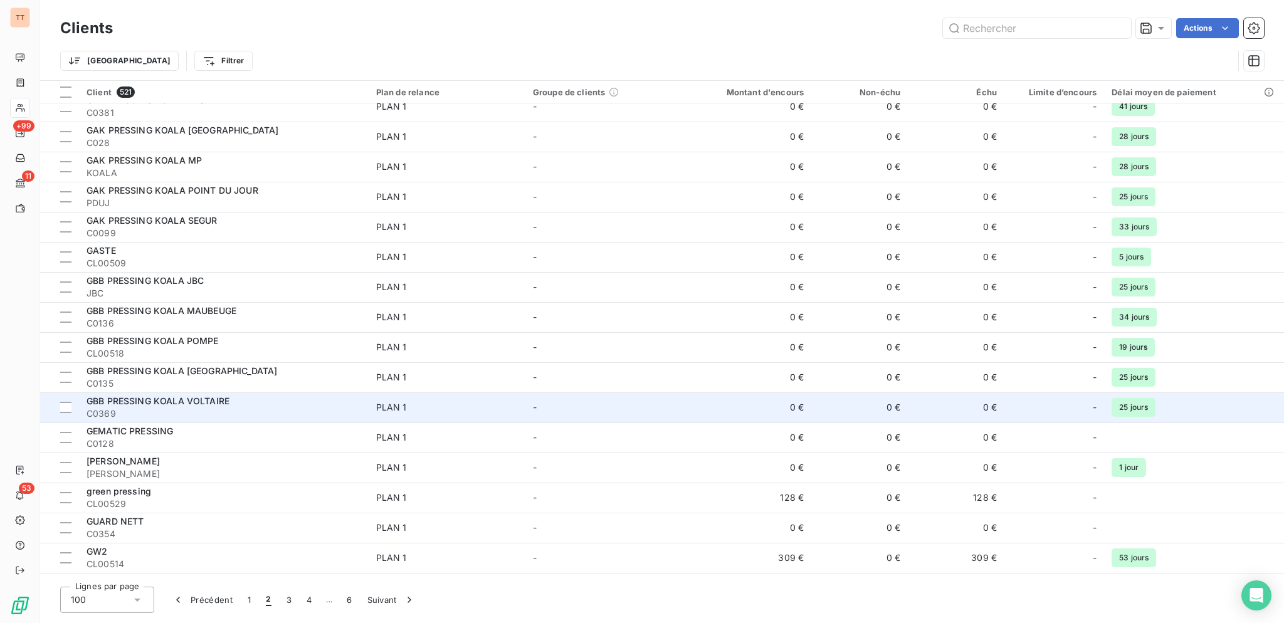
click at [347, 401] on div "GBB PRESSING KOALA VOLTAIRE" at bounding box center [224, 401] width 275 height 13
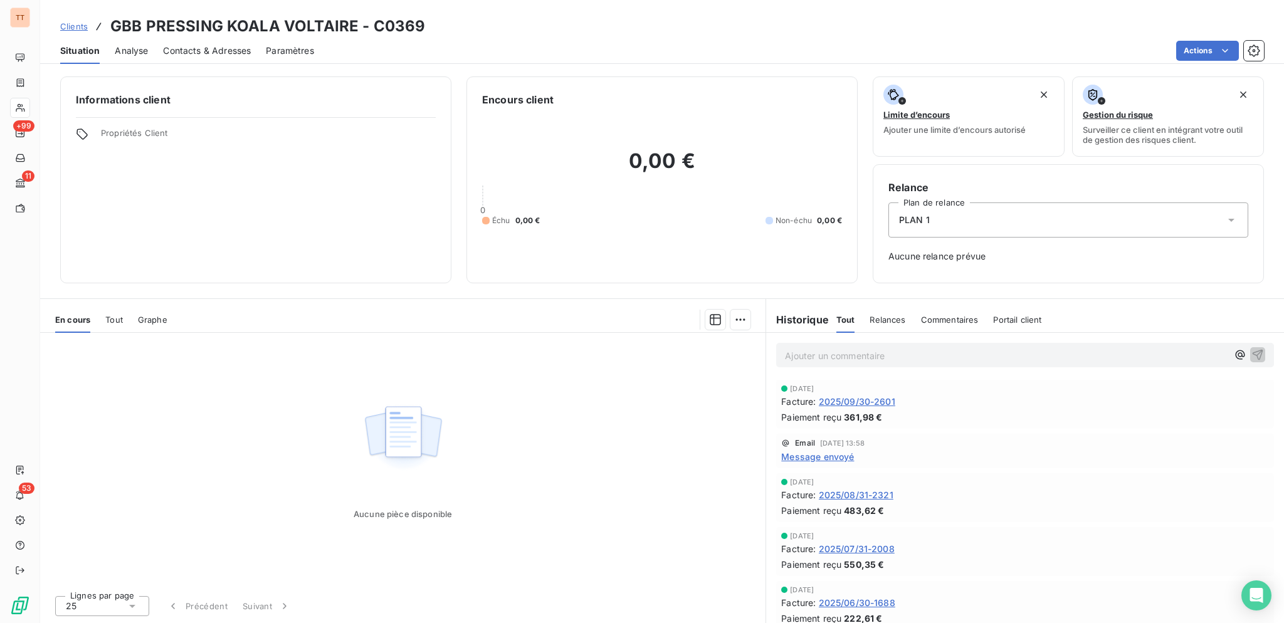
click at [217, 66] on div "Clients GBB PRESSING KOALA VOLTAIRE - C0369 Situation Analyse Contacts & Adress…" at bounding box center [662, 311] width 1244 height 623
click at [236, 53] on span "Contacts & Adresses" at bounding box center [207, 51] width 88 height 13
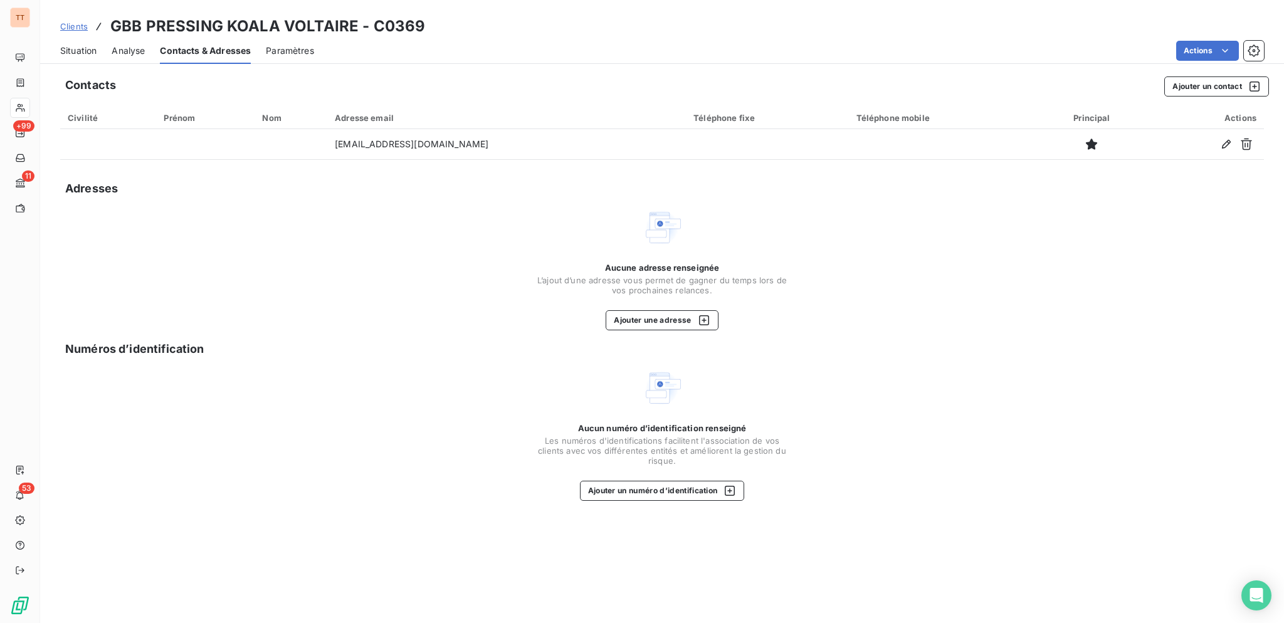
click at [643, 335] on div "Contacts Ajouter un contact Civilité Prénom Nom Adresse email Téléphone fixe Té…" at bounding box center [662, 346] width 1244 height 554
click at [707, 325] on icon "button" at bounding box center [704, 320] width 10 height 10
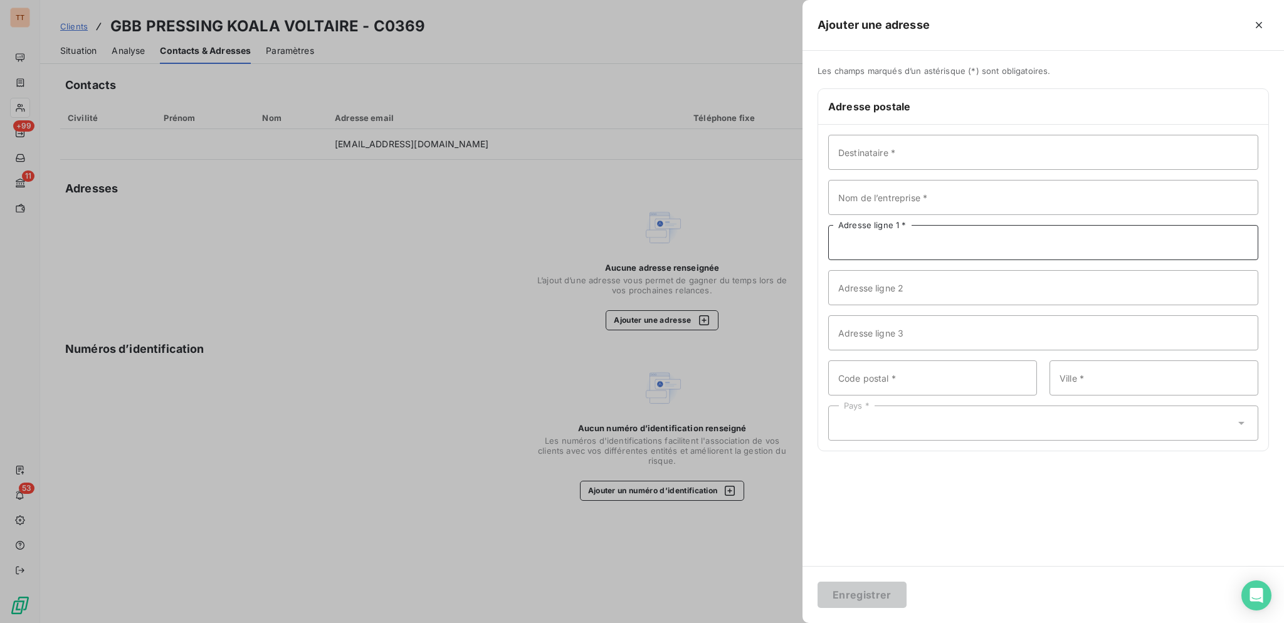
click at [889, 246] on input "Adresse ligne 1 *" at bounding box center [1043, 242] width 430 height 35
type input "[STREET_ADDRESS]"
click at [934, 372] on input "Code postal *" at bounding box center [932, 377] width 209 height 35
type input "75011"
type input "[GEOGRAPHIC_DATA]"
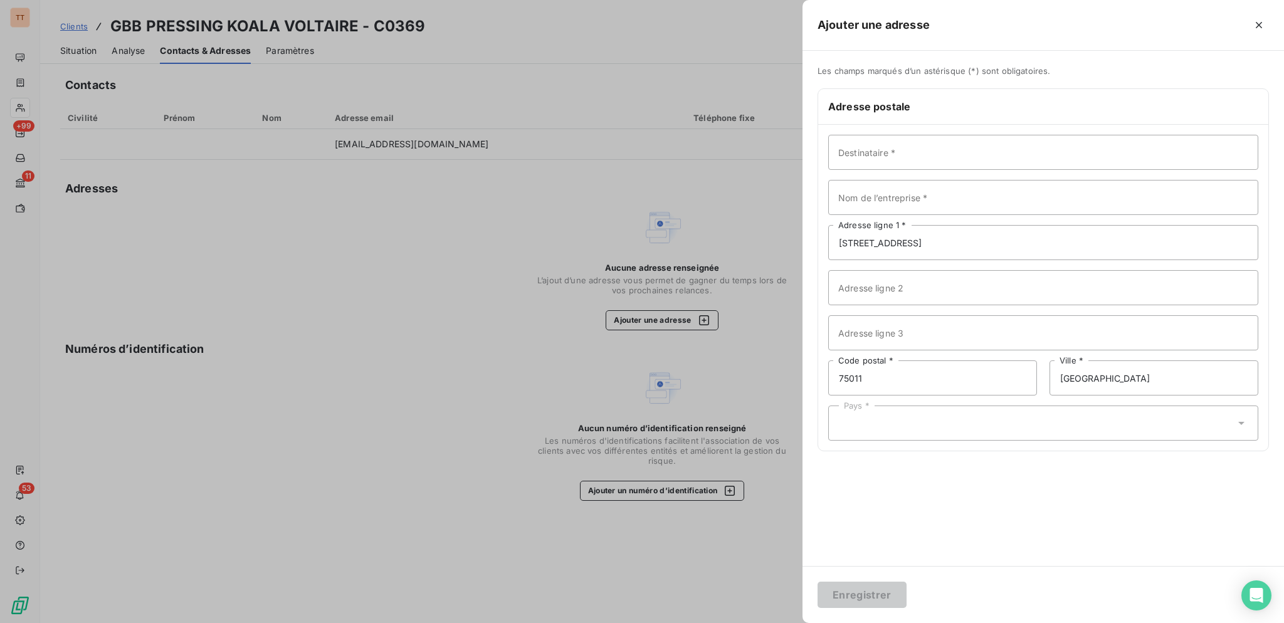
drag, startPoint x: 911, startPoint y: 423, endPoint x: 913, endPoint y: 433, distance: 10.2
click at [913, 433] on div "Pays *" at bounding box center [1043, 423] width 430 height 35
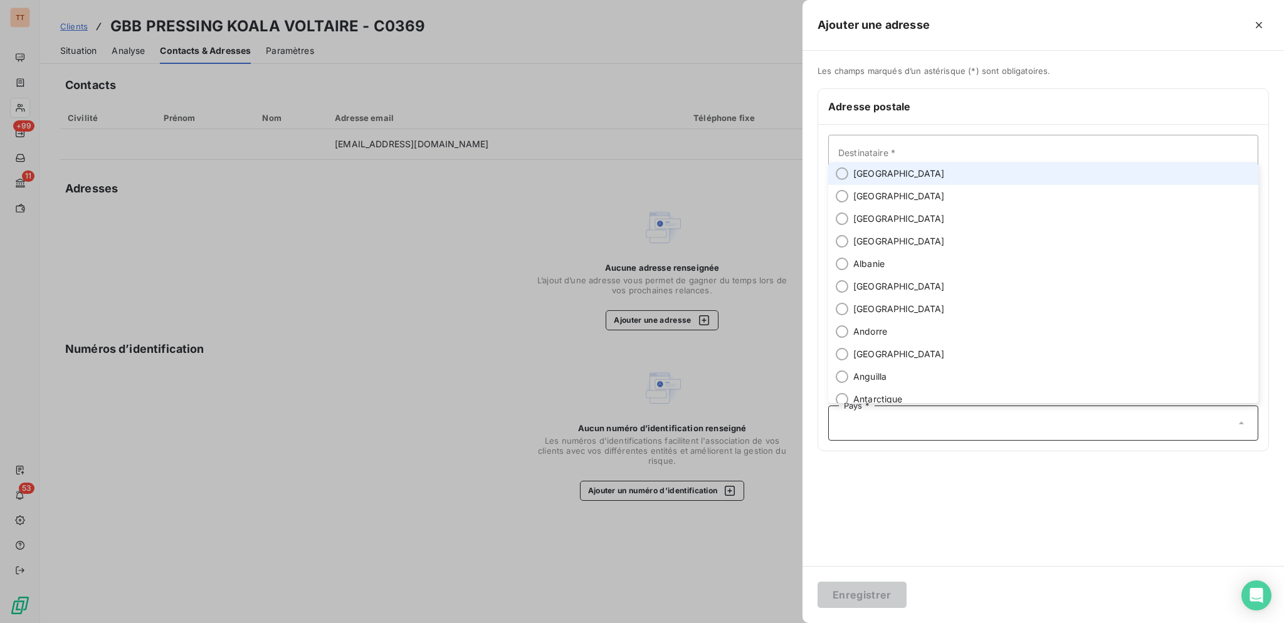
click at [890, 184] on li "[GEOGRAPHIC_DATA]" at bounding box center [1043, 173] width 430 height 23
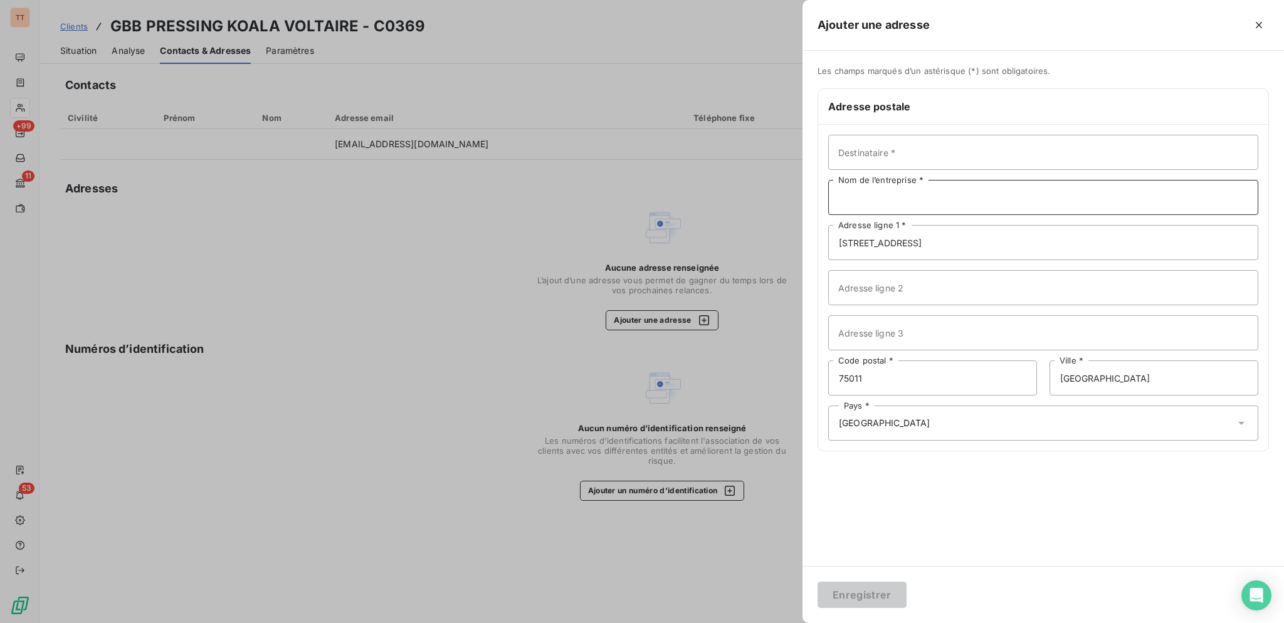
click at [893, 199] on input "Nom de l’entreprise *" at bounding box center [1043, 197] width 430 height 35
type input "KOALA PRESSING"
click at [817, 582] on button "Enregistrer" at bounding box center [861, 595] width 89 height 26
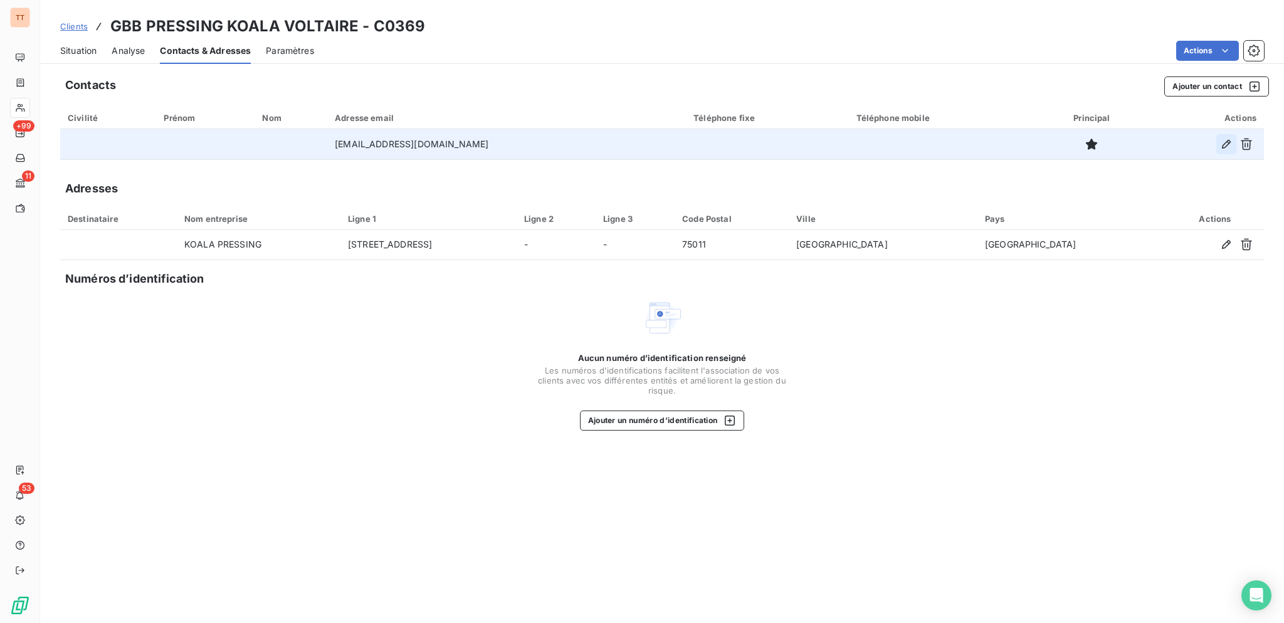
click at [1223, 141] on icon "button" at bounding box center [1226, 144] width 13 height 13
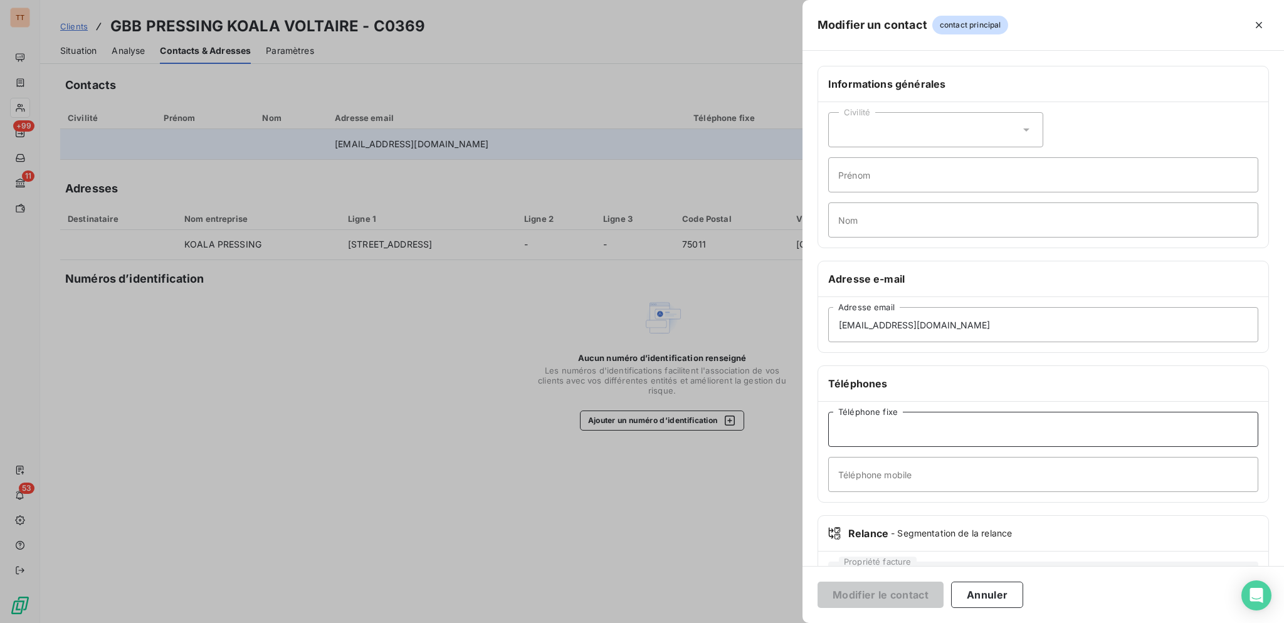
click at [916, 424] on input "Téléphone fixe" at bounding box center [1043, 429] width 430 height 35
type input "0148059851"
click at [817, 582] on button "Modifier le contact" at bounding box center [880, 595] width 126 height 26
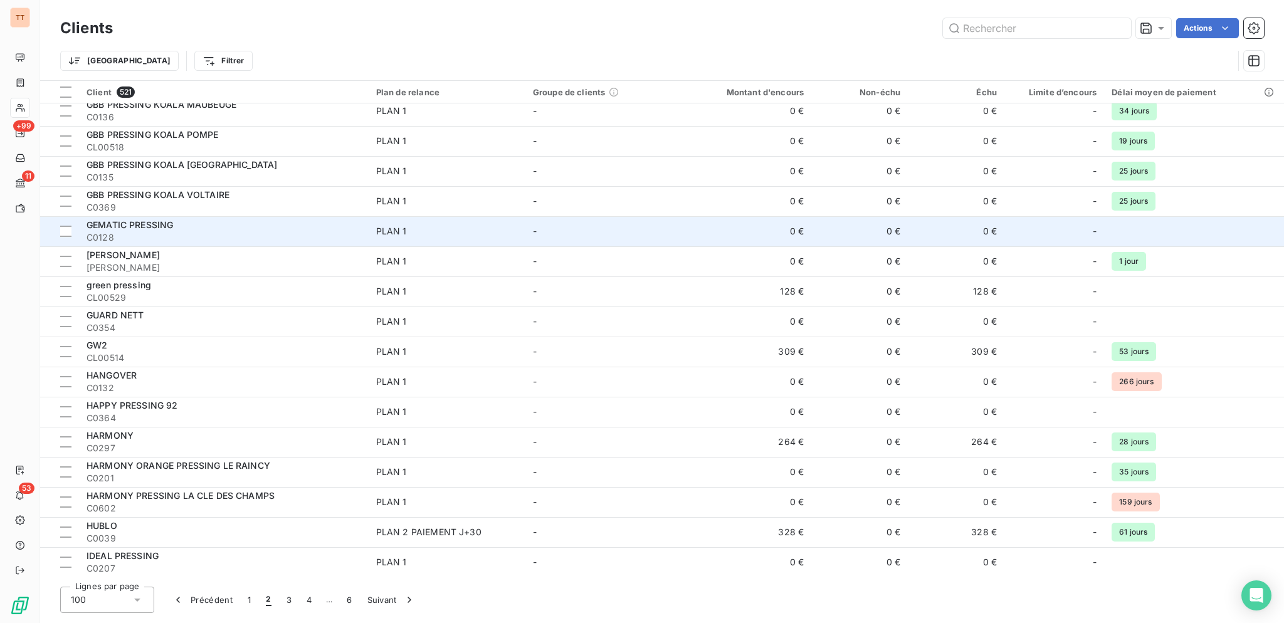
scroll to position [1212, 0]
click at [226, 228] on div "GEMATIC PRESSING" at bounding box center [224, 224] width 275 height 13
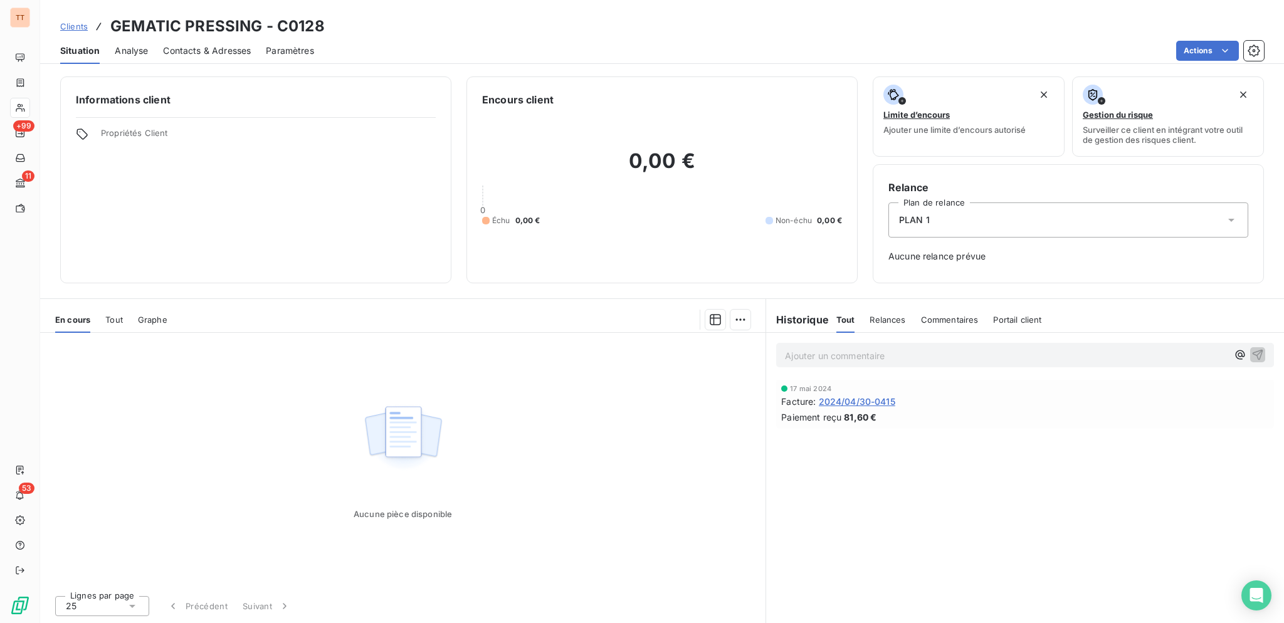
click at [846, 402] on span "2024/04/30-0415" at bounding box center [857, 401] width 76 height 13
click at [220, 45] on span "Contacts & Adresses" at bounding box center [207, 51] width 88 height 13
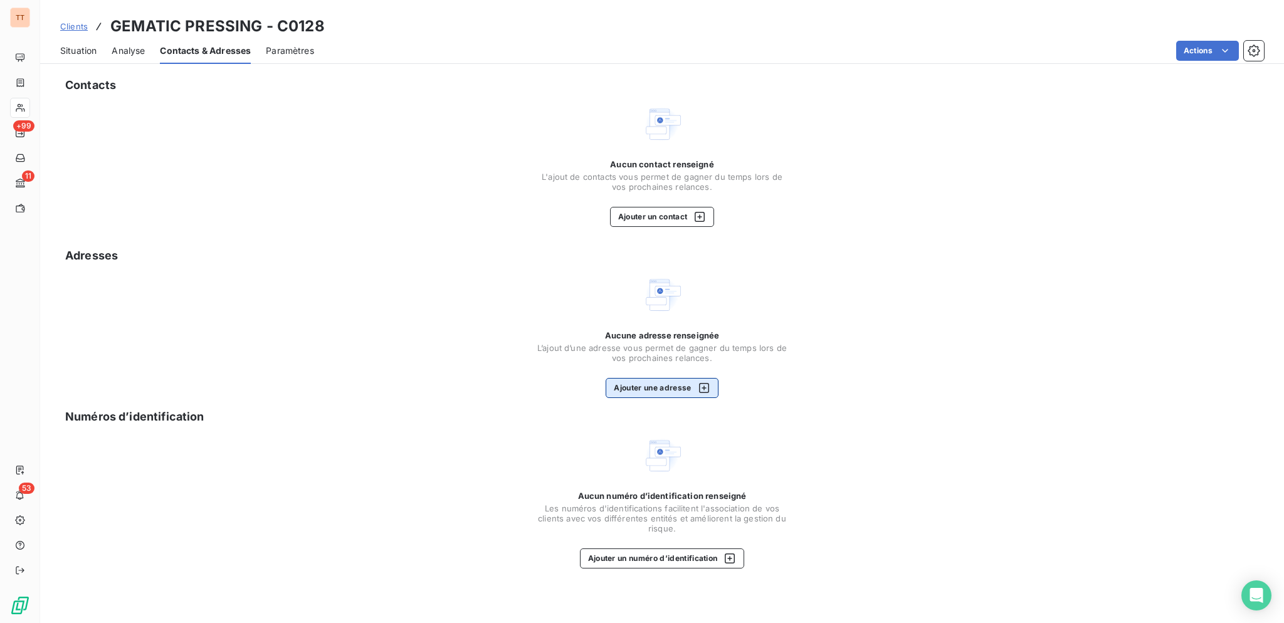
click at [688, 388] on button "Ajouter une adresse" at bounding box center [662, 388] width 112 height 20
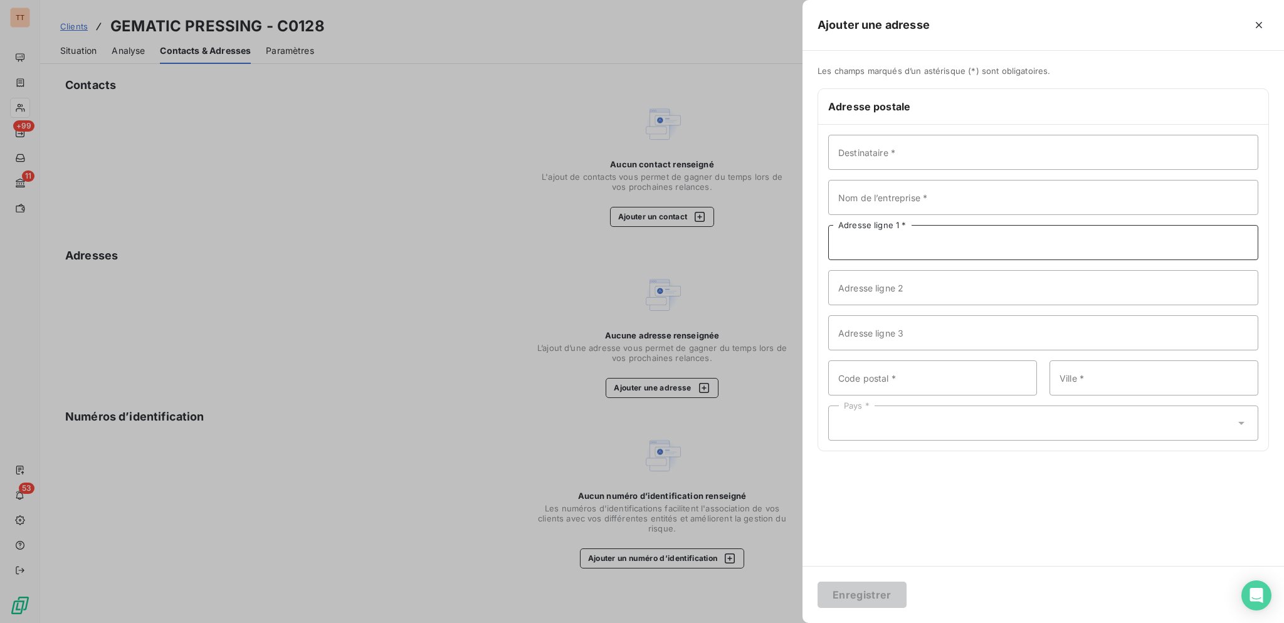
click at [890, 241] on input "Adresse ligne 1 *" at bounding box center [1043, 242] width 430 height 35
type input "[STREET_ADDRESS][PERSON_NAME]"
type input "10000"
type input "[GEOGRAPHIC_DATA]"
click at [1014, 436] on div "Pays *" at bounding box center [1043, 423] width 430 height 35
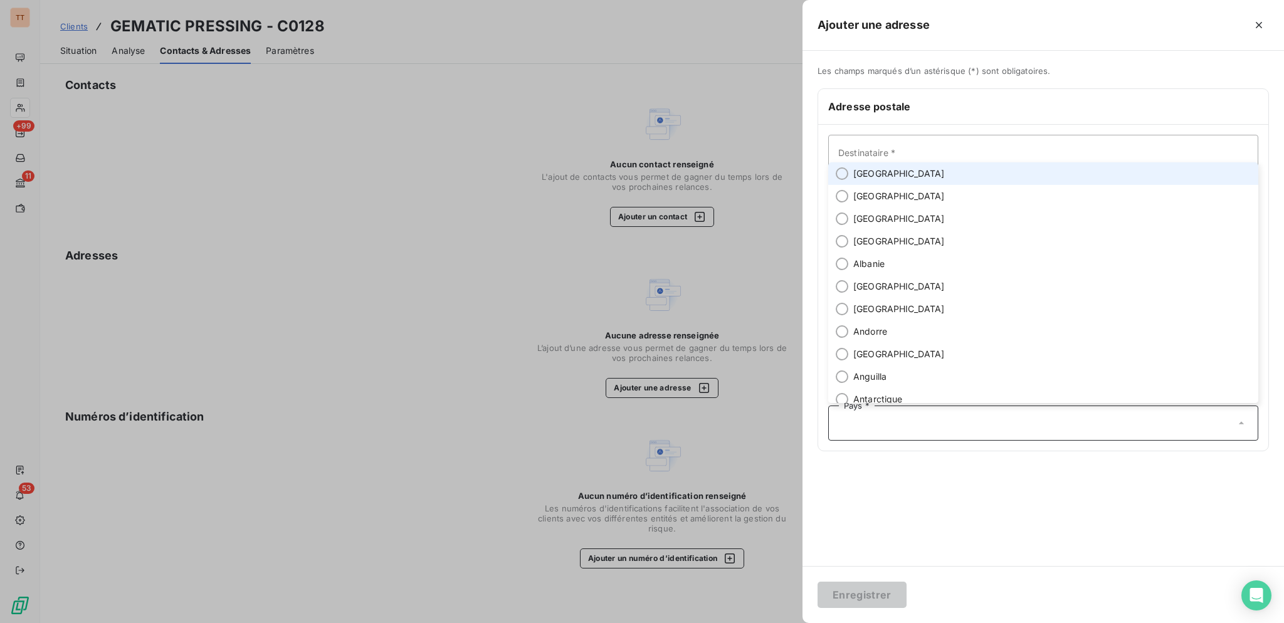
click at [891, 178] on li "[GEOGRAPHIC_DATA]" at bounding box center [1043, 173] width 430 height 23
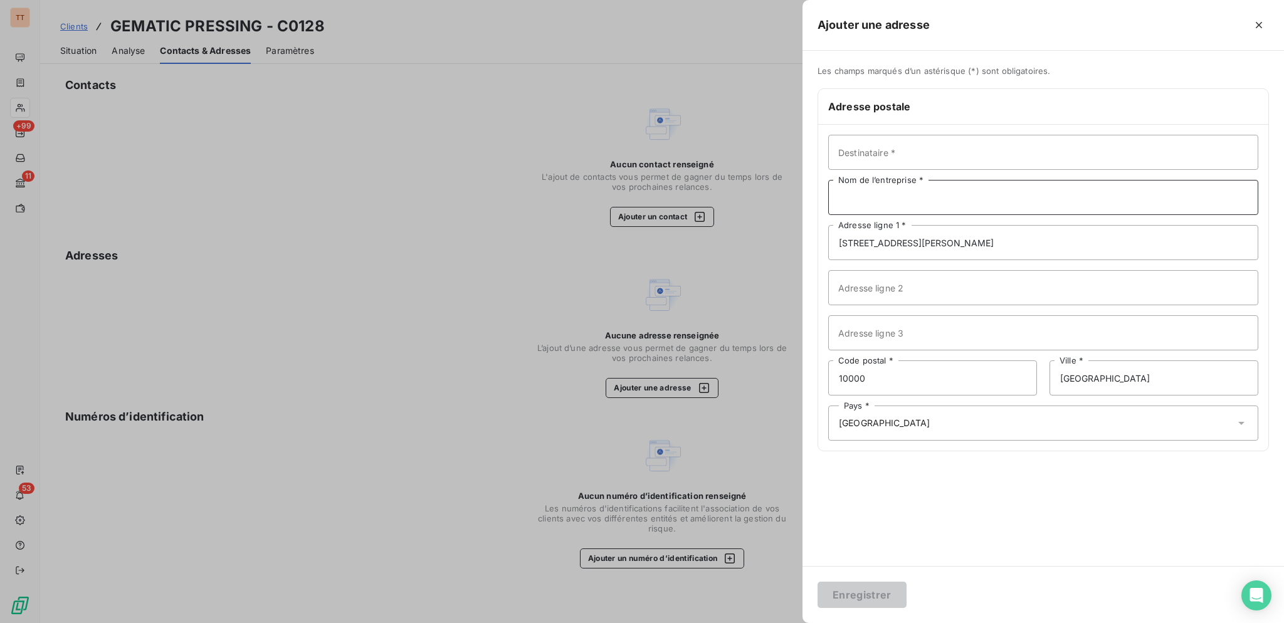
click at [897, 197] on input "Nom de l’entreprise *" at bounding box center [1043, 197] width 430 height 35
type input "GEMATIC PRESSING"
click at [851, 591] on button "Enregistrer" at bounding box center [861, 595] width 89 height 26
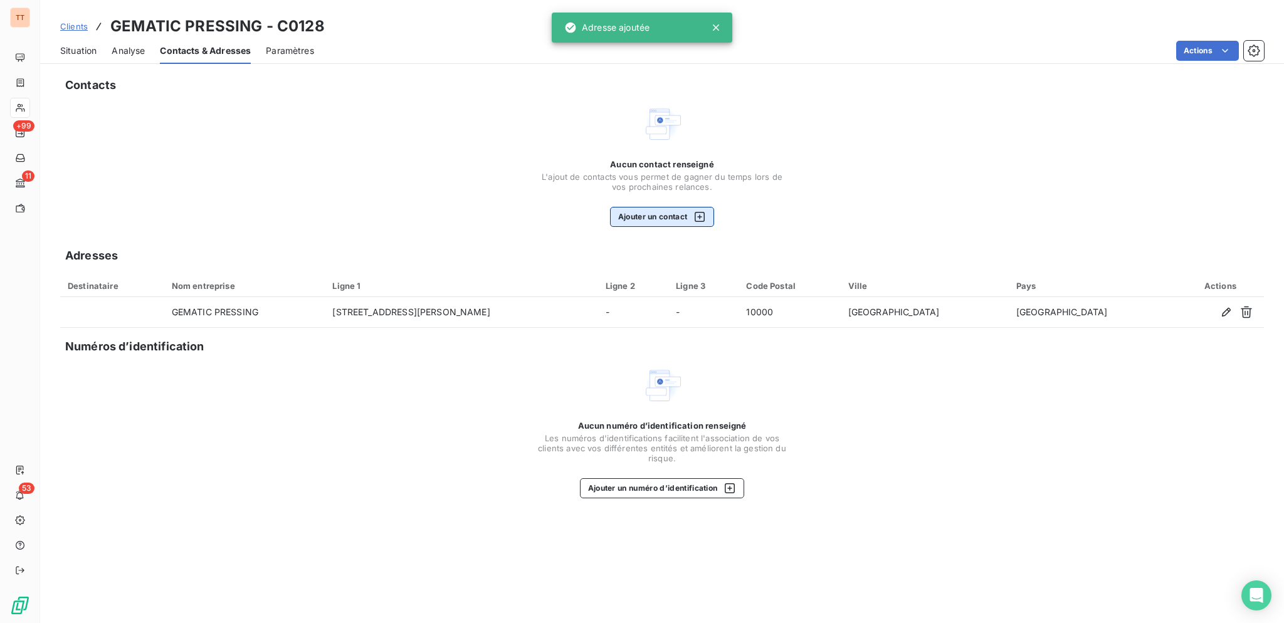
click at [695, 212] on icon "button" at bounding box center [699, 217] width 13 height 13
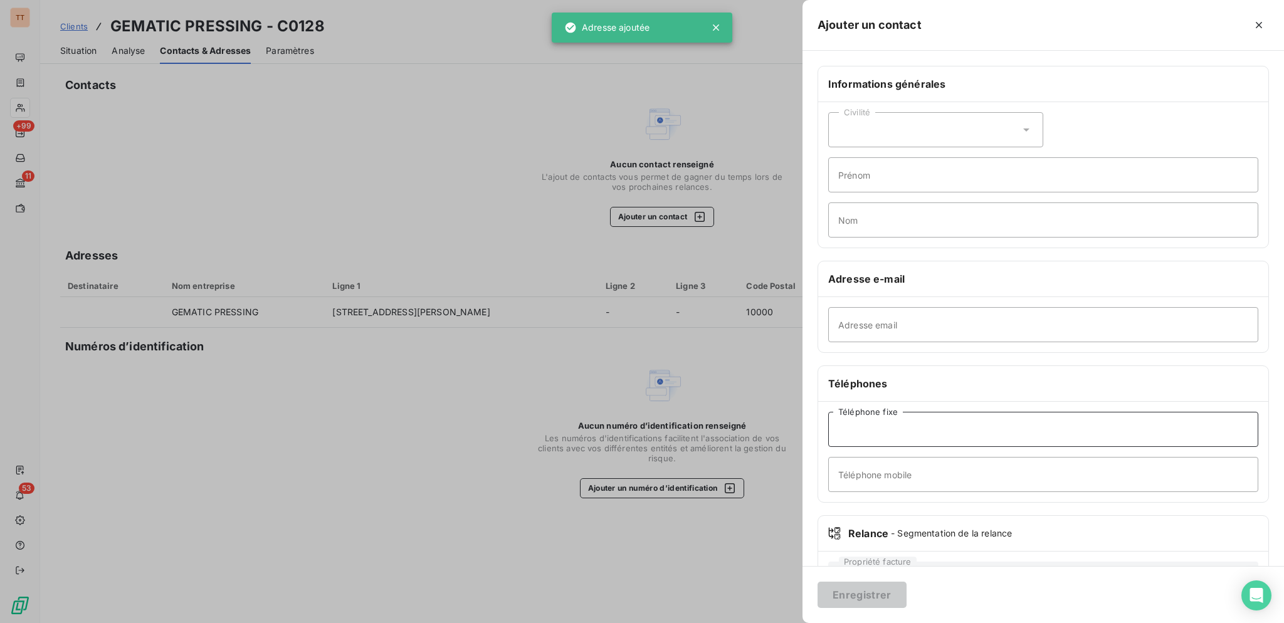
click at [913, 433] on input "Téléphone fixe" at bounding box center [1043, 429] width 430 height 35
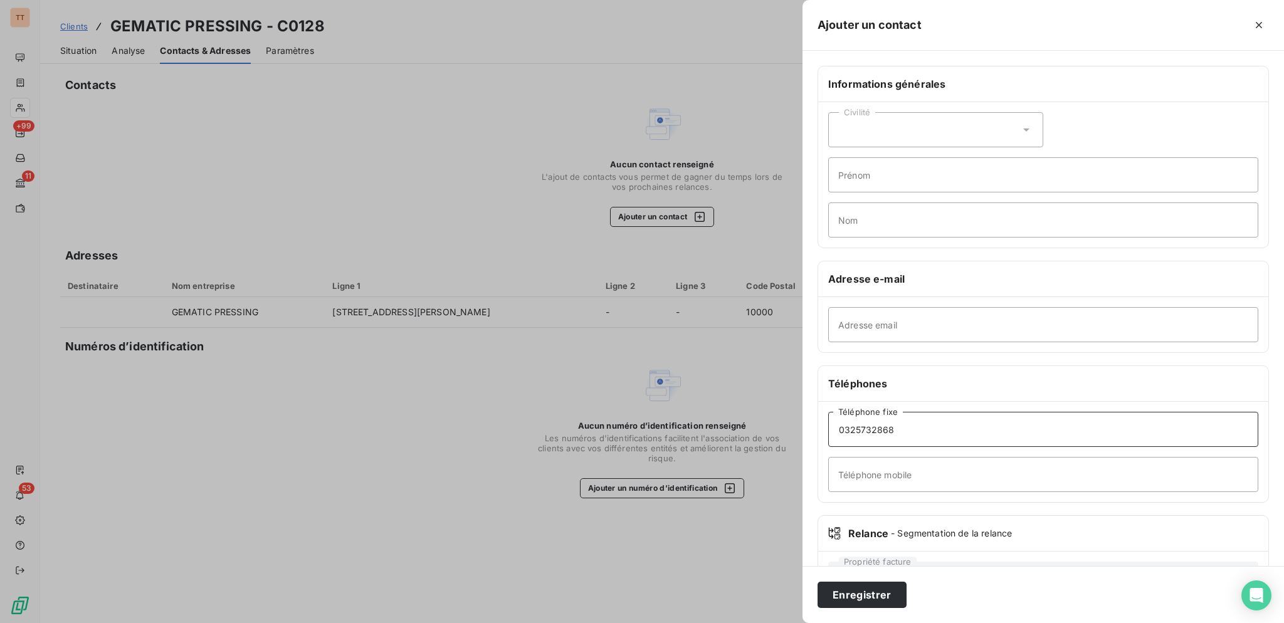
type input "0325732868"
click at [914, 470] on input "Téléphone mobile" at bounding box center [1043, 474] width 430 height 35
click at [854, 598] on button "Enregistrer" at bounding box center [861, 595] width 89 height 26
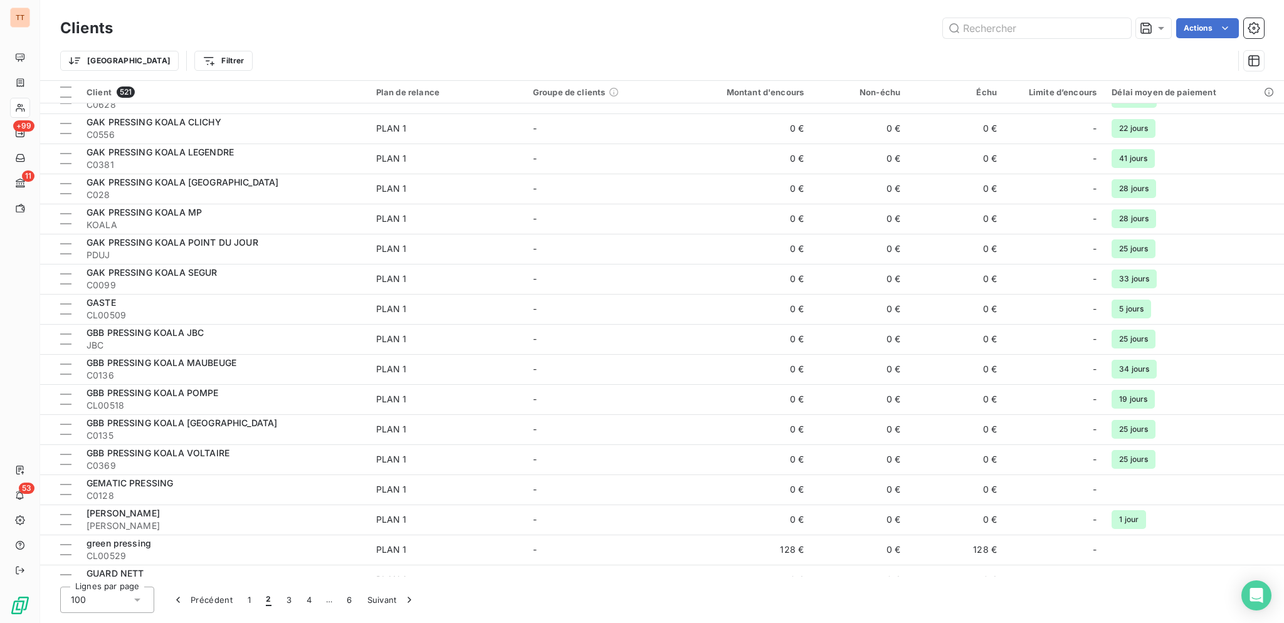
scroll to position [1059, 0]
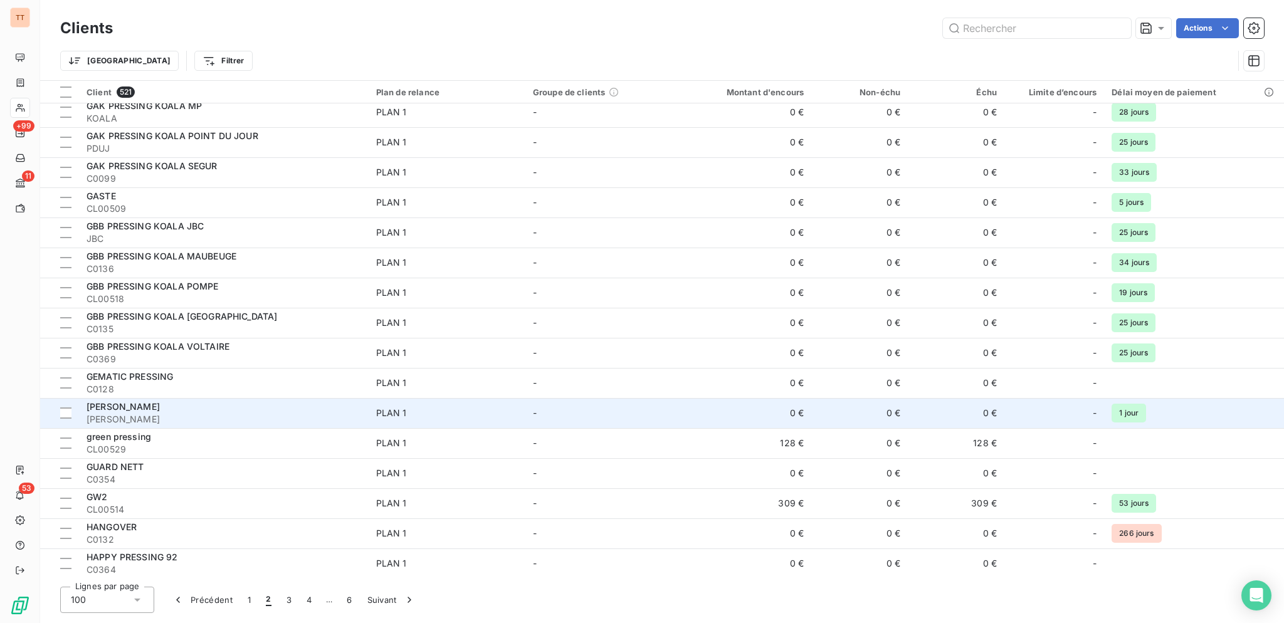
click at [282, 412] on div "[PERSON_NAME]" at bounding box center [224, 407] width 275 height 13
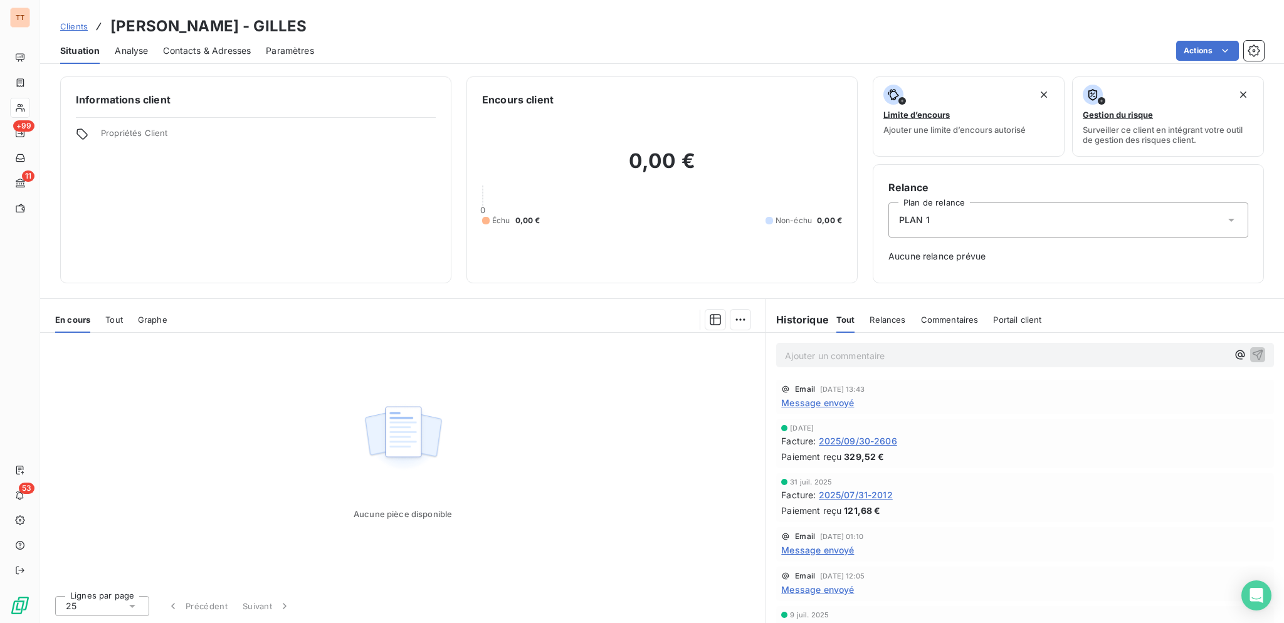
click at [232, 49] on span "Contacts & Adresses" at bounding box center [207, 51] width 88 height 13
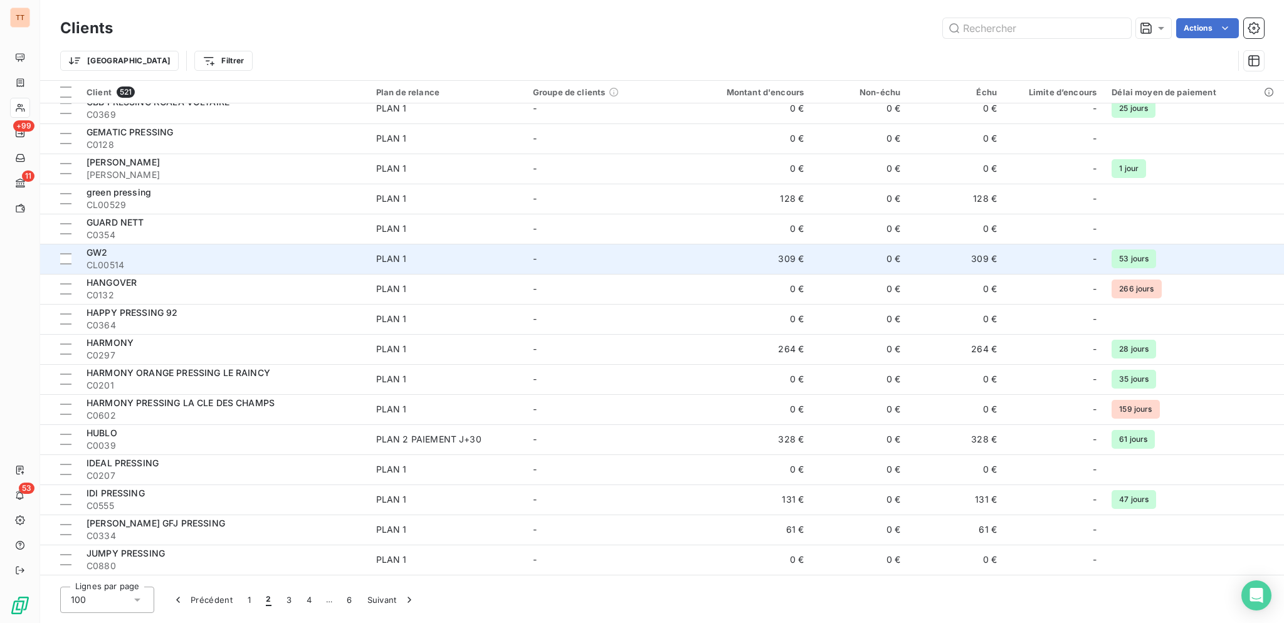
scroll to position [1287, 0]
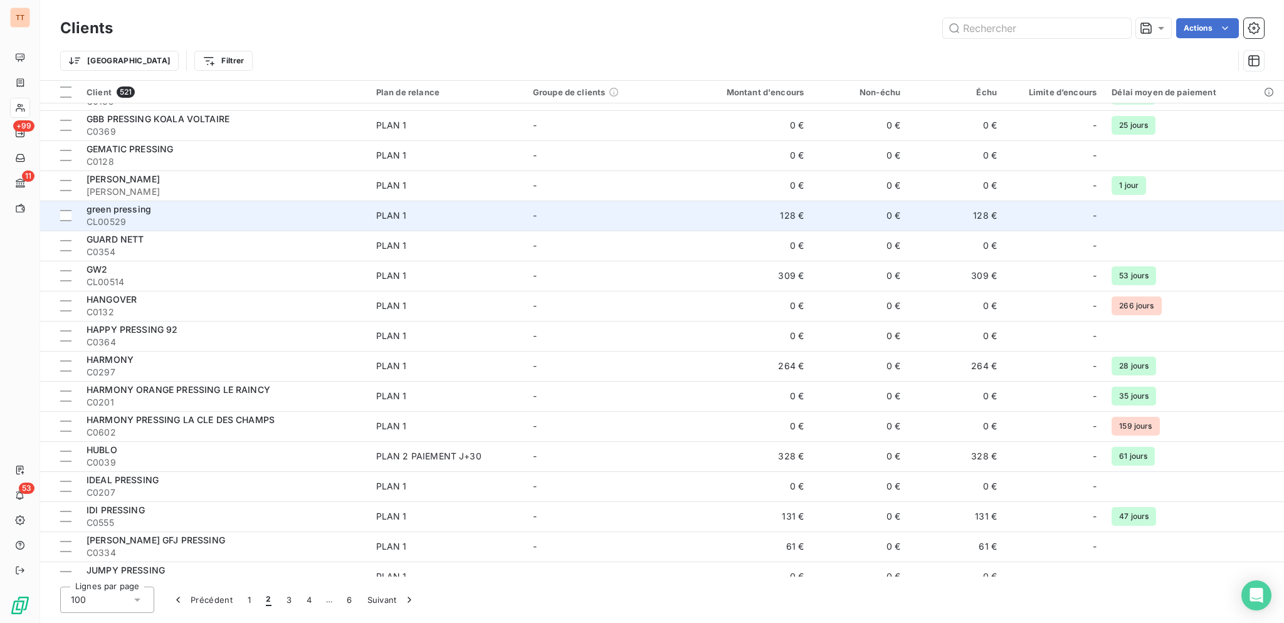
click at [237, 205] on div "green pressing" at bounding box center [224, 209] width 275 height 13
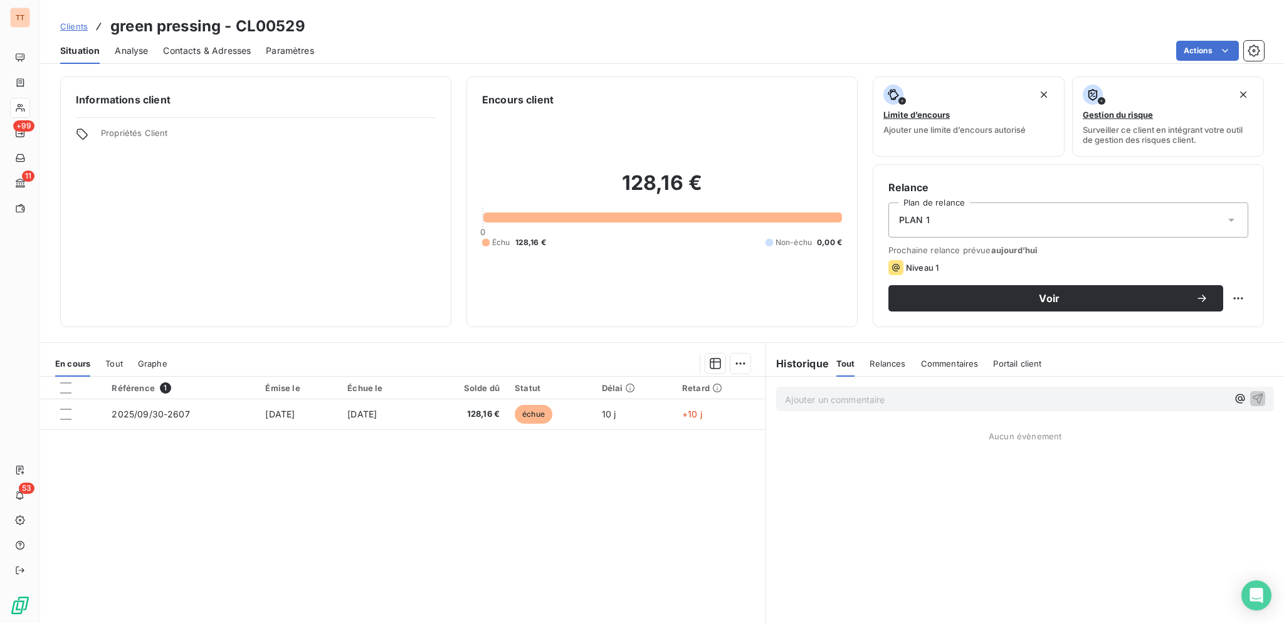
click at [202, 53] on span "Contacts & Adresses" at bounding box center [207, 51] width 88 height 13
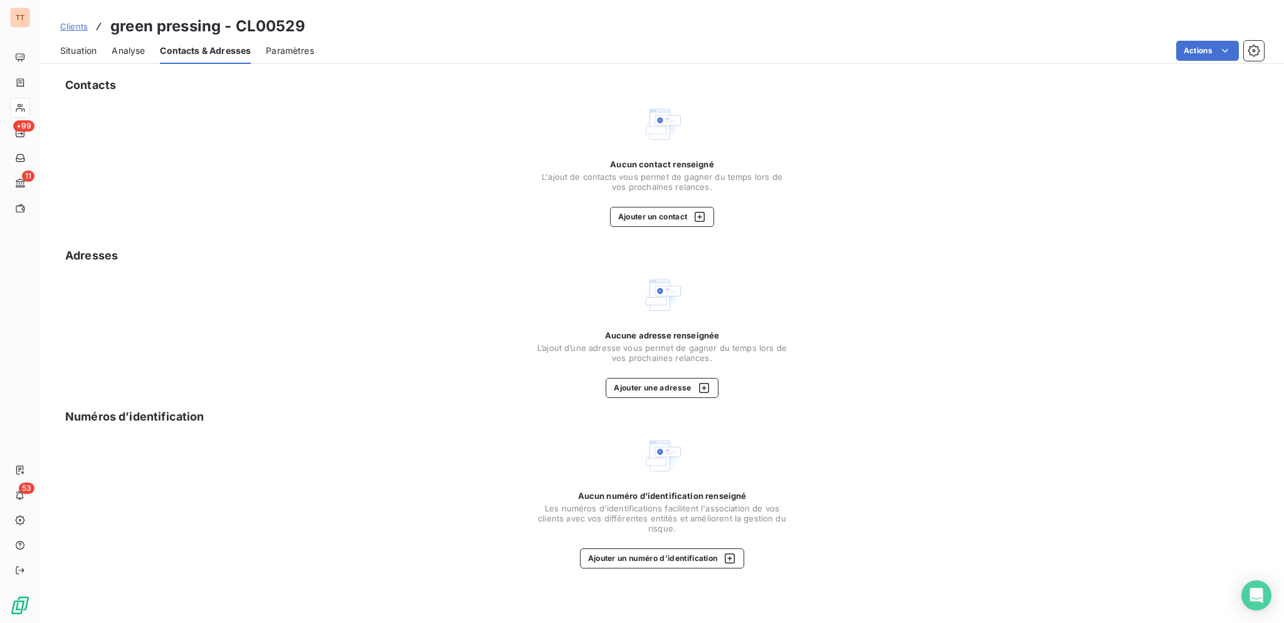
click at [91, 51] on span "Situation" at bounding box center [78, 51] width 36 height 13
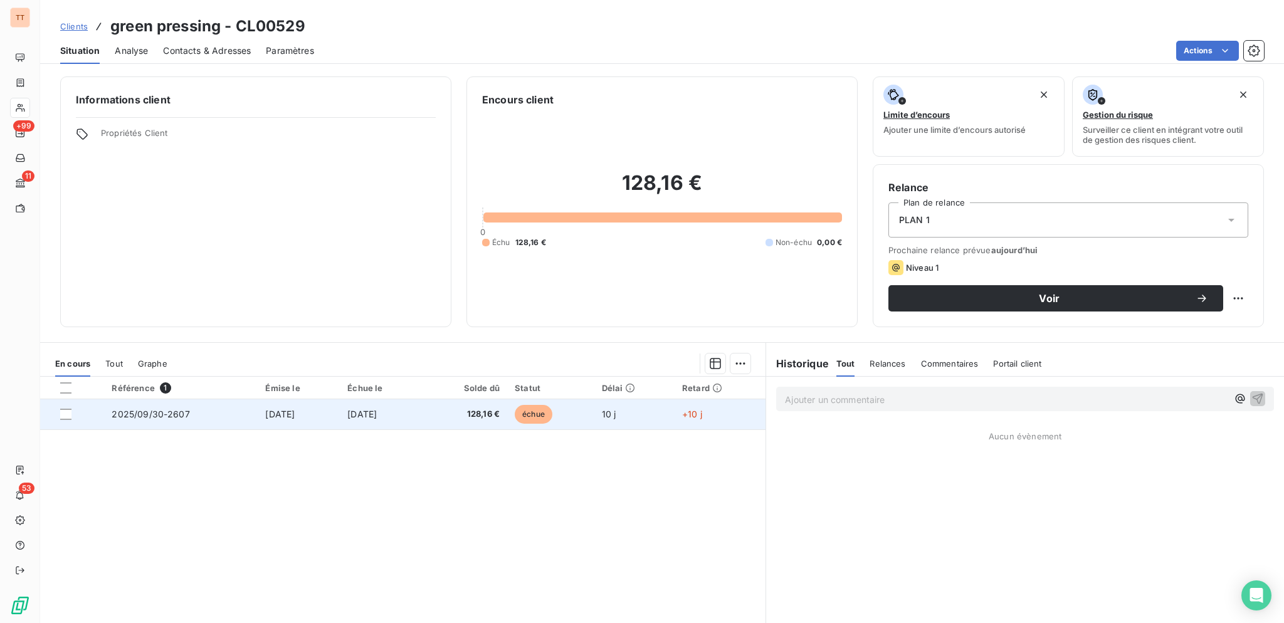
click at [377, 412] on span "[DATE]" at bounding box center [361, 414] width 29 height 11
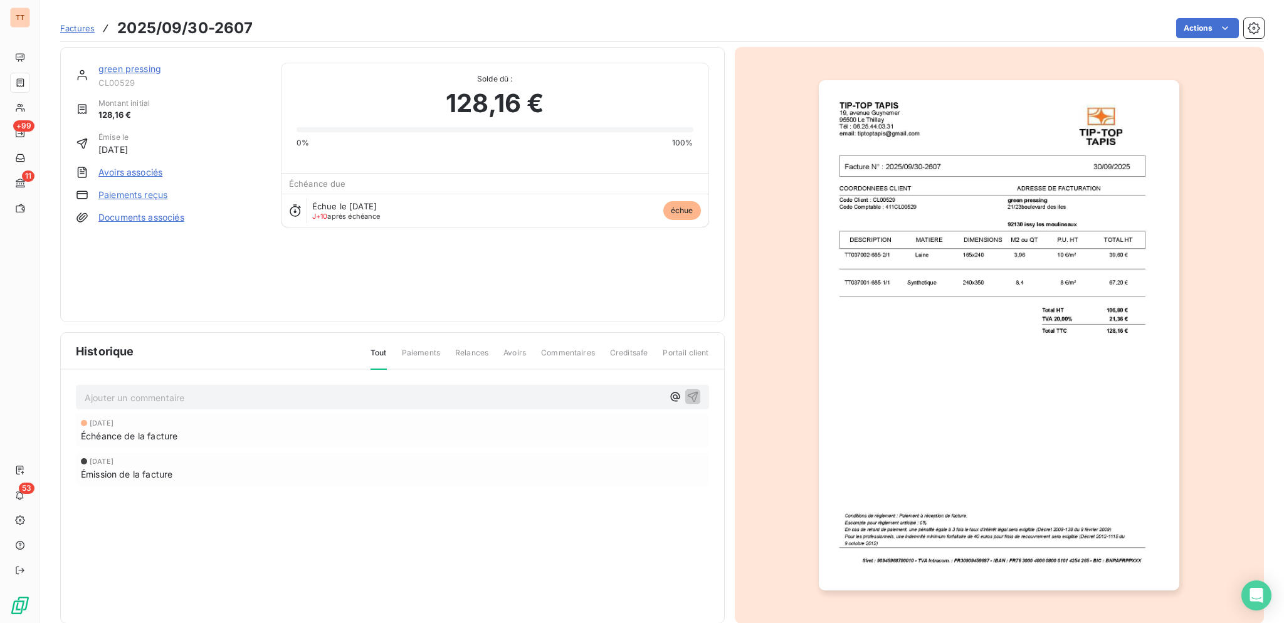
scroll to position [4, 0]
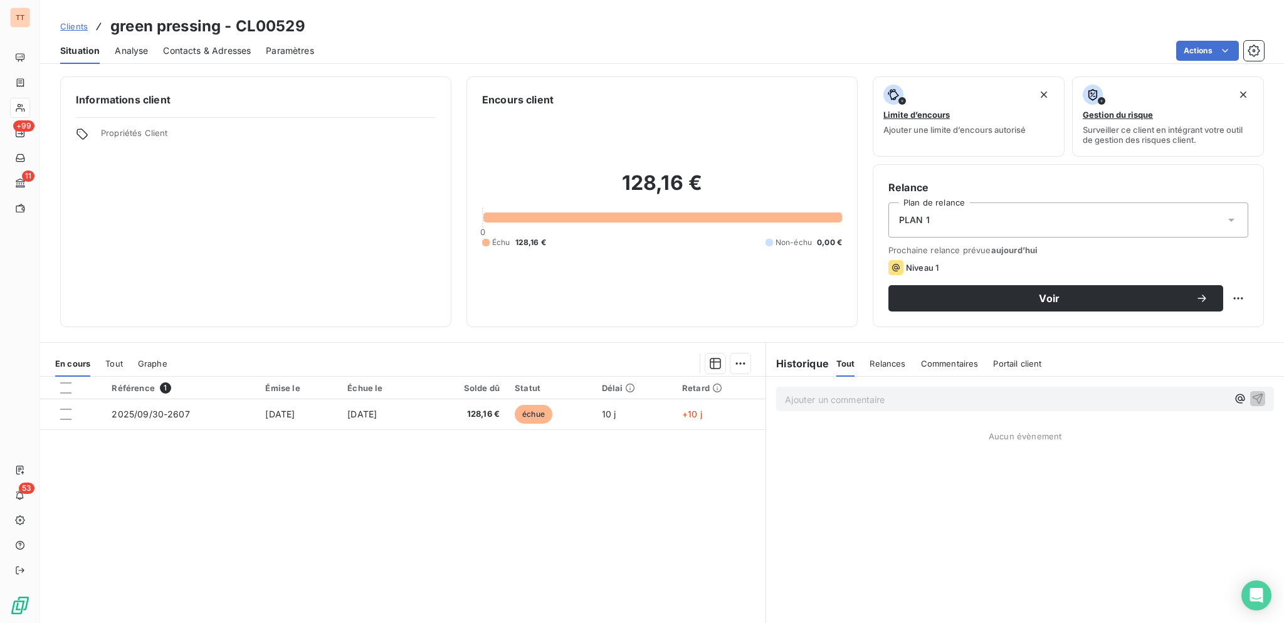
click at [211, 51] on span "Contacts & Adresses" at bounding box center [207, 51] width 88 height 13
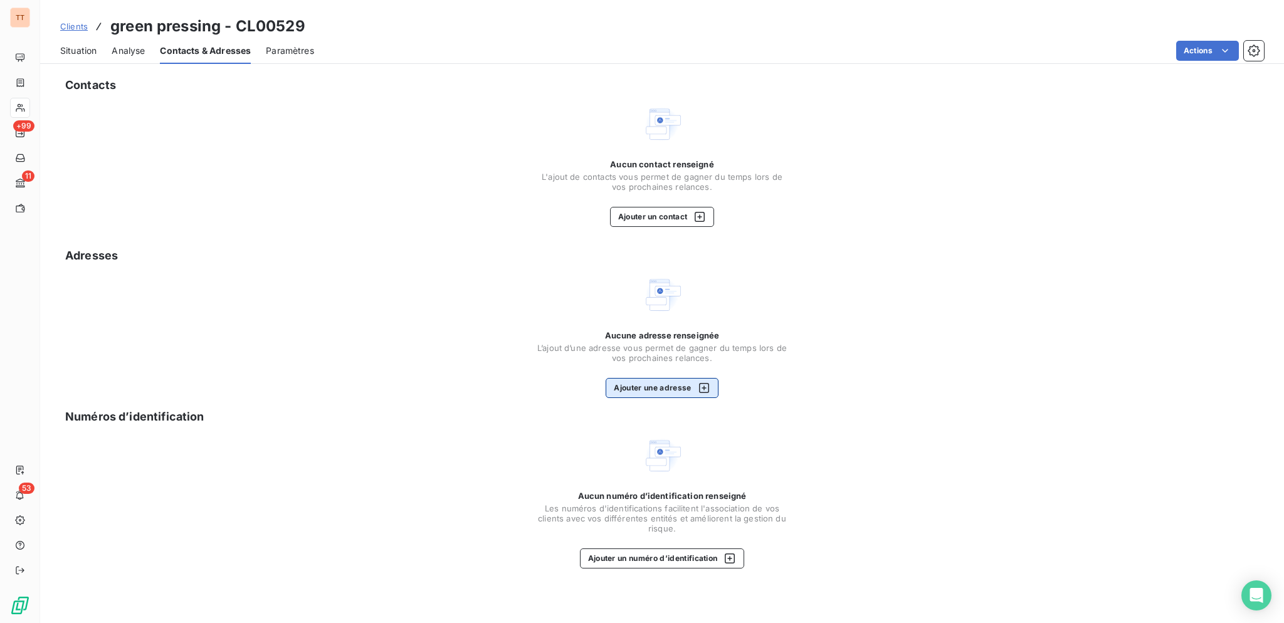
click at [698, 393] on icon "button" at bounding box center [704, 388] width 13 height 13
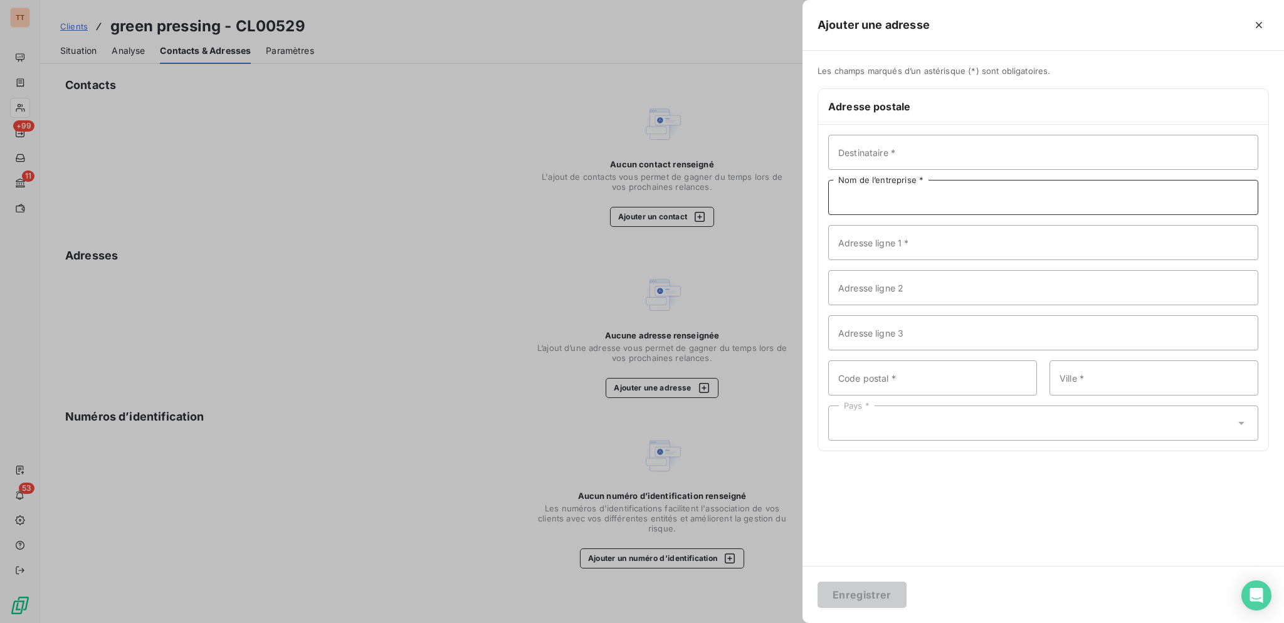
click at [870, 206] on input "Nom de l’entreprise *" at bounding box center [1043, 197] width 430 height 35
type input "GREEN PRESSING"
type input "[STREET_ADDRESS]"
click at [935, 368] on input "Code postal *" at bounding box center [932, 377] width 209 height 35
type input "92130"
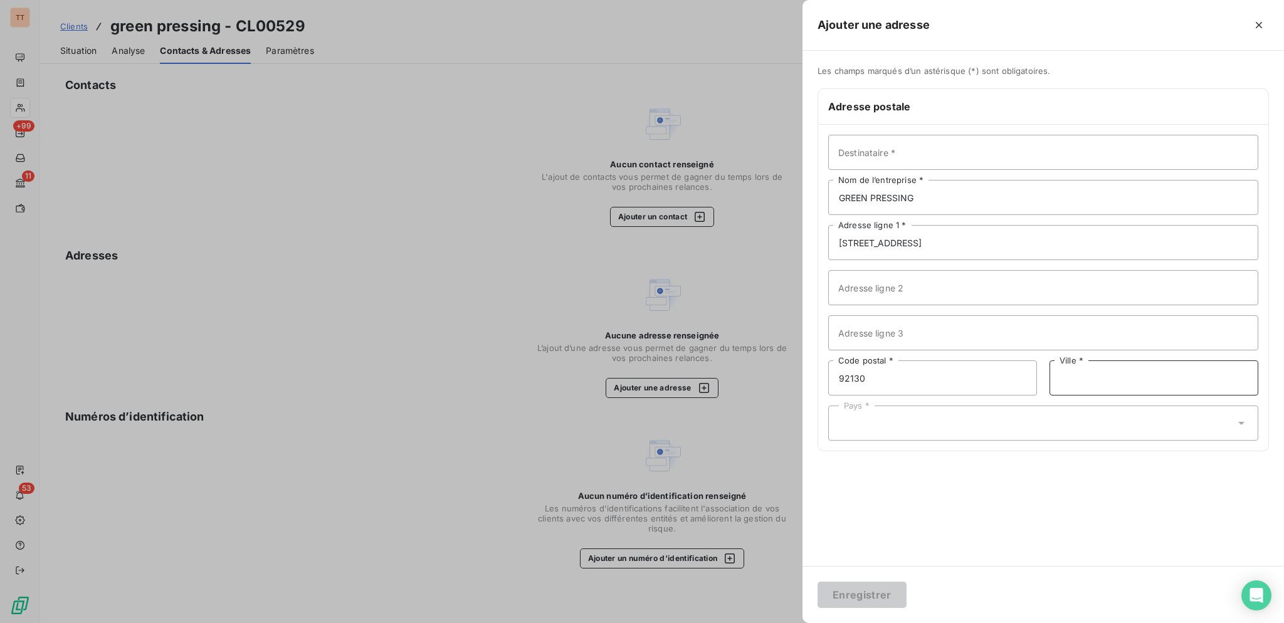
click at [1157, 386] on input "Ville *" at bounding box center [1153, 377] width 209 height 35
type input "ISSY-[GEOGRAPHIC_DATA]"
click at [1028, 426] on div "Pays *" at bounding box center [1043, 423] width 430 height 35
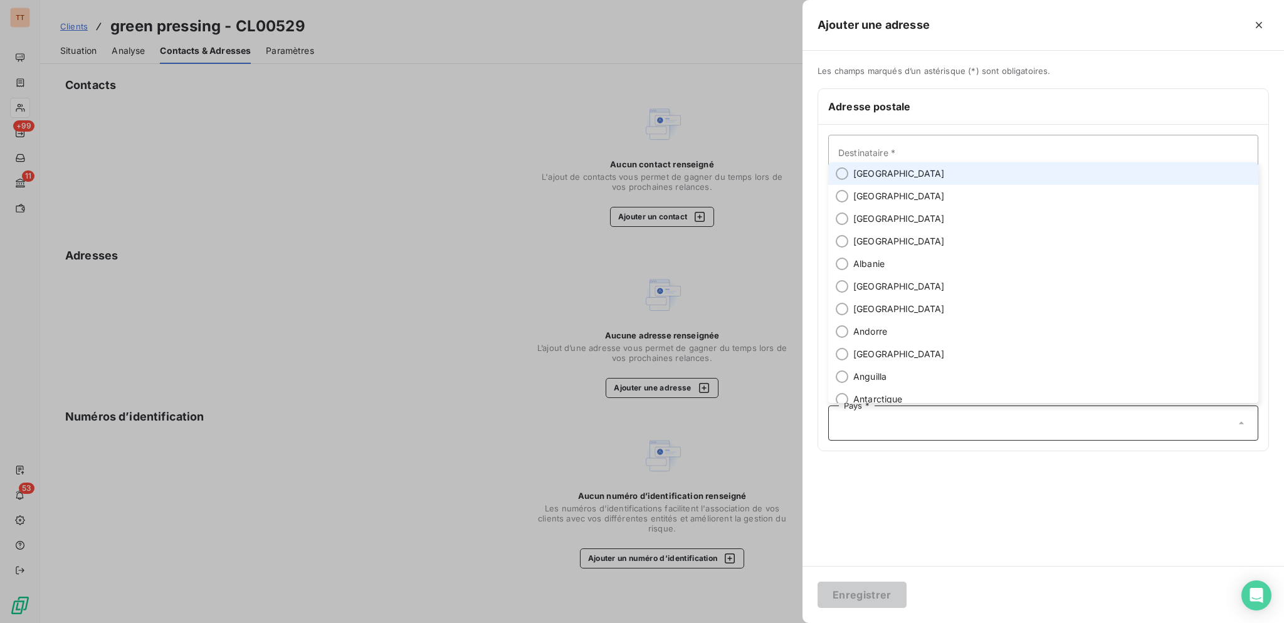
click at [864, 171] on span "[GEOGRAPHIC_DATA]" at bounding box center [899, 173] width 92 height 13
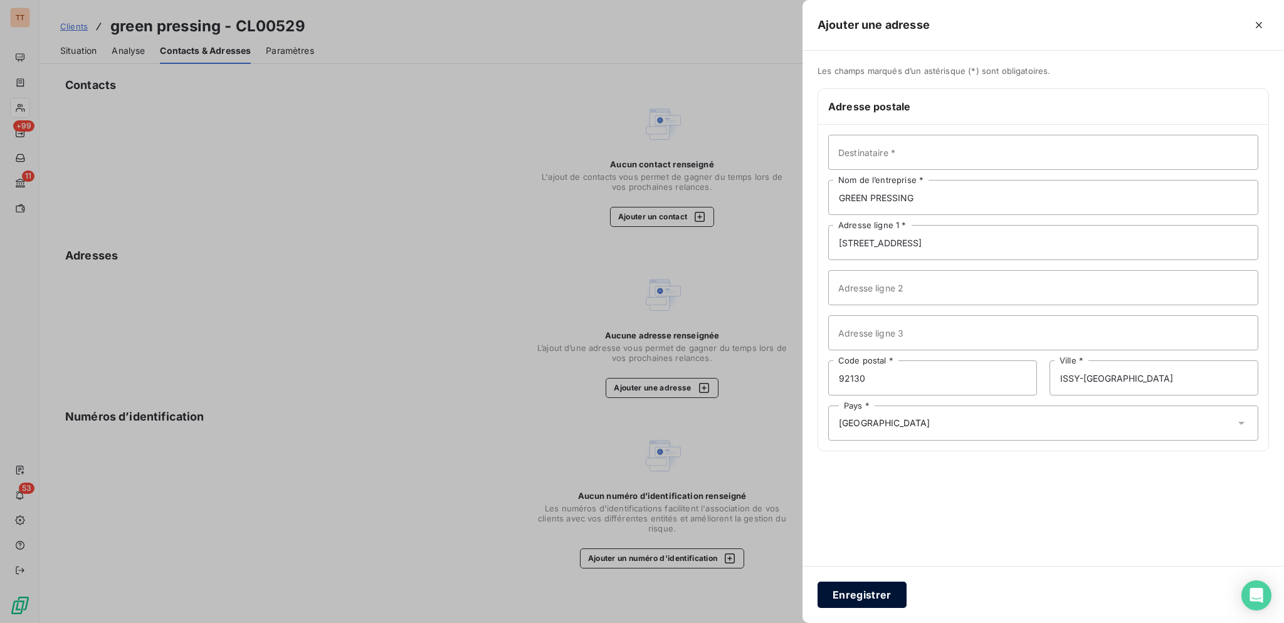
click at [875, 599] on button "Enregistrer" at bounding box center [861, 595] width 89 height 26
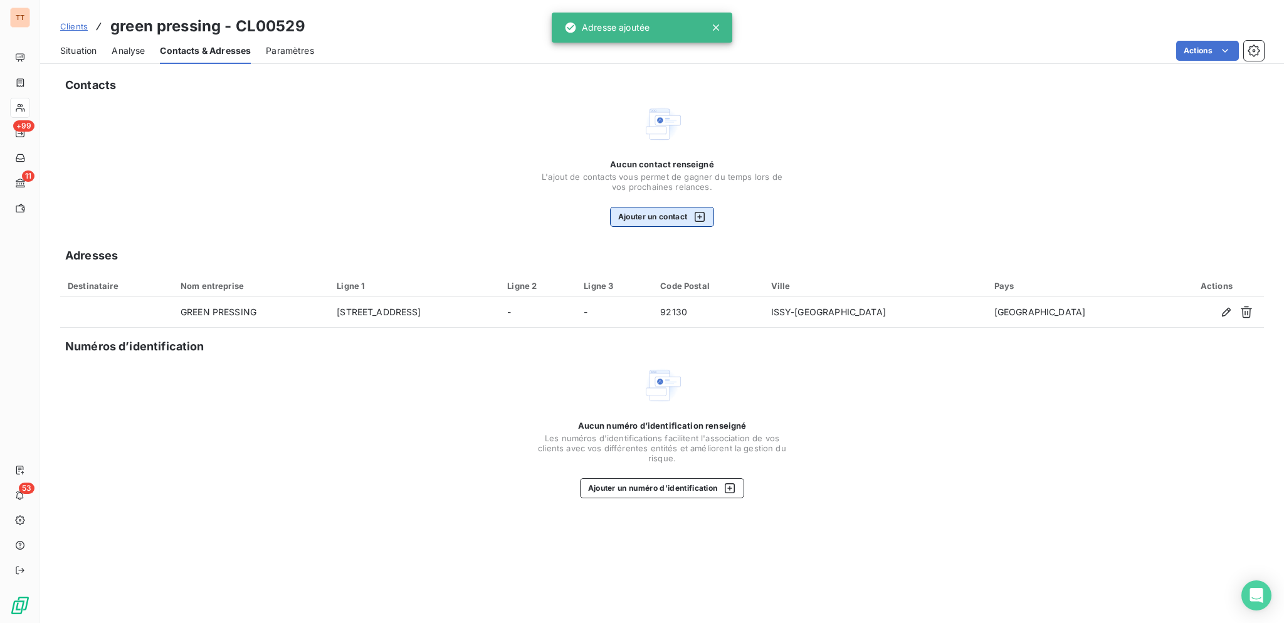
click at [686, 214] on button "Ajouter un contact" at bounding box center [662, 217] width 105 height 20
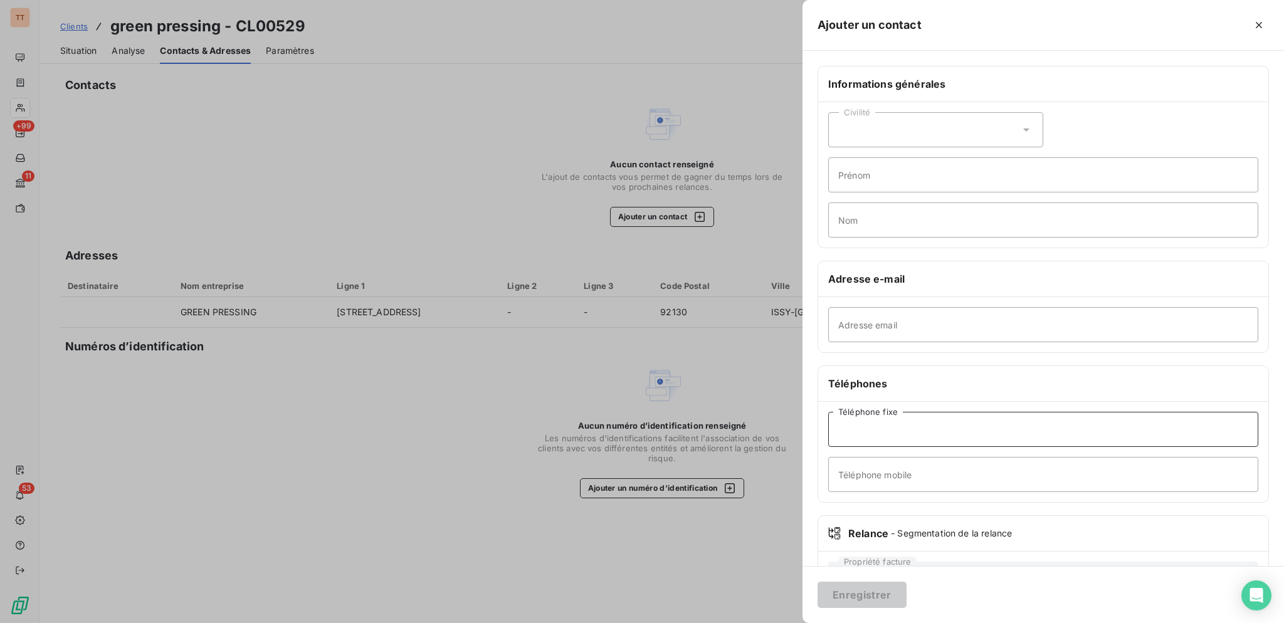
click at [936, 418] on input "Téléphone fixe" at bounding box center [1043, 429] width 430 height 35
type input "0970359512"
click at [817, 582] on button "Enregistrer" at bounding box center [861, 595] width 89 height 26
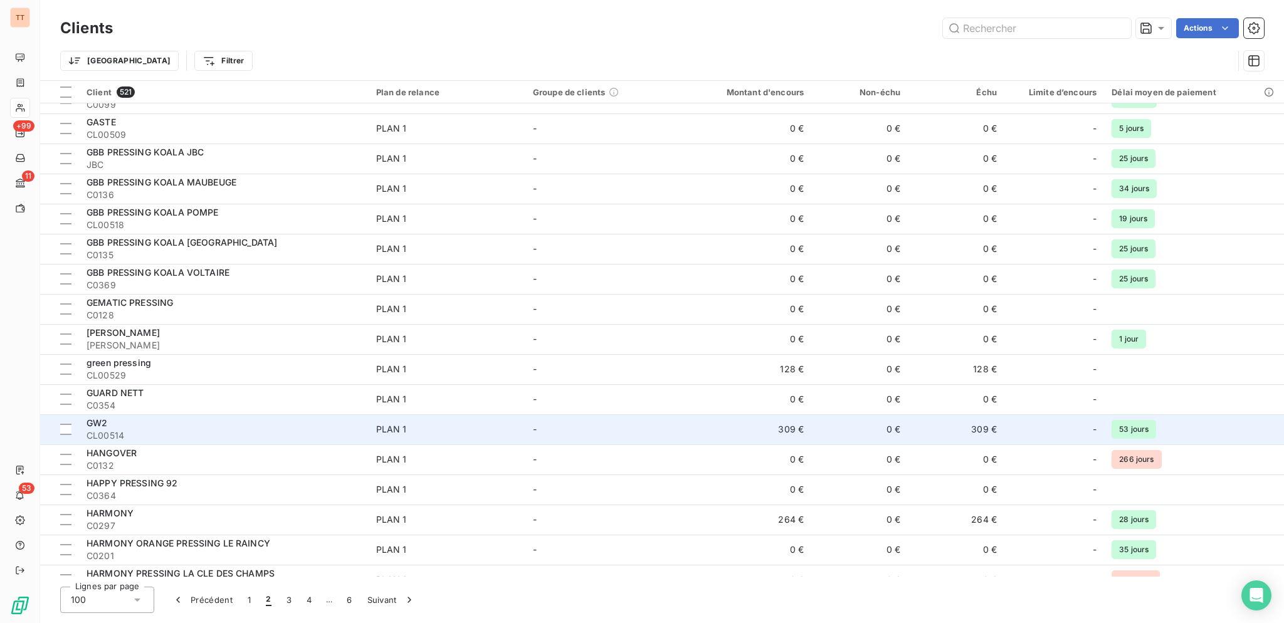
scroll to position [1133, 0]
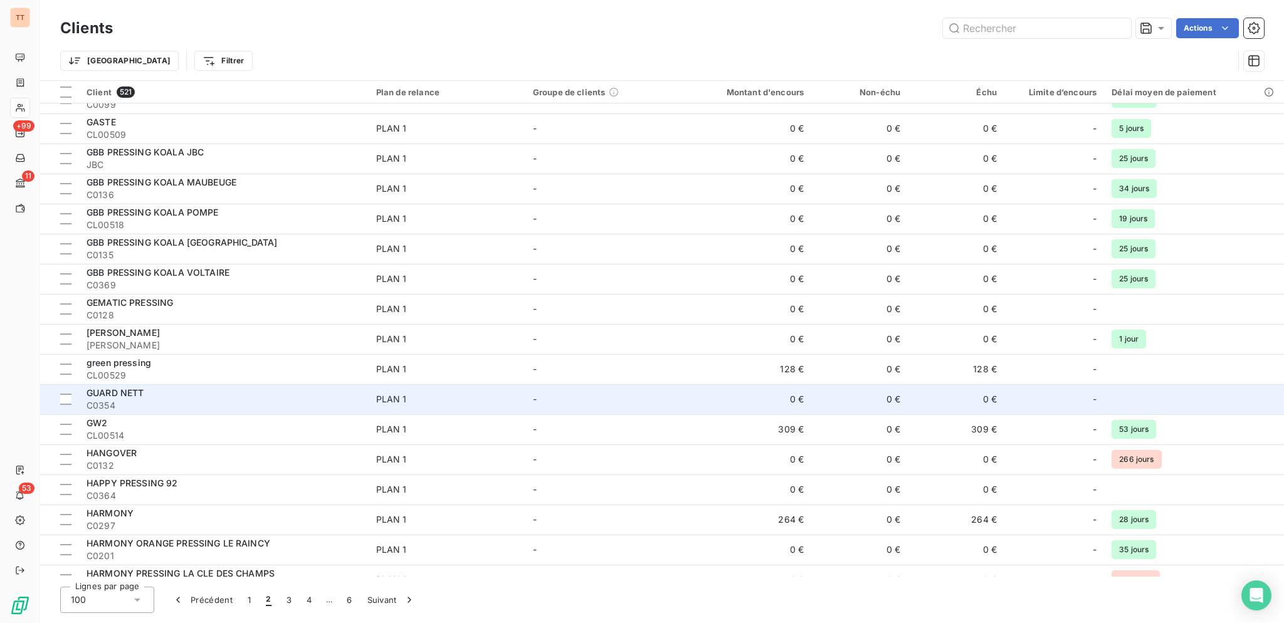
click at [223, 404] on span "C0354" at bounding box center [224, 405] width 275 height 13
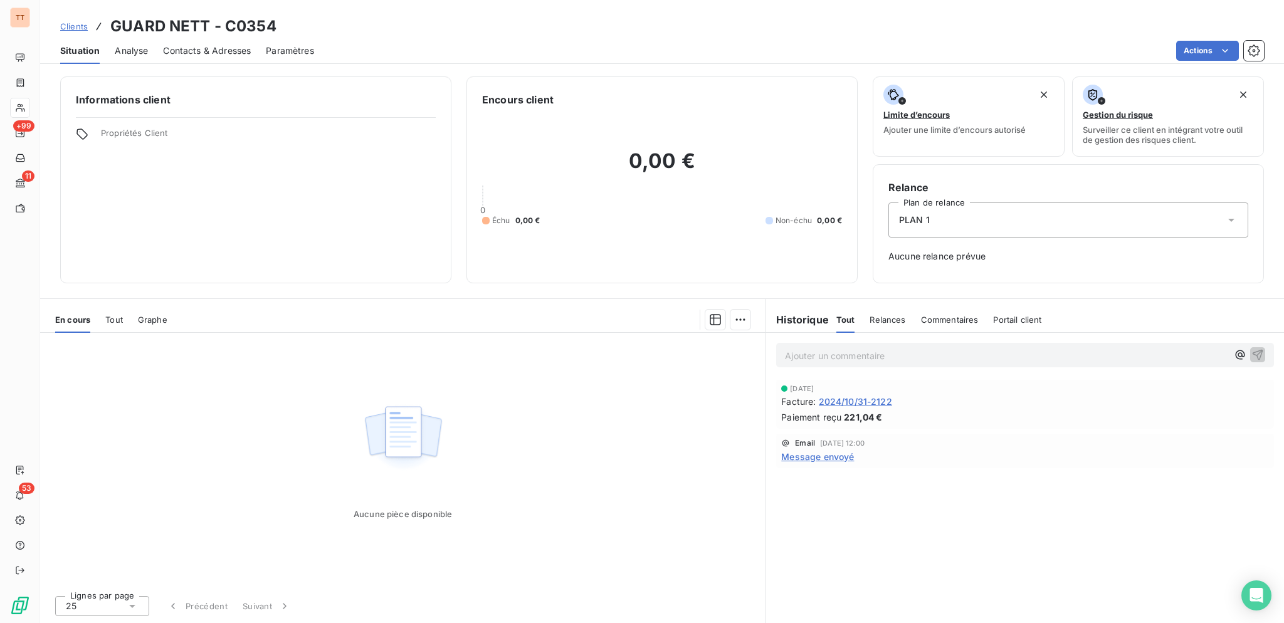
click at [883, 400] on span "2024/10/31-2122" at bounding box center [855, 401] width 73 height 13
click at [204, 35] on h3 "GUARD NETT - C0354" at bounding box center [193, 26] width 166 height 23
click at [208, 49] on span "Contacts & Adresses" at bounding box center [207, 51] width 88 height 13
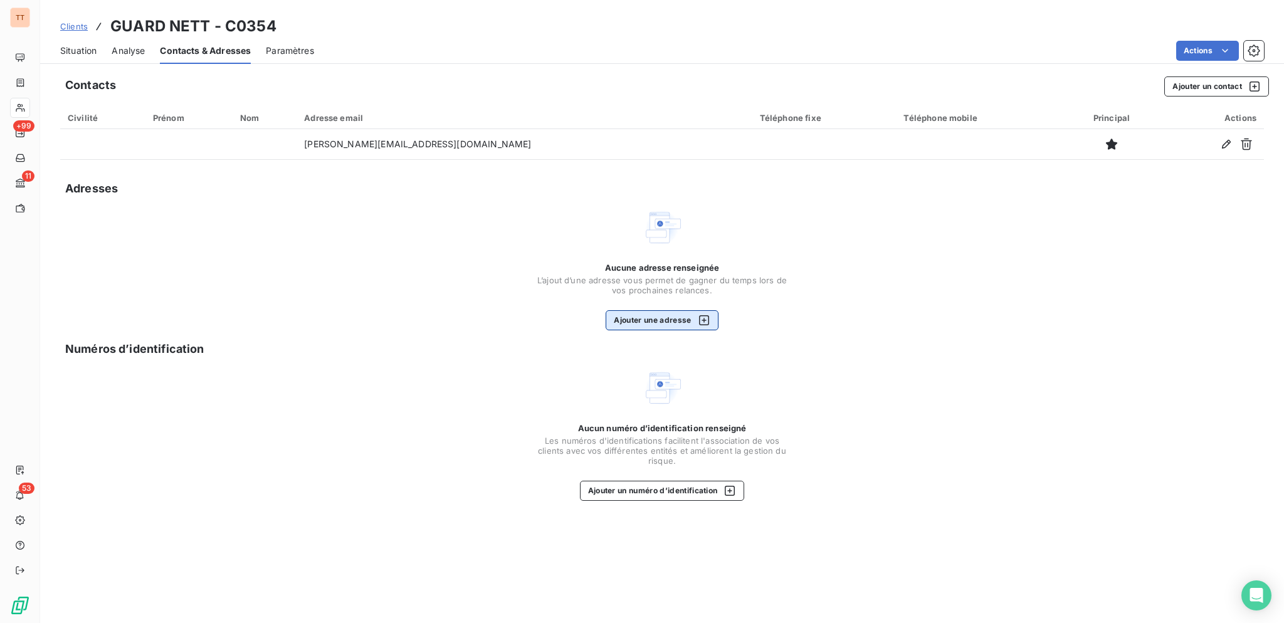
click at [665, 329] on button "Ajouter une adresse" at bounding box center [662, 320] width 112 height 20
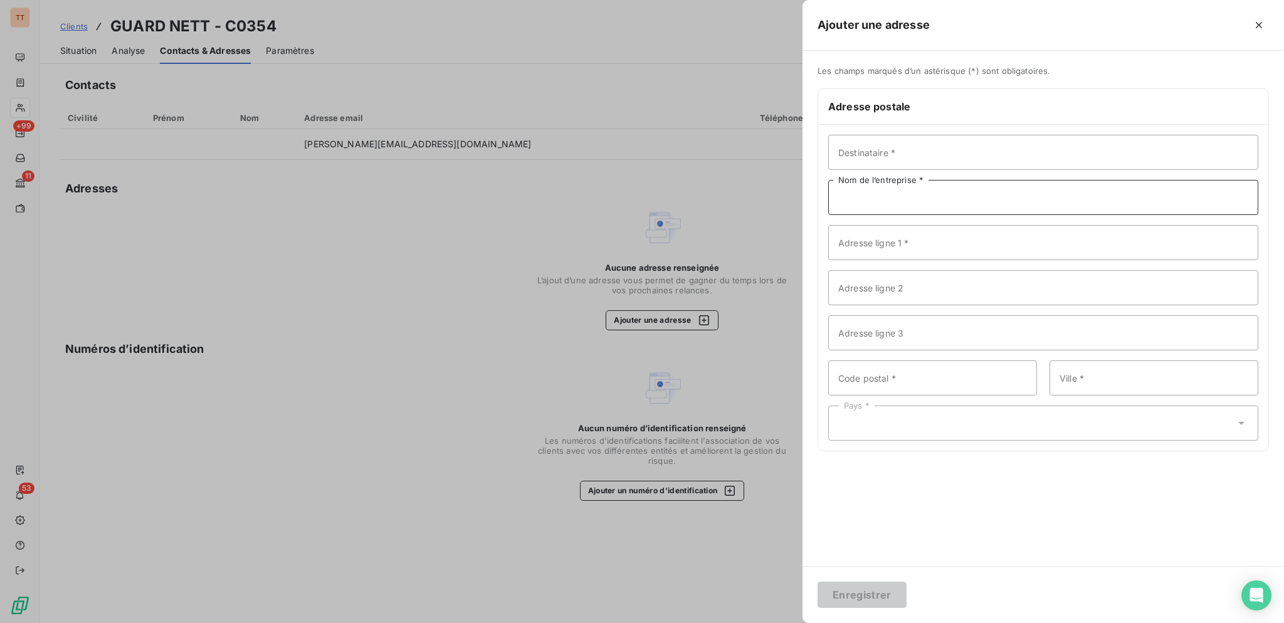
click at [896, 192] on input "Nom de l’entreprise *" at bounding box center [1043, 197] width 430 height 35
type input "GUARD NETT"
click at [952, 238] on input "Adresse ligne 1 *" at bounding box center [1043, 242] width 430 height 35
click at [868, 240] on input "42 BIS VENUE LAVOISIER" at bounding box center [1043, 242] width 430 height 35
type input "[STREET_ADDRESS]"
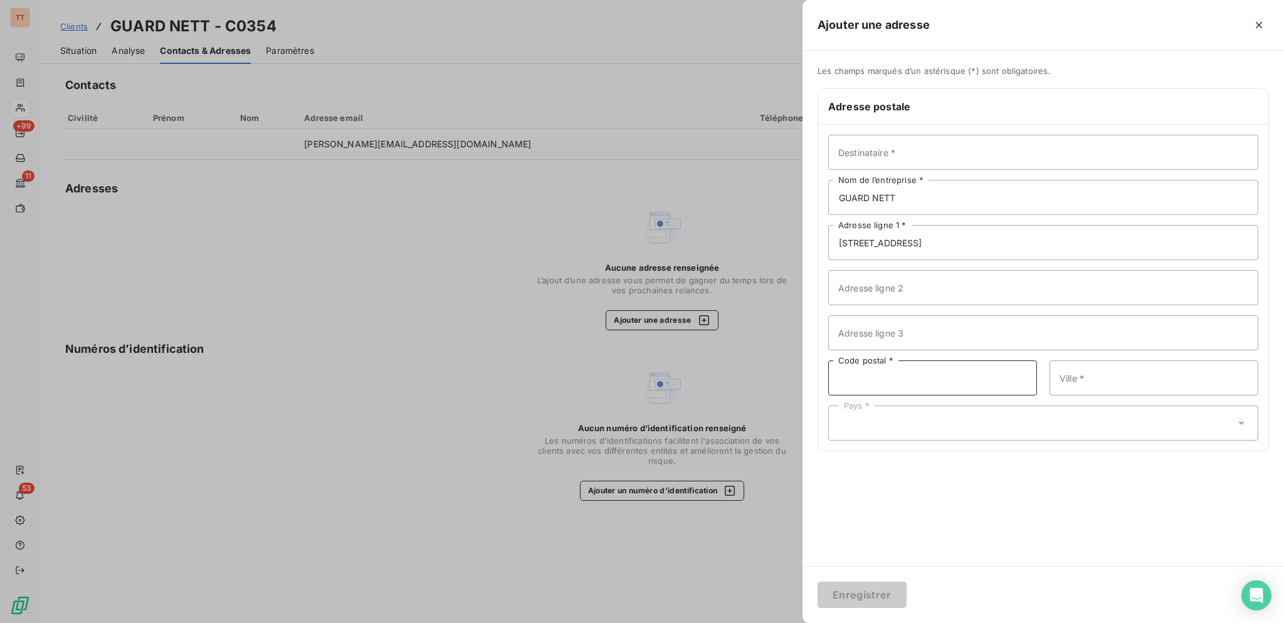
click at [925, 368] on input "Code postal *" at bounding box center [932, 377] width 209 height 35
type input "77500"
type input "CHELLES"
click at [903, 420] on div "Pays *" at bounding box center [1043, 423] width 430 height 35
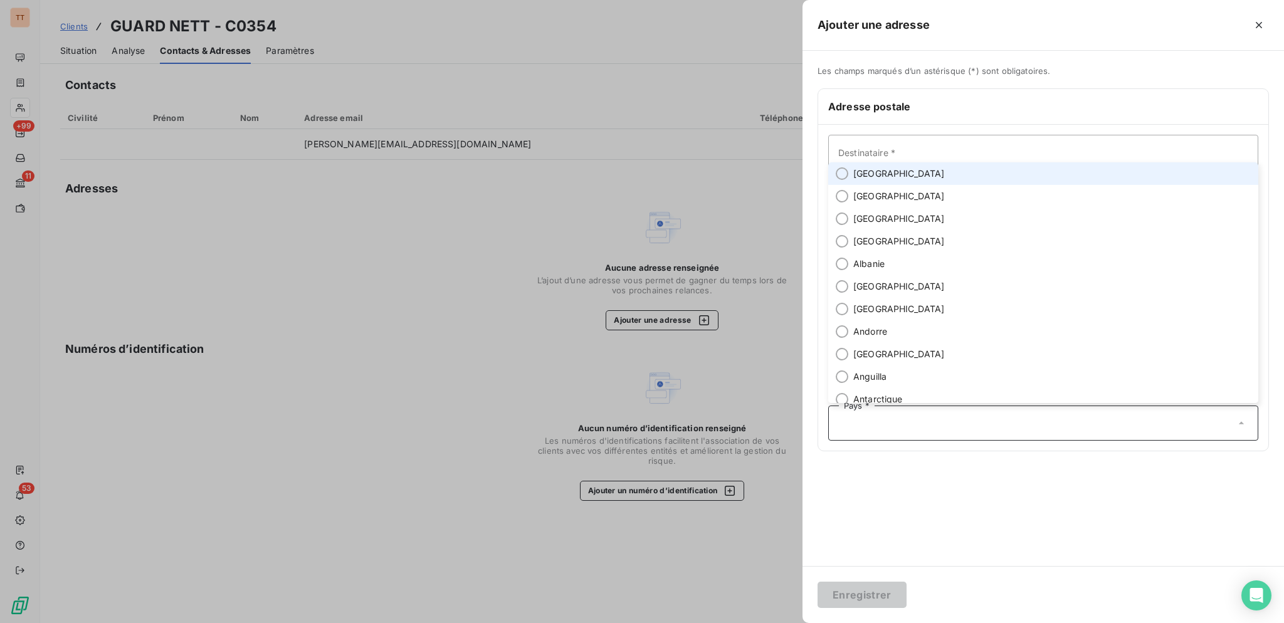
click at [889, 175] on li "[GEOGRAPHIC_DATA]" at bounding box center [1043, 173] width 430 height 23
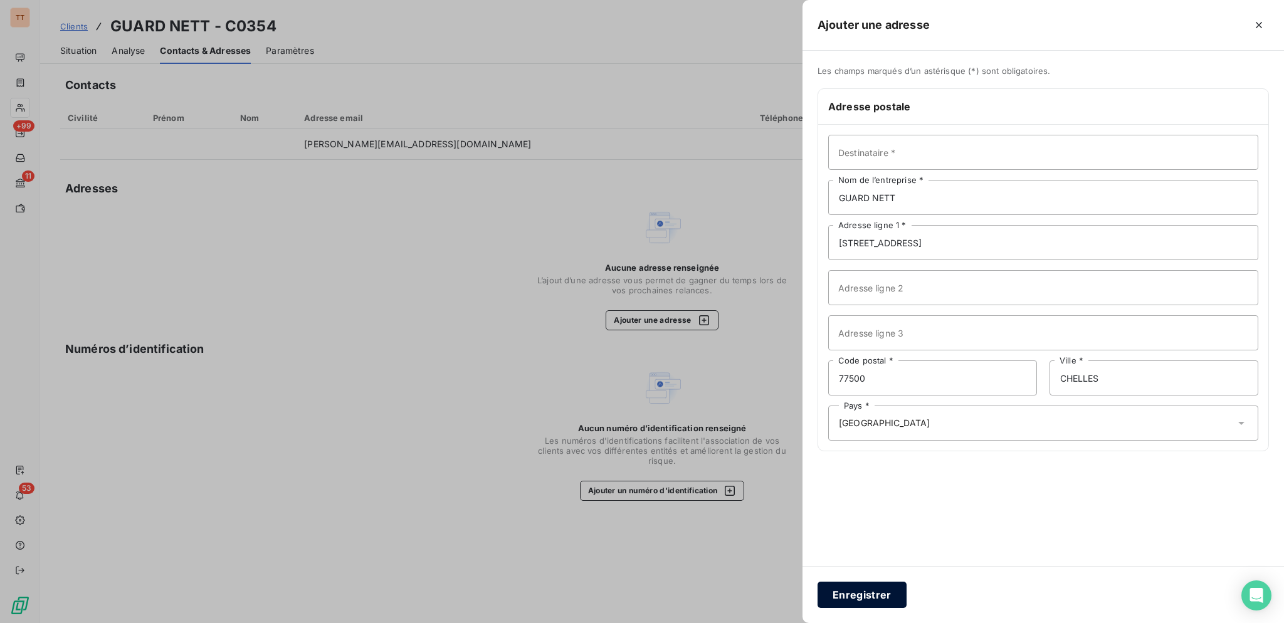
click at [867, 599] on button "Enregistrer" at bounding box center [861, 595] width 89 height 26
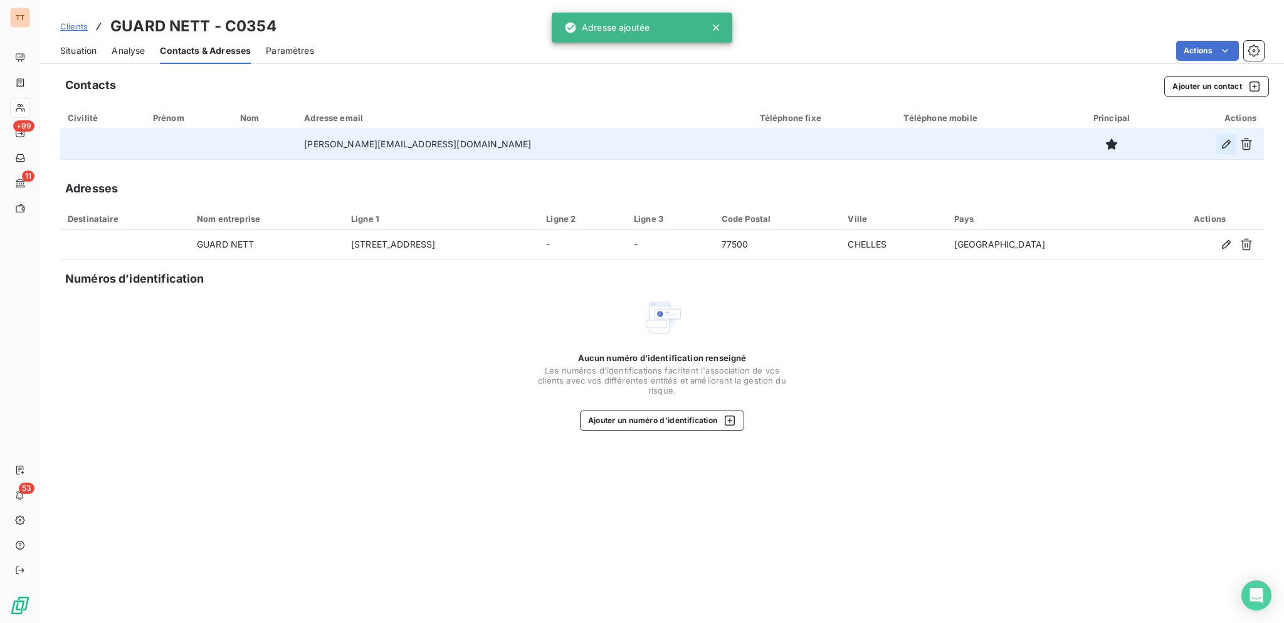
click at [1217, 150] on button "button" at bounding box center [1226, 144] width 20 height 20
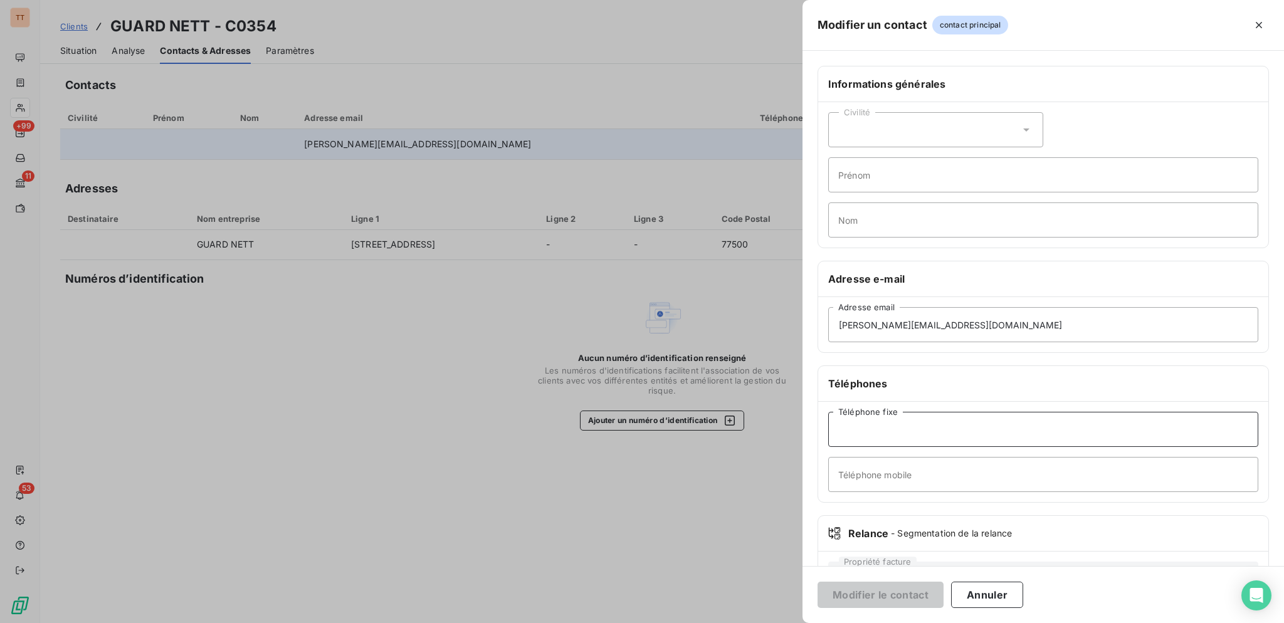
click at [1006, 437] on input "Téléphone fixe" at bounding box center [1043, 429] width 430 height 35
type input "0164265769"
click at [817, 582] on button "Modifier le contact" at bounding box center [880, 595] width 126 height 26
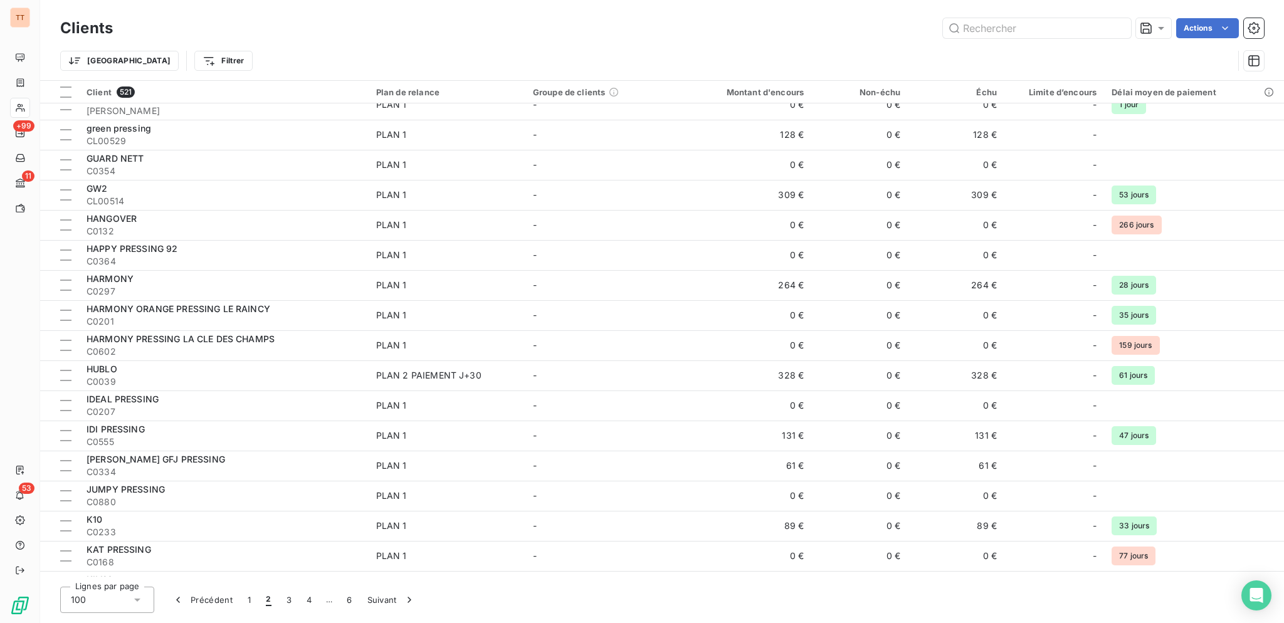
scroll to position [1366, 0]
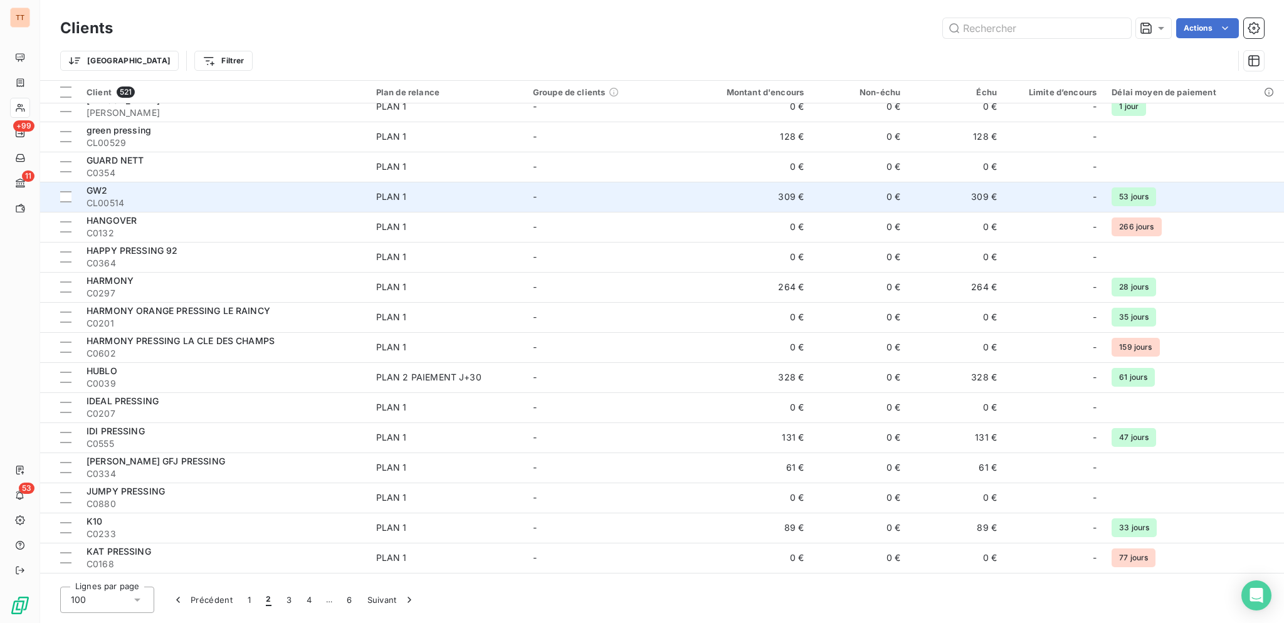
click at [177, 195] on div "GW2" at bounding box center [224, 190] width 275 height 13
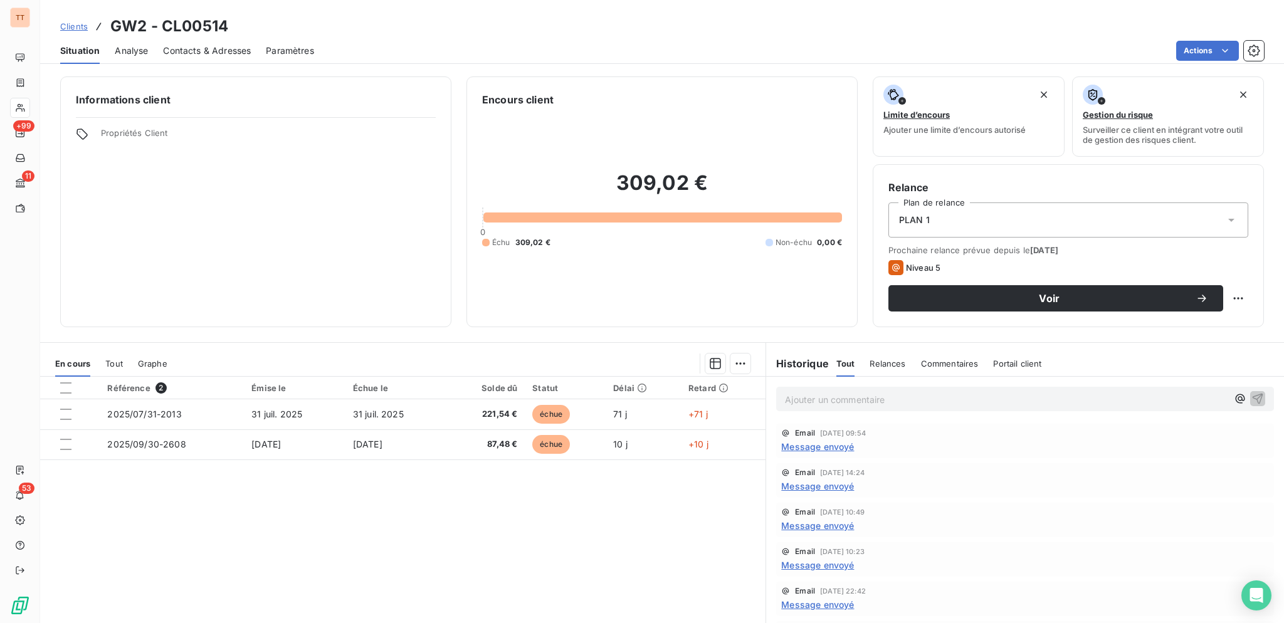
click at [215, 49] on span "Contacts & Adresses" at bounding box center [207, 51] width 88 height 13
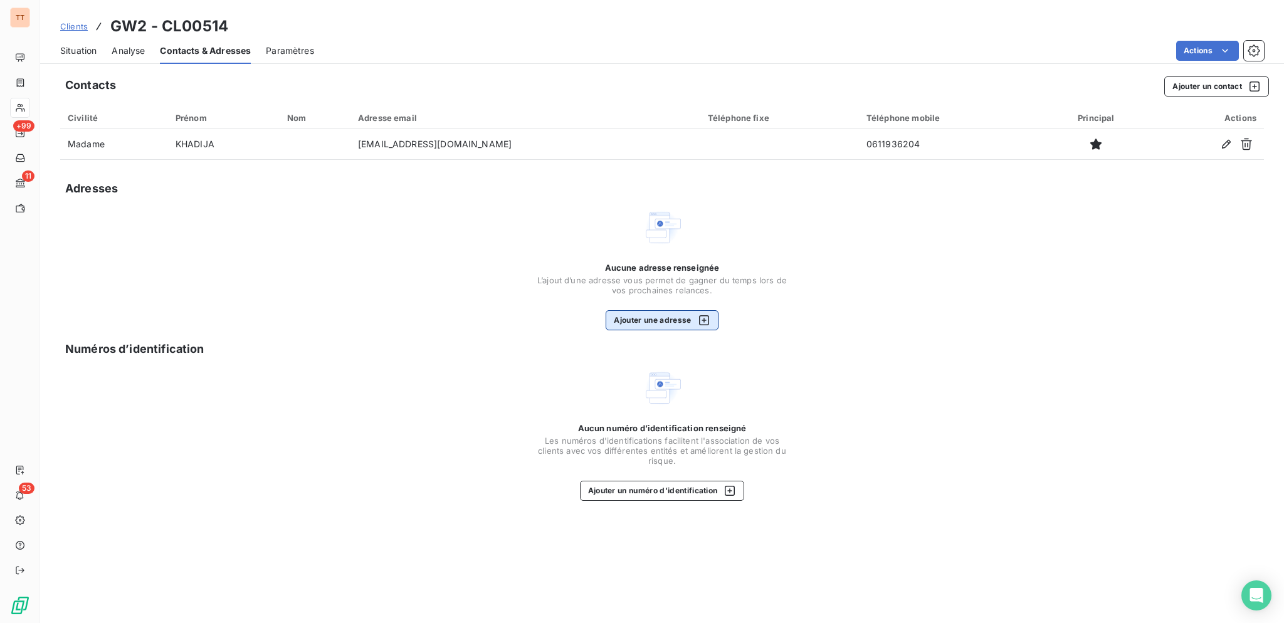
click at [664, 318] on button "Ajouter une adresse" at bounding box center [662, 320] width 112 height 20
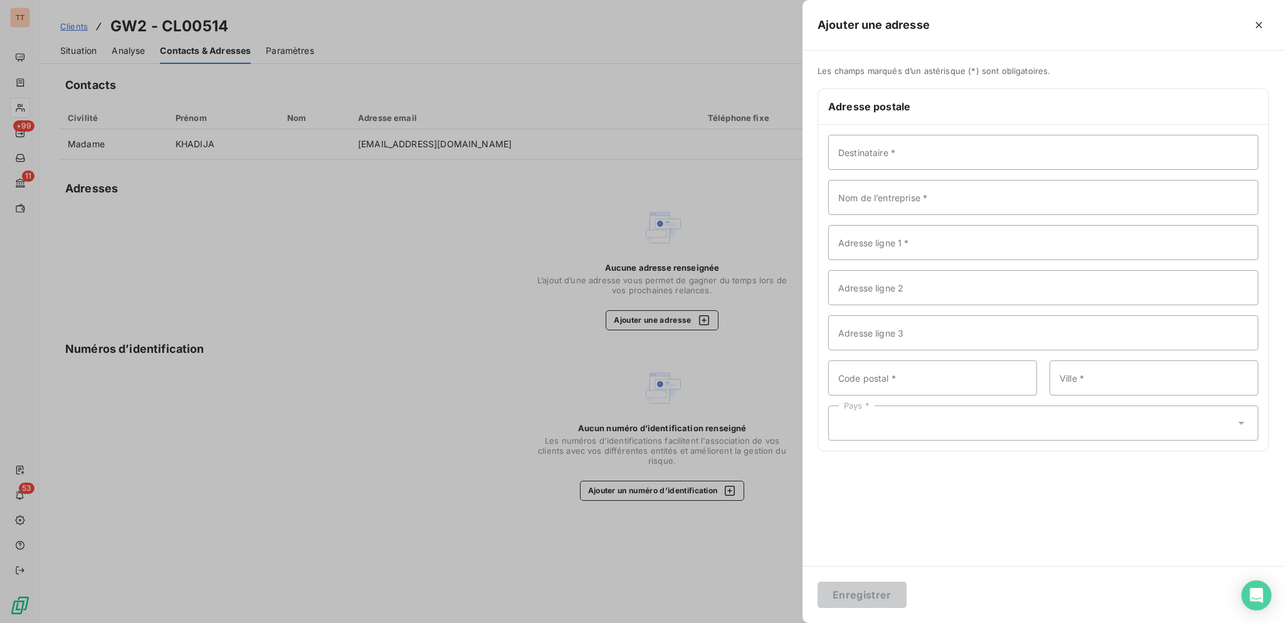
click at [144, 107] on div at bounding box center [642, 311] width 1284 height 623
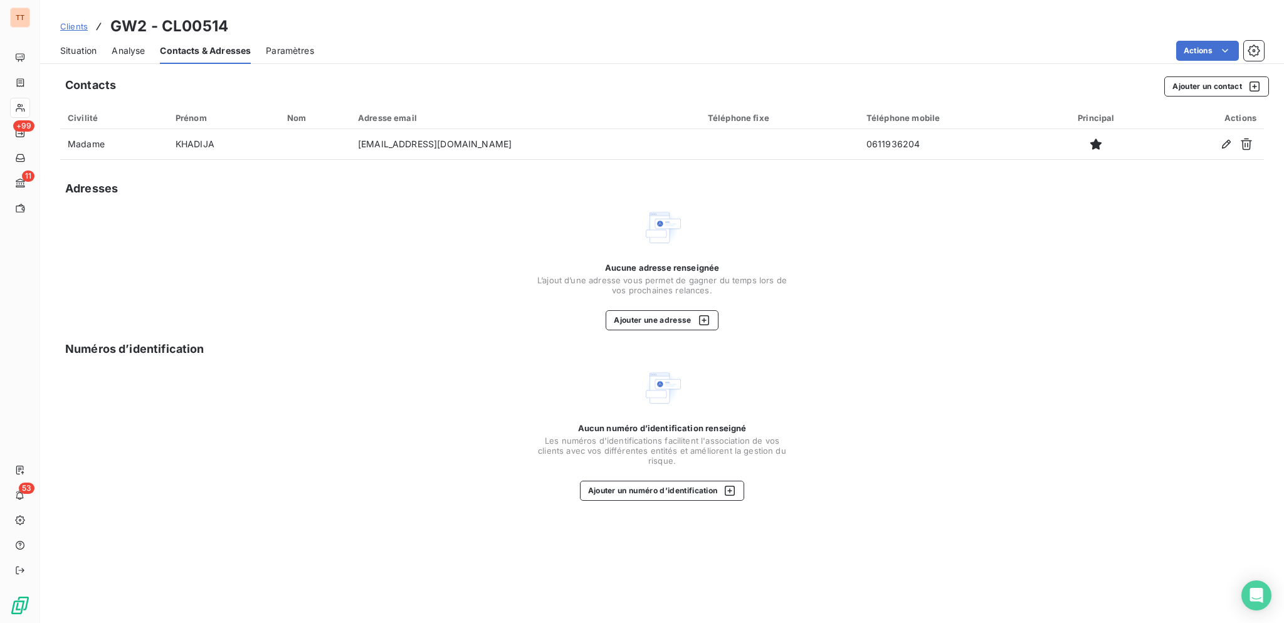
click at [76, 47] on span "Situation" at bounding box center [78, 51] width 36 height 13
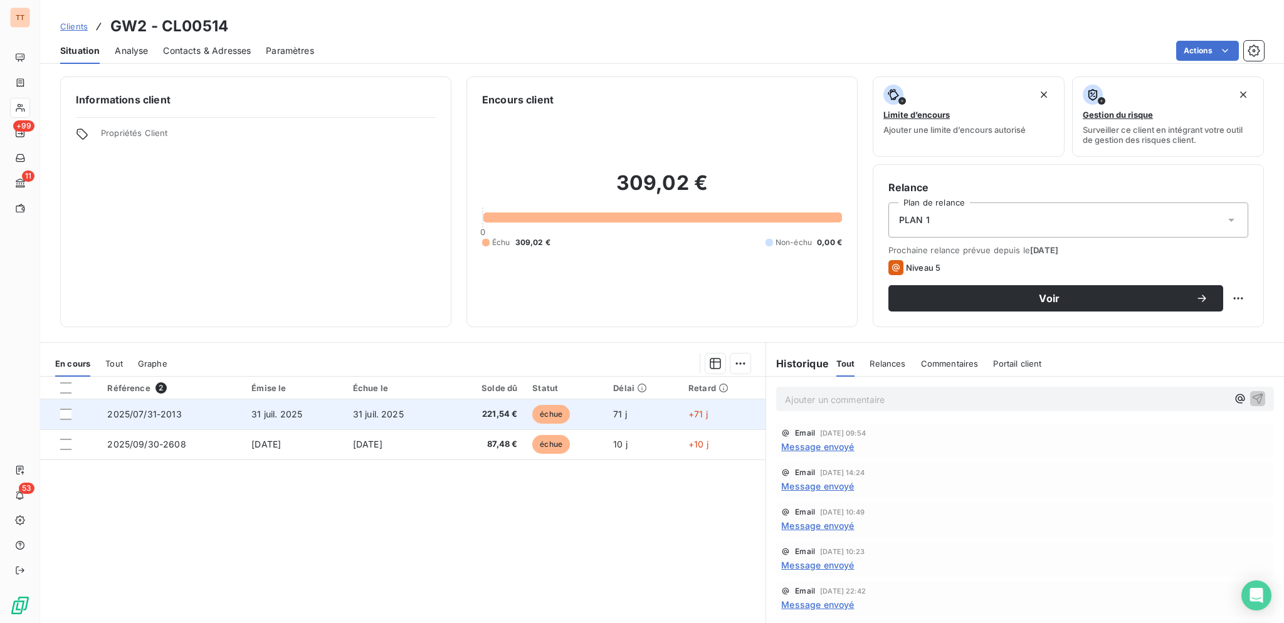
click at [441, 412] on td "31 juil. 2025" at bounding box center [396, 414] width 102 height 30
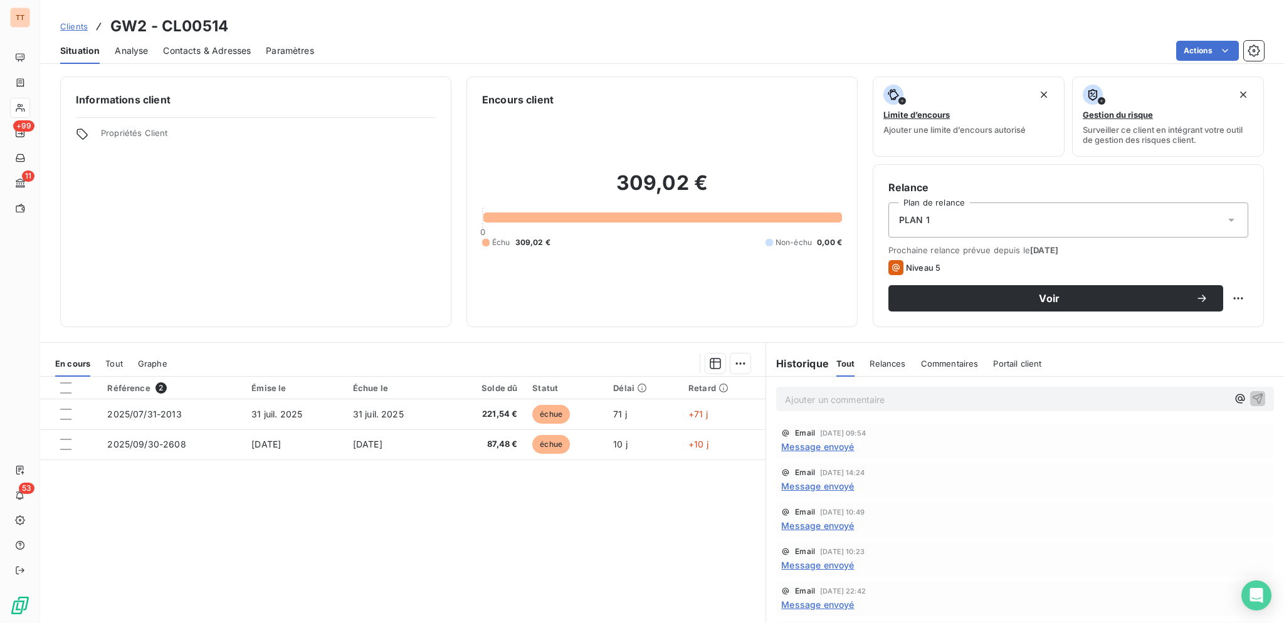
click at [226, 51] on span "Contacts & Adresses" at bounding box center [207, 51] width 88 height 13
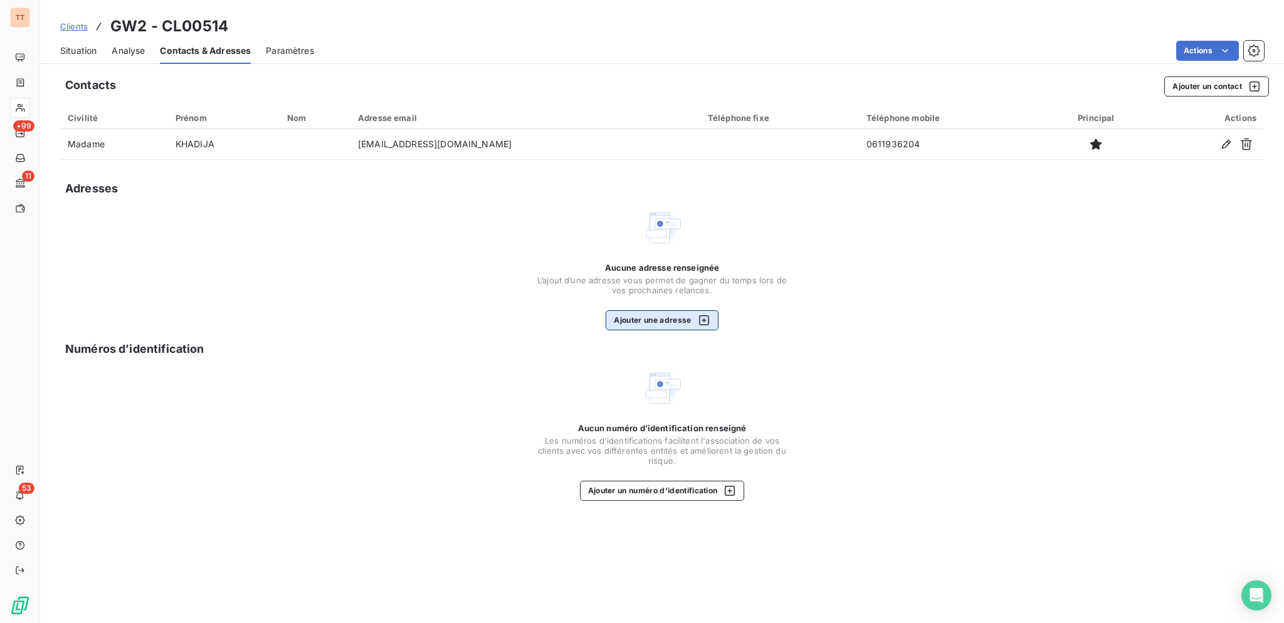
click at [707, 313] on button "Ajouter une adresse" at bounding box center [662, 320] width 112 height 20
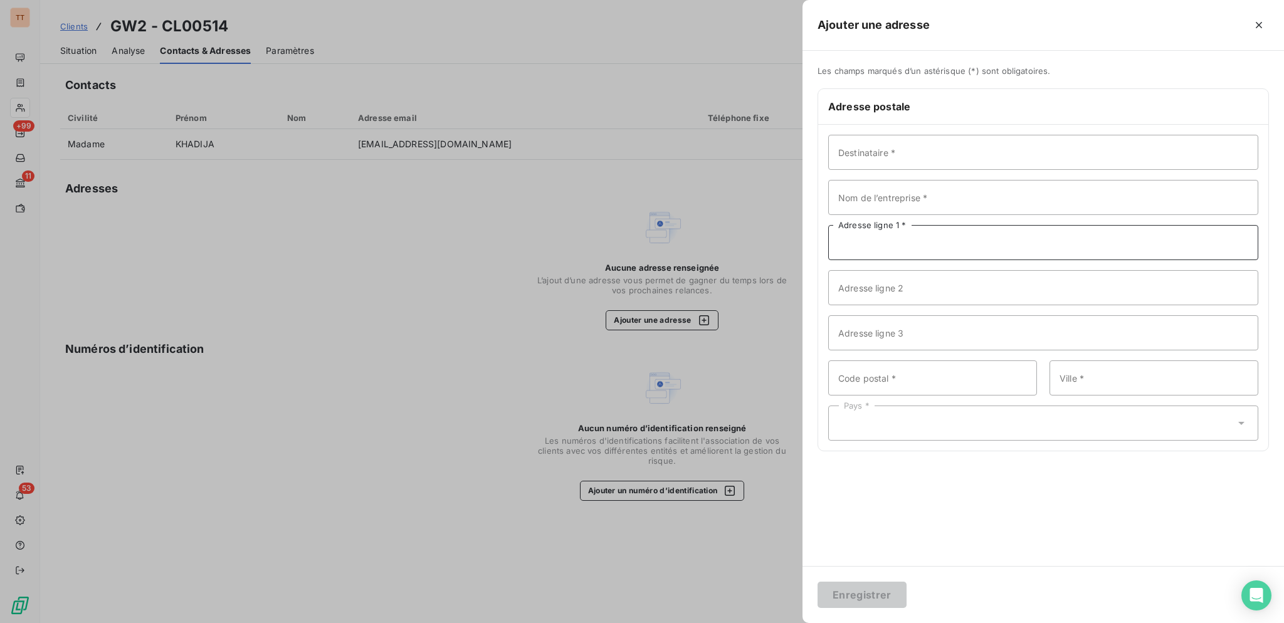
click at [904, 237] on input "Adresse ligne 1 *" at bounding box center [1043, 242] width 430 height 35
type input "[STREET_ADDRESS]"
type input "92330"
type input "SCEAUX"
click at [902, 424] on div "Pays *" at bounding box center [1043, 423] width 430 height 35
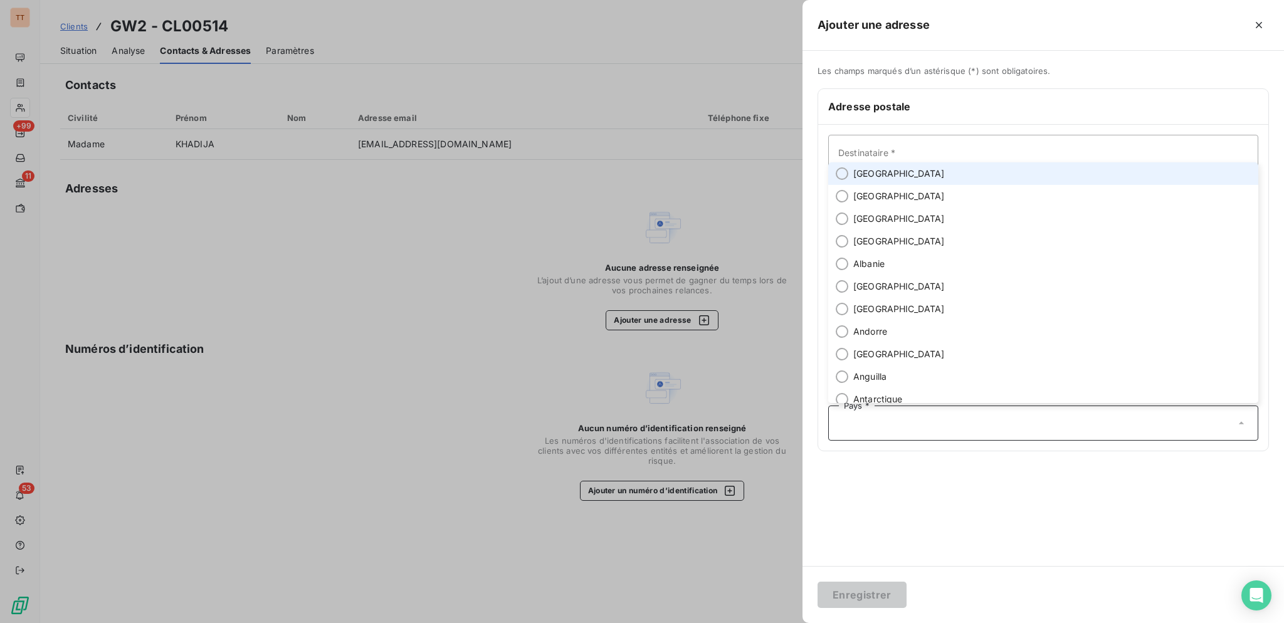
click at [898, 169] on li "[GEOGRAPHIC_DATA]" at bounding box center [1043, 173] width 430 height 23
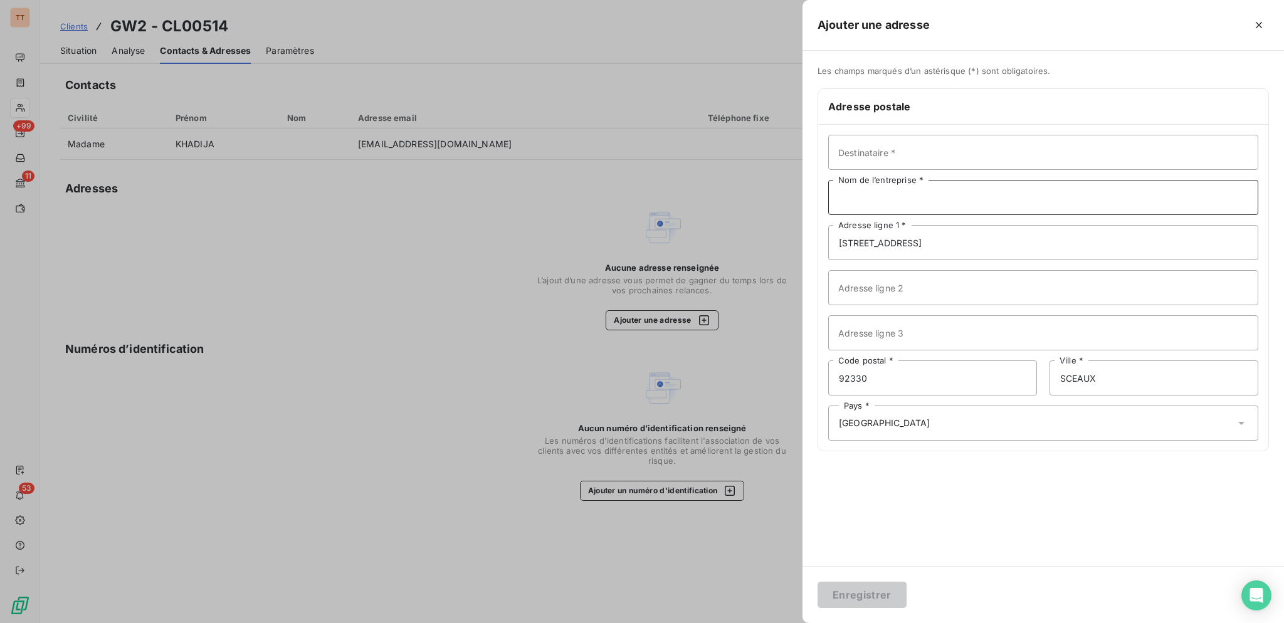
click at [940, 200] on input "Nom de l’entreprise *" at bounding box center [1043, 197] width 430 height 35
type input "GW2"
click at [871, 598] on button "Enregistrer" at bounding box center [861, 595] width 89 height 26
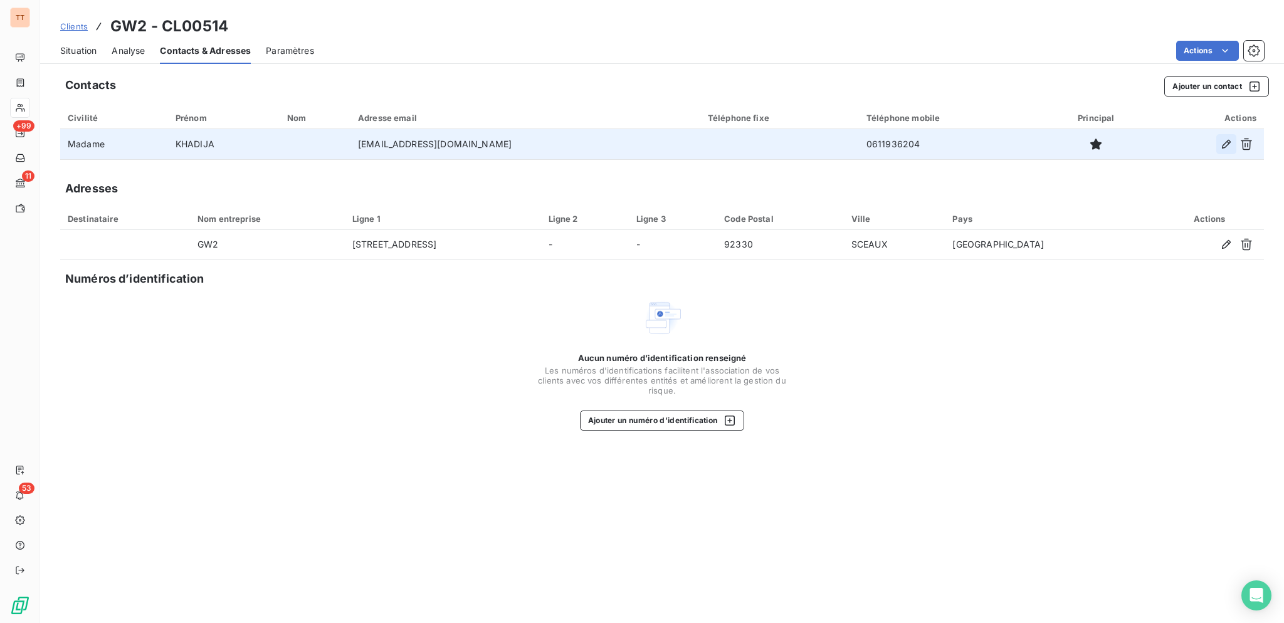
click at [1229, 146] on icon "button" at bounding box center [1226, 144] width 13 height 13
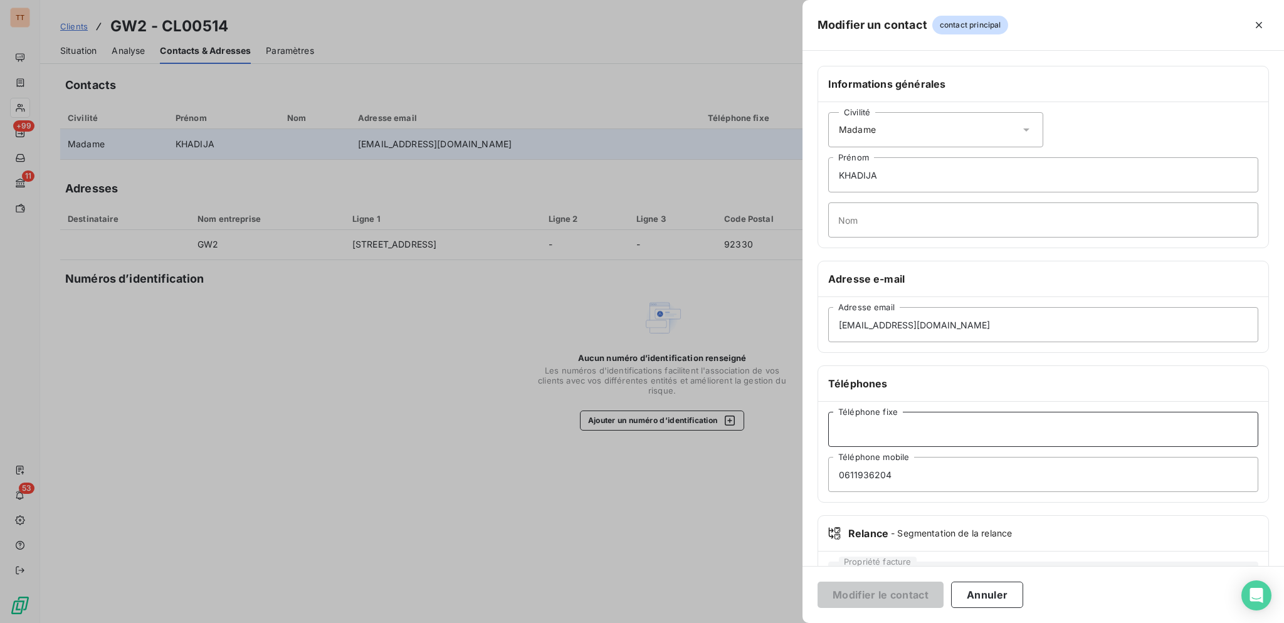
click at [1023, 434] on input "Téléphone fixe" at bounding box center [1043, 429] width 430 height 35
type input "0146305786"
click at [903, 593] on button "Modifier le contact" at bounding box center [880, 595] width 126 height 26
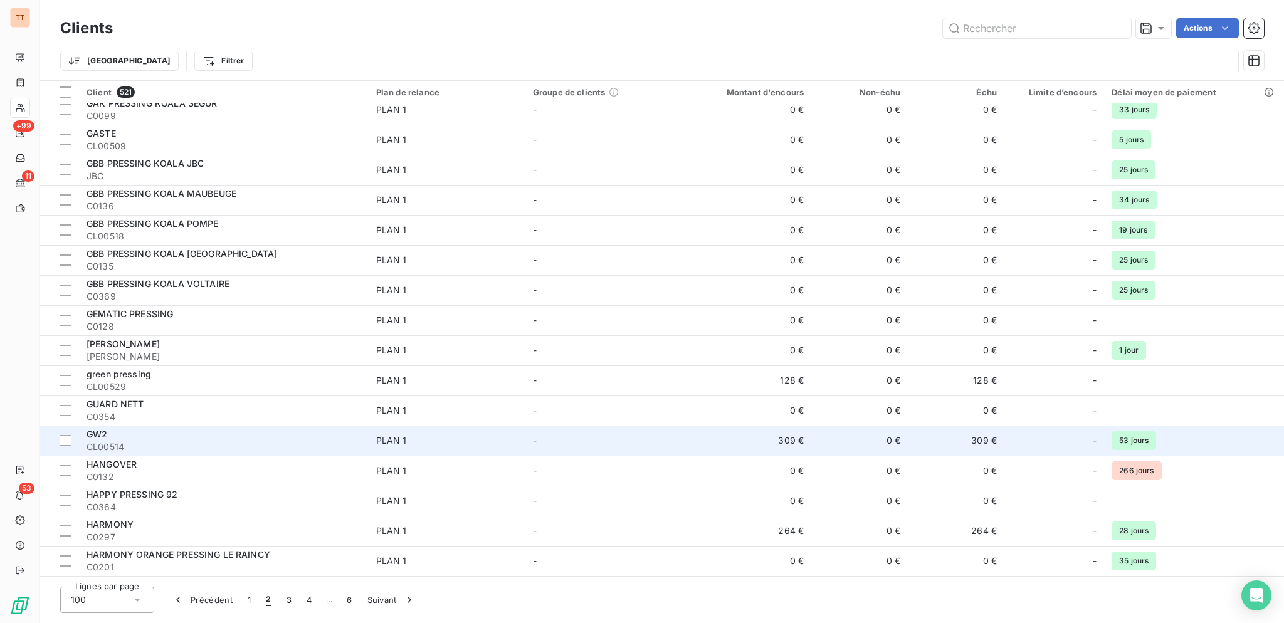
scroll to position [1130, 0]
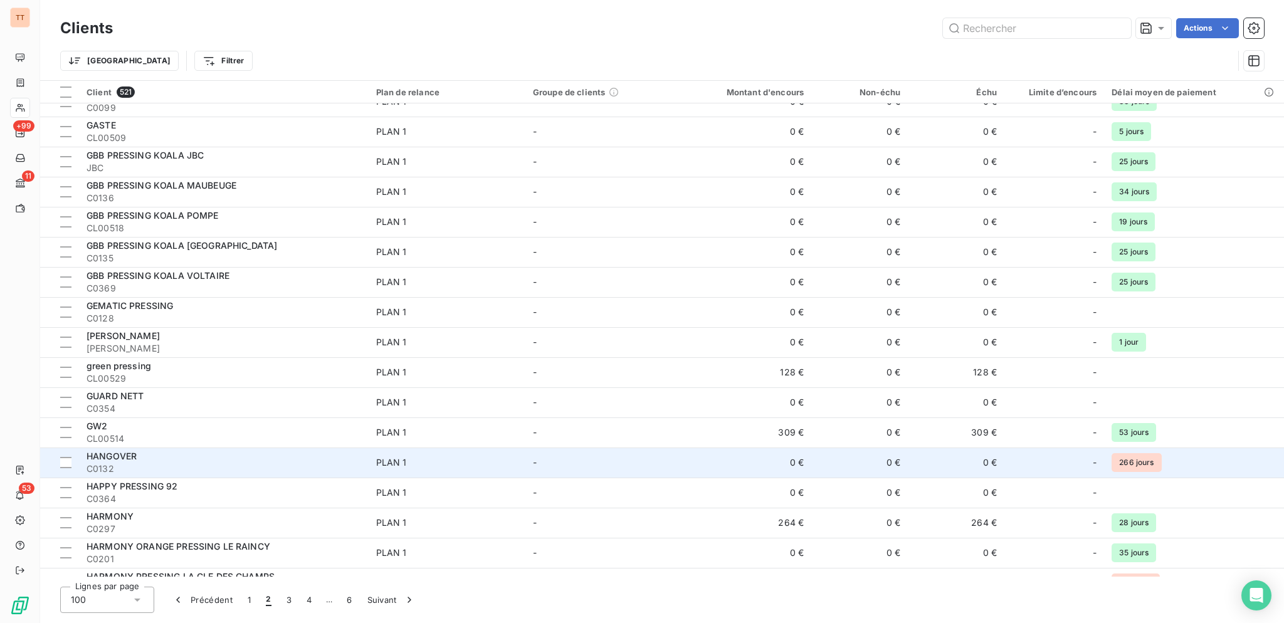
click at [339, 453] on div "HANGOVER" at bounding box center [224, 456] width 275 height 13
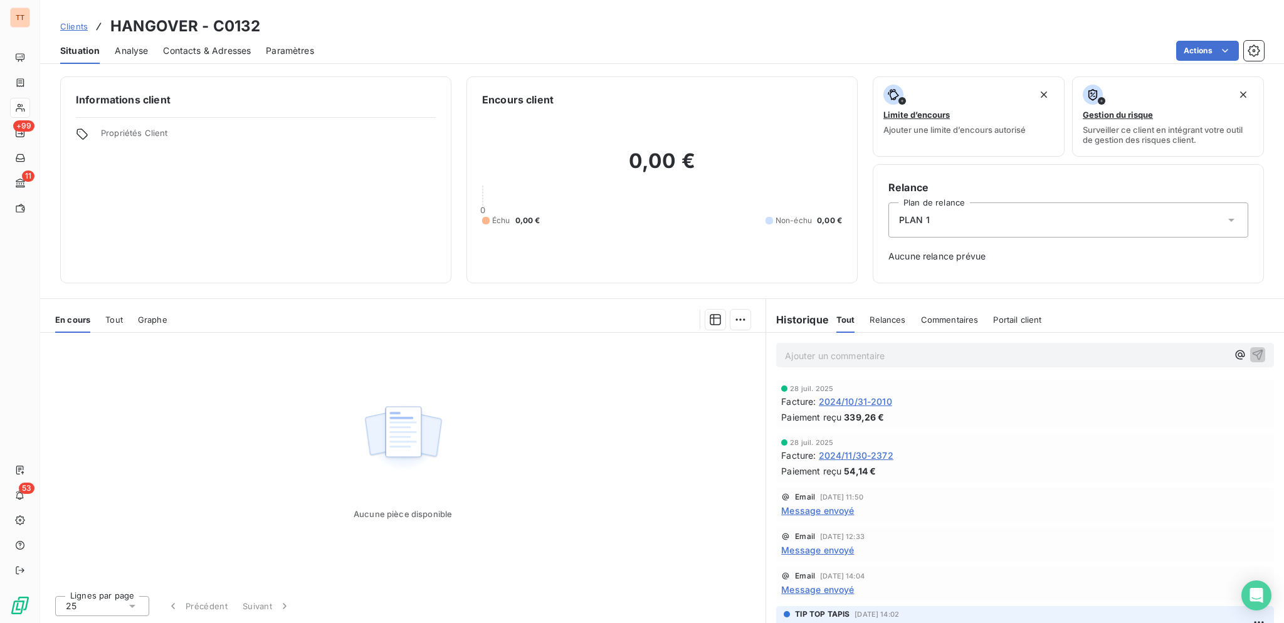
click at [886, 405] on span "2024/10/31-2010" at bounding box center [855, 401] width 73 height 13
click at [231, 57] on div "Contacts & Adresses" at bounding box center [207, 51] width 88 height 26
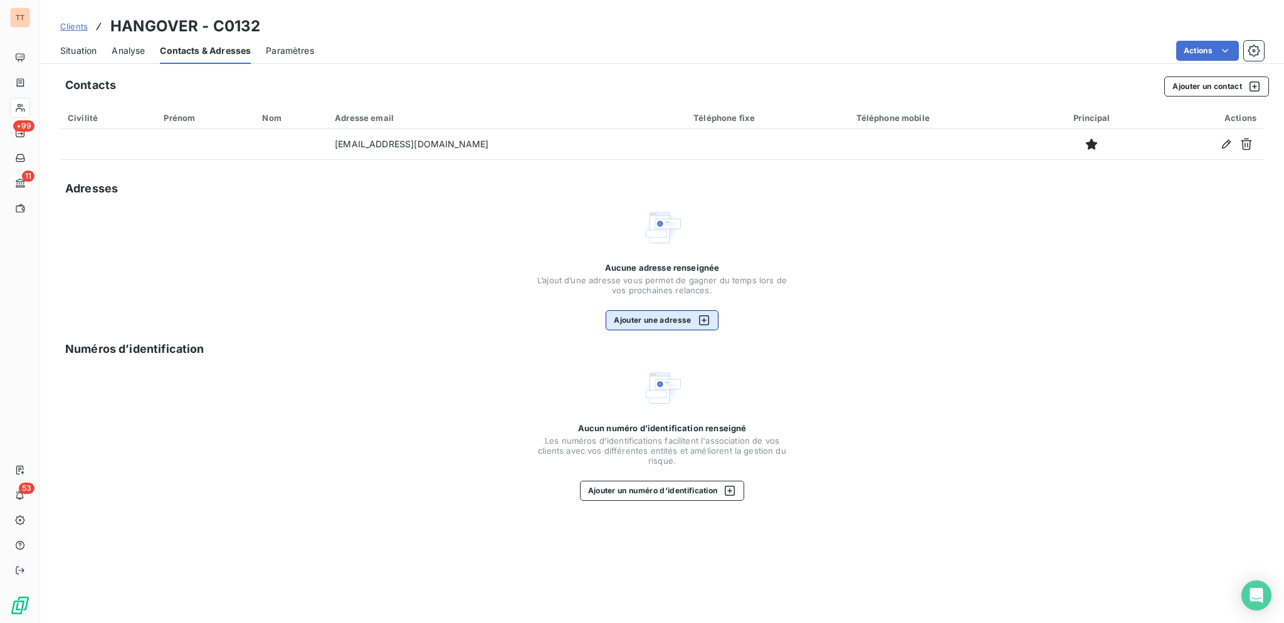
click at [702, 313] on button "Ajouter une adresse" at bounding box center [662, 320] width 112 height 20
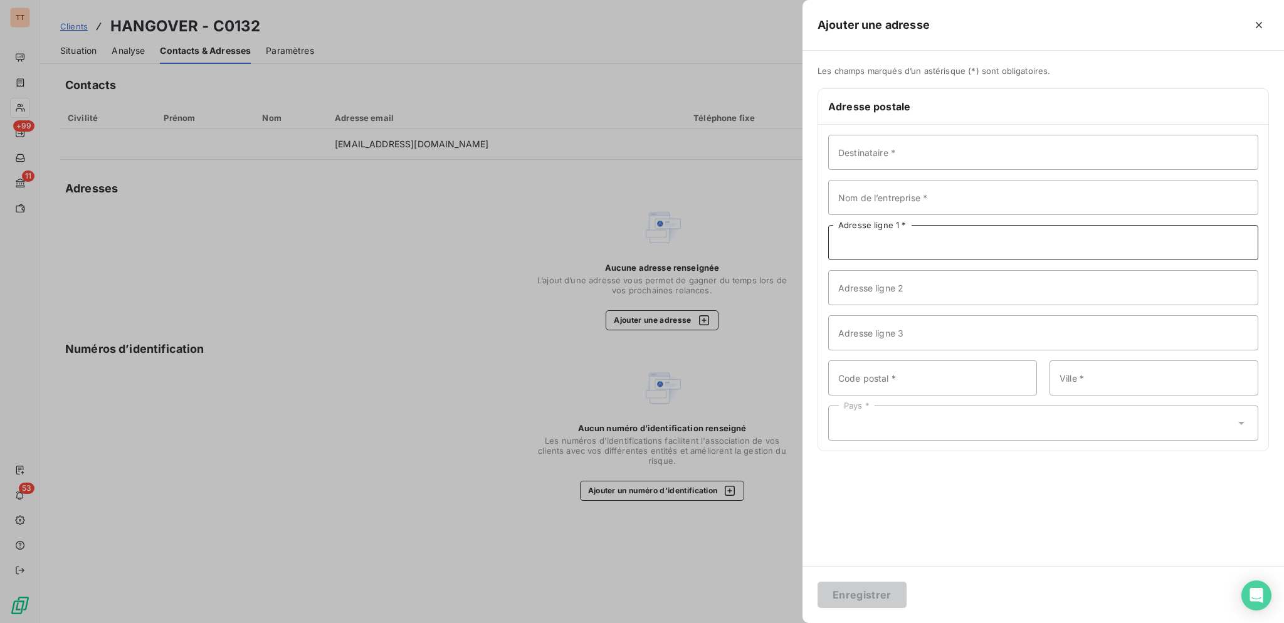
click at [898, 248] on input "Adresse ligne 1 *" at bounding box center [1043, 242] width 430 height 35
type input "[STREET_ADDRESS]"
click at [907, 376] on input "Code postal *" at bounding box center [932, 377] width 209 height 35
type input "75018"
type input "[GEOGRAPHIC_DATA]"
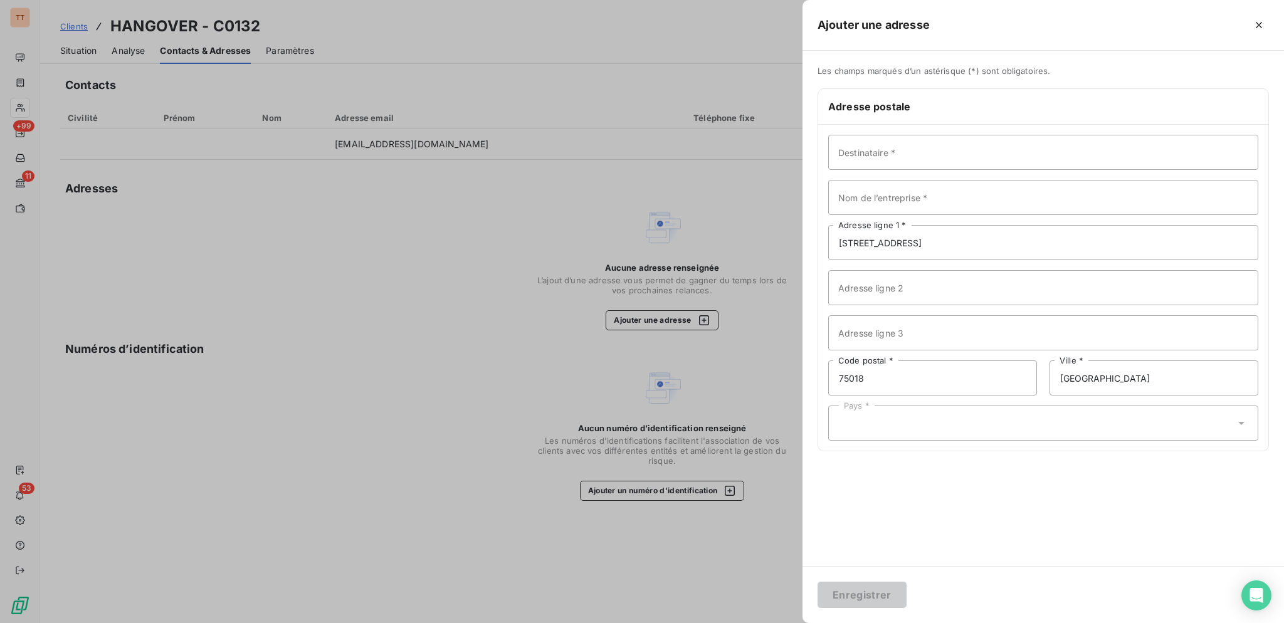
click at [928, 402] on div "Destinataire * Nom de l’entreprise * [STREET_ADDRESS] Adresse ligne 1 * Adresse…" at bounding box center [1043, 288] width 450 height 326
click at [929, 409] on div "Pays *" at bounding box center [1043, 423] width 430 height 35
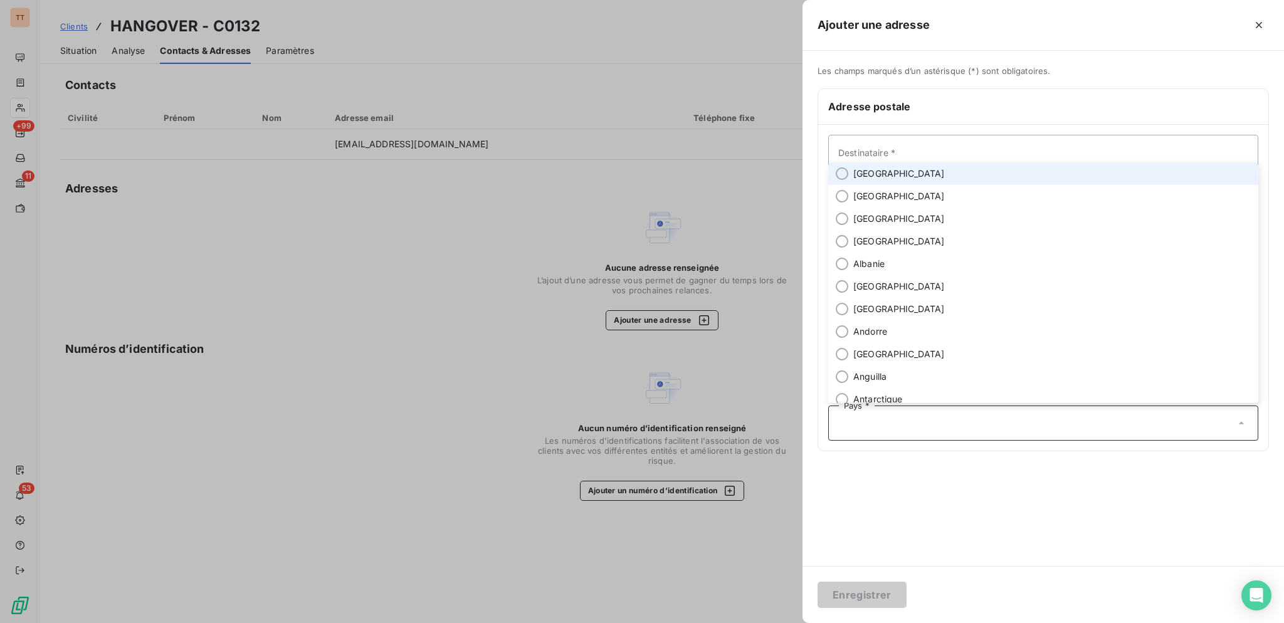
click at [923, 181] on li "[GEOGRAPHIC_DATA]" at bounding box center [1043, 173] width 430 height 23
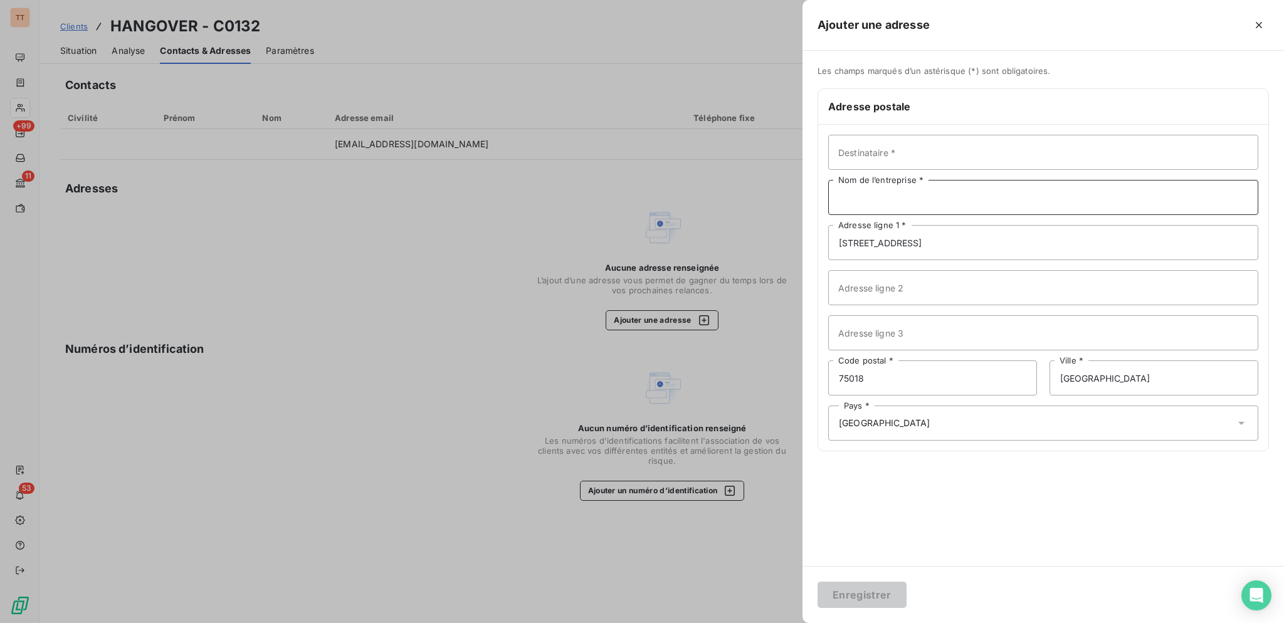
click at [923, 192] on input "Nom de l’entreprise *" at bounding box center [1043, 197] width 430 height 35
type input "HANGOVER"
click at [817, 582] on button "Enregistrer" at bounding box center [861, 595] width 89 height 26
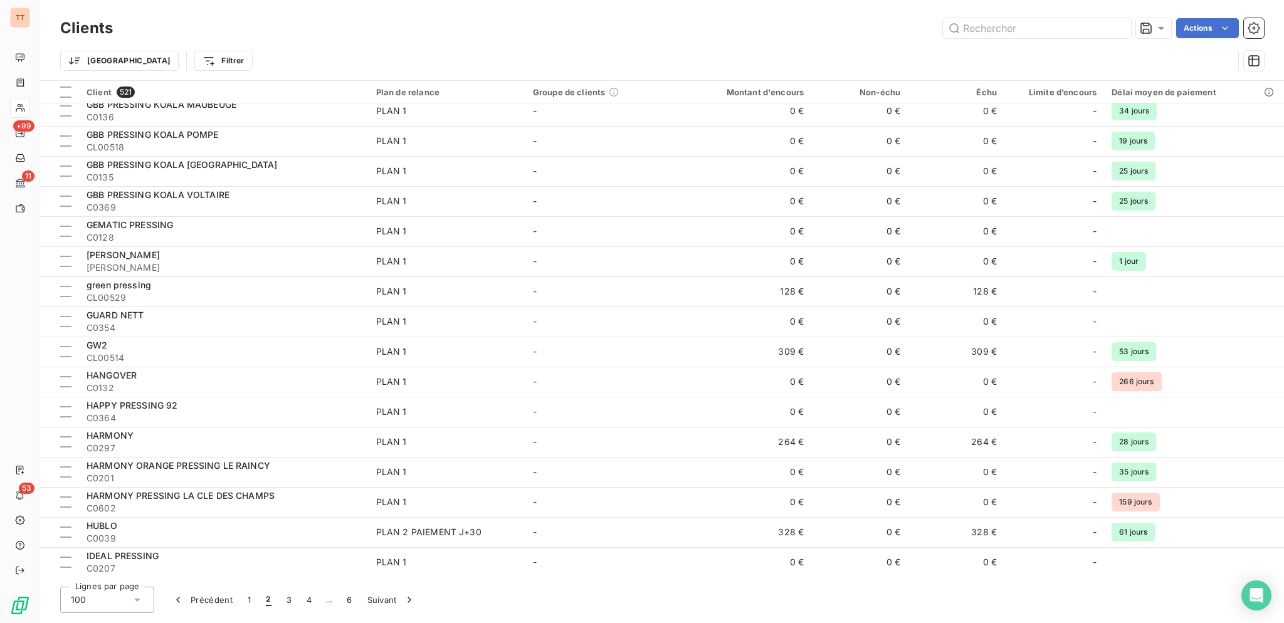
scroll to position [1214, 0]
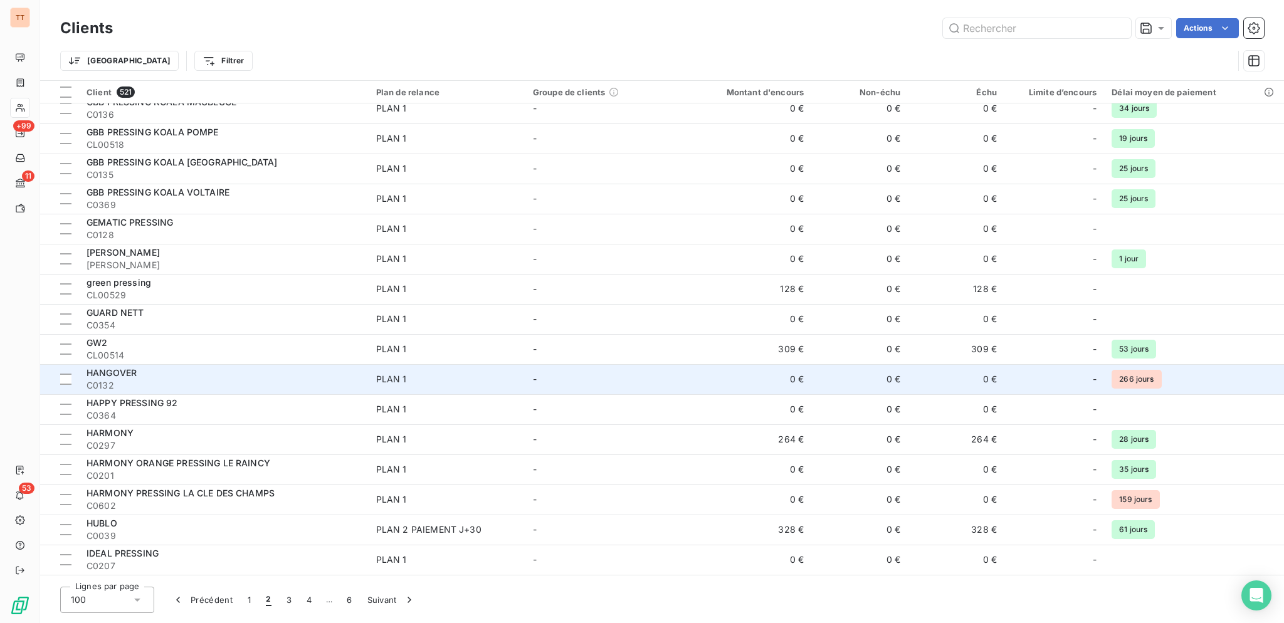
click at [281, 378] on div "HANGOVER" at bounding box center [224, 373] width 275 height 13
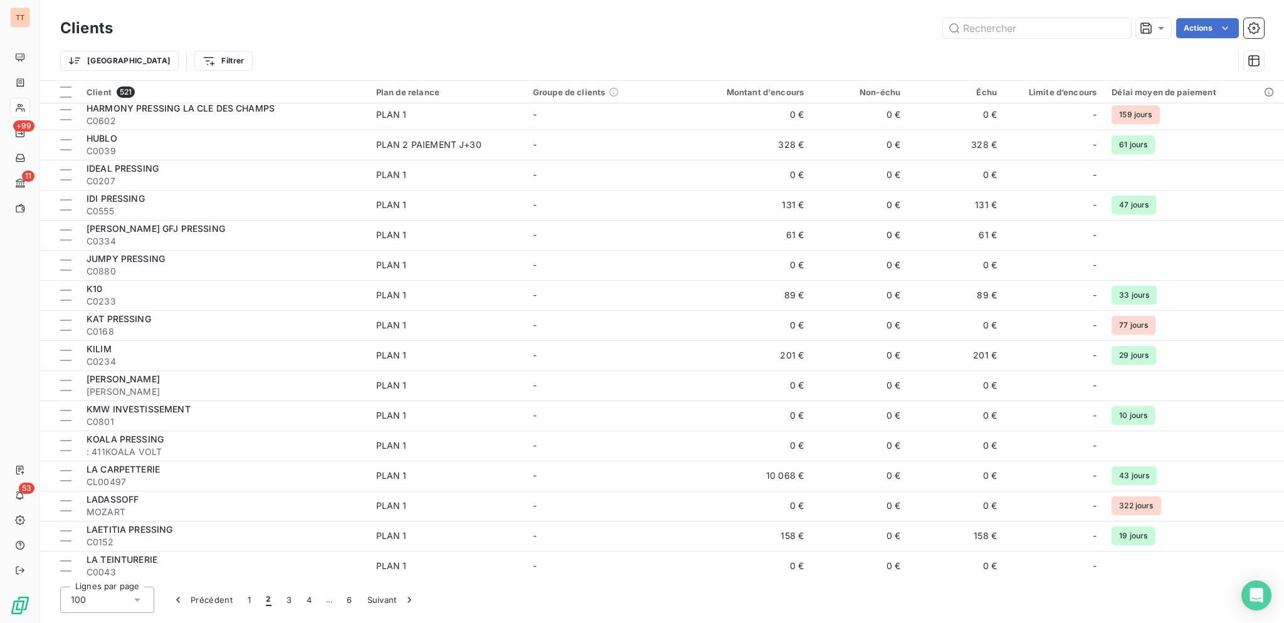
scroll to position [1261, 0]
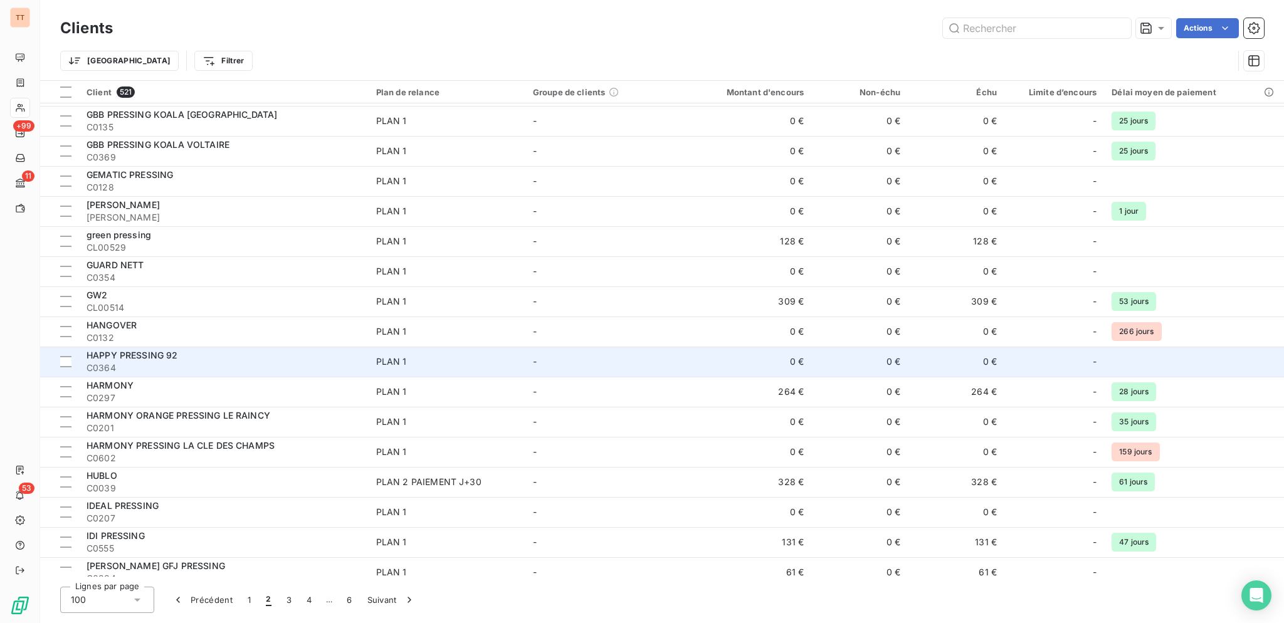
click at [387, 362] on div "PLAN 1" at bounding box center [391, 361] width 31 height 13
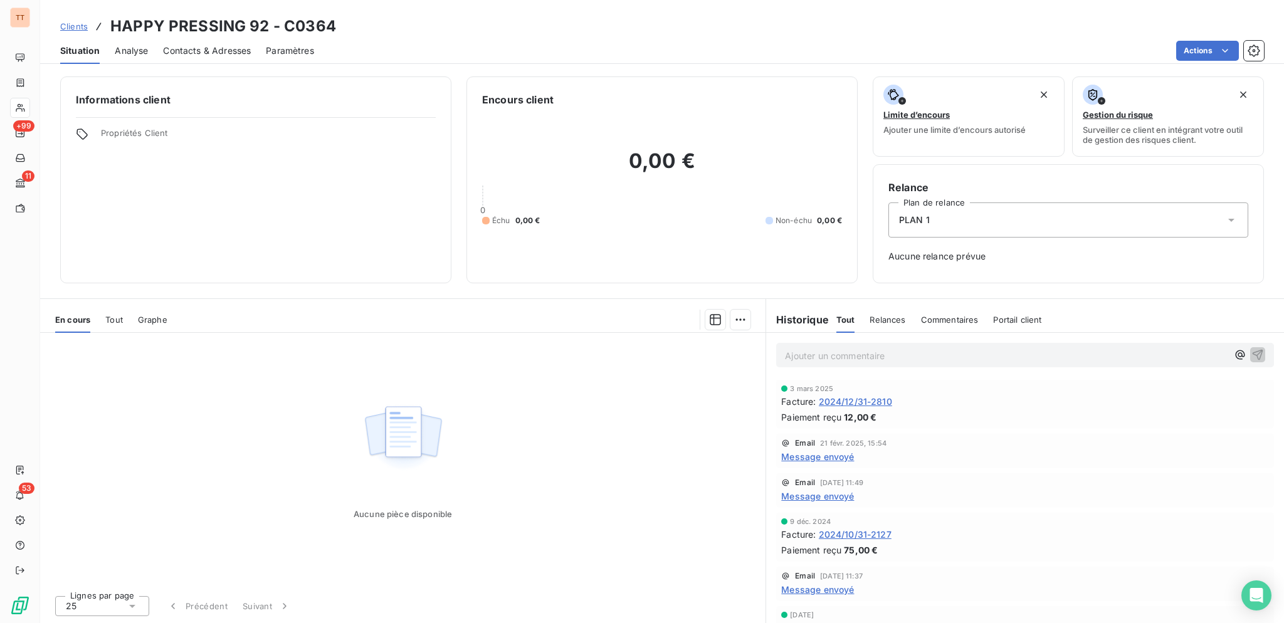
click at [866, 398] on span "2024/12/31-2810" at bounding box center [855, 401] width 73 height 13
click at [174, 54] on span "Contacts & Adresses" at bounding box center [207, 51] width 88 height 13
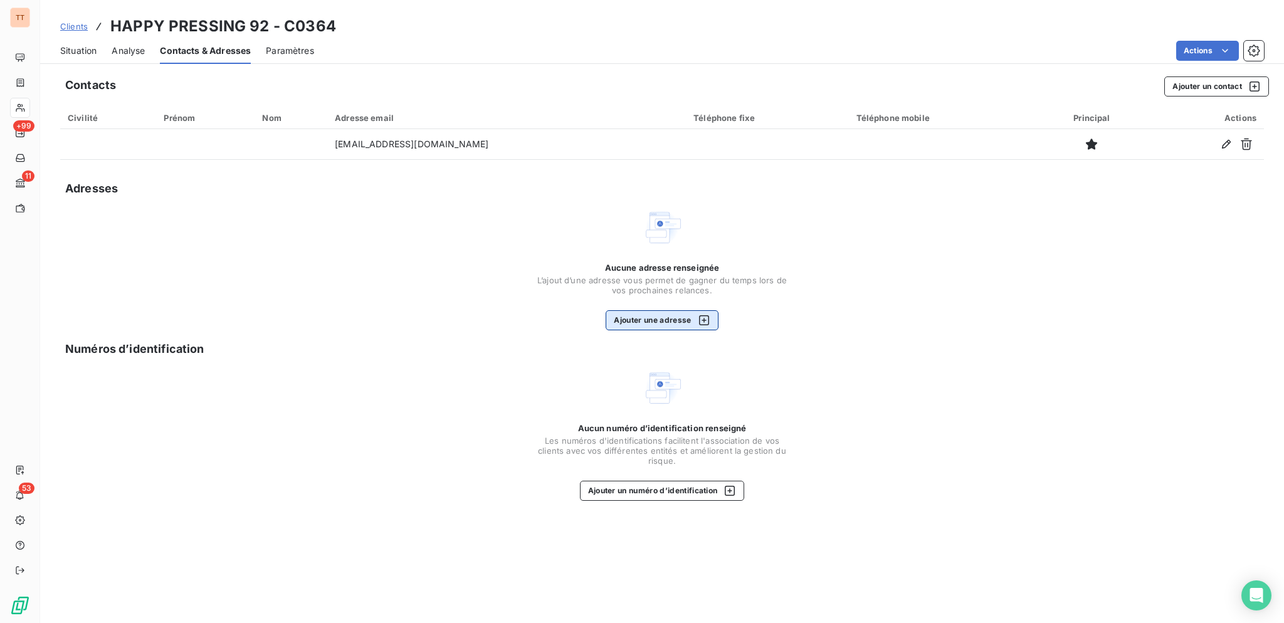
click at [688, 319] on button "Ajouter une adresse" at bounding box center [662, 320] width 112 height 20
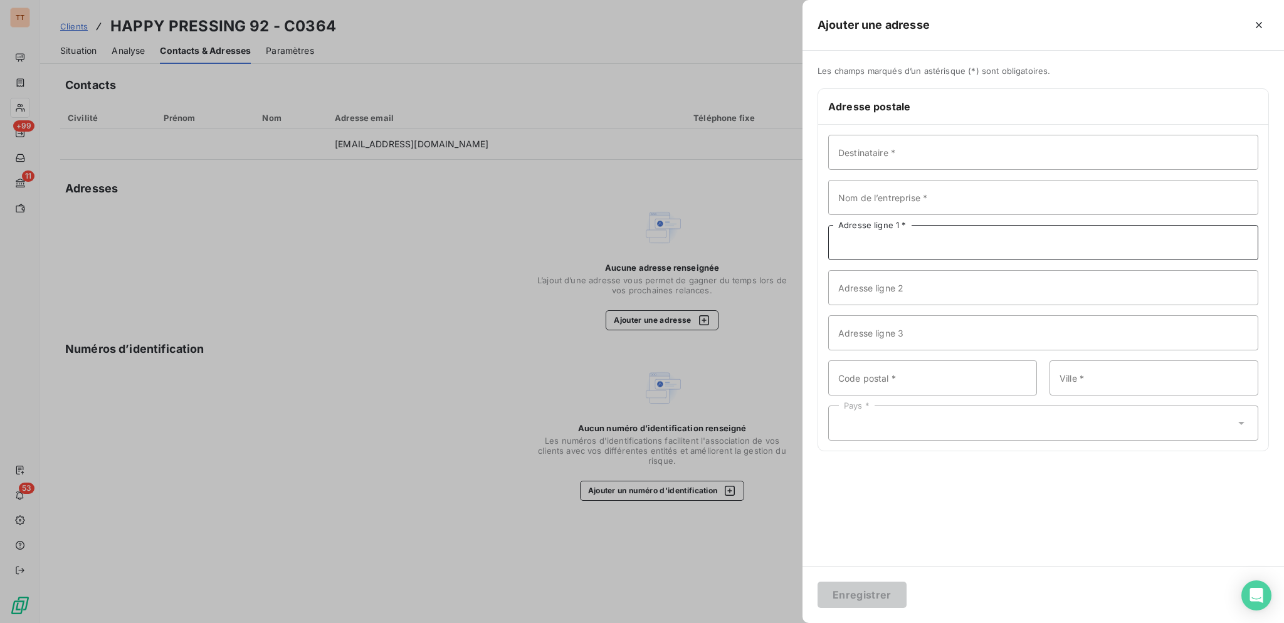
click at [922, 238] on input "Adresse ligne 1 *" at bounding box center [1043, 242] width 430 height 35
type input "[STREET_ADDRESS][PERSON_NAME]"
click at [962, 384] on input "Code postal *" at bounding box center [932, 377] width 209 height 35
type input "92400"
click at [1095, 373] on input "Ville *" at bounding box center [1153, 377] width 209 height 35
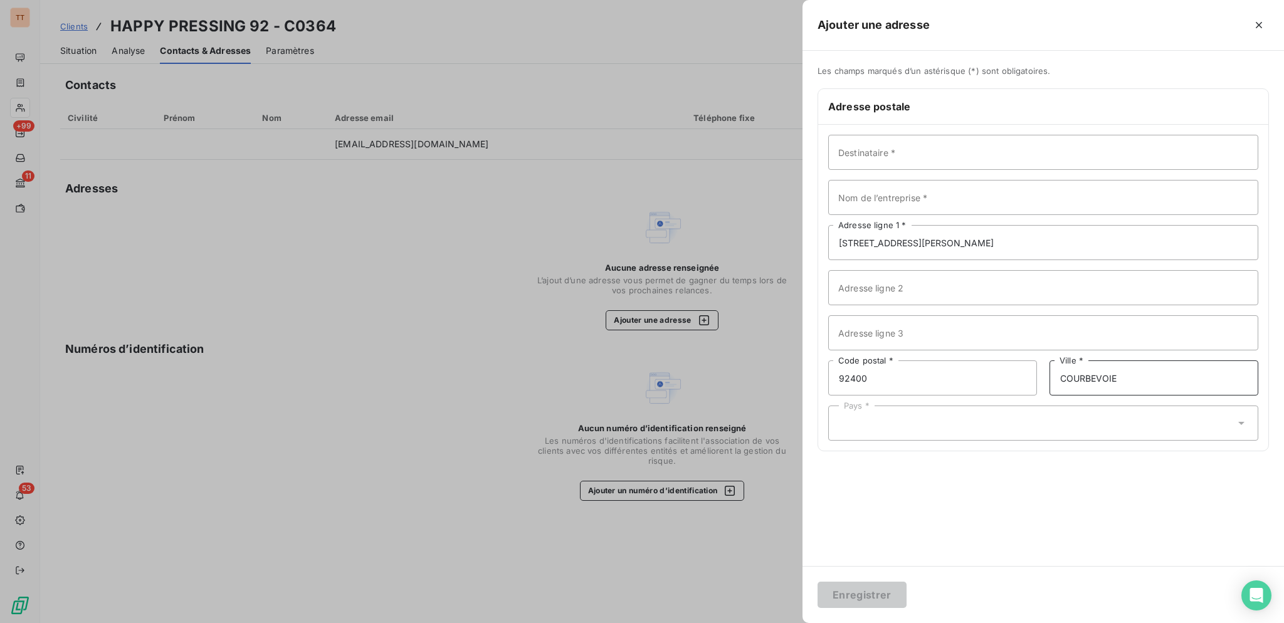
type input "COURBEVOIE"
click at [1091, 438] on div "Pays *" at bounding box center [1043, 423] width 430 height 35
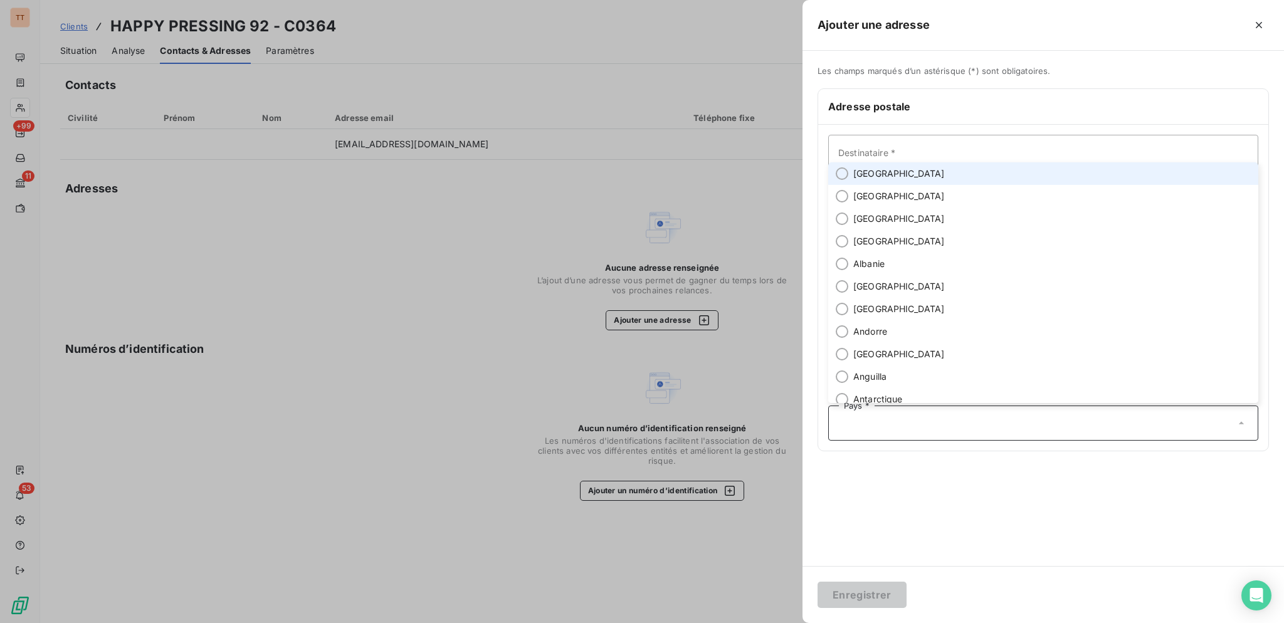
click at [910, 168] on li "[GEOGRAPHIC_DATA]" at bounding box center [1043, 173] width 430 height 23
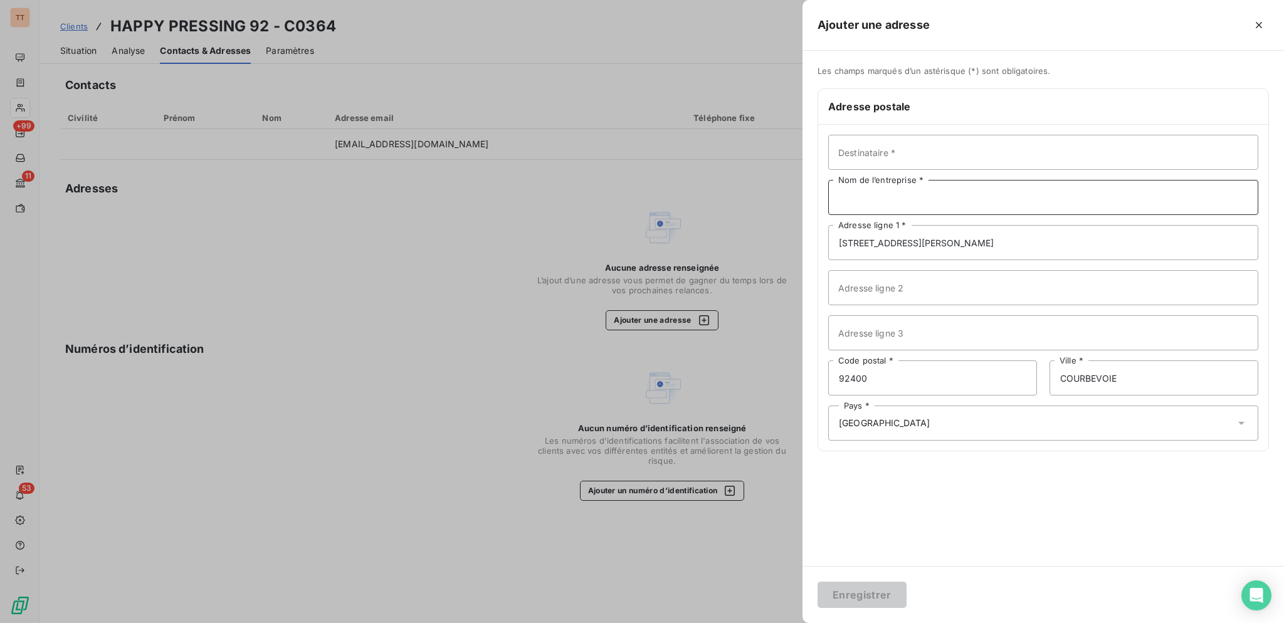
click at [941, 187] on input "Nom de l’entreprise *" at bounding box center [1043, 197] width 430 height 35
type input "HAPPY PRESSING 92"
click at [817, 582] on button "Enregistrer" at bounding box center [861, 595] width 89 height 26
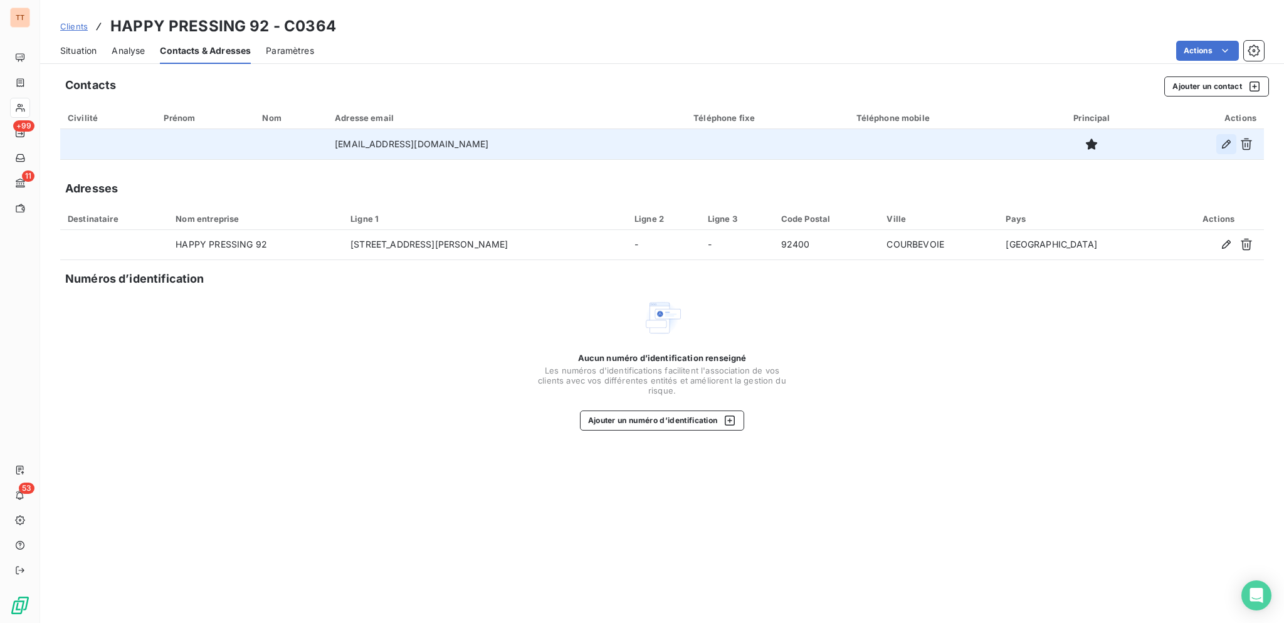
click at [1233, 140] on button "button" at bounding box center [1226, 144] width 20 height 20
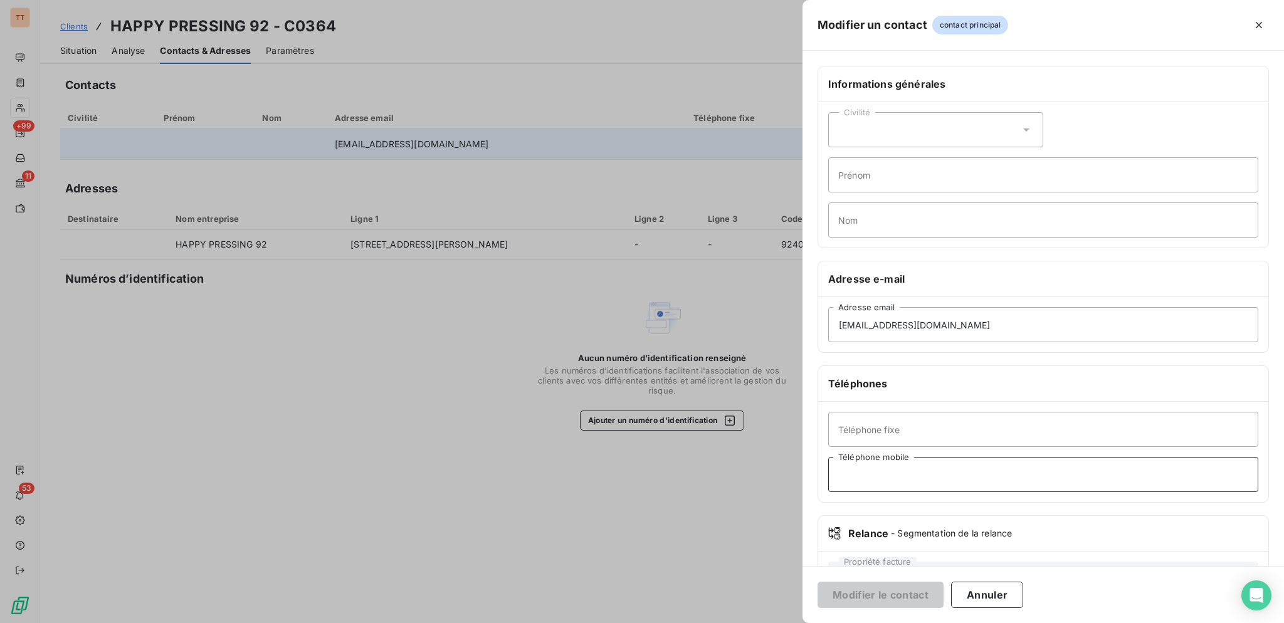
click at [934, 471] on input "Téléphone mobile" at bounding box center [1043, 474] width 430 height 35
type input "0781004350"
click at [817, 582] on button "Modifier le contact" at bounding box center [880, 595] width 126 height 26
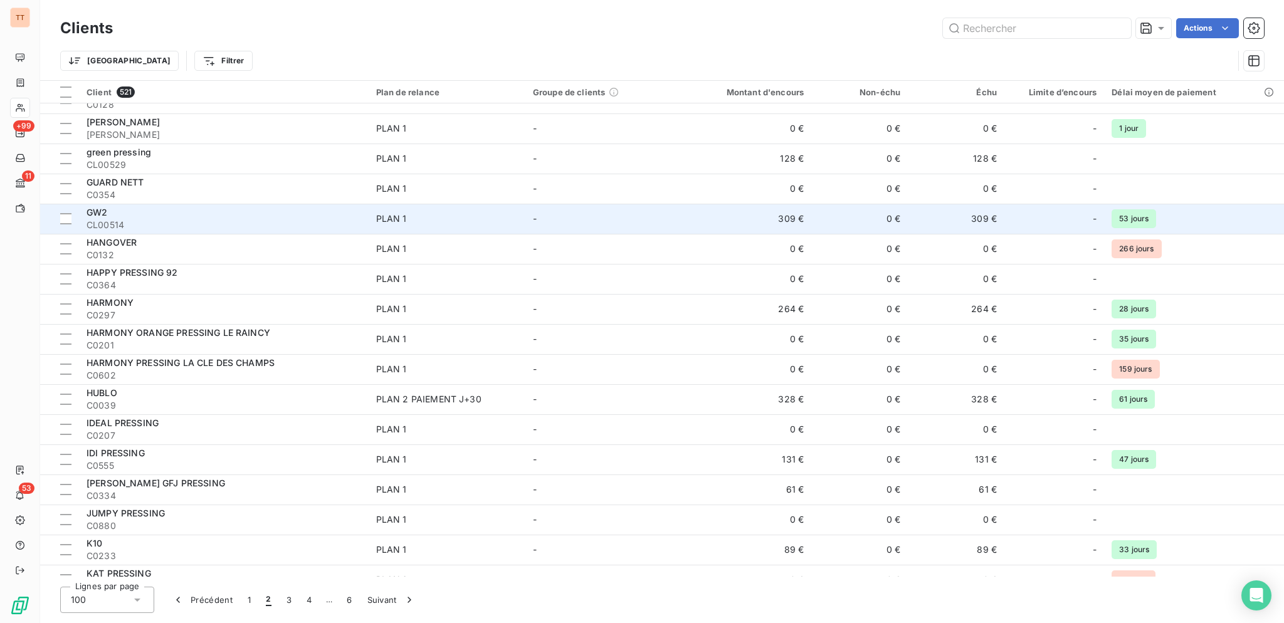
scroll to position [1357, 0]
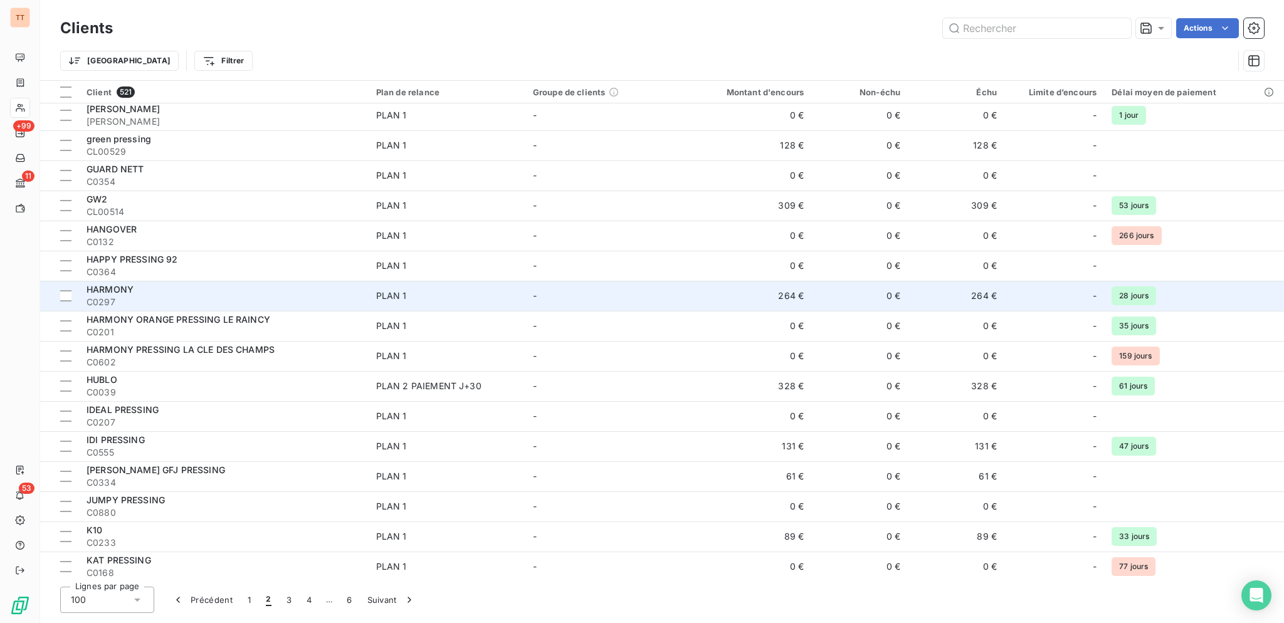
click at [339, 292] on div "HARMONY" at bounding box center [224, 289] width 275 height 13
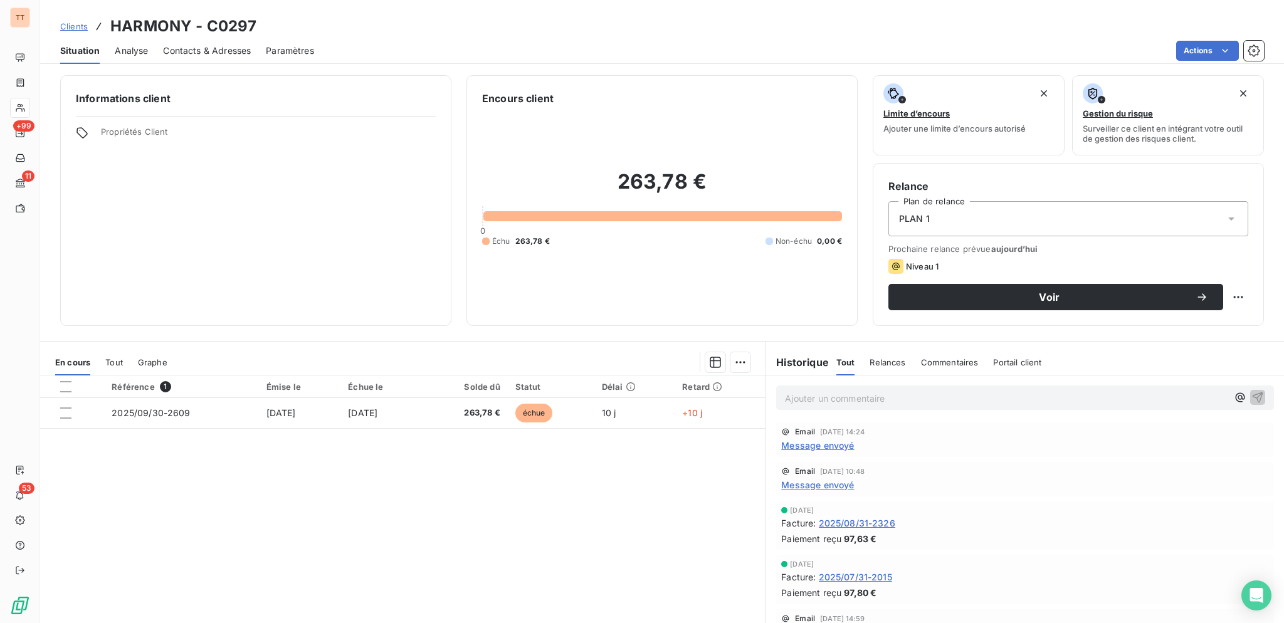
scroll to position [2, 0]
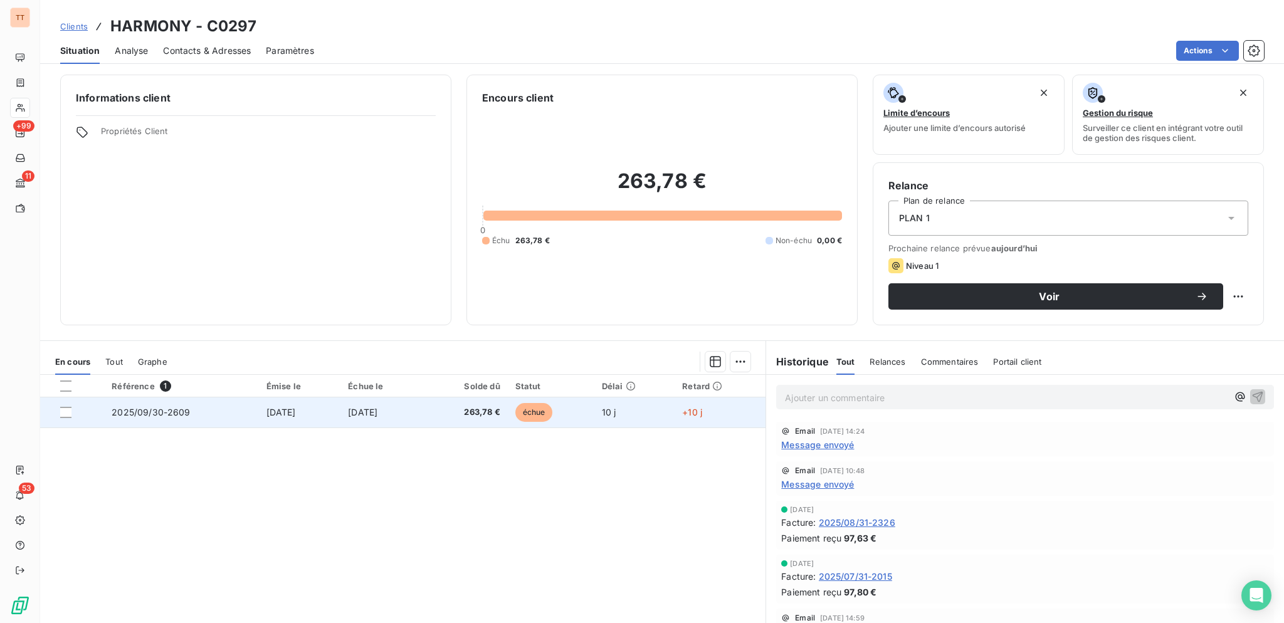
click at [423, 402] on td "[DATE]" at bounding box center [381, 412] width 83 height 30
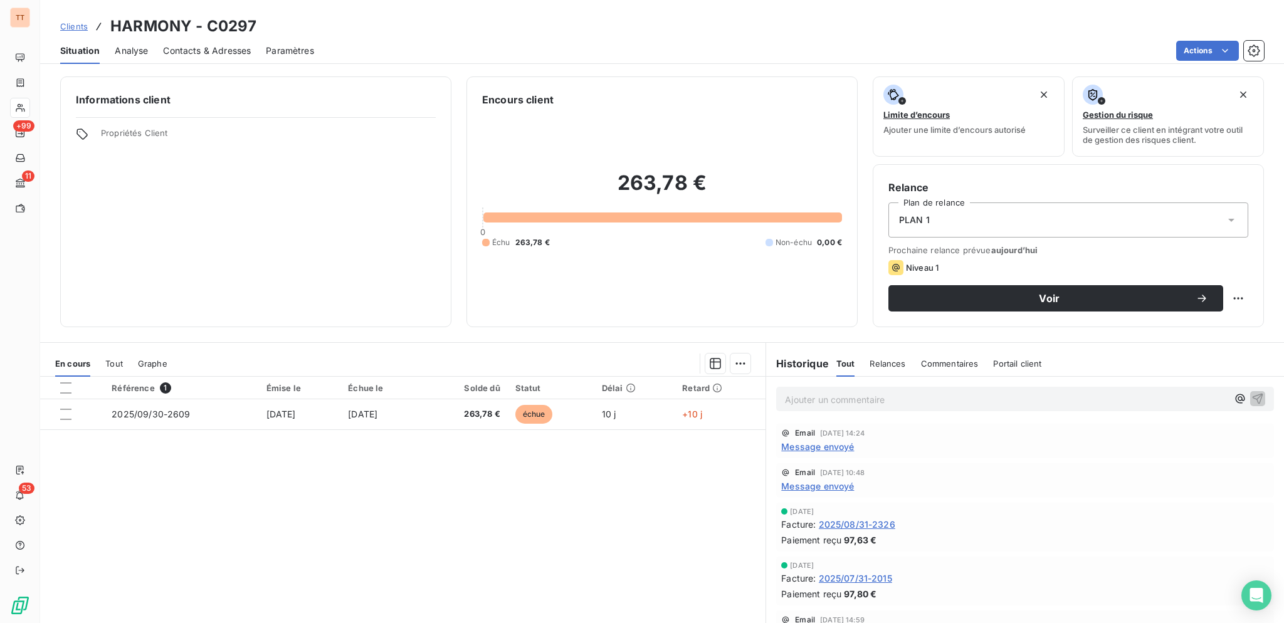
click at [219, 55] on span "Contacts & Adresses" at bounding box center [207, 51] width 88 height 13
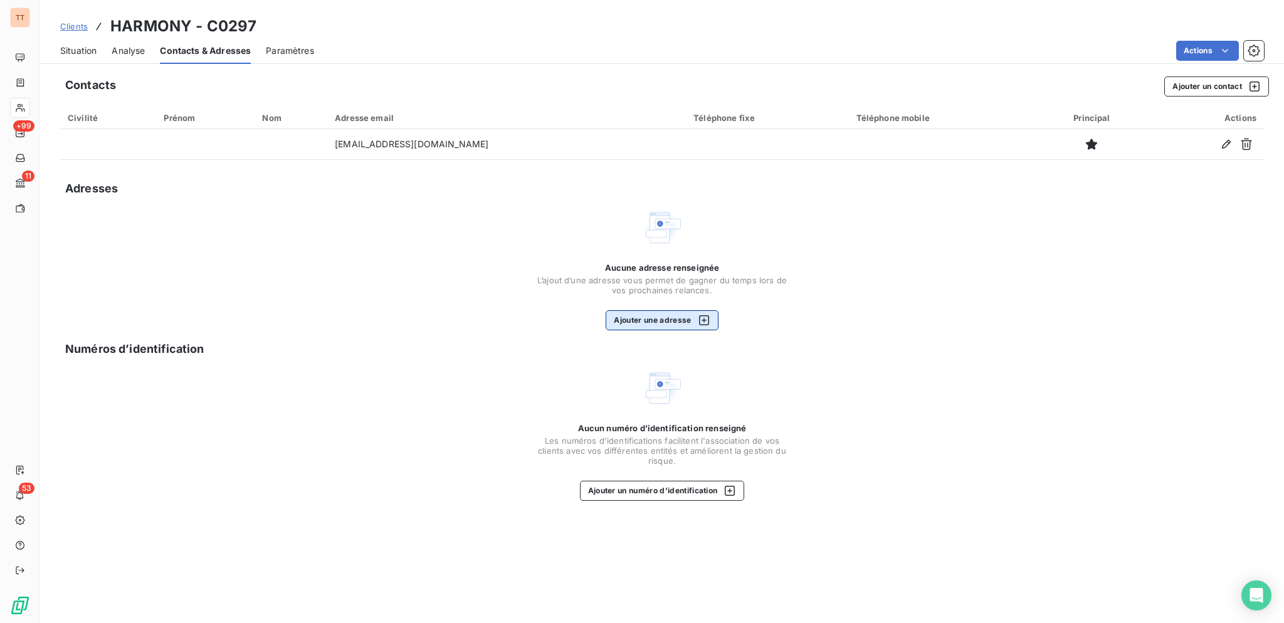
click at [692, 320] on div "button" at bounding box center [700, 320] width 19 height 13
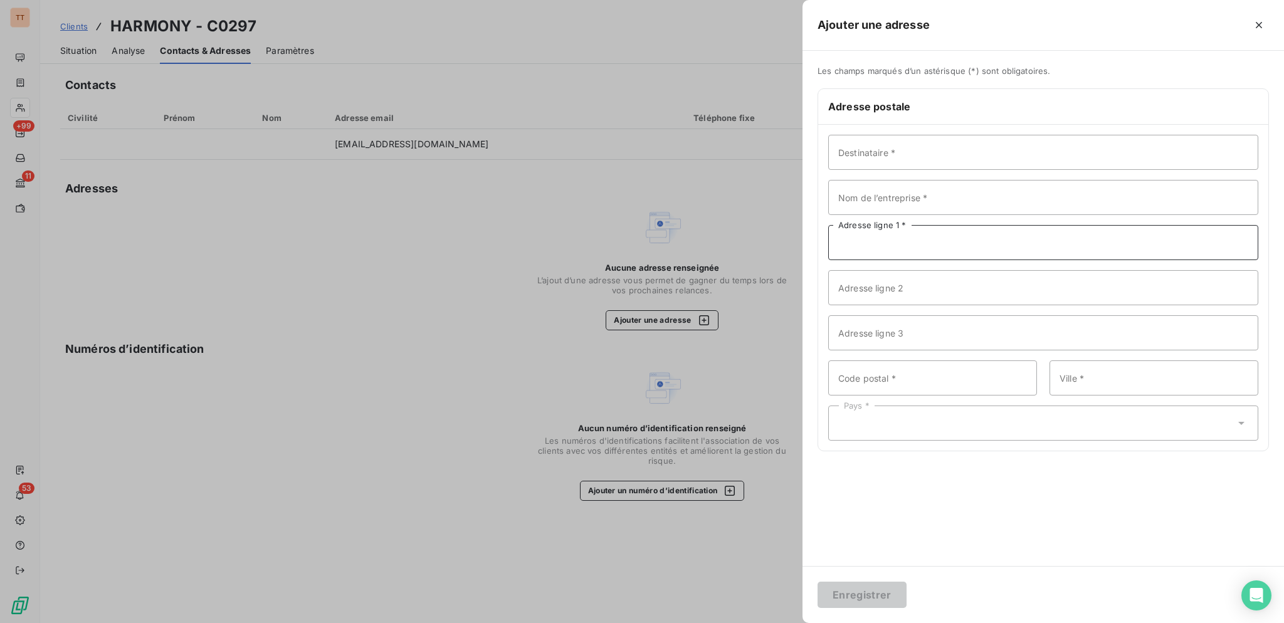
click at [1011, 239] on input "Adresse ligne 1 *" at bounding box center [1043, 242] width 430 height 35
type input "[STREET_ADDRESS]"
click at [994, 380] on input "Code postal *" at bounding box center [932, 377] width 209 height 35
type input "75010"
type input "[GEOGRAPHIC_DATA]"
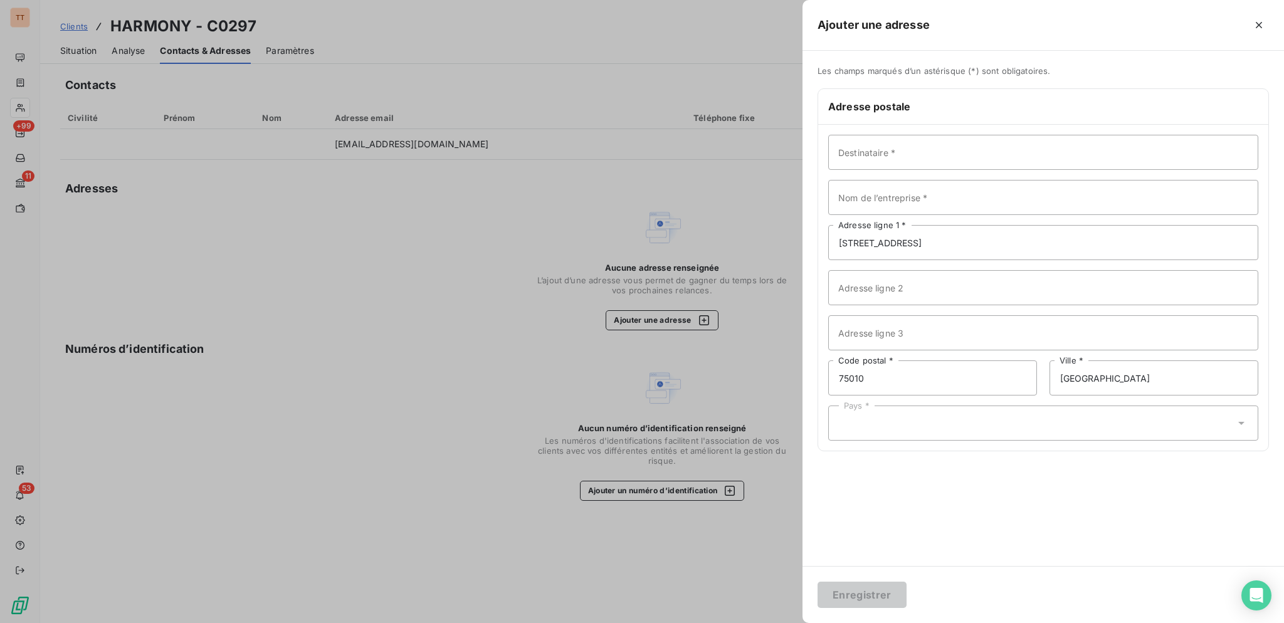
click at [1022, 404] on div "Destinataire * Nom de l’entreprise * [STREET_ADDRESS] Adresse ligne 1 * Adresse…" at bounding box center [1043, 288] width 450 height 326
click at [1033, 416] on div "Pays *" at bounding box center [1043, 423] width 430 height 35
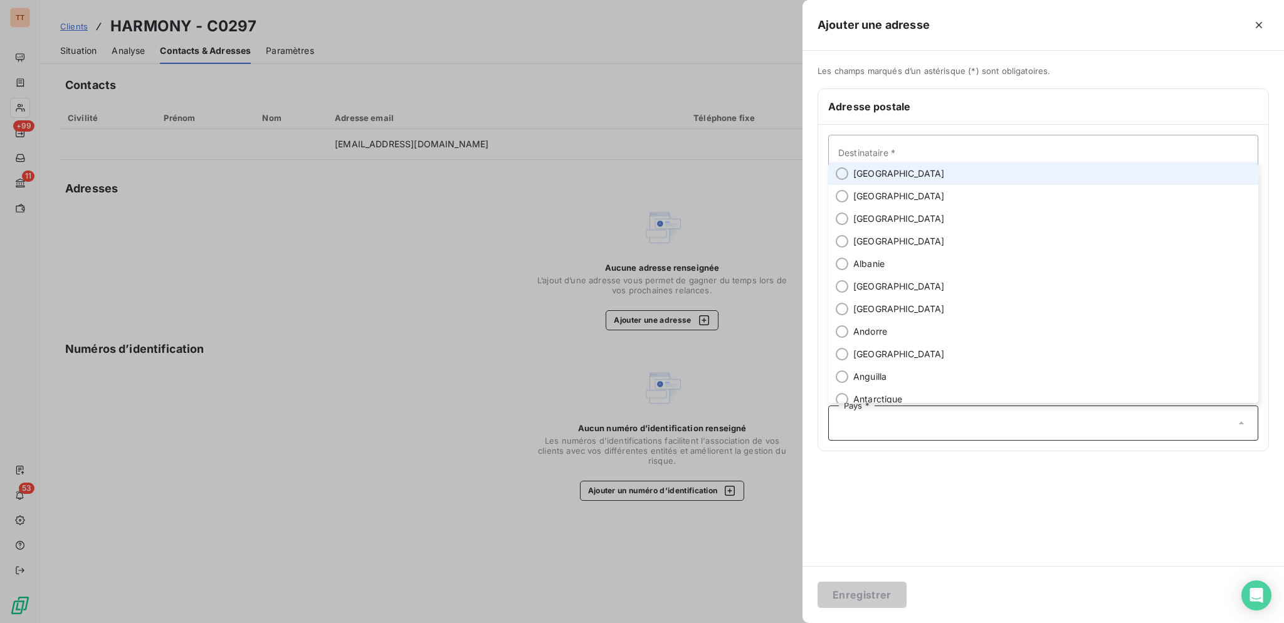
click at [884, 169] on li "[GEOGRAPHIC_DATA]" at bounding box center [1043, 173] width 430 height 23
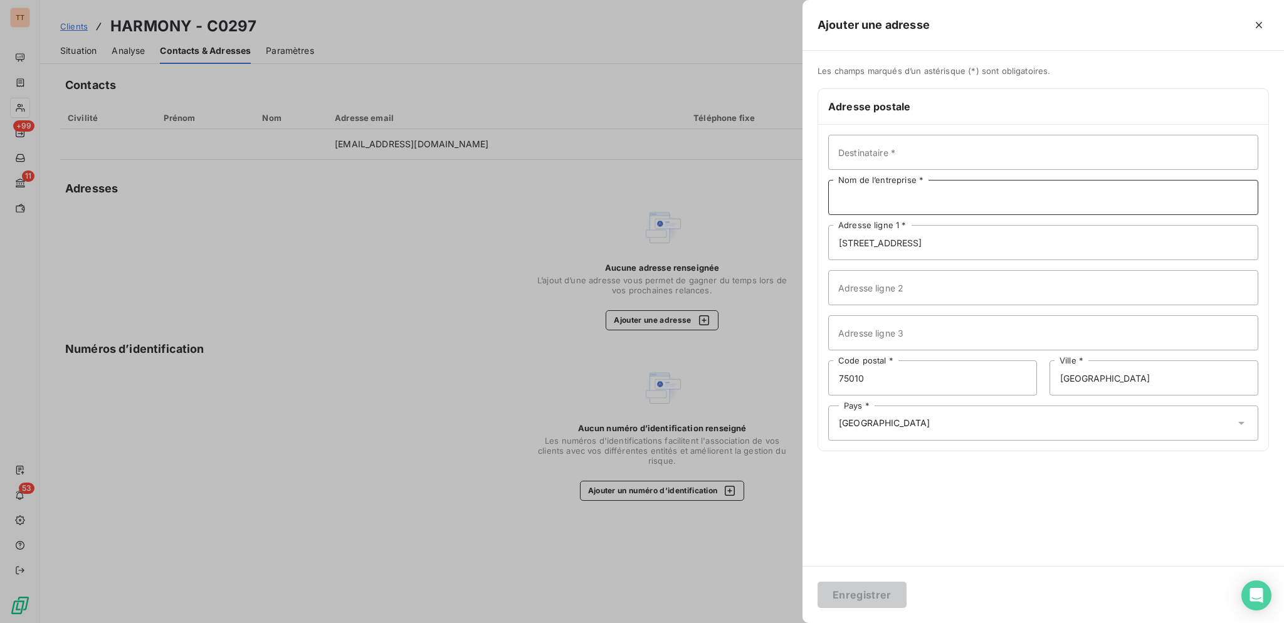
click at [949, 199] on input "Nom de l’entreprise *" at bounding box center [1043, 197] width 430 height 35
type input "HARMONY"
click at [892, 587] on button "Enregistrer" at bounding box center [861, 595] width 89 height 26
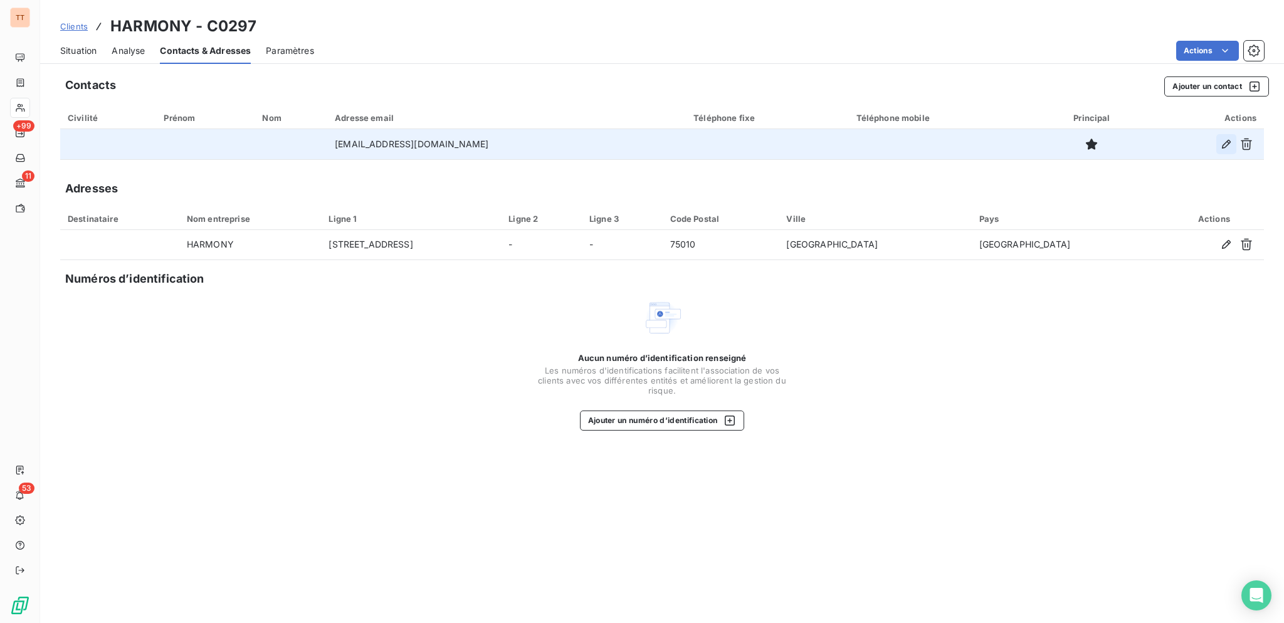
click at [1226, 139] on icon "button" at bounding box center [1226, 144] width 13 height 13
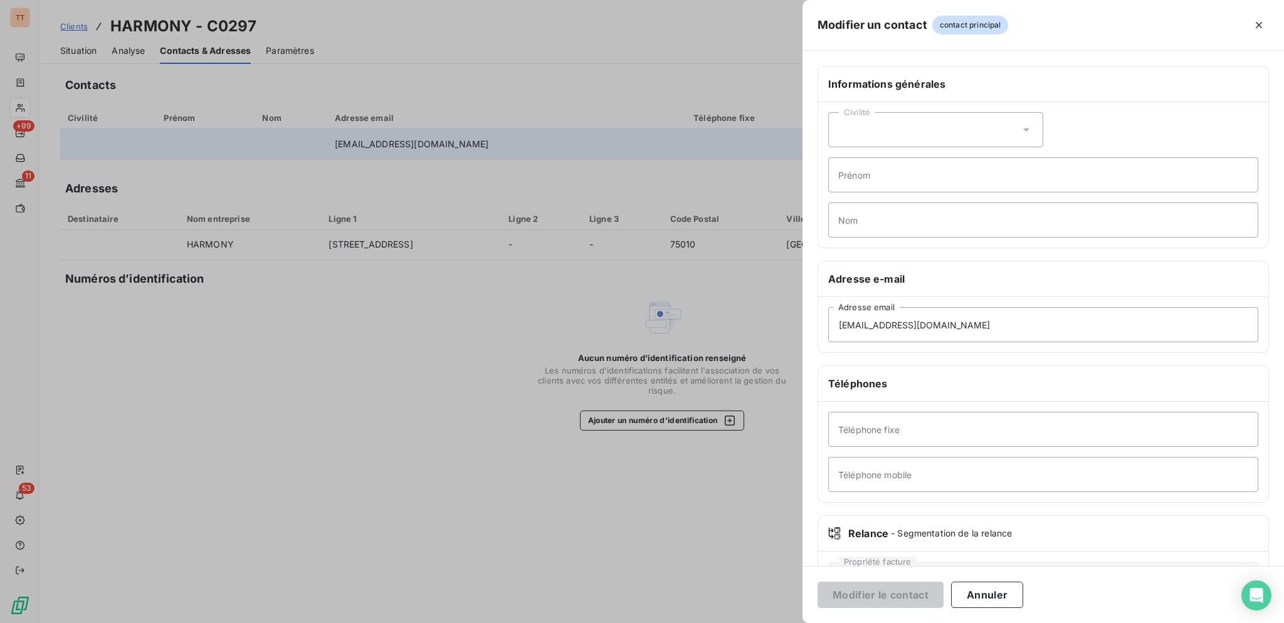
scroll to position [2, 0]
click at [633, 391] on div at bounding box center [642, 311] width 1284 height 623
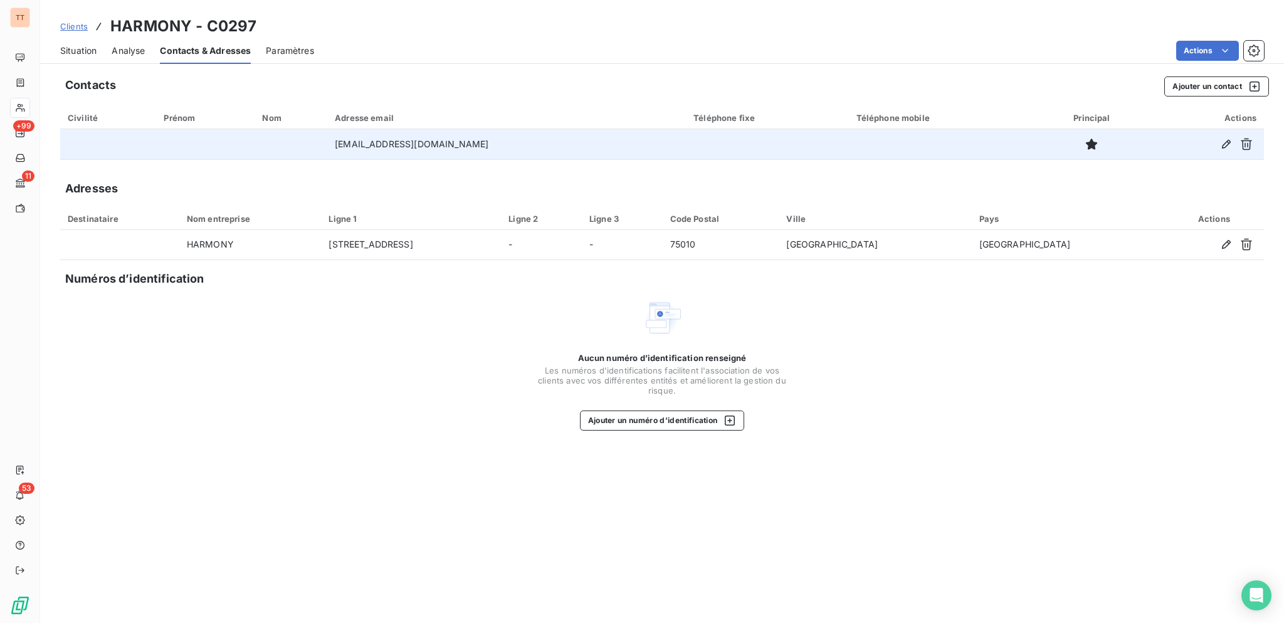
click at [75, 48] on span "Situation" at bounding box center [78, 51] width 36 height 13
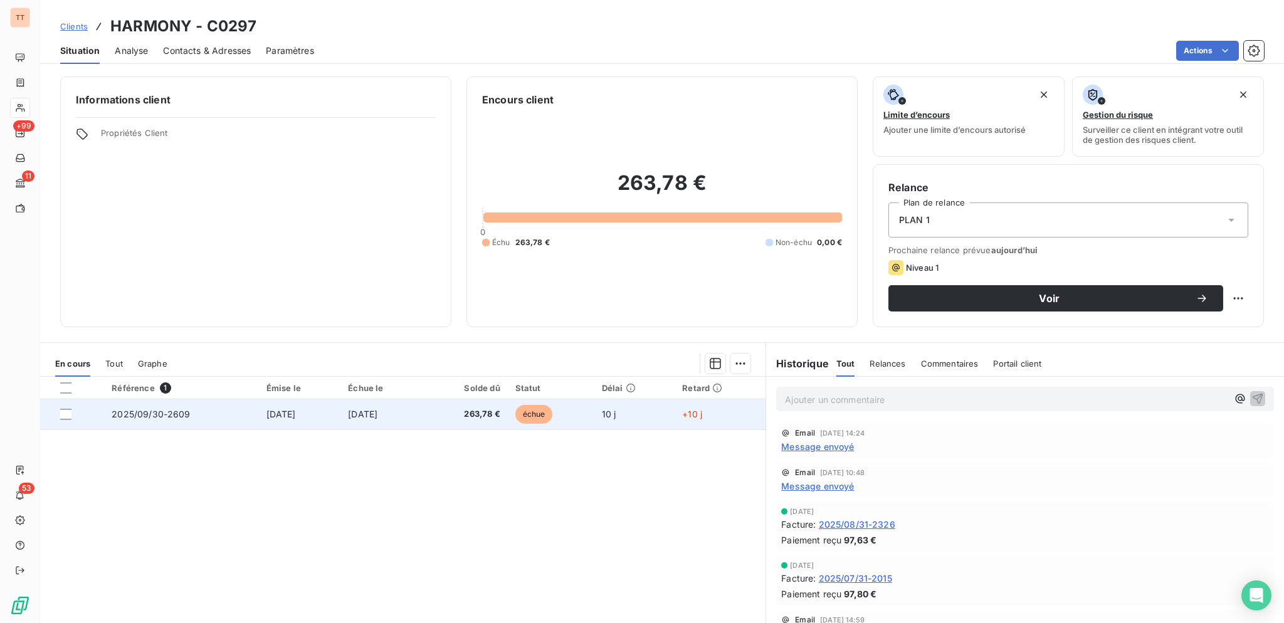
click at [546, 416] on span "échue" at bounding box center [534, 414] width 38 height 19
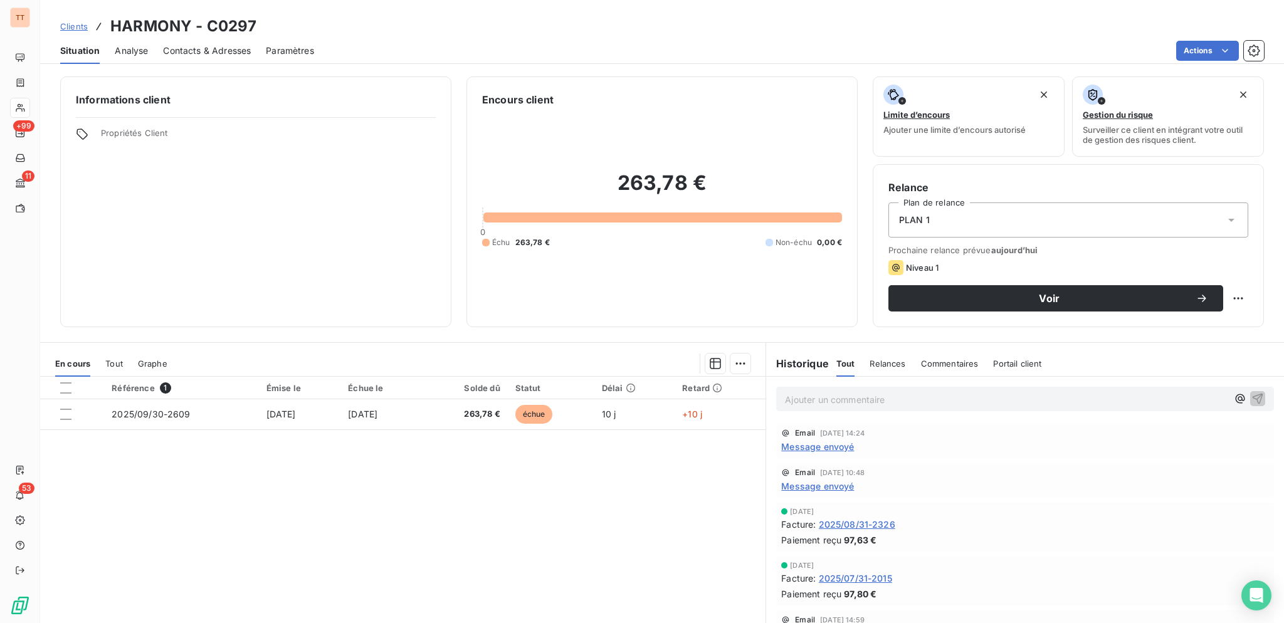
click at [846, 484] on span "Message envoyé" at bounding box center [817, 486] width 73 height 13
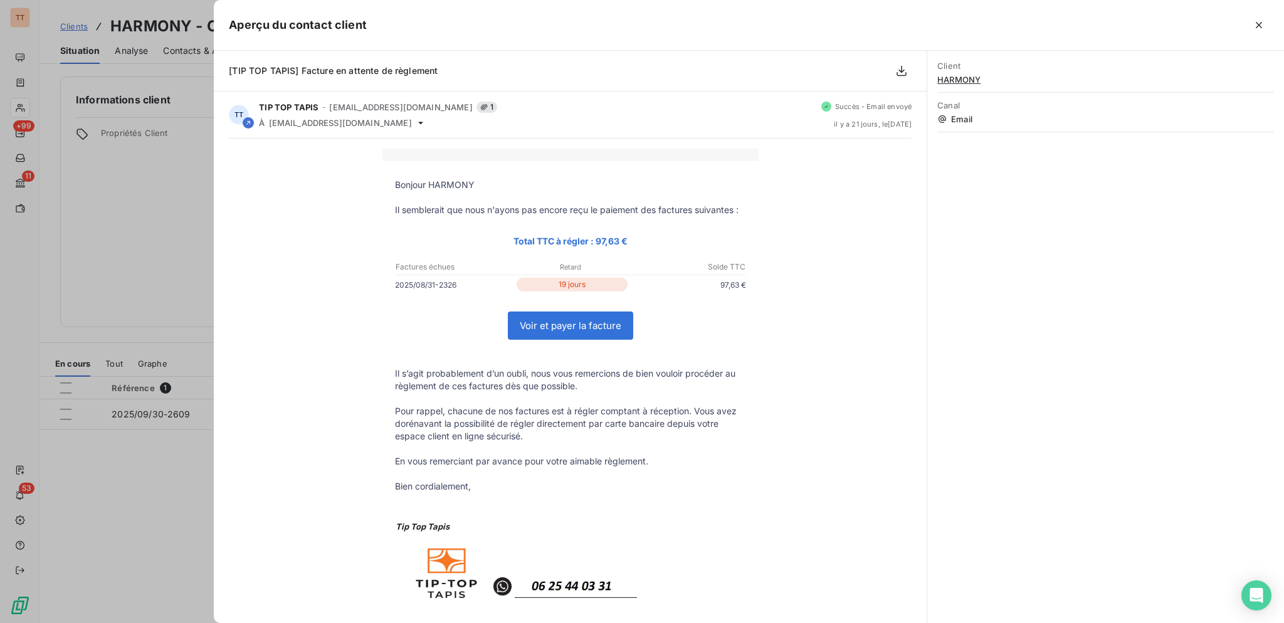
click at [199, 228] on div at bounding box center [642, 311] width 1284 height 623
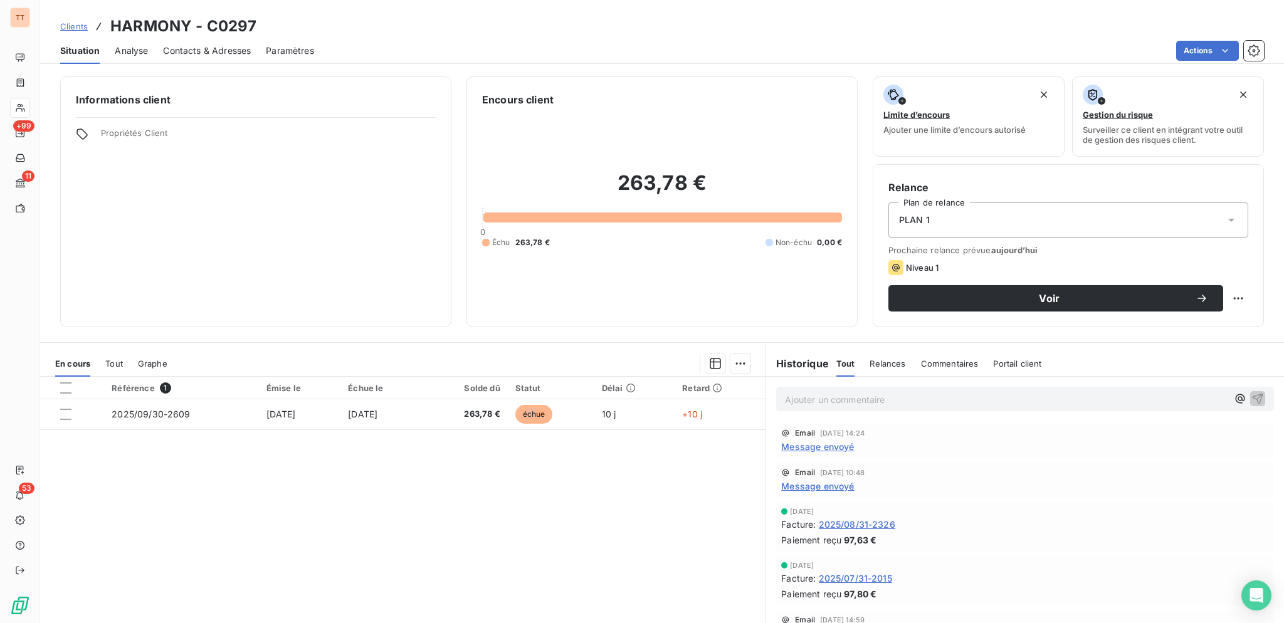
click at [881, 519] on span "2025/08/31-2326" at bounding box center [857, 524] width 76 height 13
click at [199, 51] on span "Contacts & Adresses" at bounding box center [207, 51] width 88 height 13
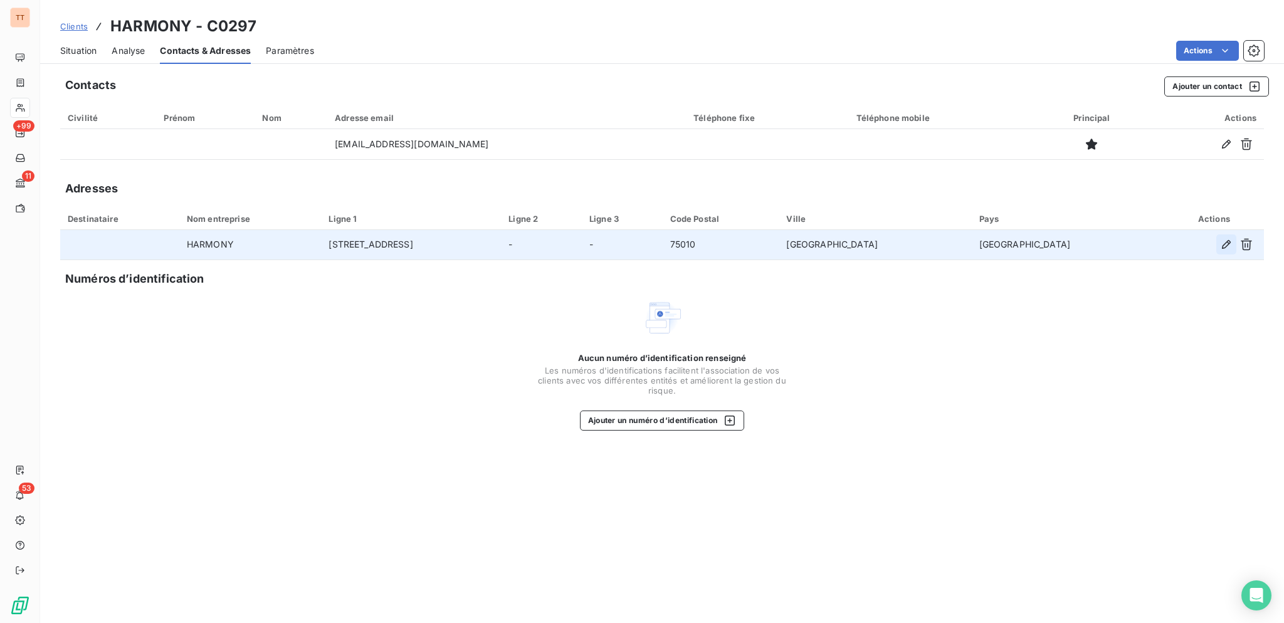
click at [1221, 246] on icon "button" at bounding box center [1226, 244] width 13 height 13
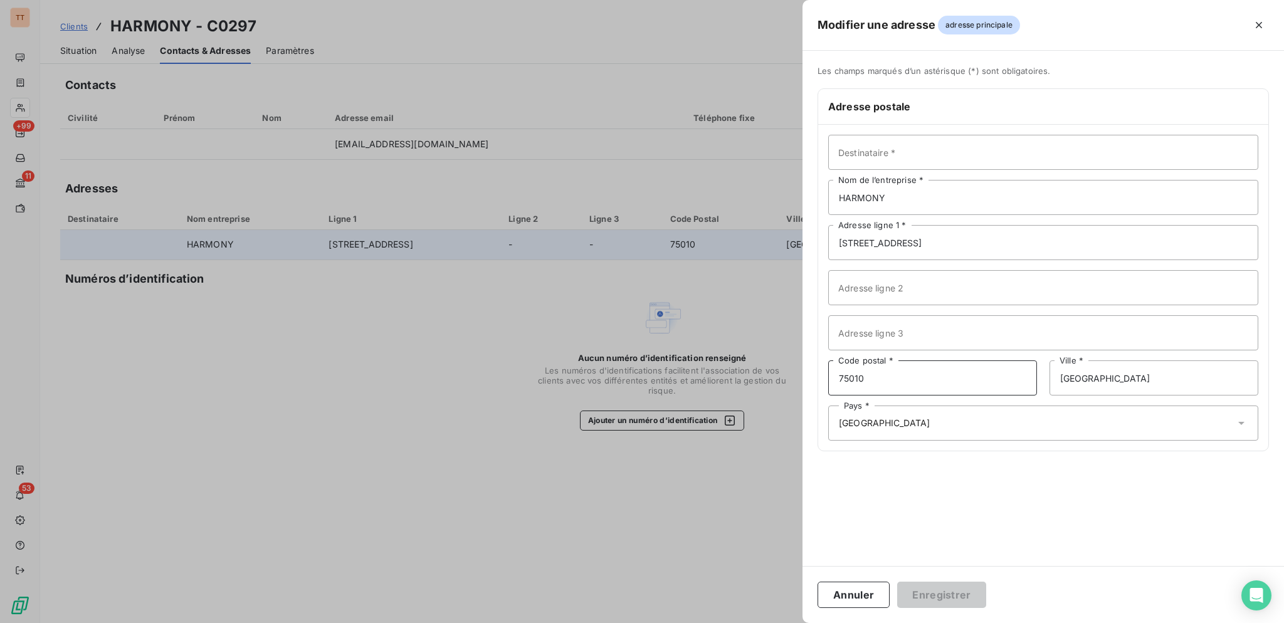
click at [912, 378] on input "75010" at bounding box center [932, 377] width 209 height 35
type input "75009"
click at [897, 582] on button "Enregistrer" at bounding box center [941, 595] width 89 height 26
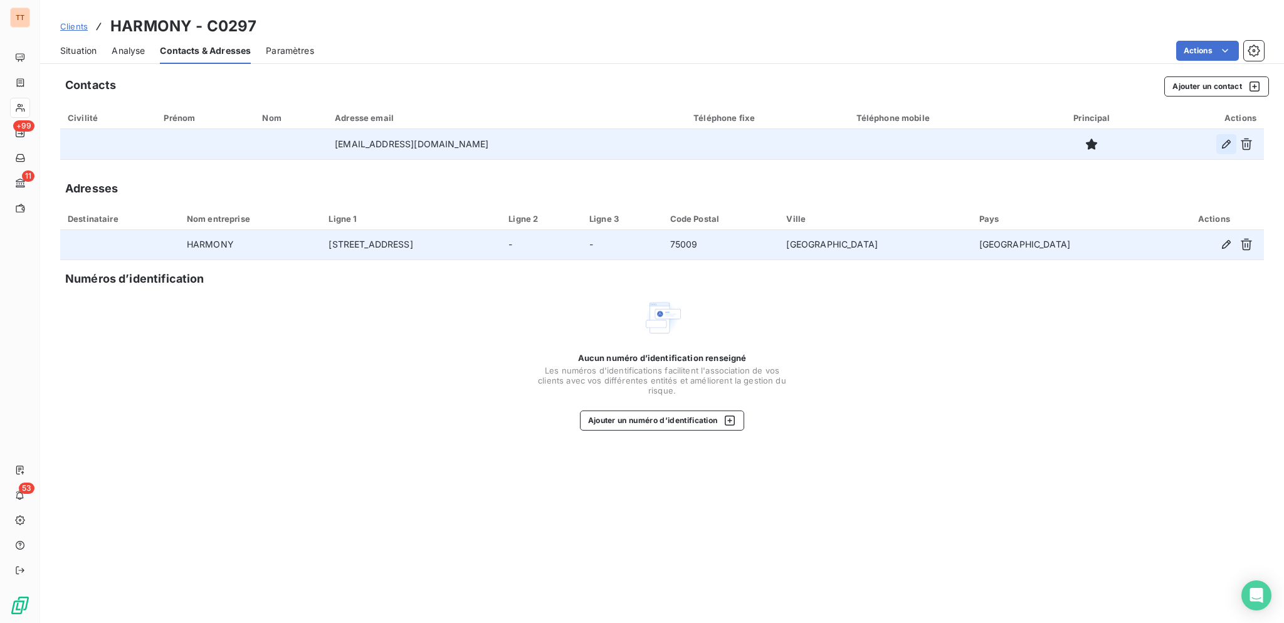
click at [1222, 149] on icon "button" at bounding box center [1226, 144] width 13 height 13
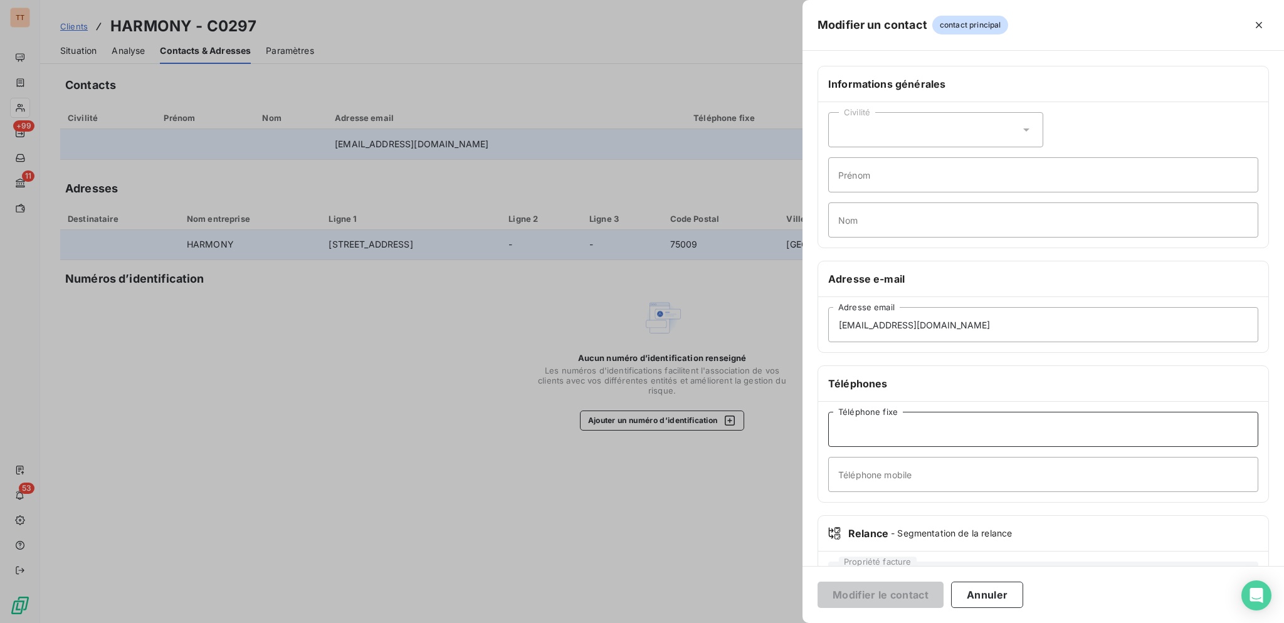
click at [960, 434] on input "Téléphone fixe" at bounding box center [1043, 429] width 430 height 35
type input "0140829123"
click at [817, 582] on button "Modifier le contact" at bounding box center [880, 595] width 126 height 26
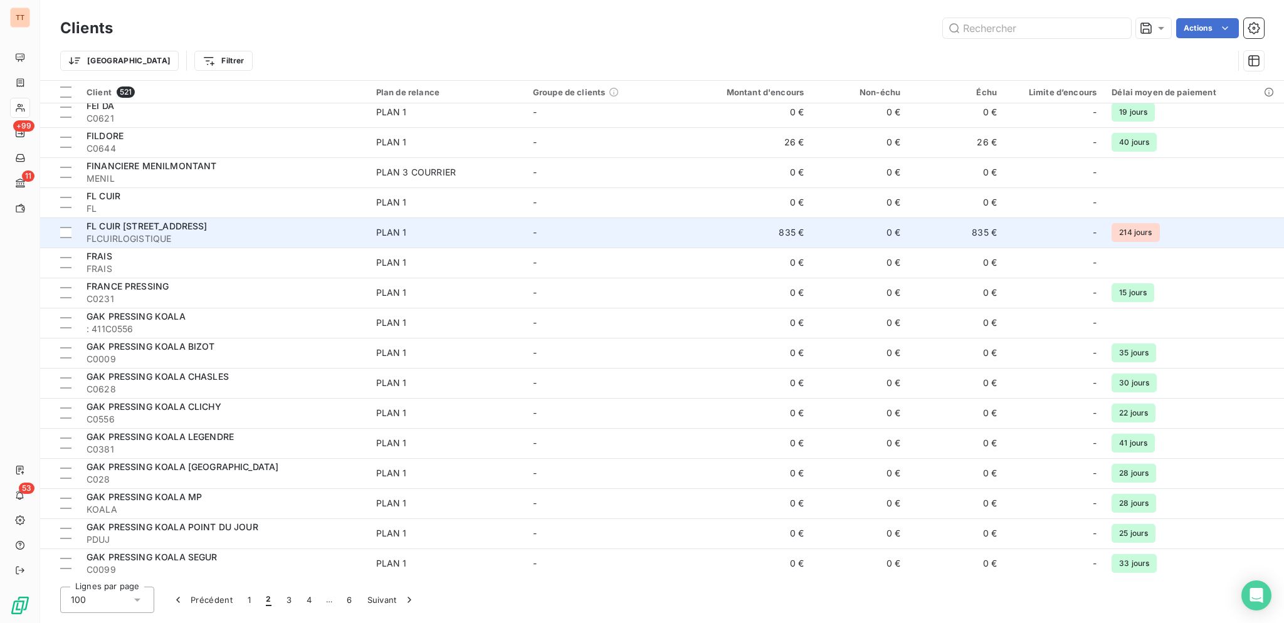
scroll to position [366, 0]
